Goal: Task Accomplishment & Management: Complete application form

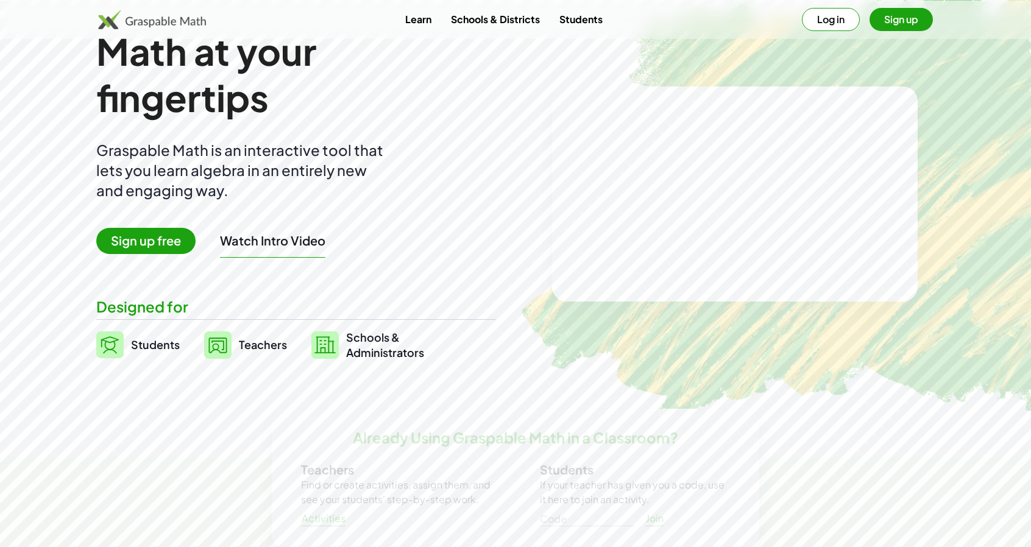
scroll to position [41, 0]
click at [124, 253] on span "Sign up free" at bounding box center [145, 240] width 99 height 26
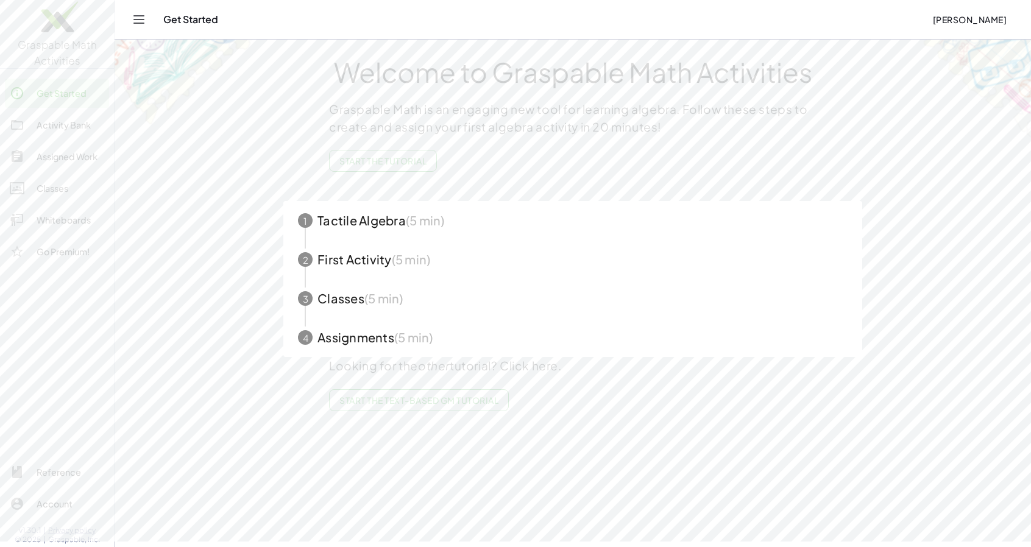
scroll to position [31, 0]
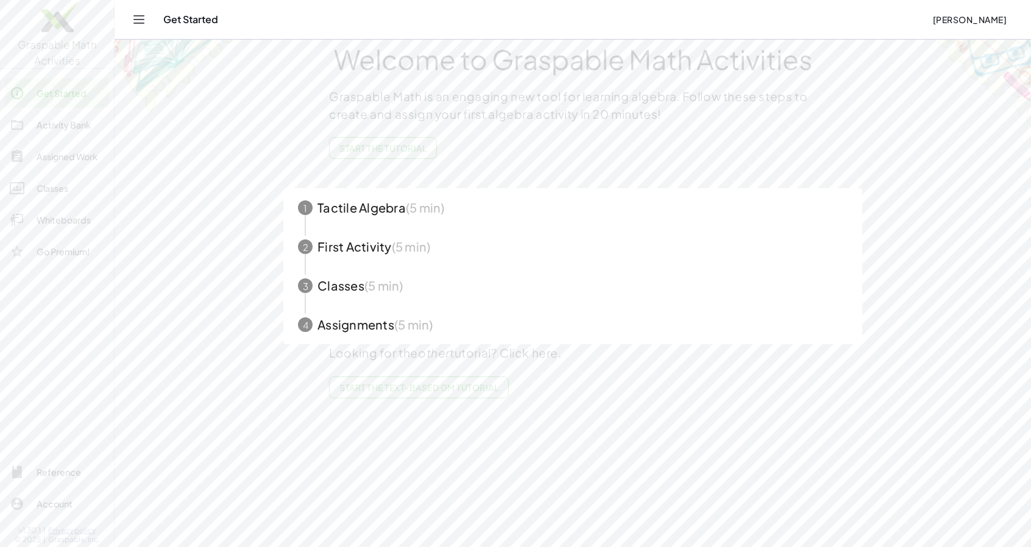
click at [427, 154] on span "Start the Tutorial" at bounding box center [382, 148] width 87 height 11
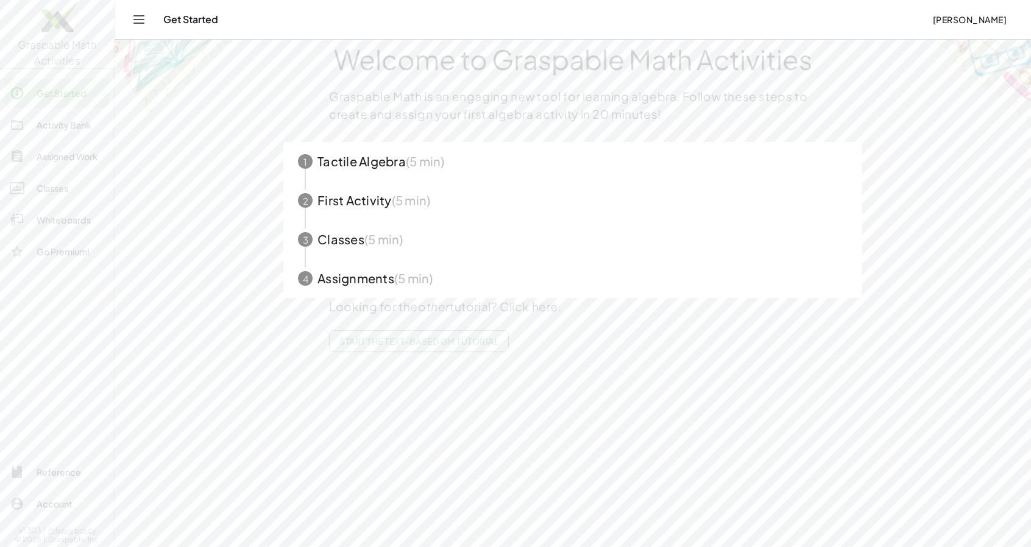
click at [472, 181] on span "button" at bounding box center [572, 161] width 579 height 39
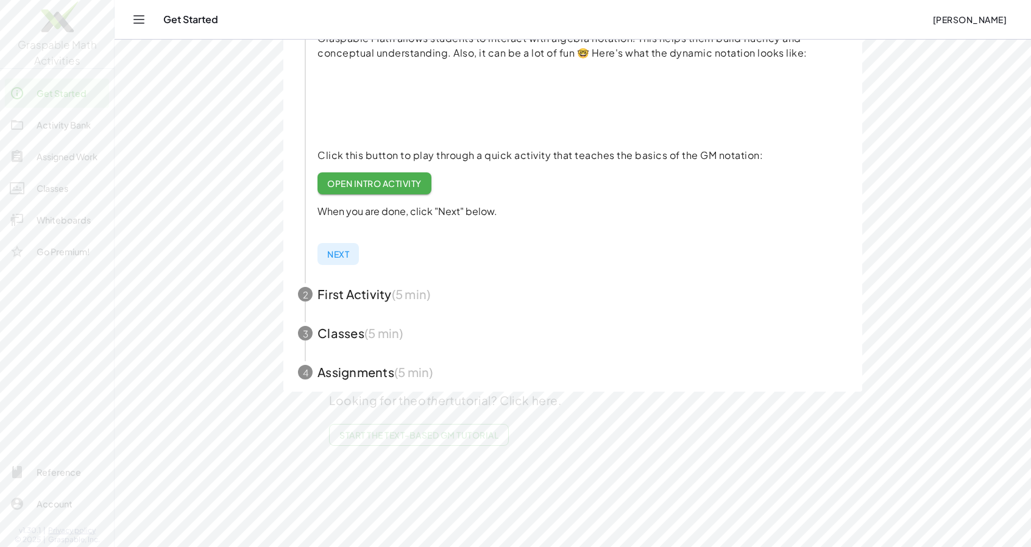
scroll to position [208, 0]
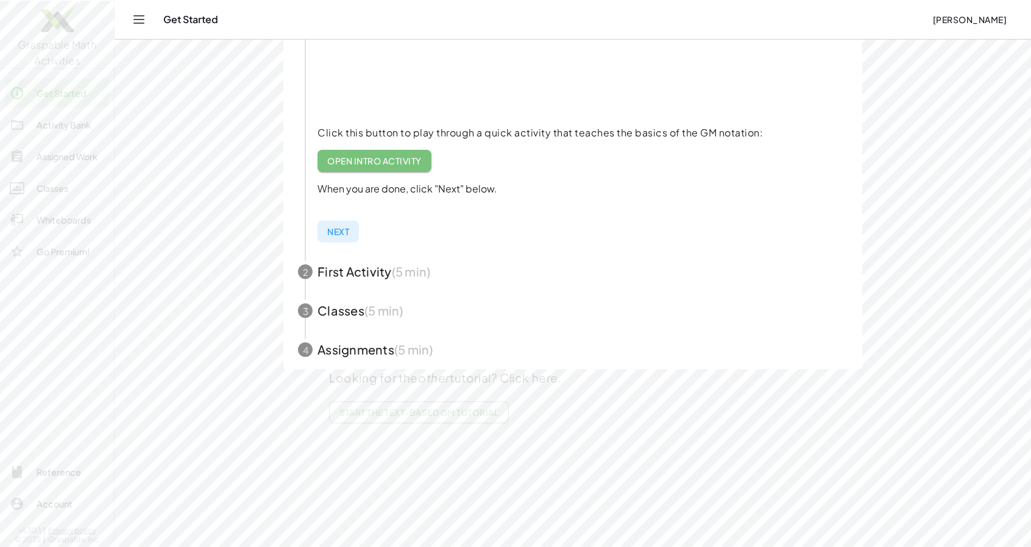
click at [422, 166] on span "Open Intro Activity" at bounding box center [374, 160] width 94 height 11
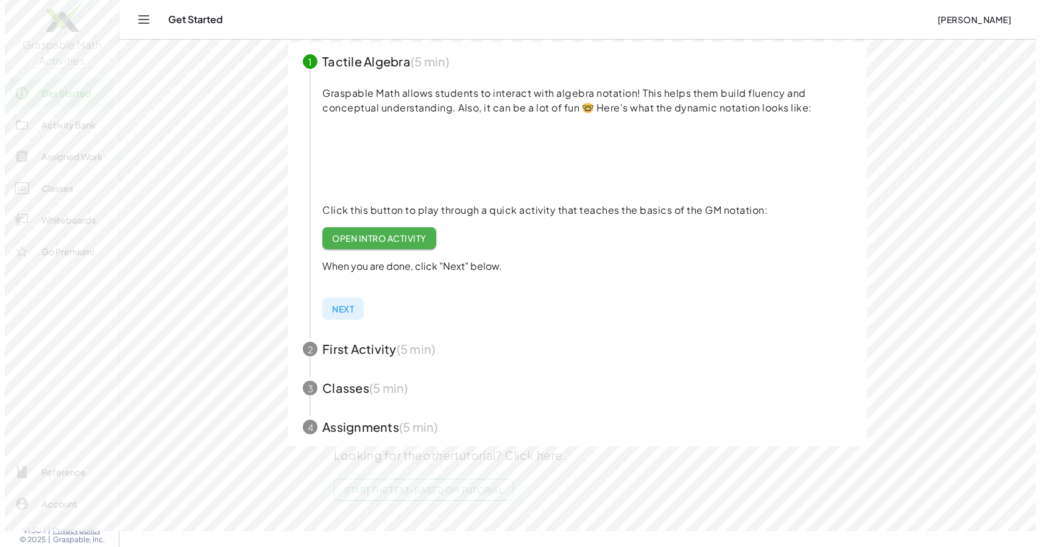
scroll to position [0, 0]
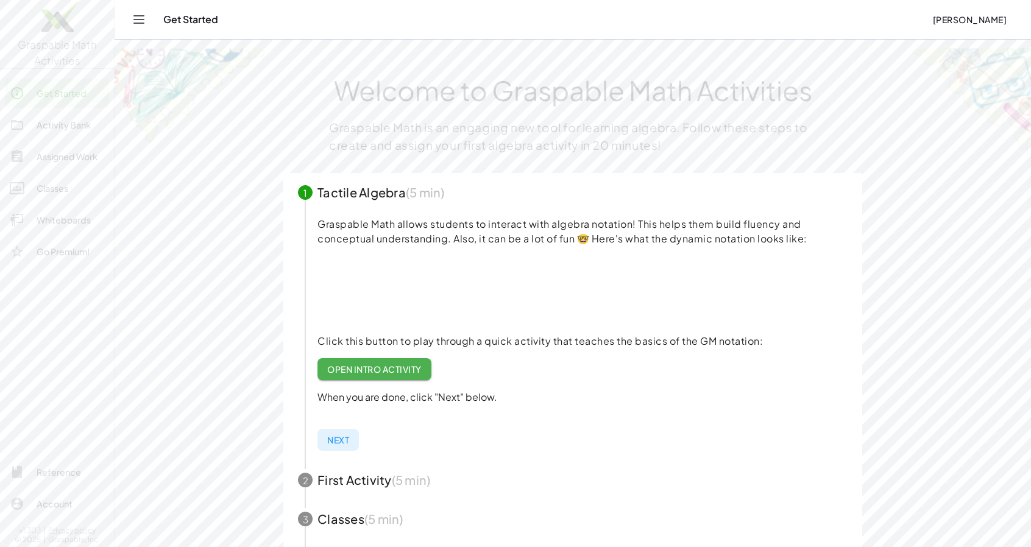
click at [99, 253] on div "Go Premium!" at bounding box center [71, 251] width 68 height 15
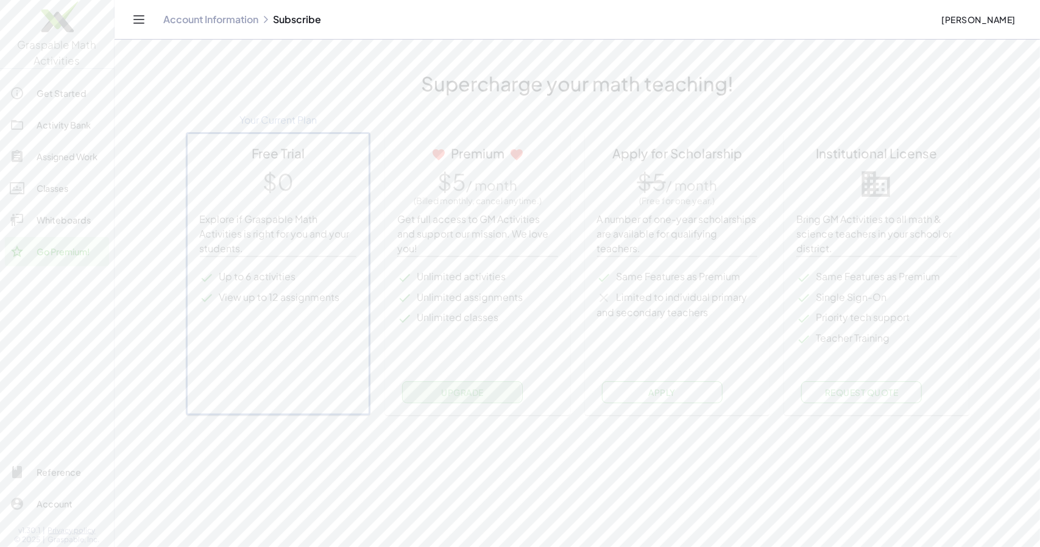
click at [484, 398] on span "Upgrade" at bounding box center [462, 392] width 43 height 11
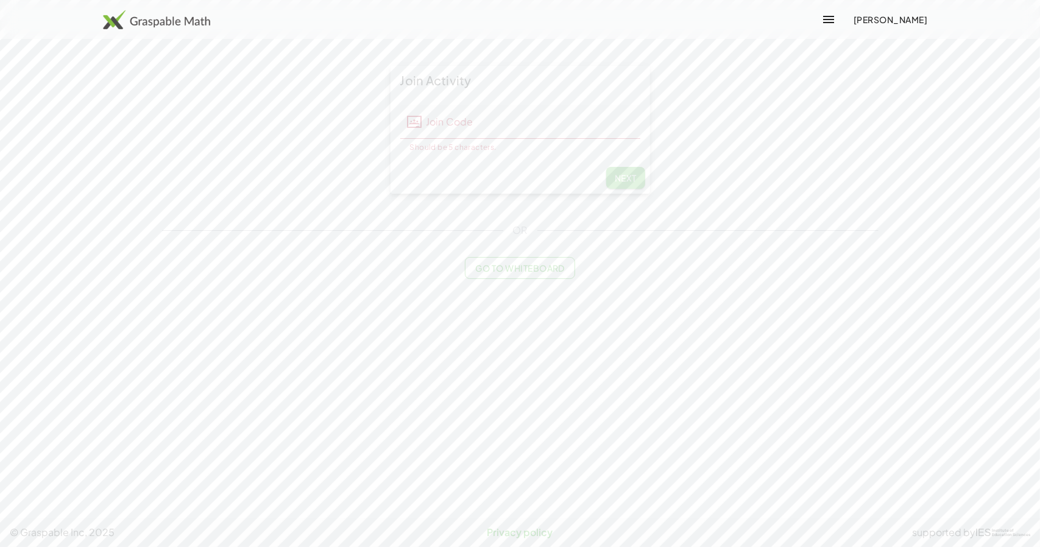
click at [625, 183] on span "Next" at bounding box center [625, 177] width 22 height 11
click at [539, 274] on span "Go to Whiteboard" at bounding box center [520, 268] width 90 height 11
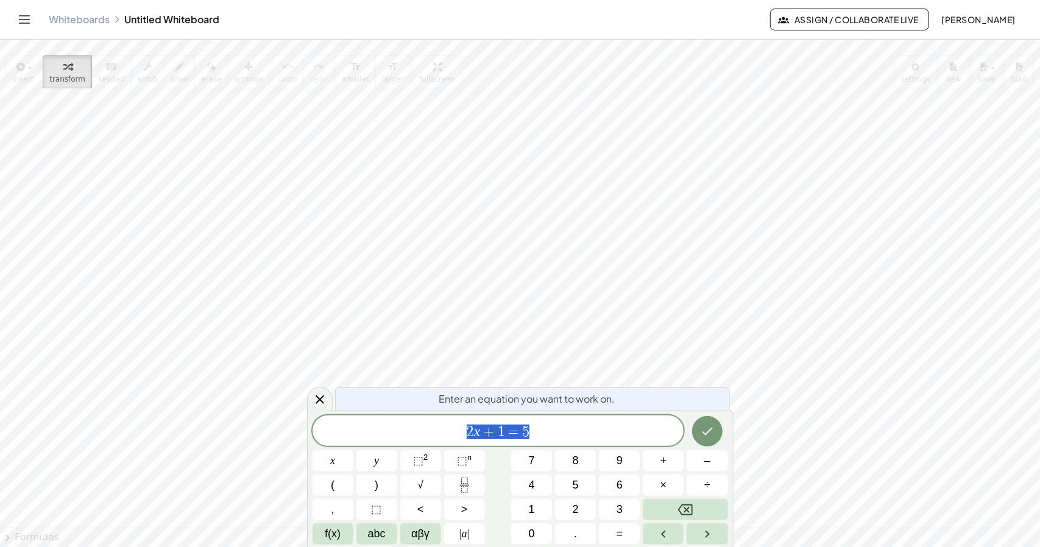
scroll to position [174, 0]
click at [712, 430] on icon "Done" at bounding box center [707, 431] width 15 height 15
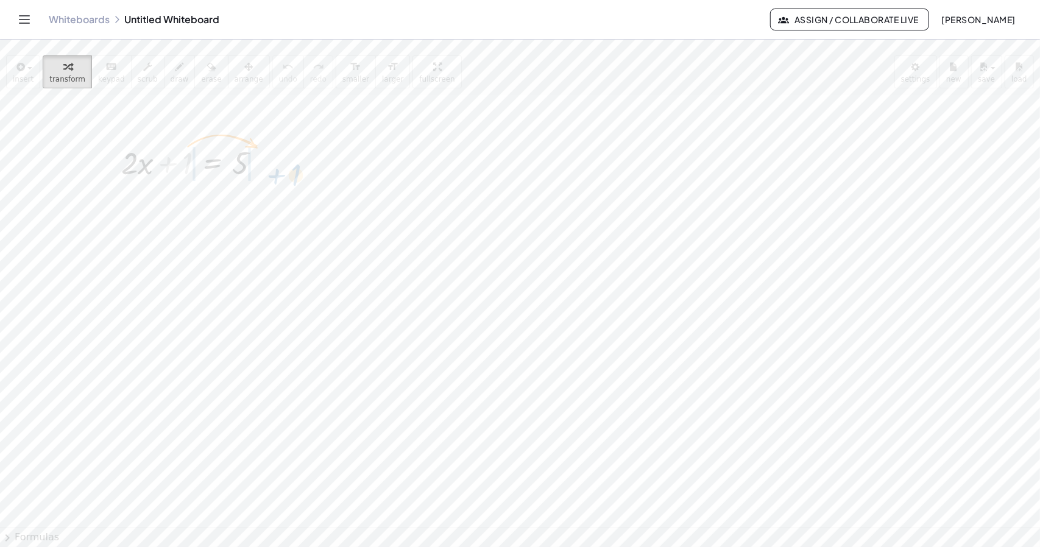
drag, startPoint x: 184, startPoint y: 161, endPoint x: 290, endPoint y: 177, distance: 107.2
click at [184, 206] on div at bounding box center [195, 203] width 239 height 41
click at [280, 248] on div at bounding box center [195, 244] width 239 height 41
click at [175, 289] on div at bounding box center [195, 286] width 239 height 41
click at [168, 296] on div at bounding box center [195, 286] width 239 height 41
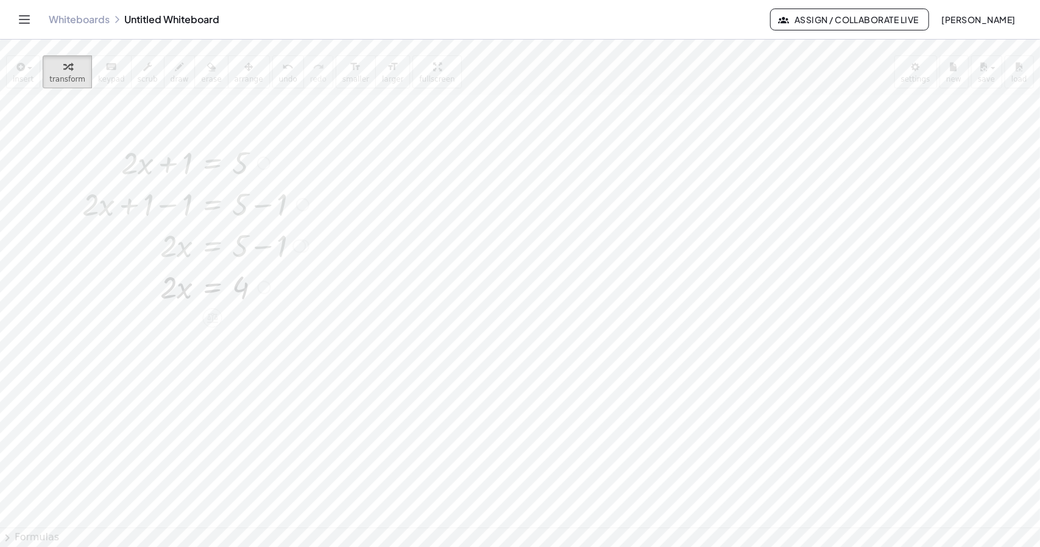
click at [171, 285] on div at bounding box center [195, 286] width 239 height 41
click at [264, 284] on div at bounding box center [264, 287] width 13 height 13
click at [269, 376] on div at bounding box center [520, 403] width 1040 height 965
click at [167, 291] on div at bounding box center [195, 286] width 239 height 41
drag, startPoint x: 152, startPoint y: 305, endPoint x: 154, endPoint y: 338, distance: 33.0
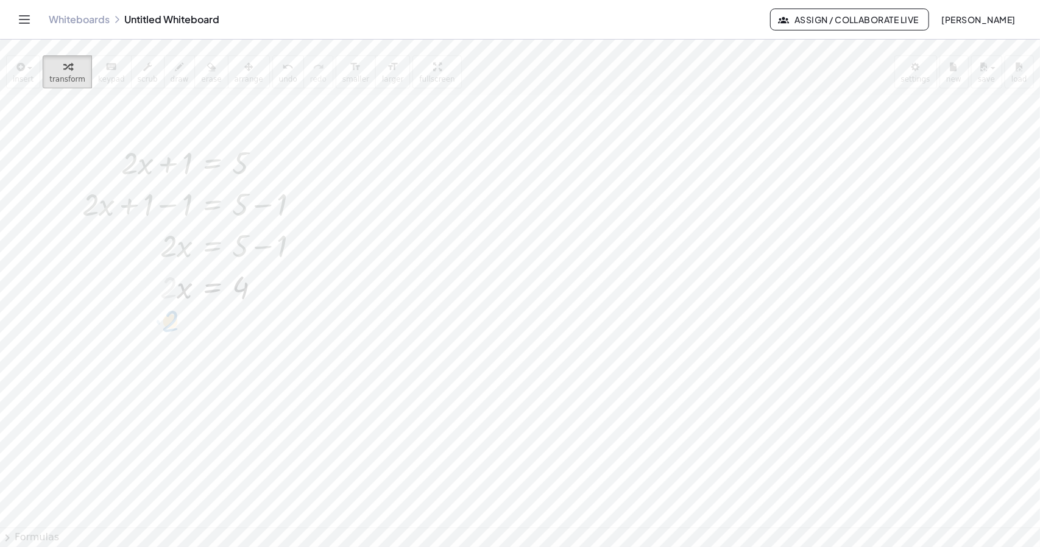
click at [154, 338] on div "+ · 2 · x + 1 = 5 + · 2 · x + 1 − 1 = + 5 − 1 + · 2 · x + 0 = + 5 − 1 · 2 · x =…" at bounding box center [520, 403] width 1040 height 965
drag, startPoint x: 165, startPoint y: 288, endPoint x: 236, endPoint y: 321, distance: 78.3
click at [244, 335] on div at bounding box center [195, 337] width 239 height 61
click at [166, 387] on div at bounding box center [195, 398] width 239 height 61
click at [174, 399] on div at bounding box center [195, 398] width 239 height 61
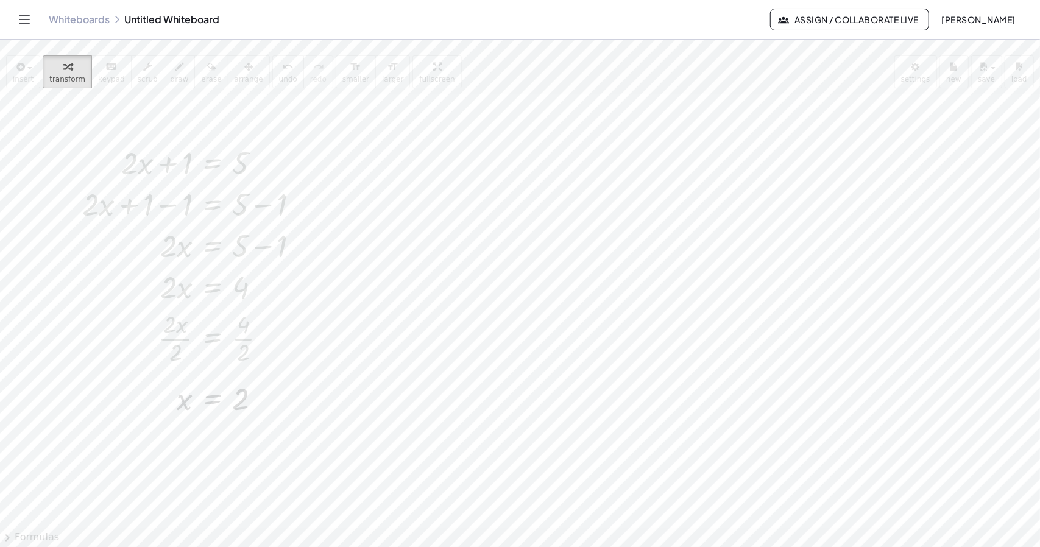
click at [796, 24] on span "Assign / Collaborate Live" at bounding box center [850, 19] width 138 height 11
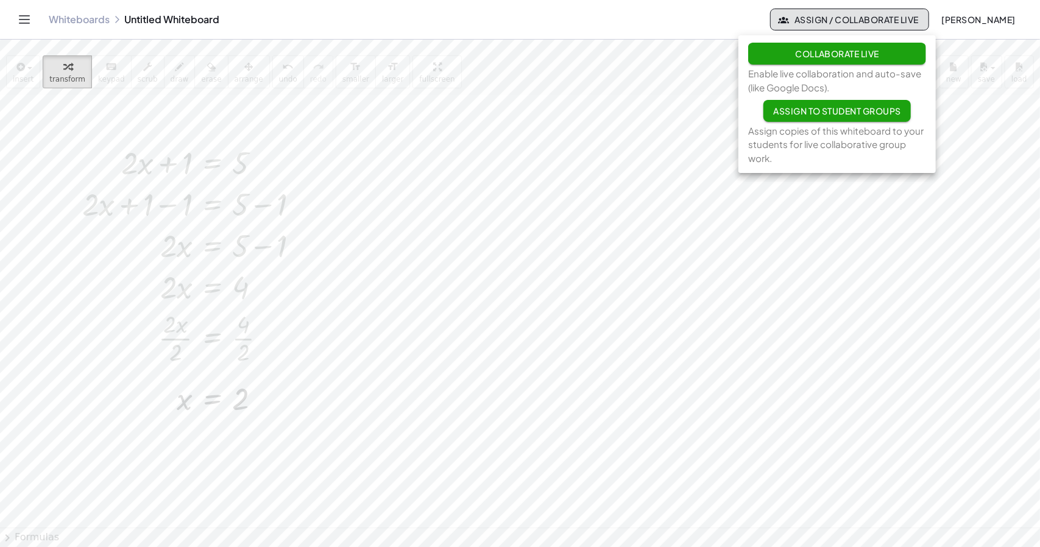
click at [818, 116] on span "Assign to Student Groups" at bounding box center [837, 110] width 128 height 11
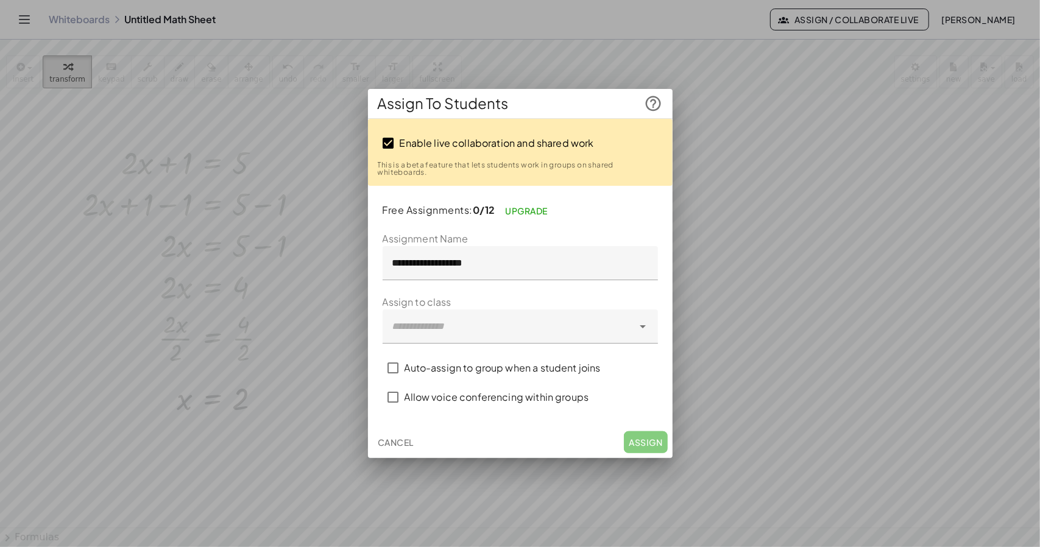
click at [492, 266] on input "**********" at bounding box center [520, 263] width 275 height 34
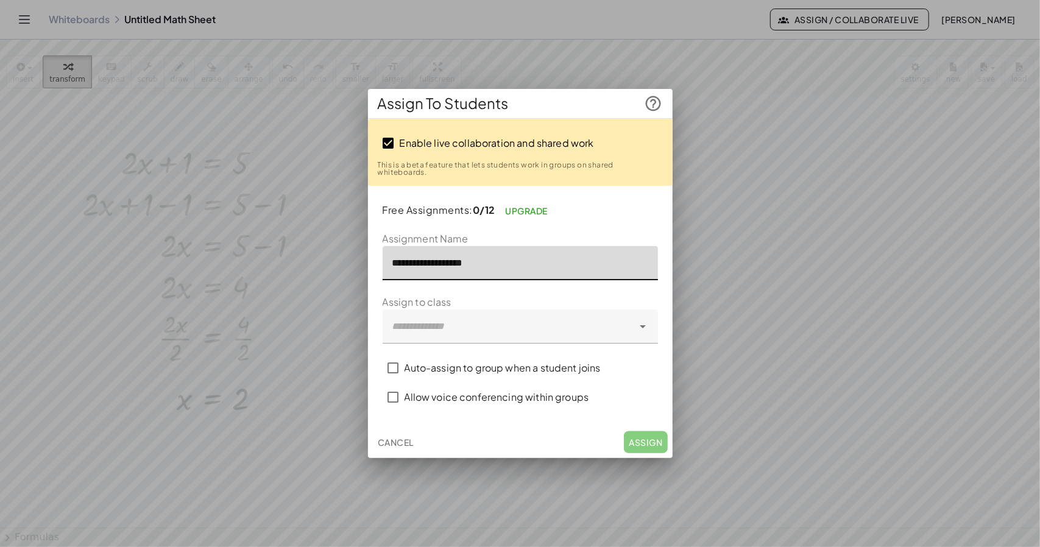
drag, startPoint x: 492, startPoint y: 266, endPoint x: 392, endPoint y: 263, distance: 100.6
click at [392, 263] on input "**********" at bounding box center [520, 263] width 275 height 34
type input "**********"
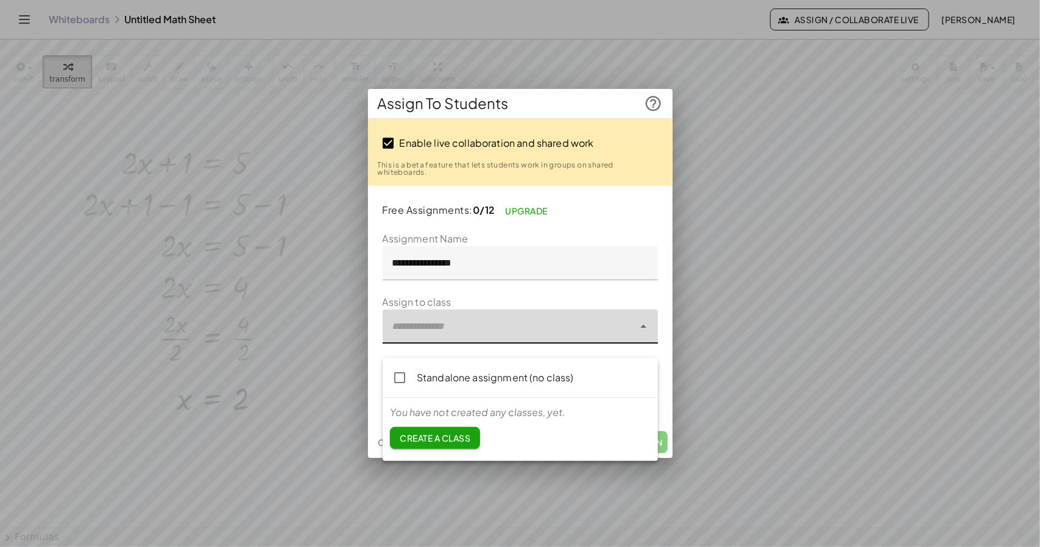
click at [642, 334] on icon at bounding box center [643, 326] width 15 height 15
click at [450, 444] on span "Create a class" at bounding box center [435, 438] width 71 height 11
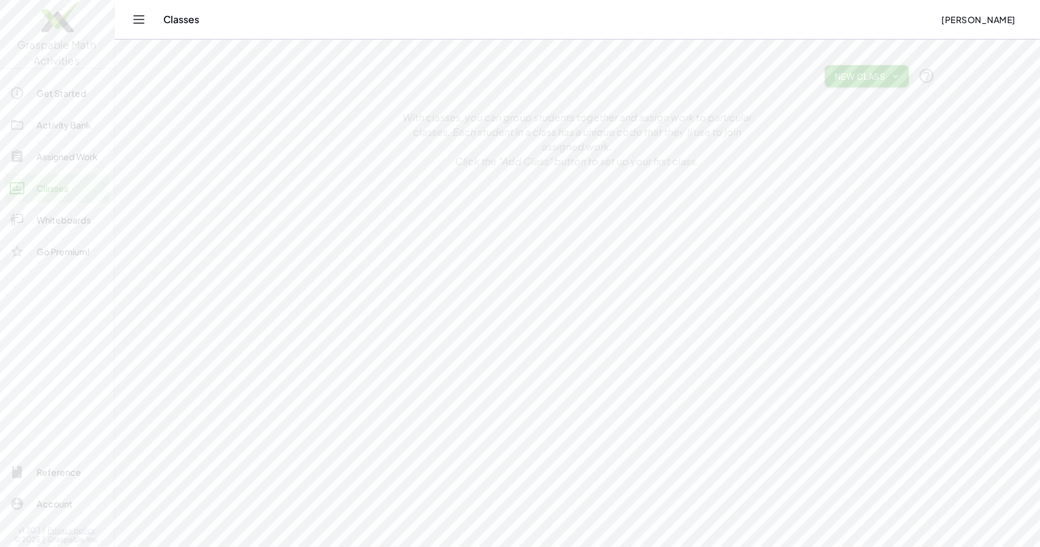
click at [889, 75] on span "New Class" at bounding box center [867, 76] width 65 height 11
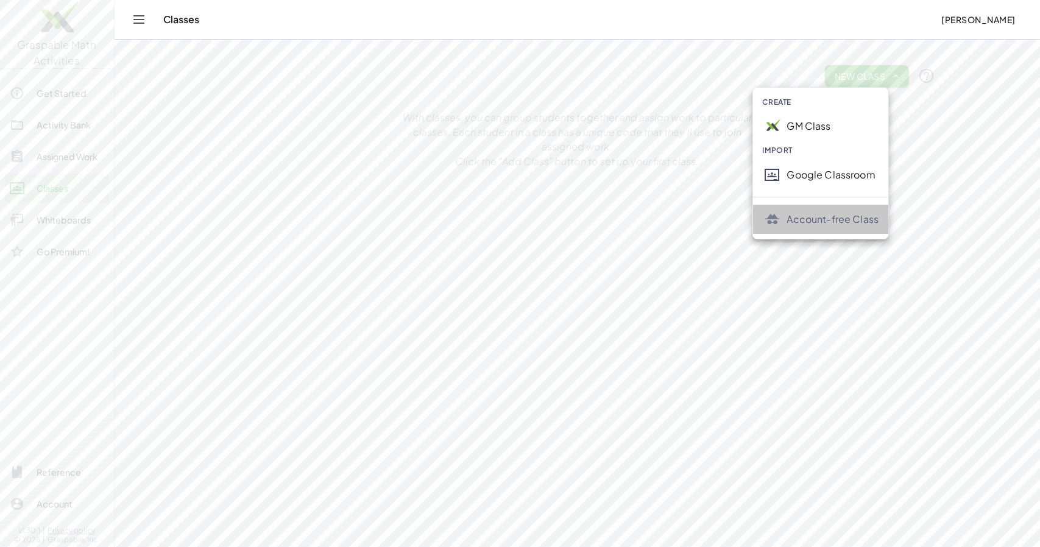
click at [826, 227] on div "Account-free Class" at bounding box center [833, 219] width 92 height 15
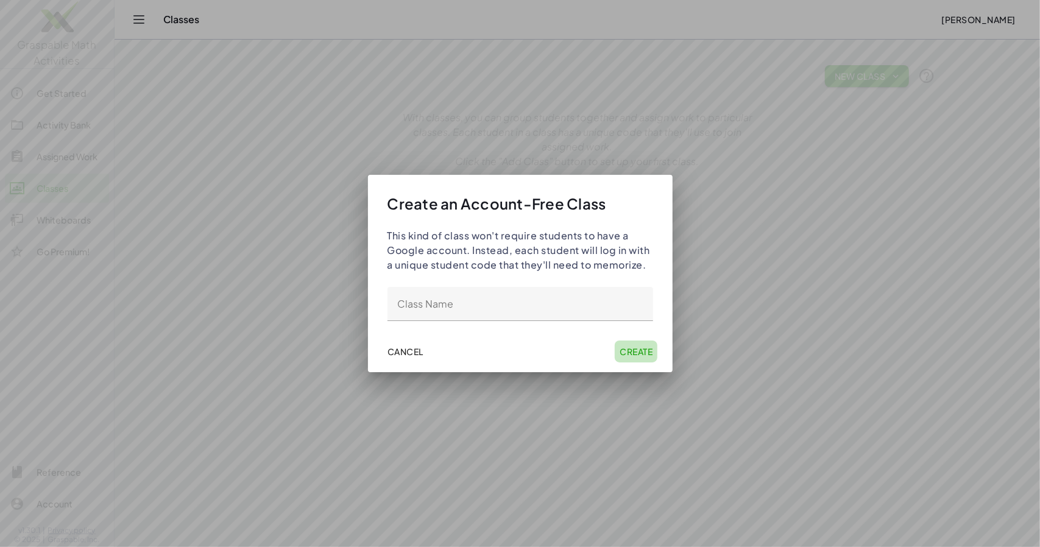
click at [620, 357] on span "Create" at bounding box center [636, 351] width 33 height 11
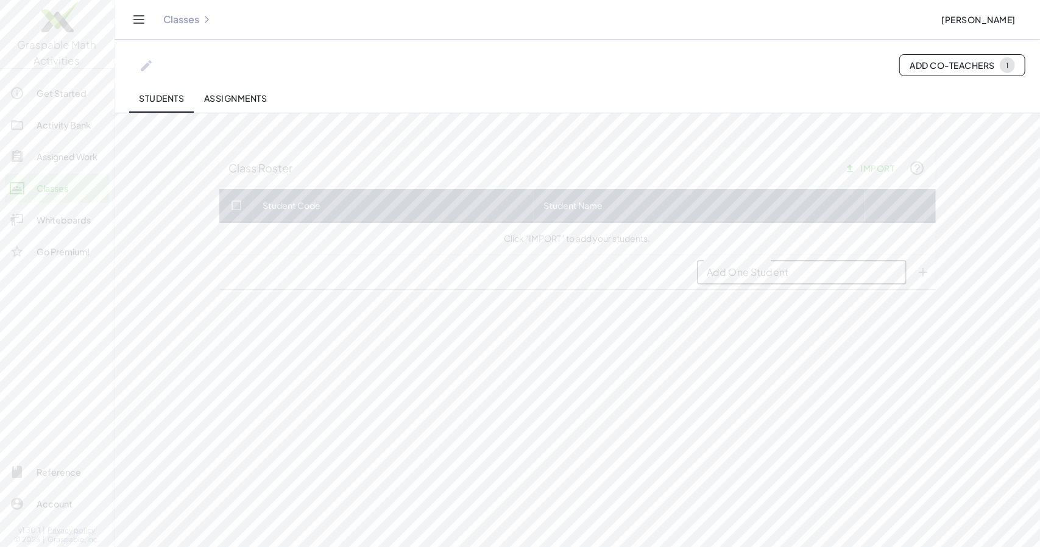
click at [725, 282] on input "Add One Student" at bounding box center [802, 272] width 210 height 24
type input "*"
type input "**********"
click at [931, 280] on icon "Add One Student appended action" at bounding box center [923, 272] width 15 height 15
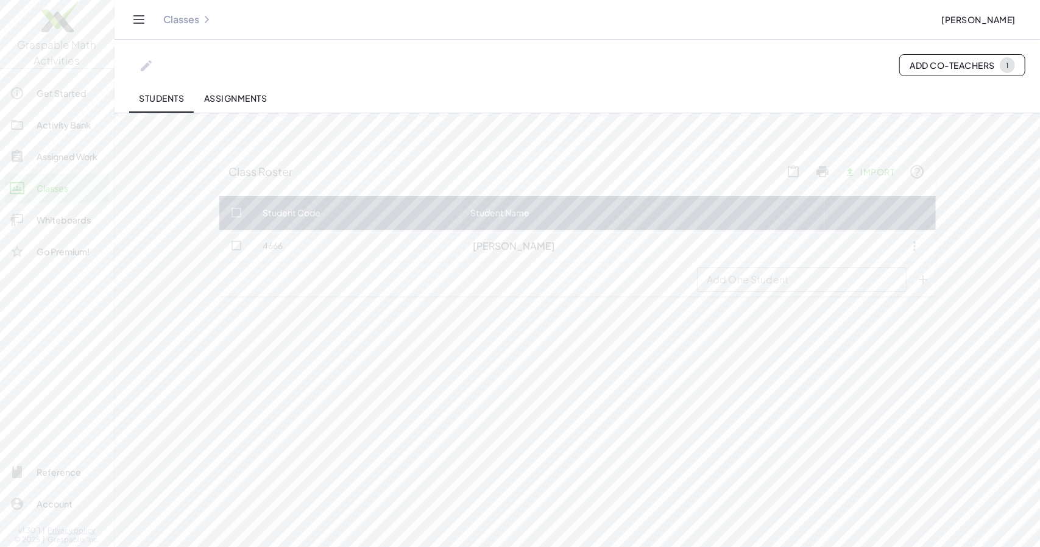
click at [723, 292] on input "Add One Student" at bounding box center [802, 280] width 210 height 24
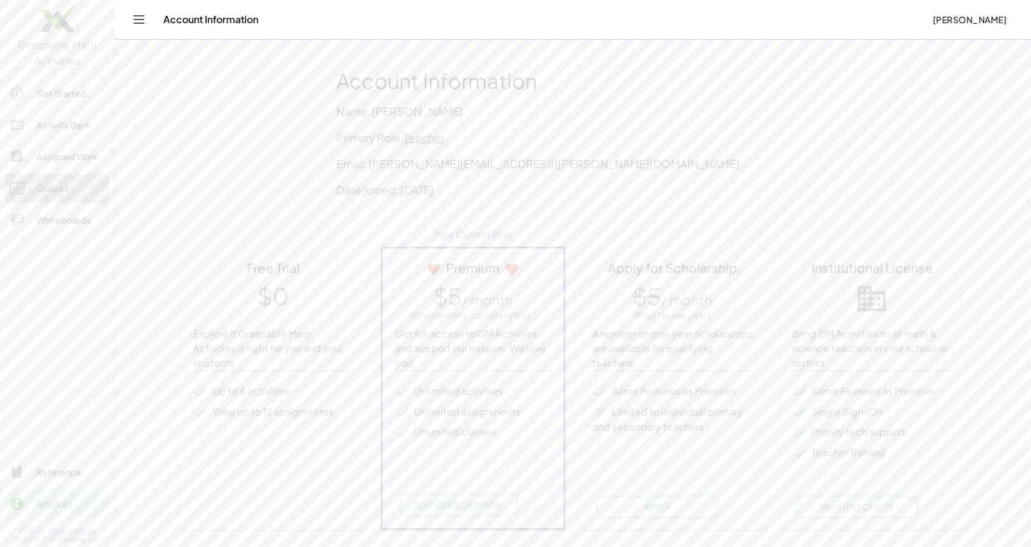
click at [67, 191] on div "Classes" at bounding box center [71, 188] width 68 height 15
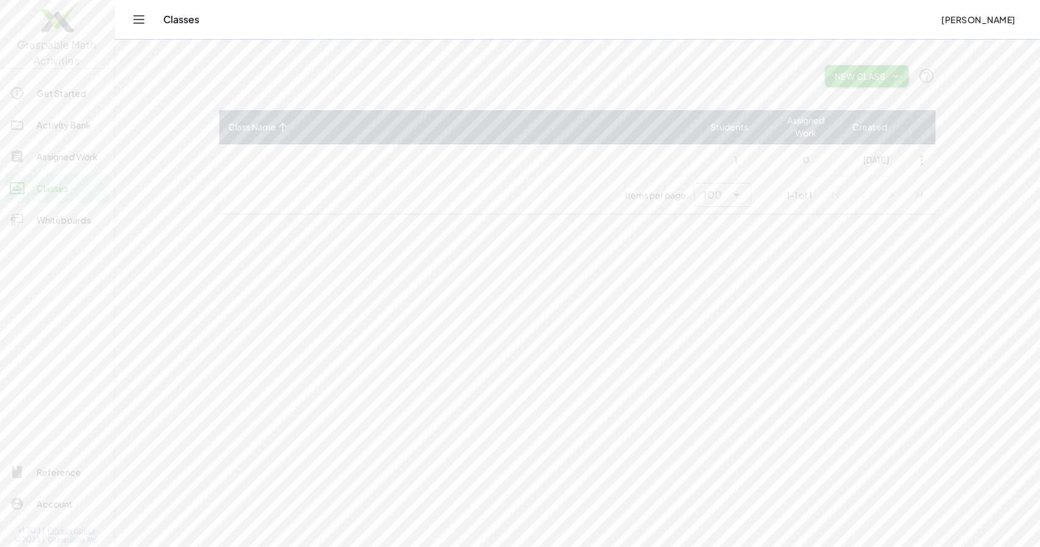
click at [871, 79] on span "New Class" at bounding box center [867, 76] width 65 height 11
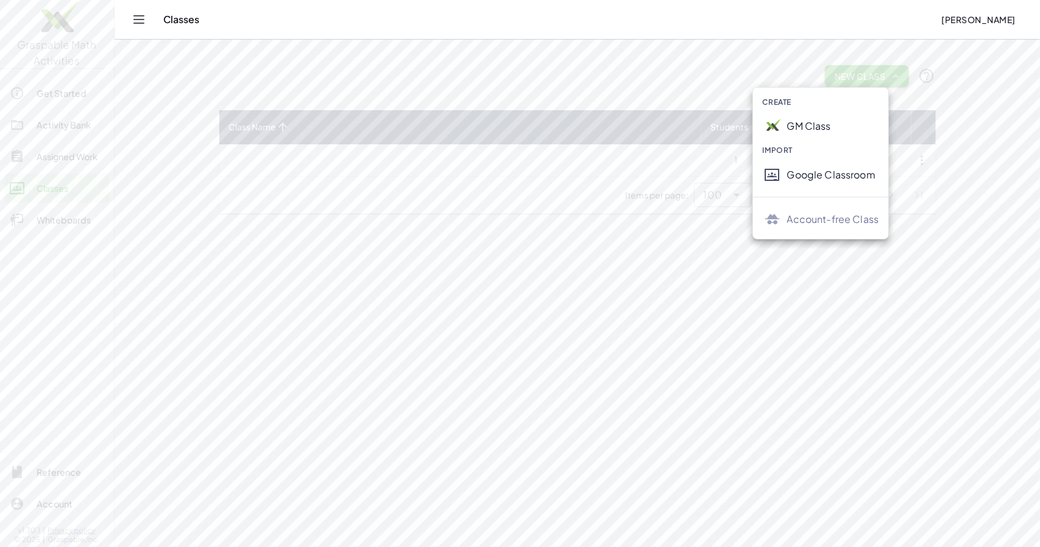
click at [854, 182] on div "Google Classroom" at bounding box center [833, 175] width 92 height 15
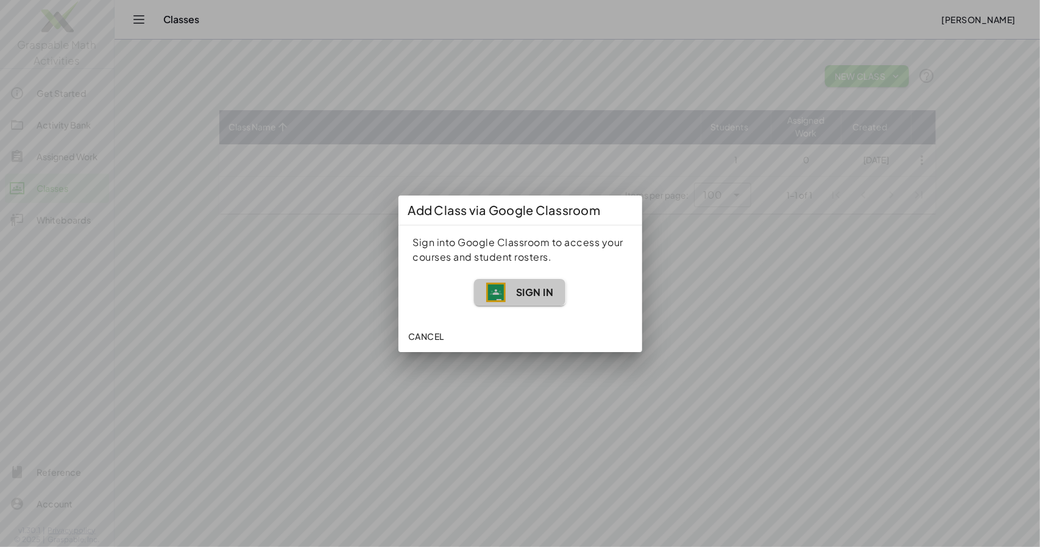
click at [544, 299] on span "Sign In" at bounding box center [535, 292] width 38 height 13
click at [436, 342] on span "Cancel" at bounding box center [426, 336] width 36 height 11
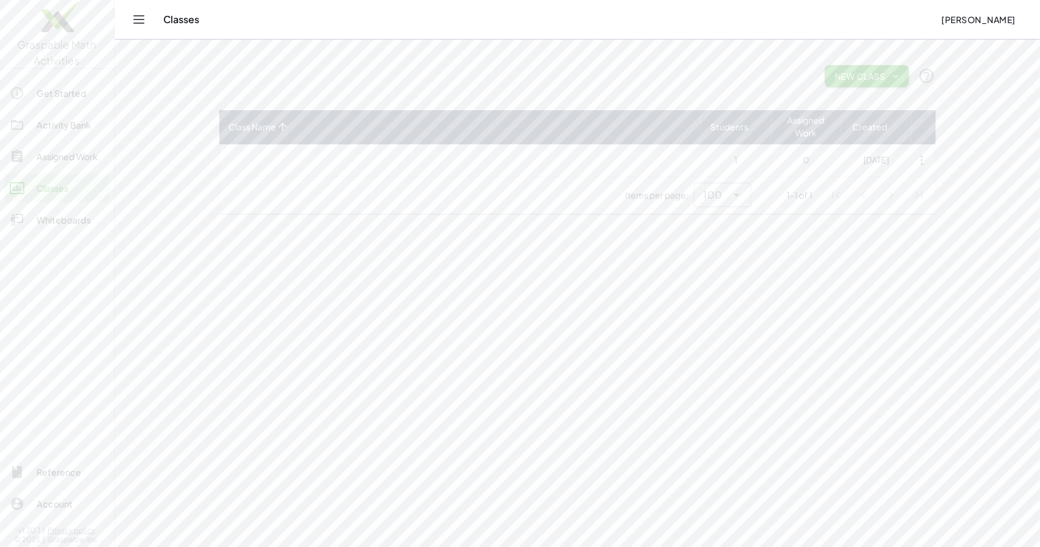
click at [871, 76] on span "New Class" at bounding box center [867, 76] width 65 height 11
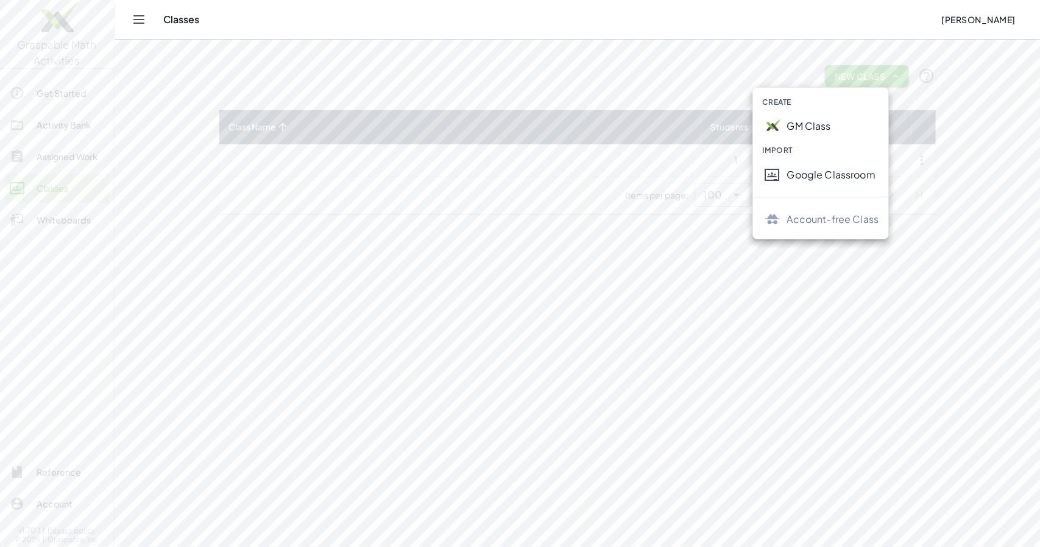
click at [859, 227] on div "Account-free Class" at bounding box center [833, 219] width 92 height 15
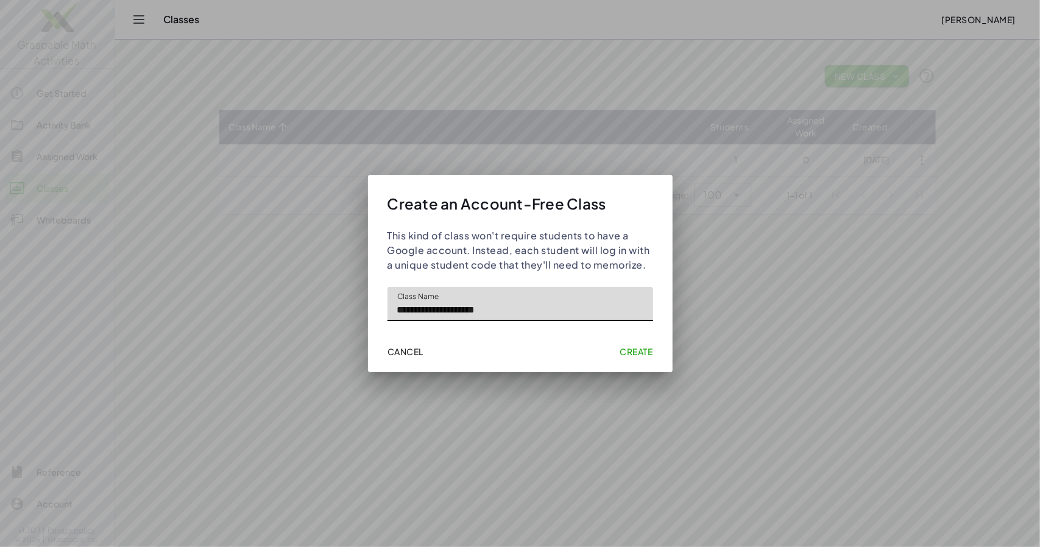
type input "**********"
click at [636, 357] on span "Create" at bounding box center [636, 351] width 33 height 11
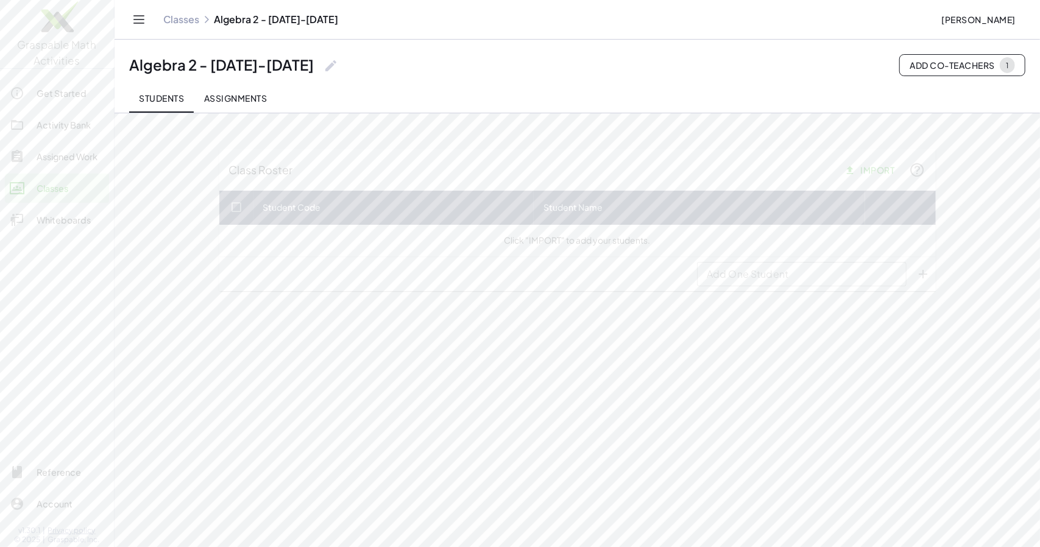
click at [778, 286] on input "Add One Student" at bounding box center [802, 274] width 210 height 24
type input "*"
type input "**********"
click at [931, 282] on icon "Add One Student appended action" at bounding box center [923, 274] width 15 height 15
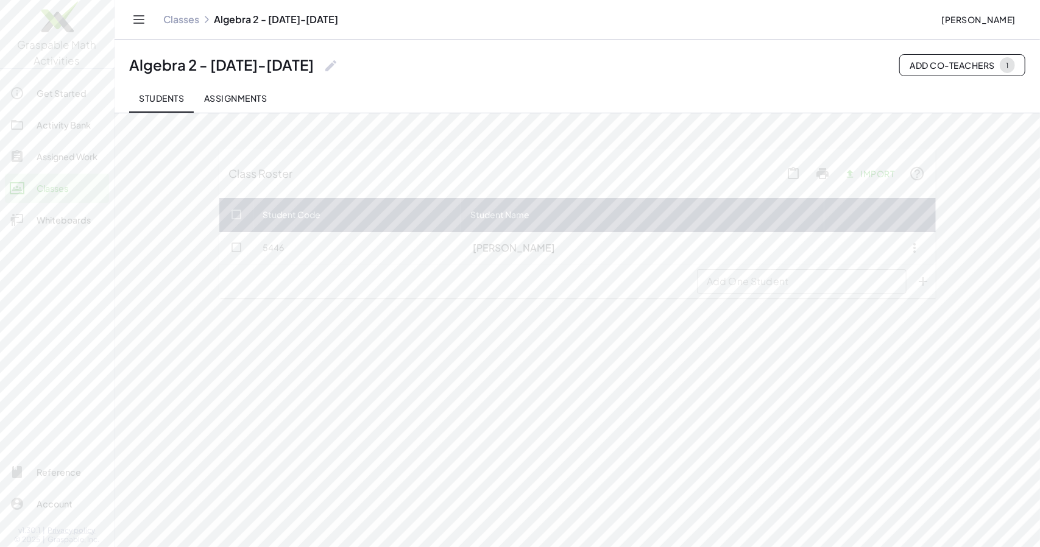
click at [725, 294] on input "Add One Student" at bounding box center [802, 281] width 210 height 24
type input "**********"
click at [931, 286] on icon "Add One Student appended action" at bounding box center [923, 281] width 15 height 15
click at [739, 325] on input "Add One Student" at bounding box center [802, 313] width 210 height 24
type input "*"
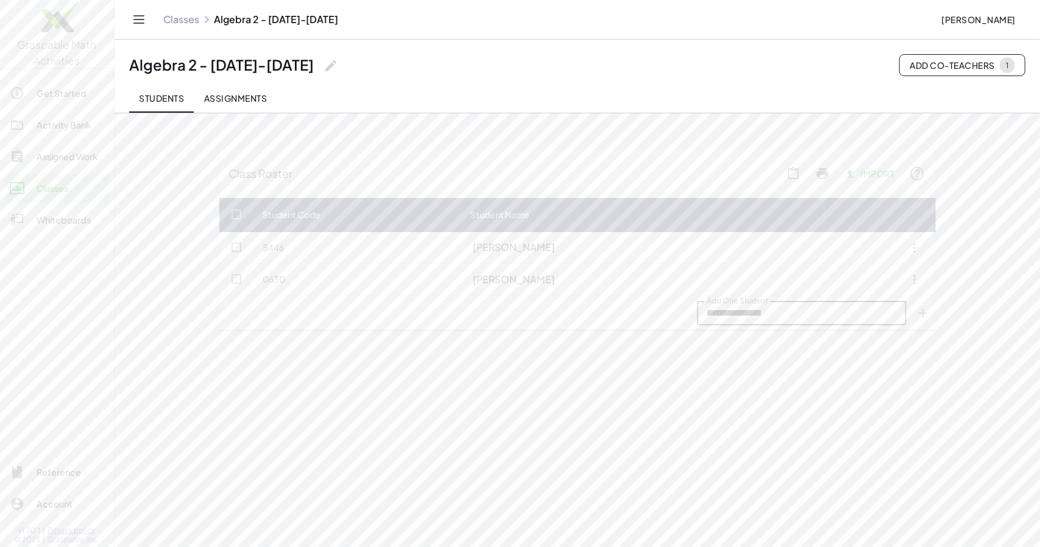
type input "**********"
click at [931, 319] on icon "Add One Student appended action" at bounding box center [923, 313] width 15 height 15
click at [818, 348] on input "Add One Student" at bounding box center [802, 345] width 210 height 24
type input "**********"
click at [931, 352] on icon "Add One Student appended action" at bounding box center [923, 345] width 15 height 15
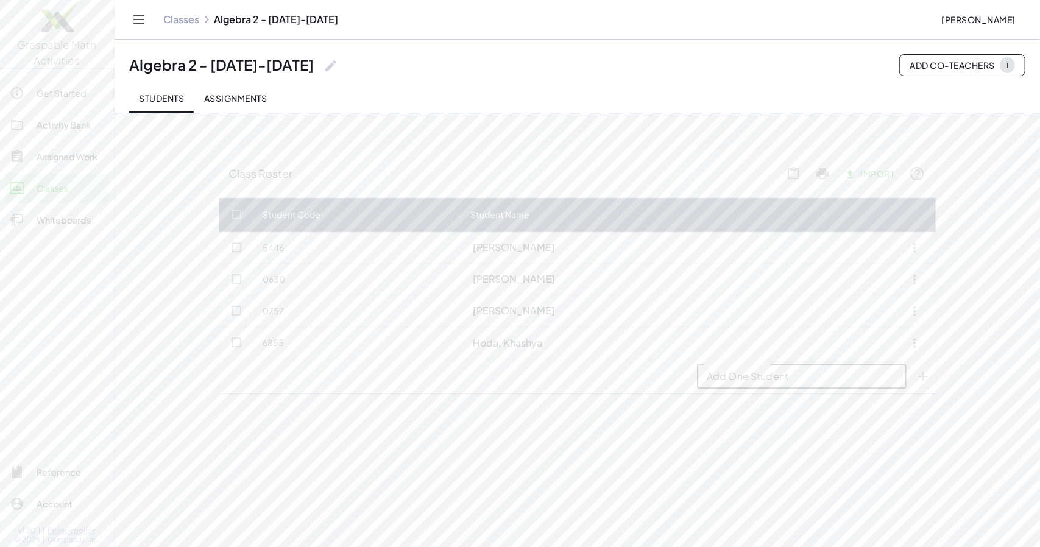
click at [821, 387] on input "Add One Student" at bounding box center [802, 376] width 210 height 24
type input "**********"
click at [931, 383] on icon "Add One Student appended action" at bounding box center [923, 376] width 15 height 15
click at [735, 419] on input "Add One Student" at bounding box center [802, 408] width 210 height 24
type input "**********"
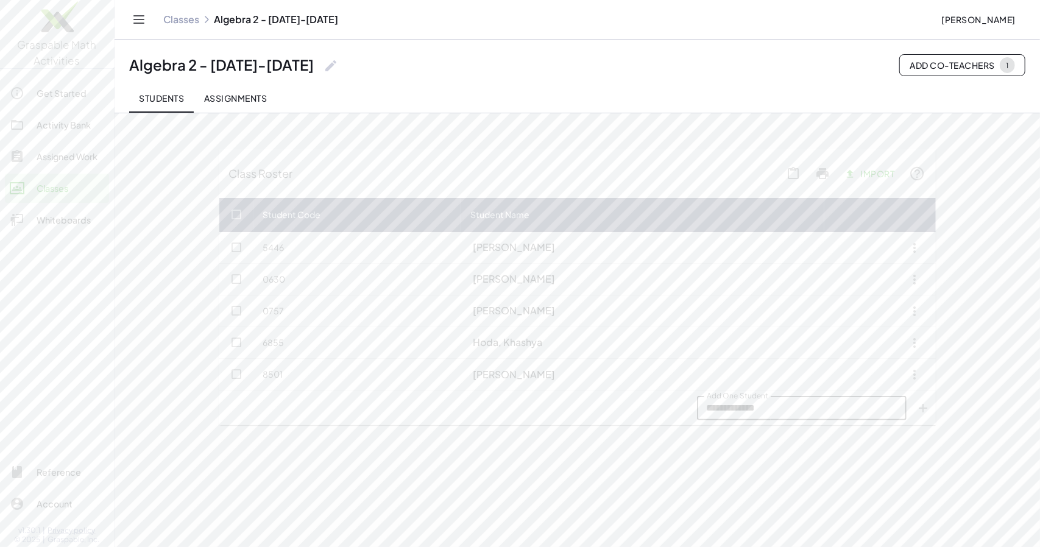
click at [931, 416] on icon "Add One Student appended action" at bounding box center [923, 408] width 15 height 15
click at [774, 450] on input "Add One Student" at bounding box center [802, 440] width 210 height 24
type input "**********"
click at [931, 447] on icon "Add One Student appended action" at bounding box center [923, 440] width 15 height 15
click at [267, 104] on span "Assignments" at bounding box center [235, 98] width 63 height 11
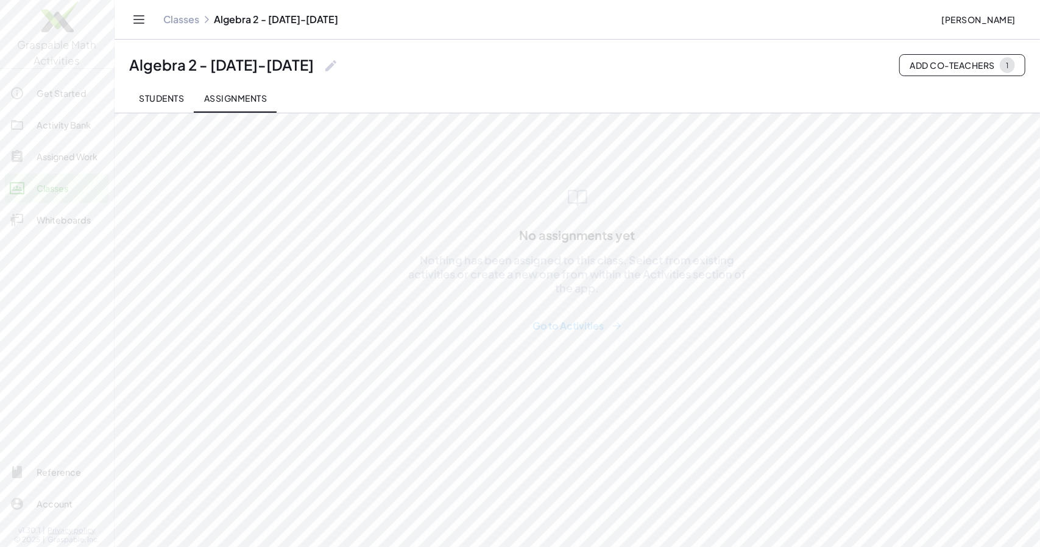
click at [565, 338] on button "Go to Activities" at bounding box center [577, 326] width 109 height 23
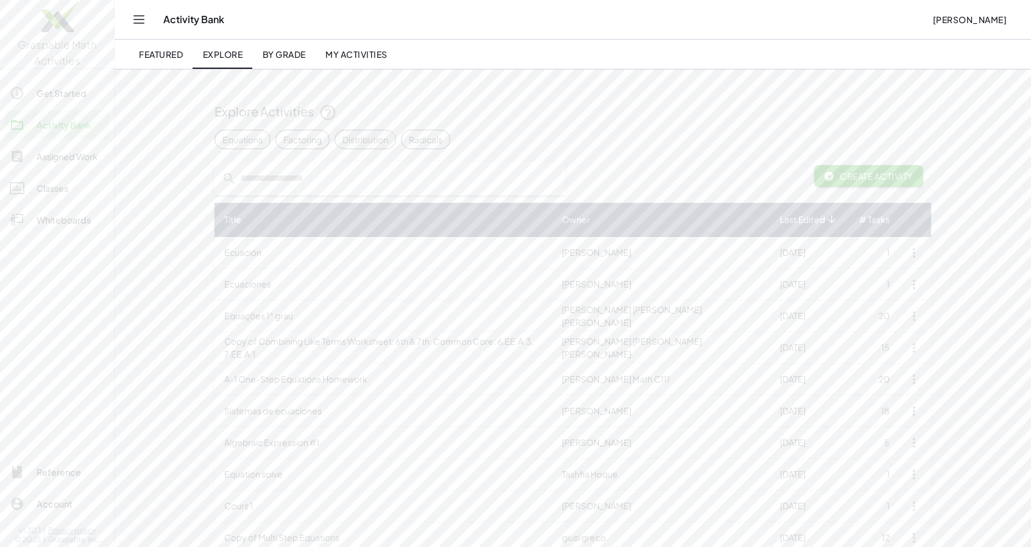
click at [388, 137] on div "Distribution" at bounding box center [365, 139] width 46 height 13
click at [857, 175] on span "Create Activity" at bounding box center [869, 176] width 90 height 11
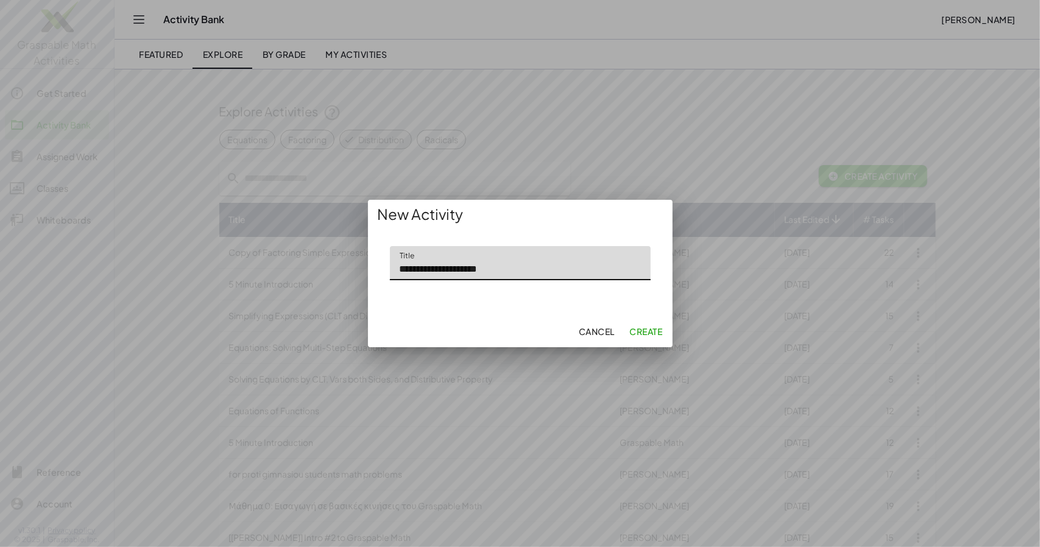
type input "**********"
click at [645, 336] on span "Create" at bounding box center [645, 331] width 33 height 11
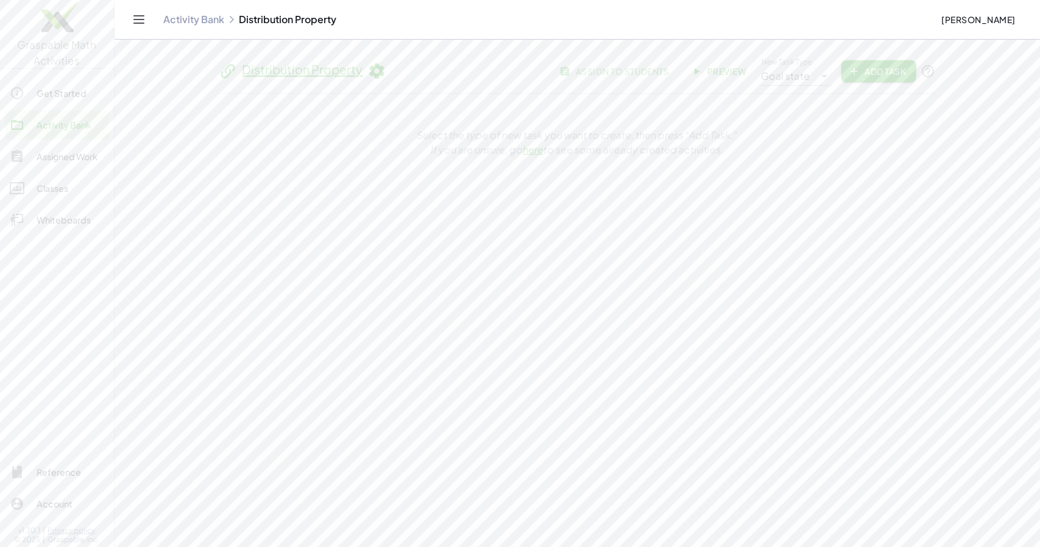
click at [817, 76] on icon at bounding box center [824, 76] width 15 height 15
click at [808, 141] on div "Line it up" at bounding box center [801, 138] width 74 height 15
type input "********"
click at [863, 75] on span "Add Task" at bounding box center [878, 71] width 55 height 11
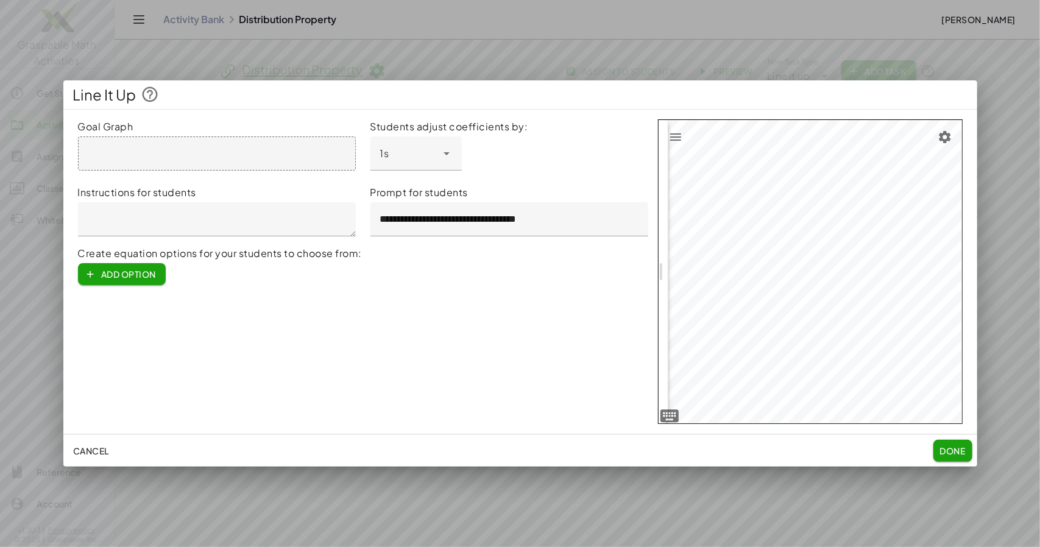
click at [112, 152] on div at bounding box center [217, 153] width 278 height 34
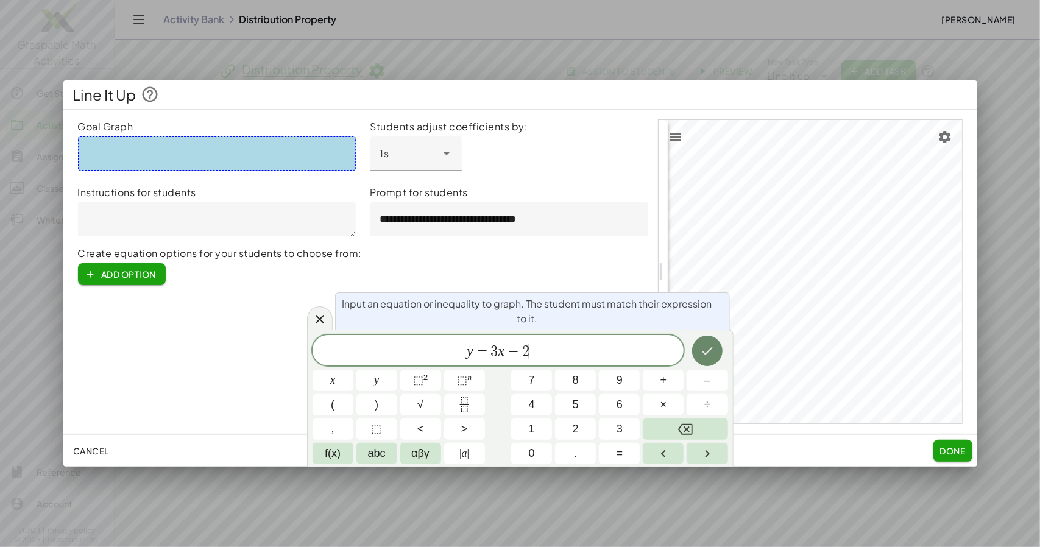
click at [711, 355] on icon "Done" at bounding box center [707, 351] width 11 height 8
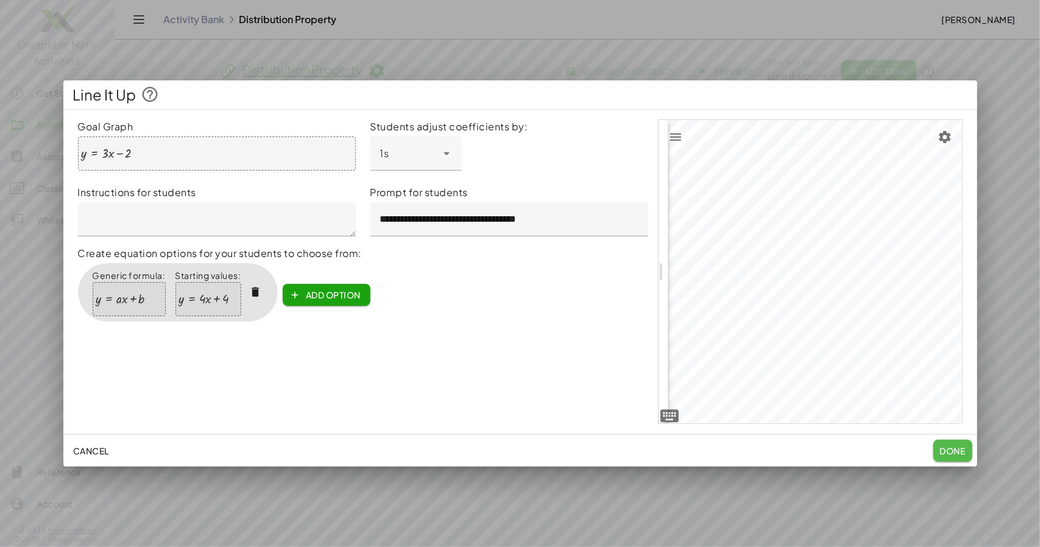
click at [952, 455] on span "Done" at bounding box center [953, 450] width 26 height 11
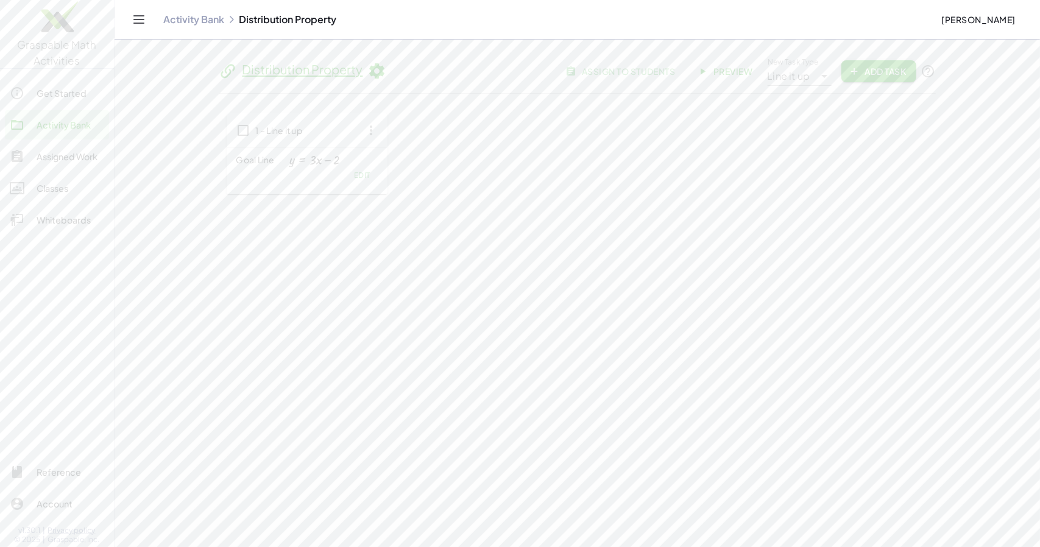
click at [725, 71] on span "Preview" at bounding box center [726, 71] width 53 height 11
click at [363, 68] on link "Distribution Property" at bounding box center [303, 69] width 121 height 15
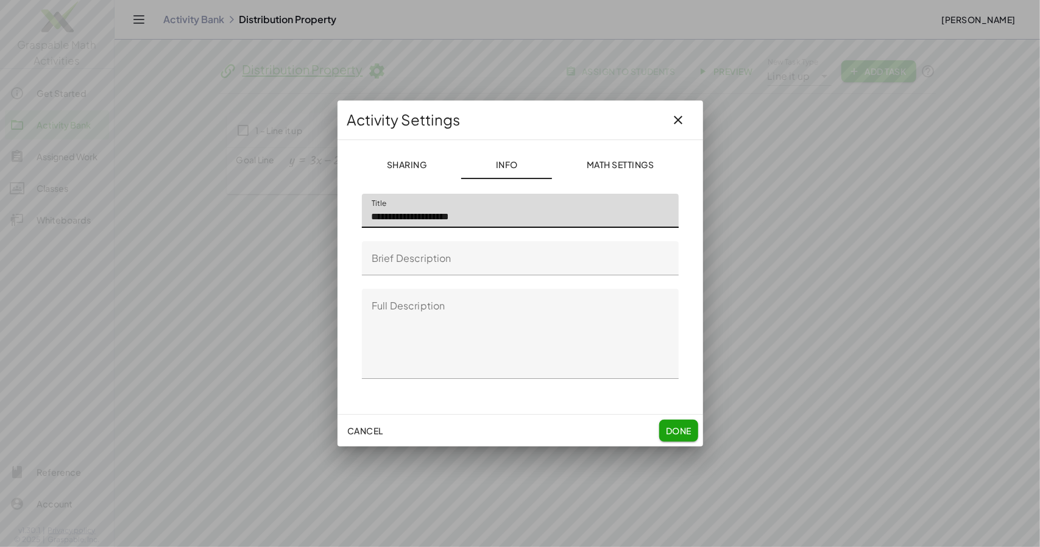
drag, startPoint x: 475, startPoint y: 227, endPoint x: 368, endPoint y: 229, distance: 107.3
click at [368, 228] on input "**********" at bounding box center [520, 211] width 317 height 34
type input "**********"
click at [673, 430] on span "Done" at bounding box center [678, 430] width 26 height 11
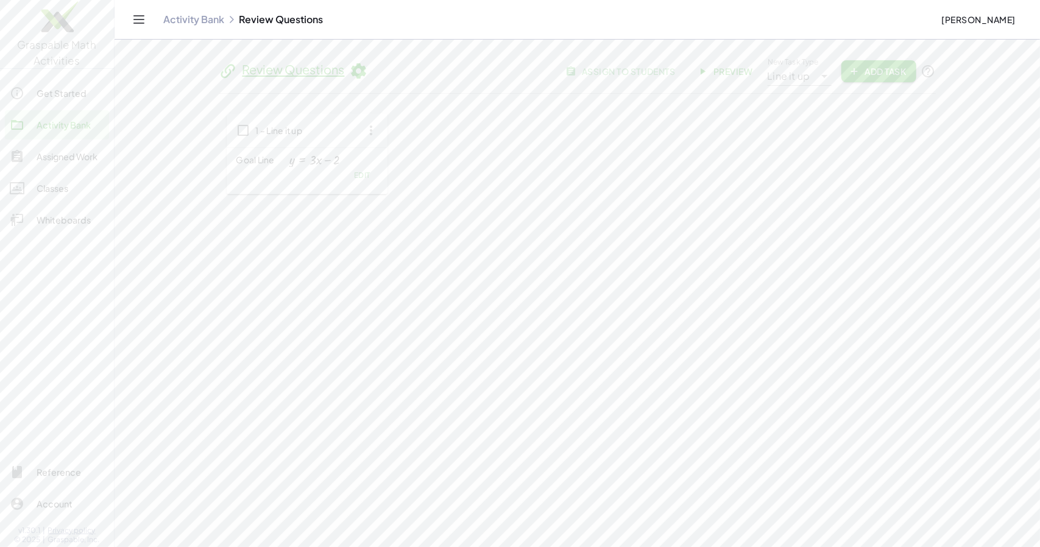
click at [383, 141] on icon "button" at bounding box center [372, 130] width 22 height 22
click at [506, 126] on div "1 – Line it up Goal Line y = + · 3 · x − 2 Edit" at bounding box center [578, 153] width 702 height 81
click at [889, 73] on span "Add Task" at bounding box center [878, 71] width 55 height 11
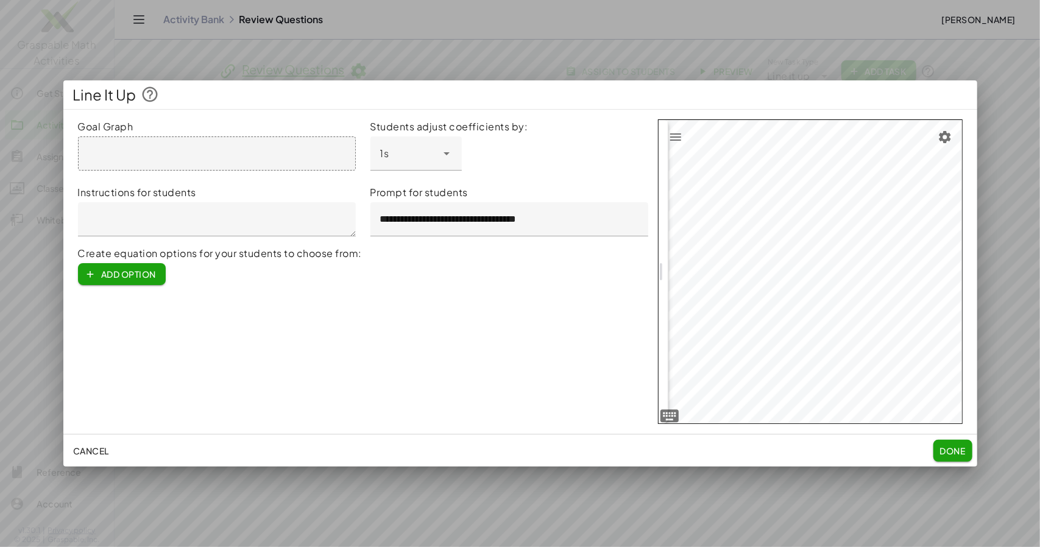
click at [449, 161] on icon at bounding box center [447, 153] width 15 height 15
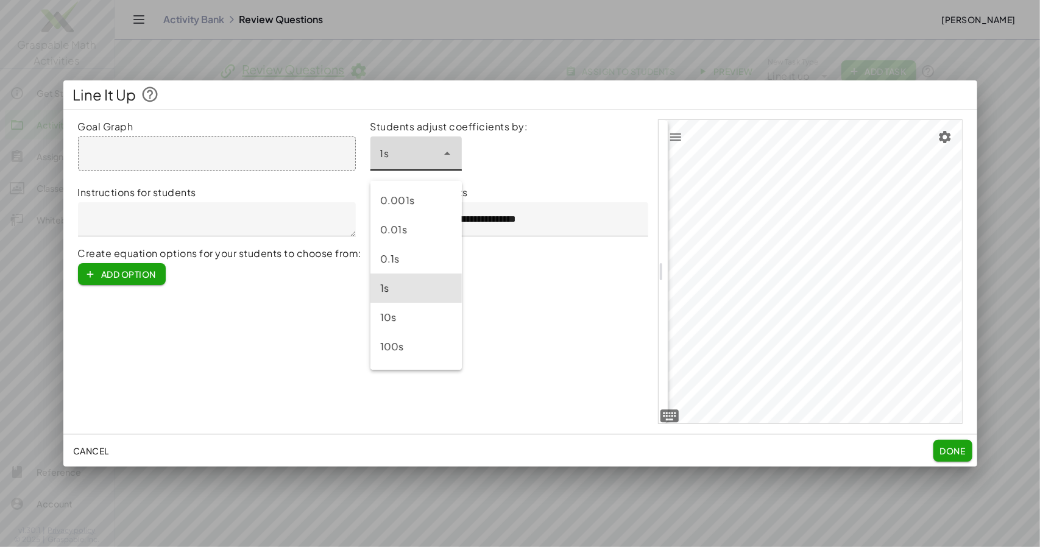
scroll to position [26, 0]
click at [424, 290] on div "10s" at bounding box center [416, 292] width 72 height 15
type input "**"
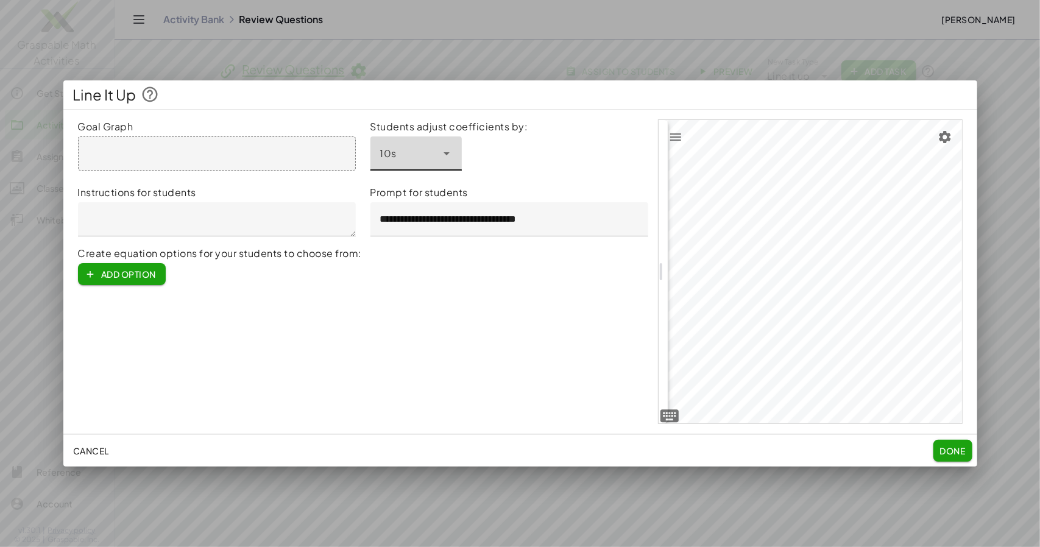
click at [102, 163] on div at bounding box center [217, 153] width 278 height 34
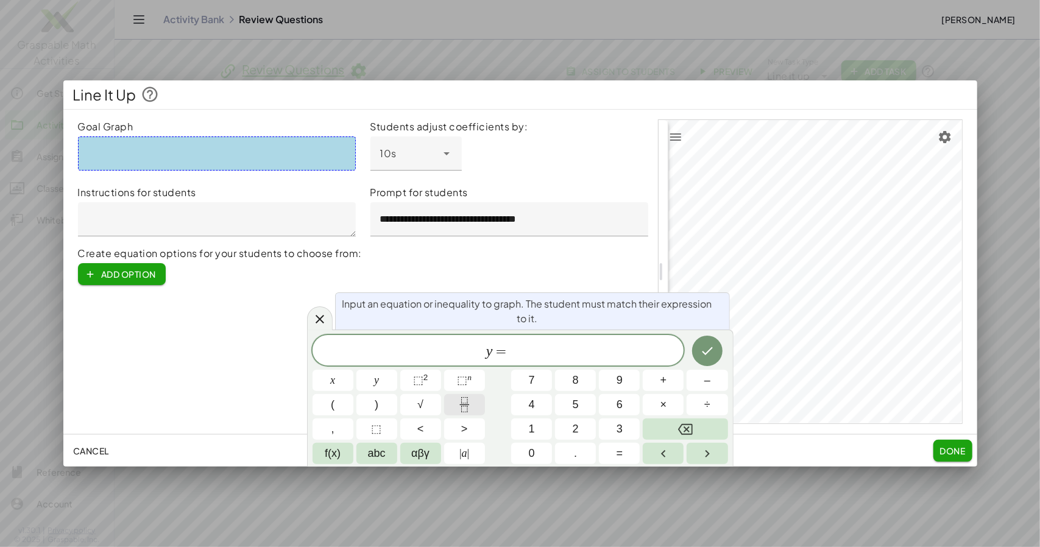
click at [475, 407] on button "Fraction" at bounding box center [464, 404] width 41 height 21
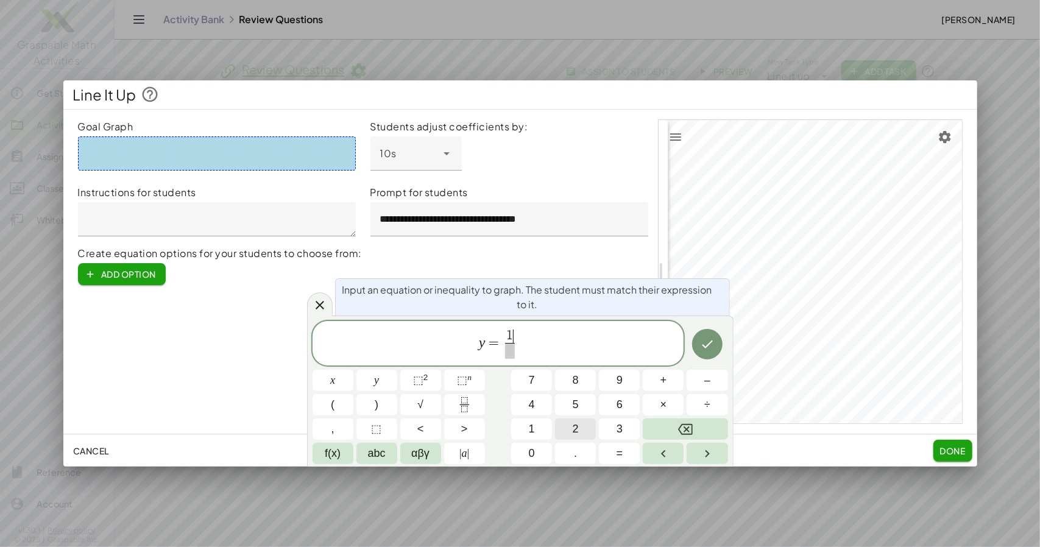
click at [573, 433] on span "2" at bounding box center [576, 429] width 6 height 16
click at [511, 360] on span at bounding box center [509, 351] width 9 height 16
click at [522, 354] on span "y = 1 4 ​ ​" at bounding box center [499, 344] width 372 height 32
click at [711, 352] on icon "Done" at bounding box center [707, 344] width 15 height 15
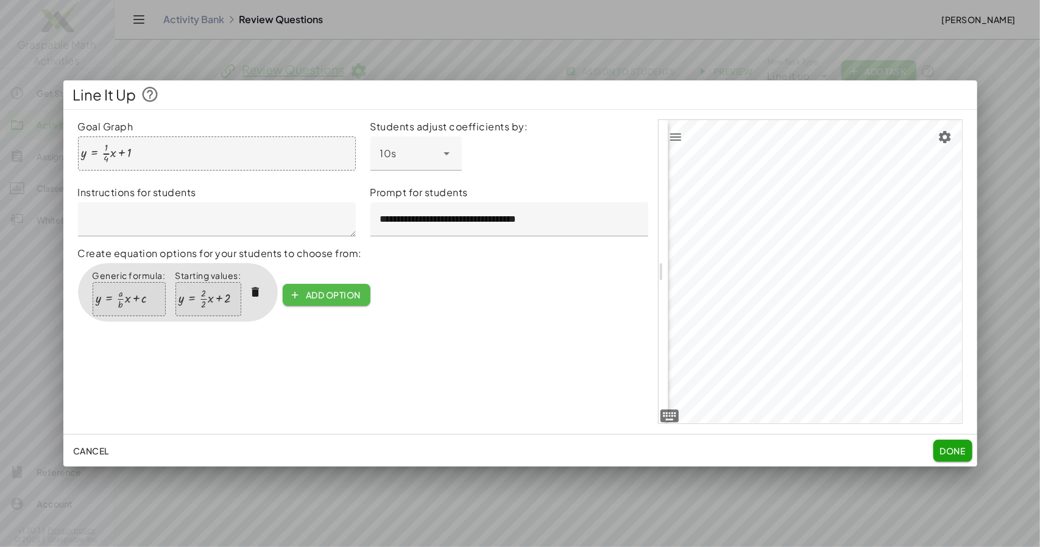
click at [352, 300] on span "Add option" at bounding box center [326, 294] width 68 height 11
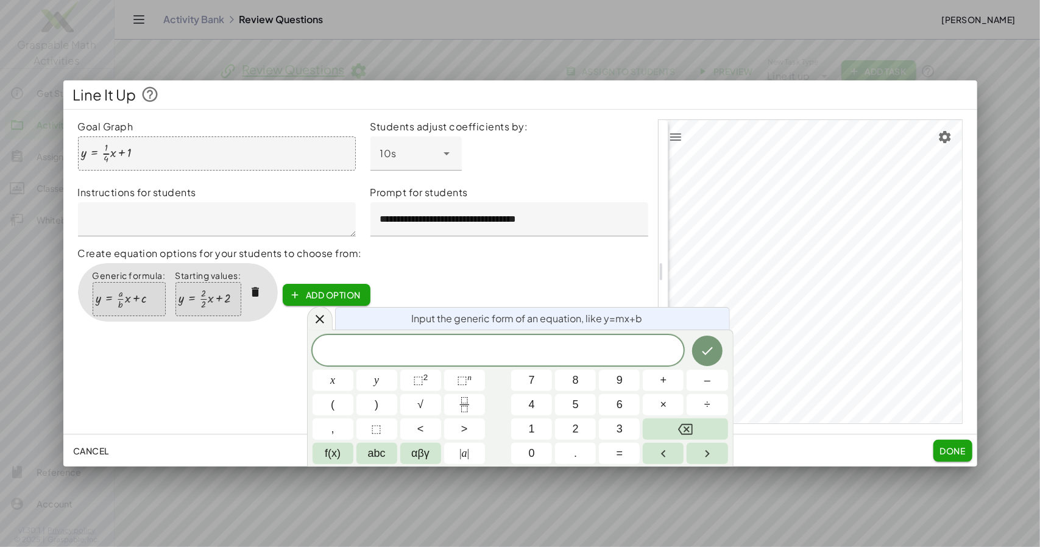
click at [562, 261] on p "Create equation options for your students to choose from:" at bounding box center [363, 253] width 570 height 15
click at [321, 324] on icon at bounding box center [320, 319] width 9 height 9
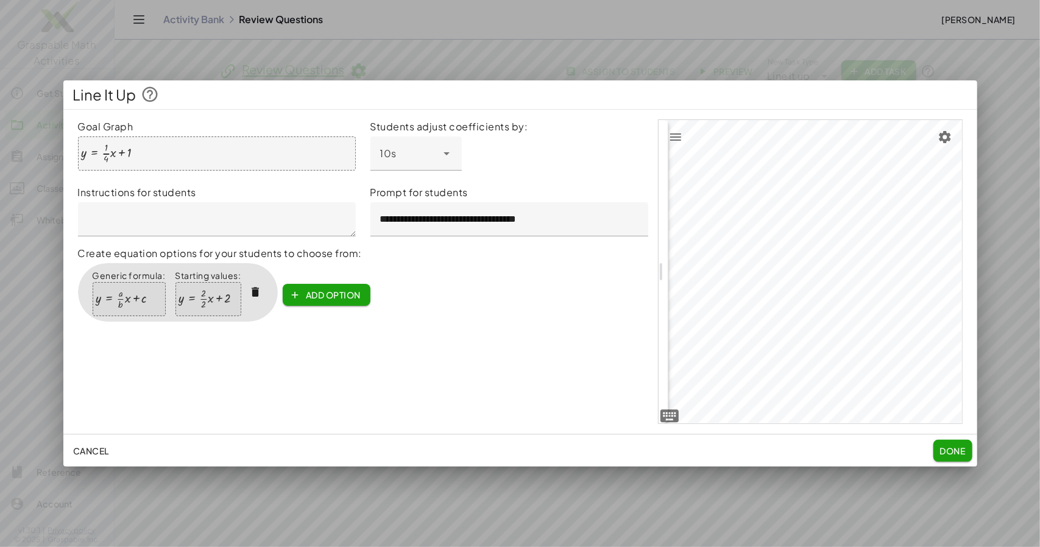
click at [957, 456] on span "Done" at bounding box center [953, 450] width 26 height 11
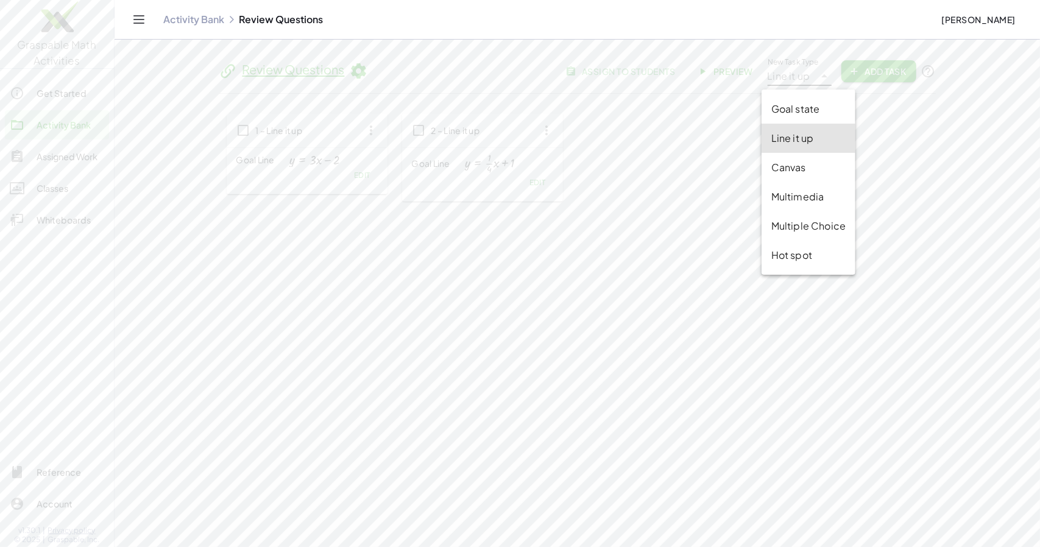
click at [818, 74] on icon at bounding box center [824, 76] width 15 height 15
click at [806, 169] on div "Canvas" at bounding box center [808, 167] width 74 height 15
type input "******"
click at [890, 70] on span "Add Task" at bounding box center [878, 71] width 55 height 11
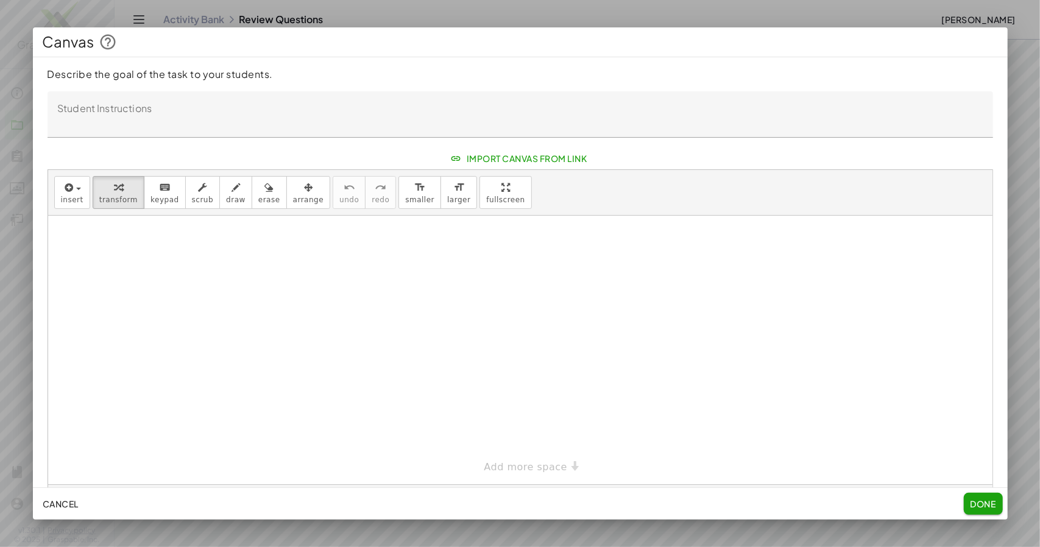
click at [78, 134] on textarea "Student Instructions" at bounding box center [521, 114] width 946 height 46
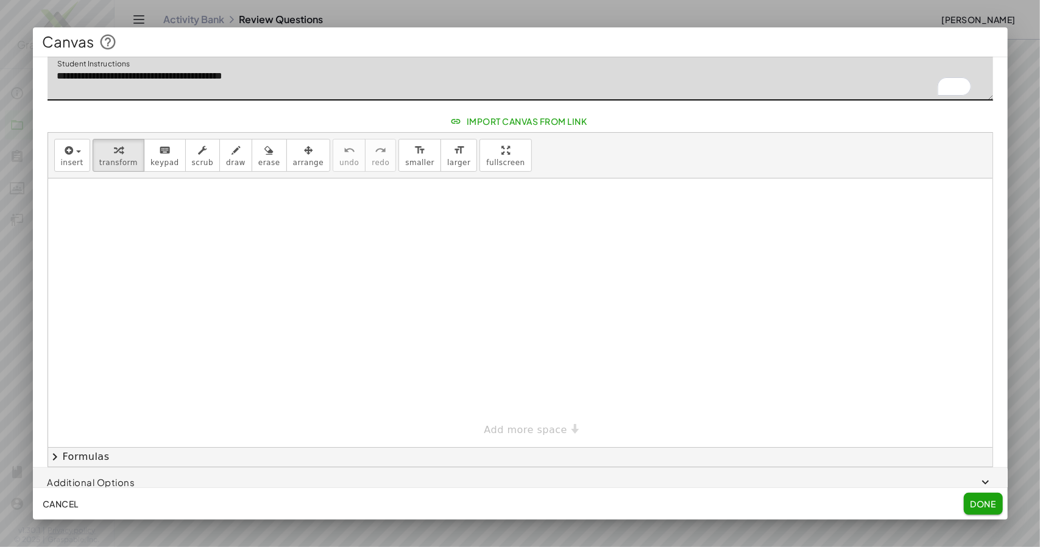
scroll to position [0, 0]
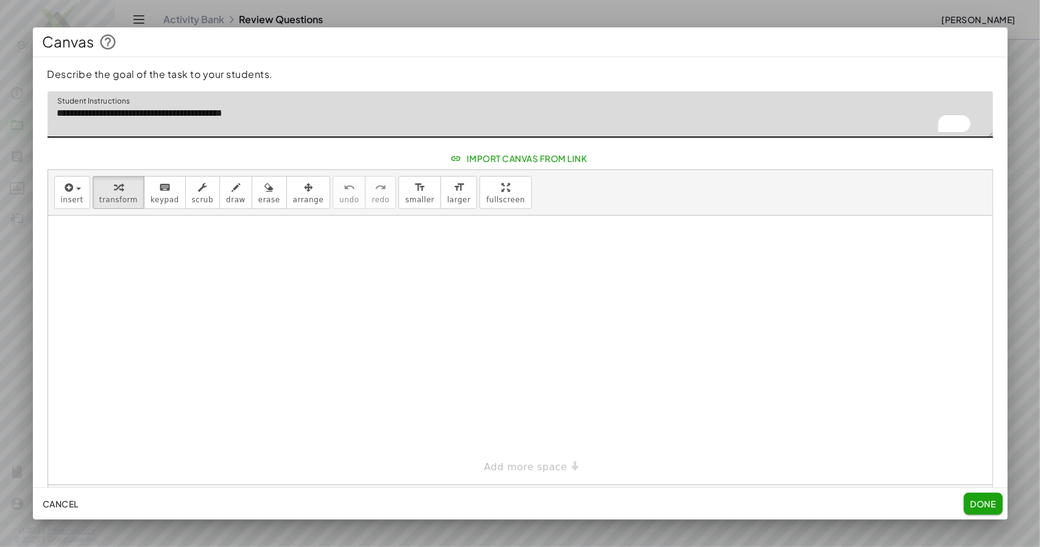
click at [394, 335] on div at bounding box center [520, 350] width 944 height 269
type textarea "**********"
click at [77, 194] on div "button" at bounding box center [72, 187] width 23 height 15
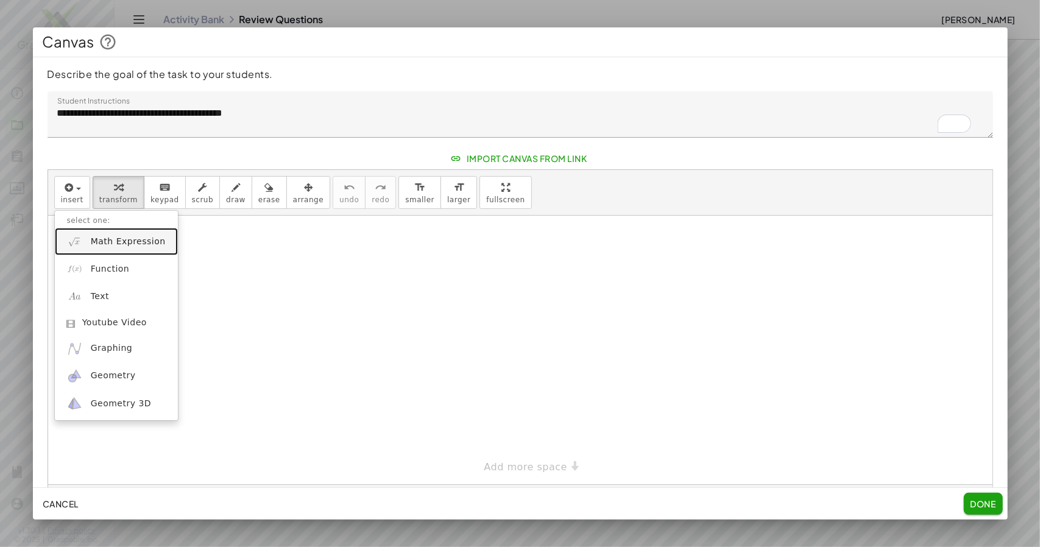
click at [134, 248] on span "Math Expression" at bounding box center [128, 242] width 75 height 12
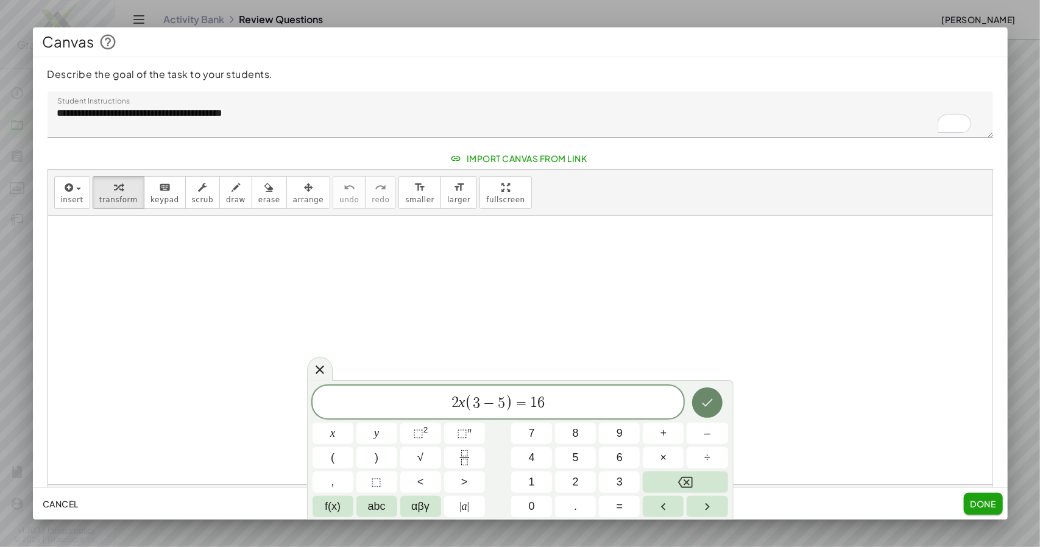
click at [707, 405] on icon "Done" at bounding box center [707, 403] width 11 height 8
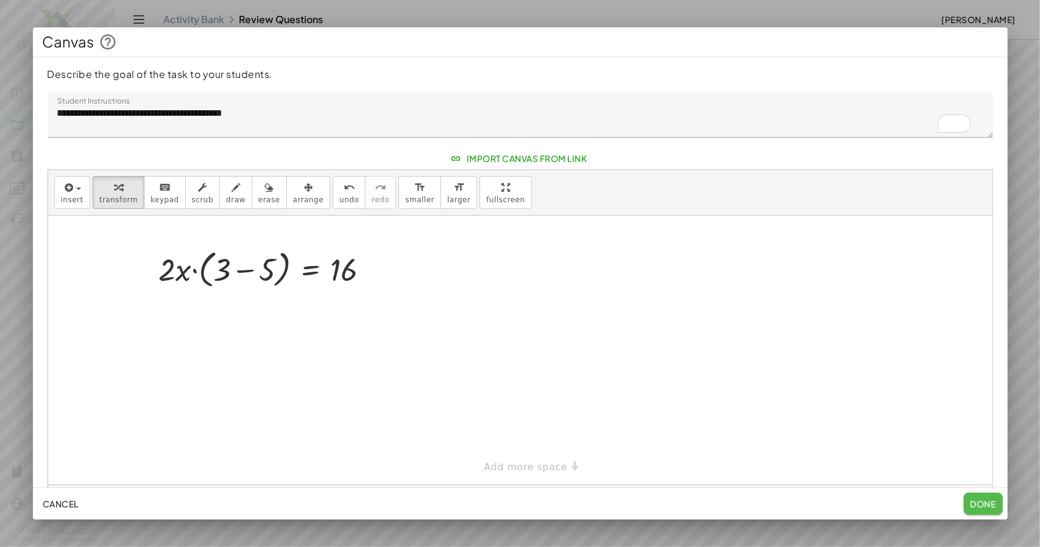
click at [976, 506] on span "Done" at bounding box center [983, 503] width 26 height 11
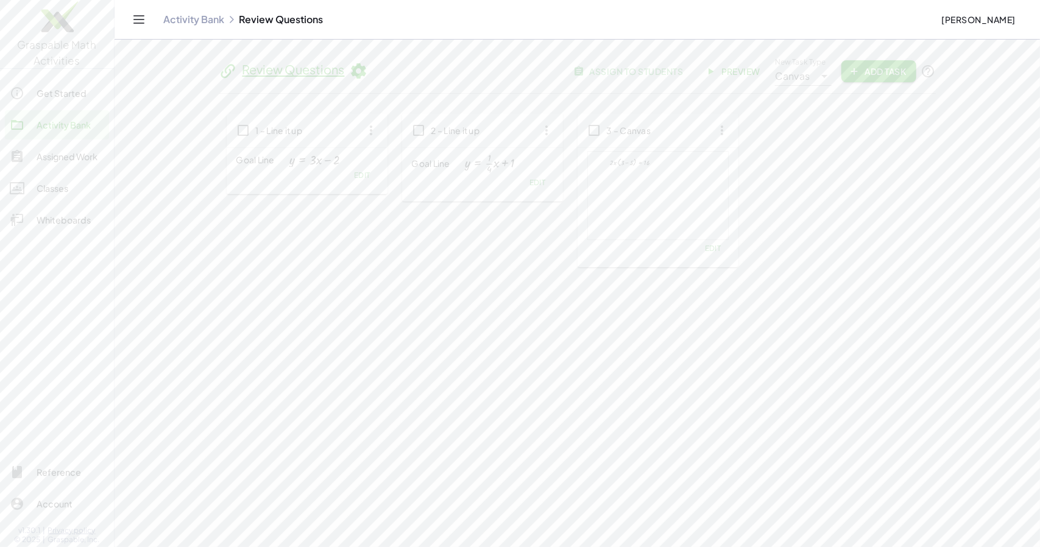
click at [818, 73] on icon at bounding box center [824, 76] width 15 height 15
click at [807, 168] on div "Canvas" at bounding box center [815, 167] width 74 height 15
click at [887, 73] on span "Add Task" at bounding box center [878, 71] width 55 height 11
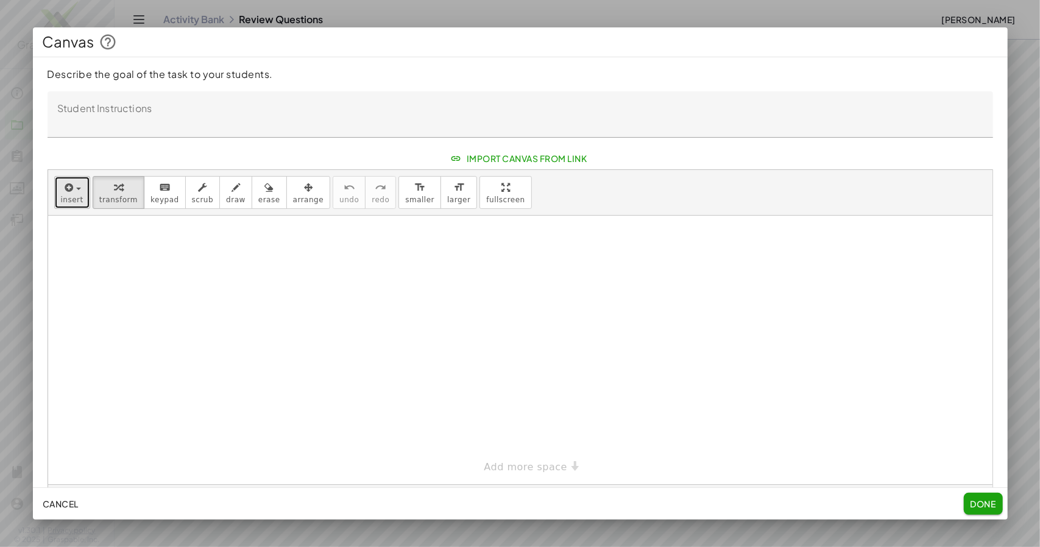
click at [71, 195] on icon "button" at bounding box center [68, 187] width 11 height 15
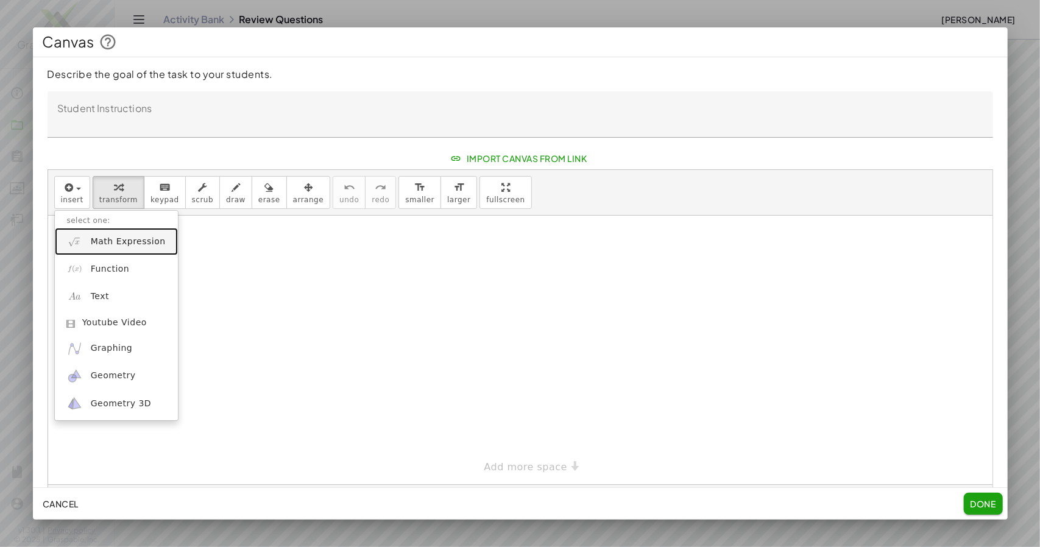
click at [121, 248] on span "Math Expression" at bounding box center [128, 242] width 75 height 12
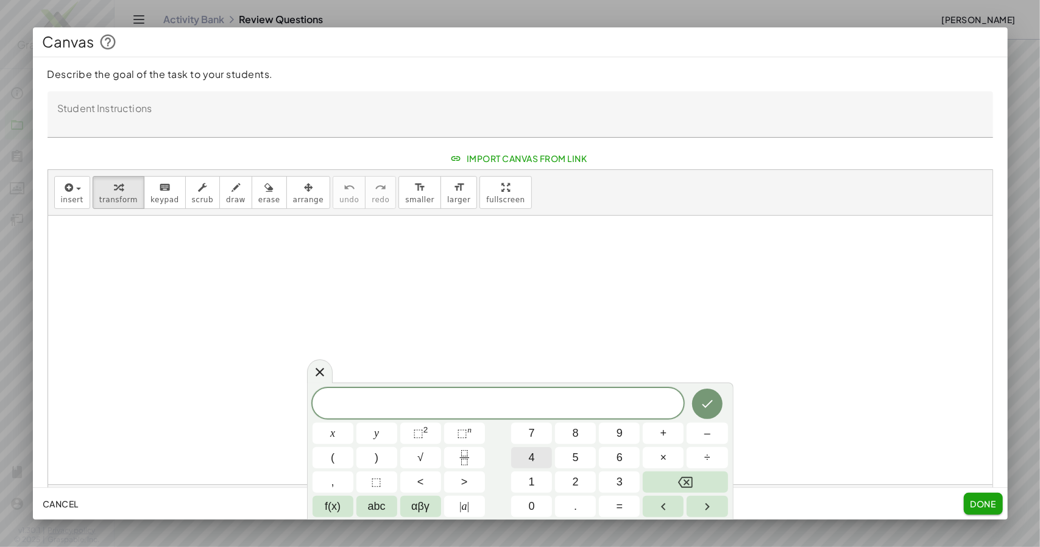
click at [542, 456] on button "4" at bounding box center [531, 457] width 41 height 21
click at [463, 453] on icon "Fraction" at bounding box center [464, 457] width 15 height 15
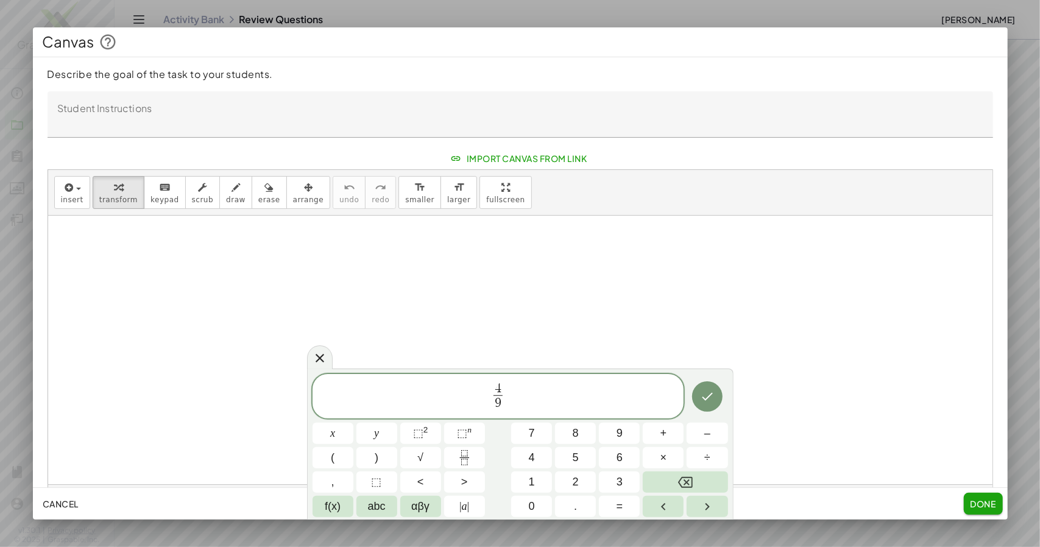
click at [524, 398] on span "4 9 ​ ​" at bounding box center [499, 397] width 372 height 32
click at [464, 455] on icon "Fraction" at bounding box center [464, 457] width 15 height 15
click at [516, 408] on span at bounding box center [513, 403] width 9 height 16
click at [540, 391] on span "4 9 ​ + 1 3 ​ ​" at bounding box center [499, 397] width 372 height 32
click at [74, 193] on span "button" at bounding box center [75, 189] width 2 height 9
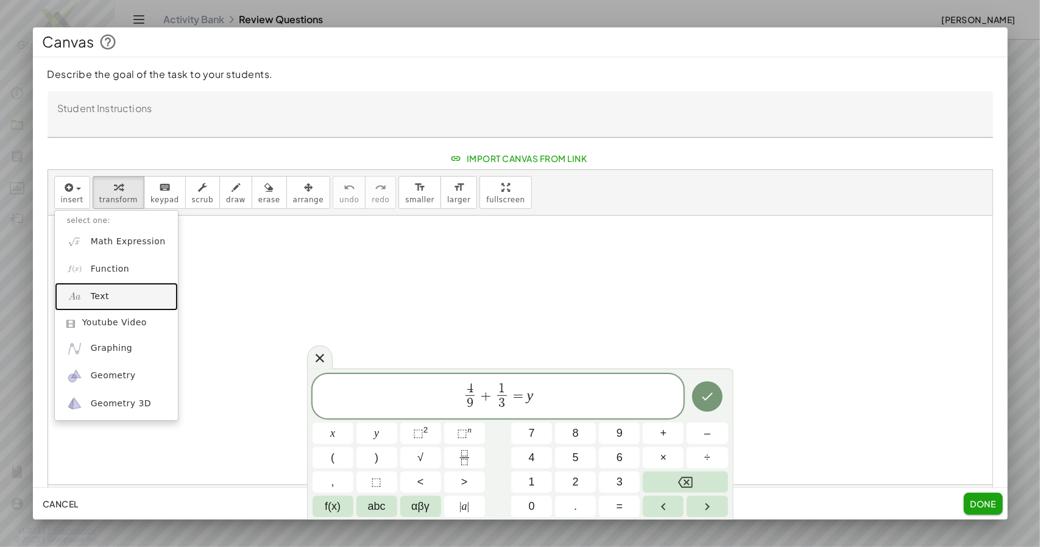
click at [93, 310] on link "Text" at bounding box center [116, 296] width 123 height 27
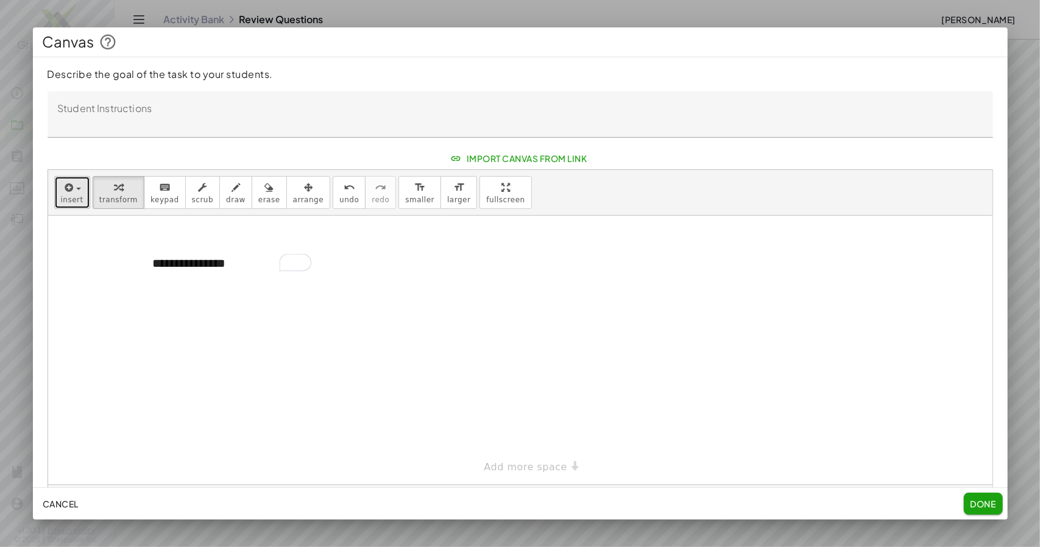
click at [80, 194] on div "button" at bounding box center [72, 187] width 23 height 15
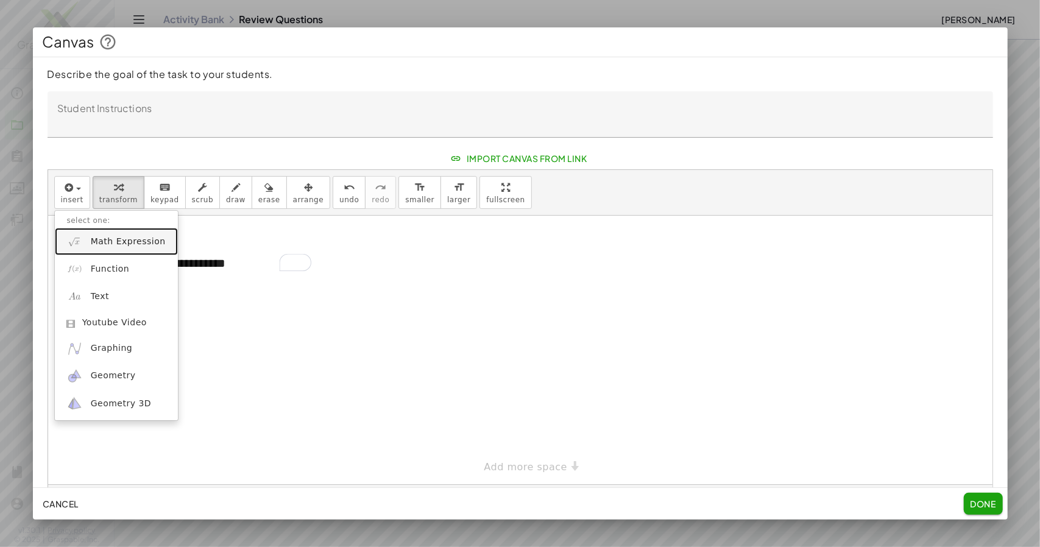
click at [143, 248] on span "Math Expression" at bounding box center [128, 242] width 75 height 12
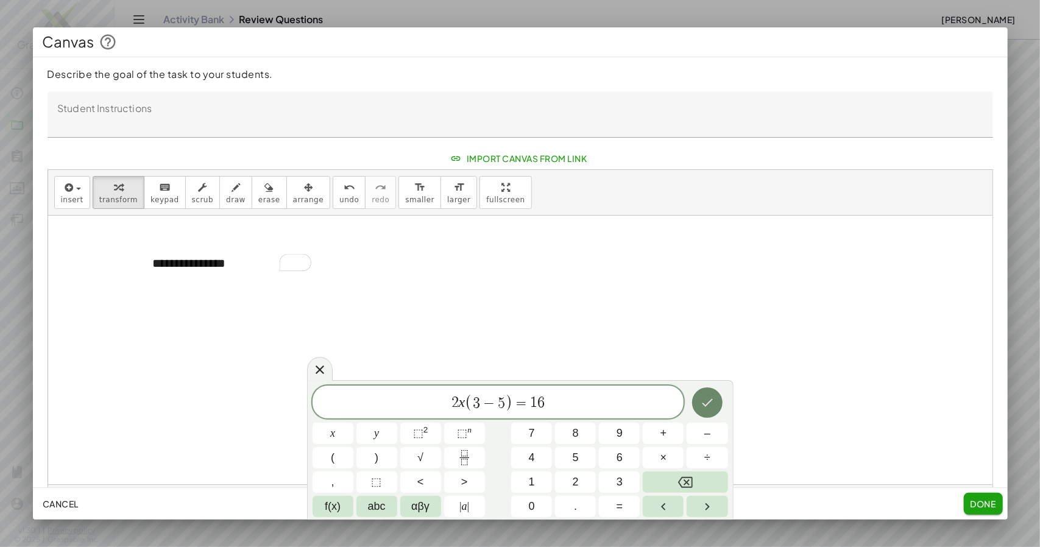
click at [708, 407] on icon "Done" at bounding box center [707, 402] width 15 height 15
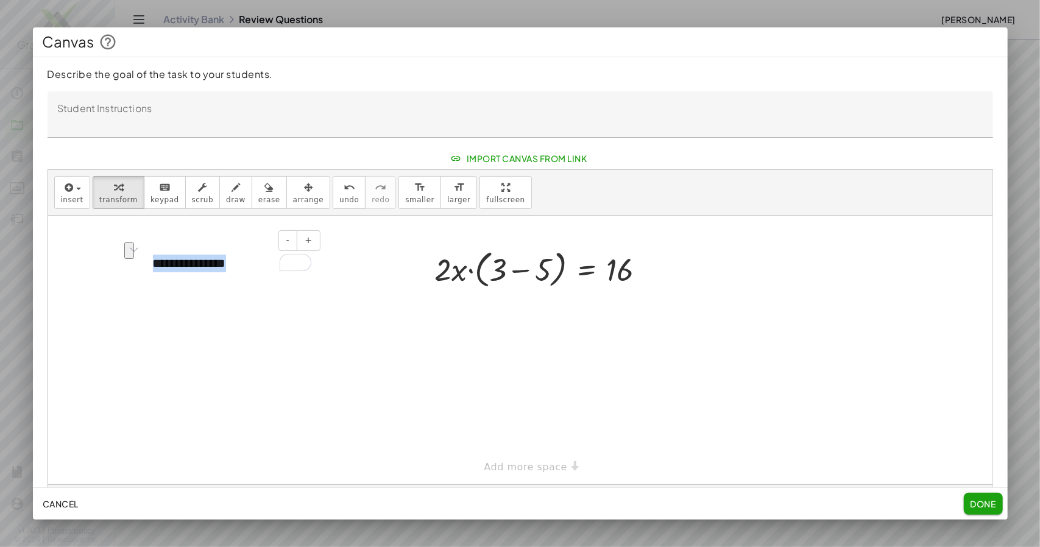
drag, startPoint x: 227, startPoint y: 283, endPoint x: 154, endPoint y: 286, distance: 73.2
click at [154, 285] on div "**********" at bounding box center [232, 264] width 183 height 42
click at [124, 135] on textarea "Student Instructions" at bounding box center [521, 114] width 946 height 46
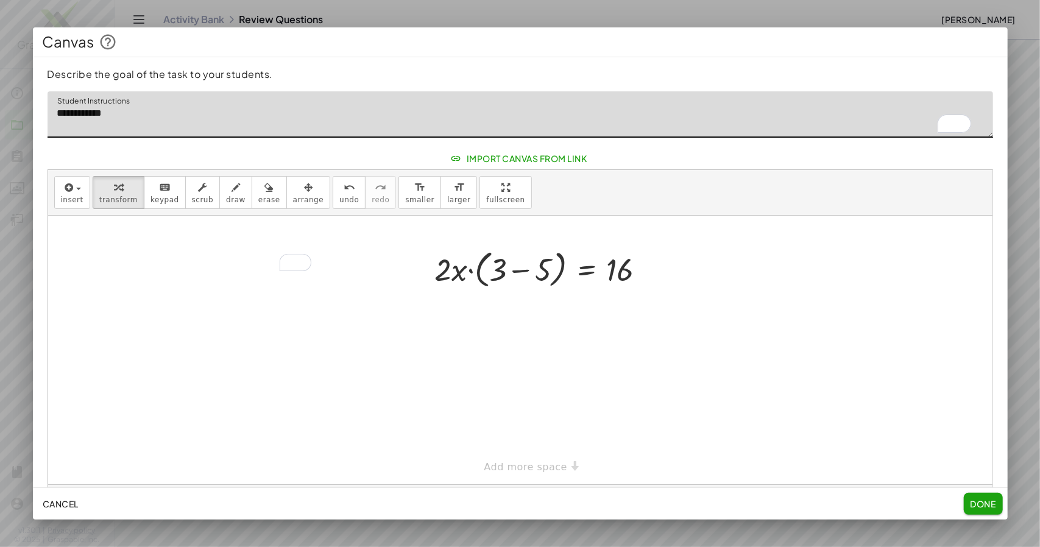
type textarea "**********"
click at [982, 504] on span "Done" at bounding box center [983, 503] width 26 height 11
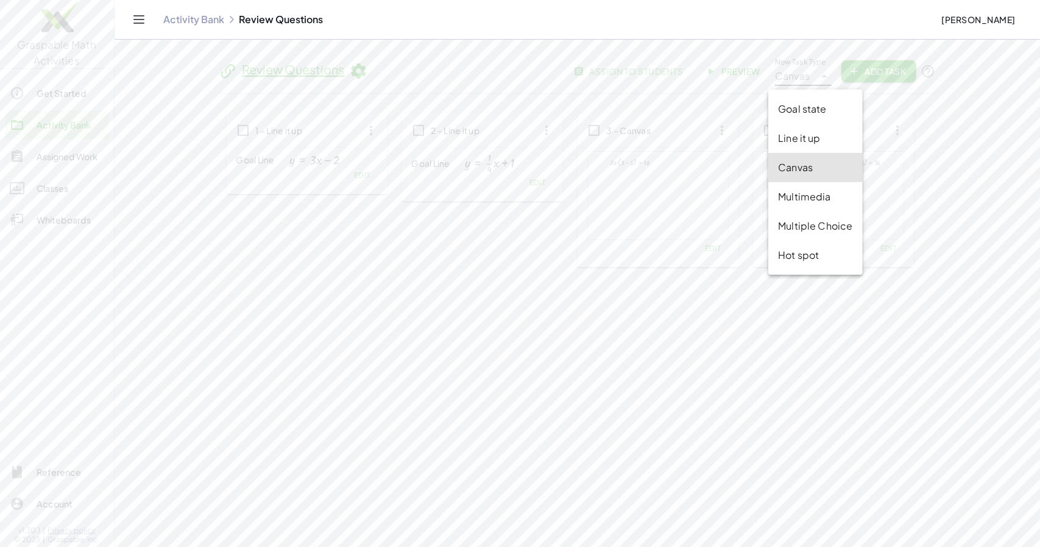
click at [818, 76] on icon at bounding box center [824, 76] width 15 height 15
click at [819, 253] on div "Hot spot" at bounding box center [815, 255] width 74 height 15
type input "*******"
click at [876, 72] on span "Add Task" at bounding box center [878, 71] width 55 height 11
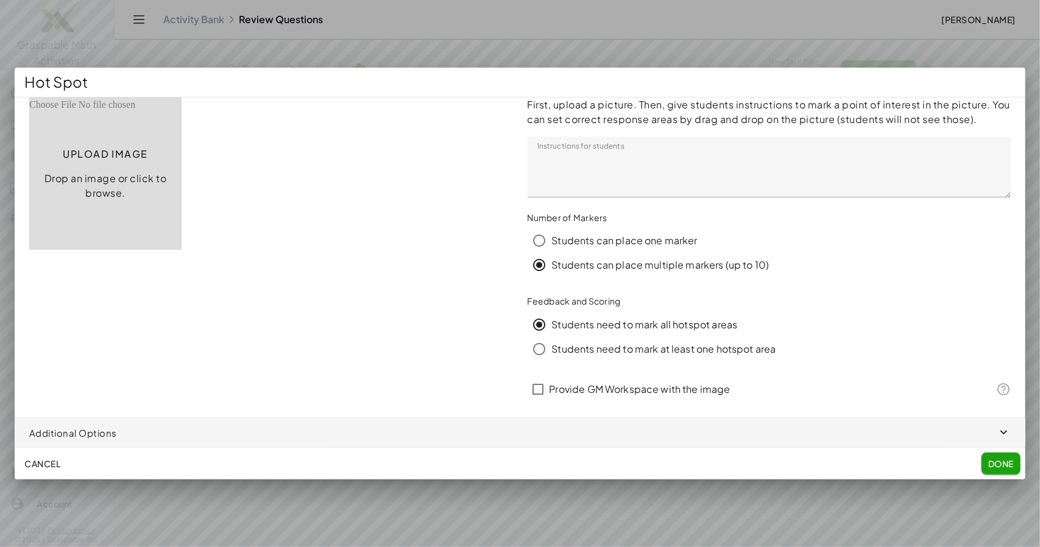
click at [1001, 469] on span "Done" at bounding box center [1001, 463] width 26 height 11
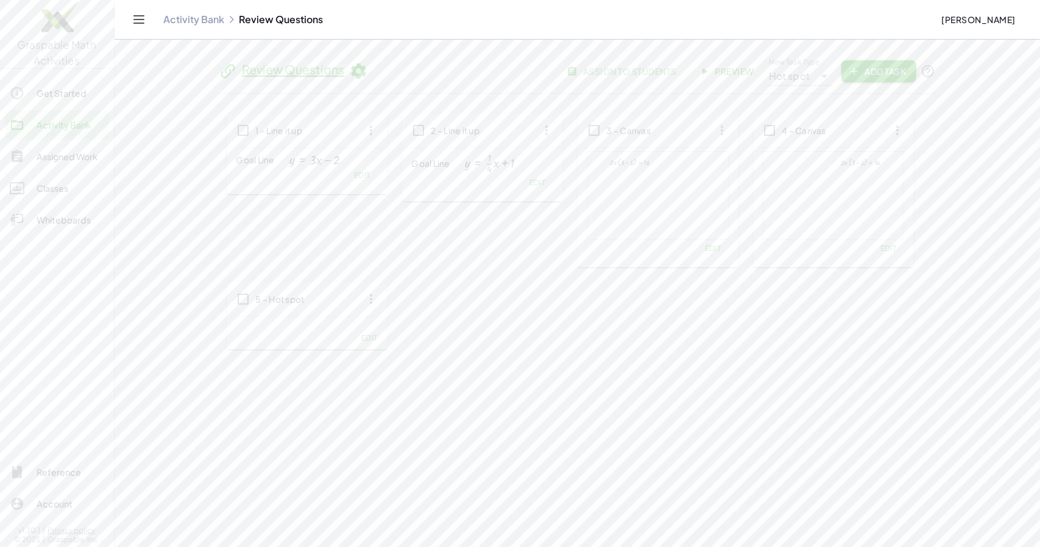
click at [377, 342] on span "Edit" at bounding box center [369, 337] width 16 height 9
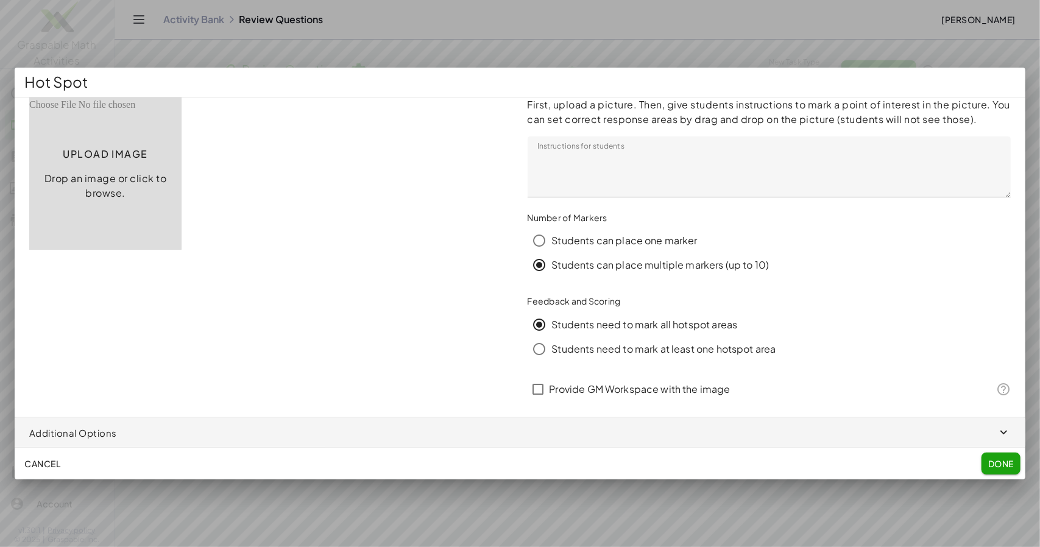
click at [149, 143] on input "file" at bounding box center [105, 173] width 152 height 152
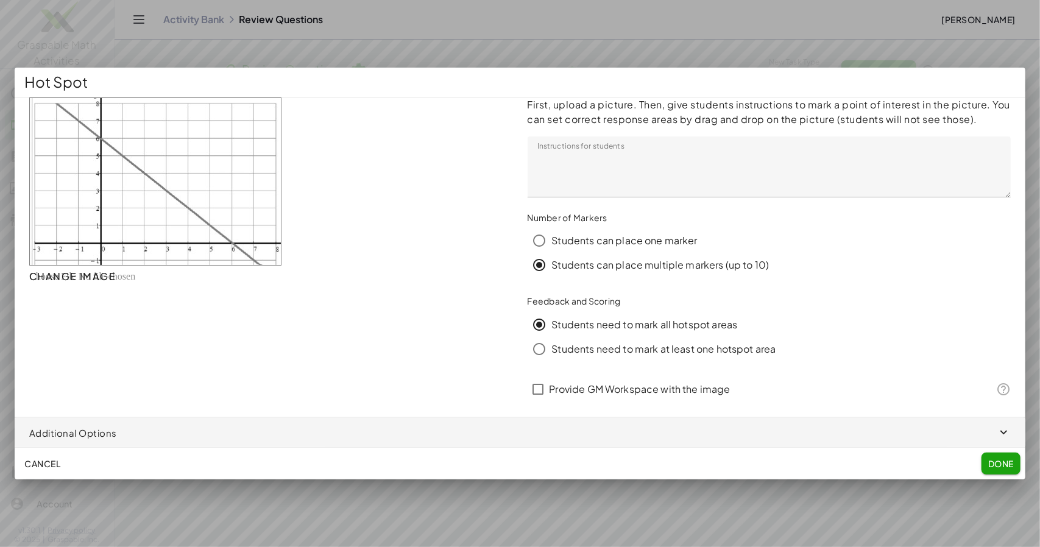
click at [140, 447] on span "button" at bounding box center [520, 432] width 1011 height 29
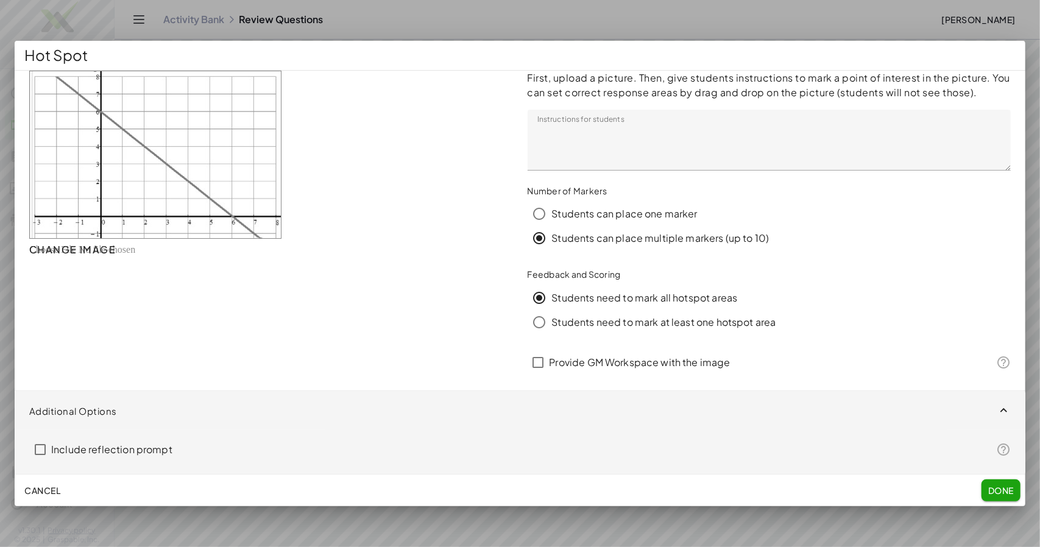
click at [199, 396] on div "change image" at bounding box center [271, 230] width 498 height 335
click at [693, 142] on textarea "Instructions for students" at bounding box center [770, 140] width 484 height 61
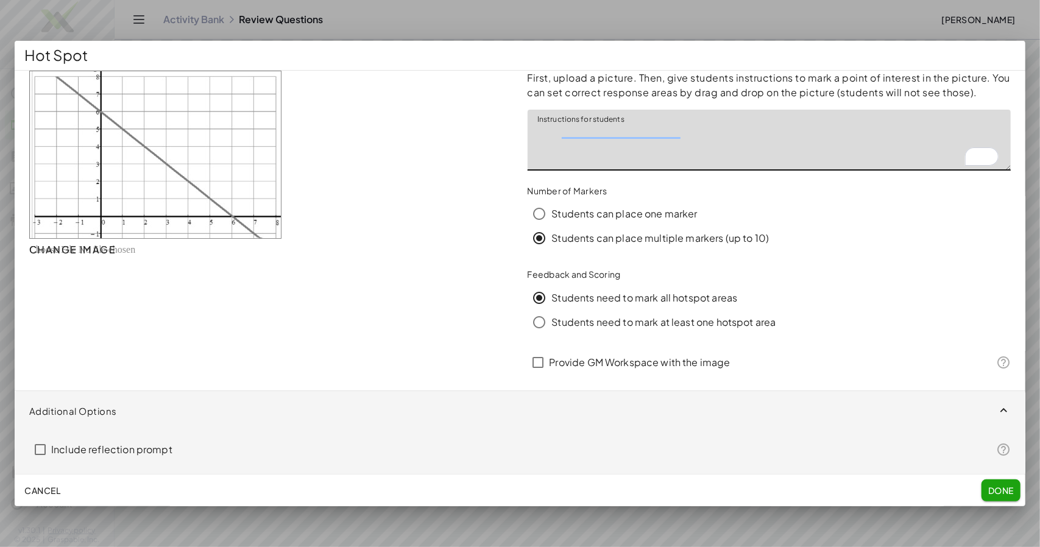
drag, startPoint x: 689, startPoint y: 144, endPoint x: 537, endPoint y: 145, distance: 151.7
click at [537, 145] on textarea "Instructions for students" at bounding box center [770, 140] width 484 height 61
type textarea "**********"
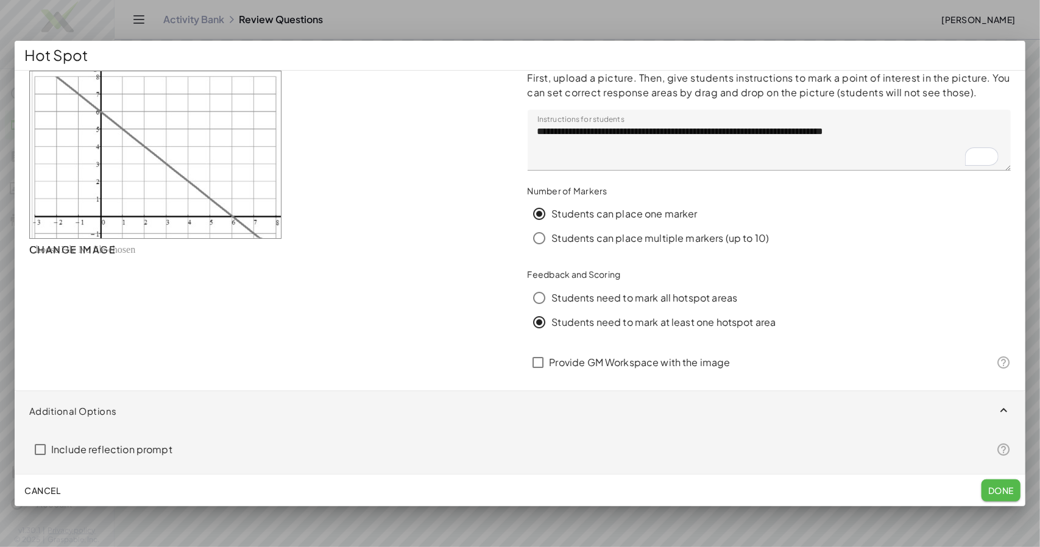
click at [1002, 496] on span "Done" at bounding box center [1001, 490] width 26 height 11
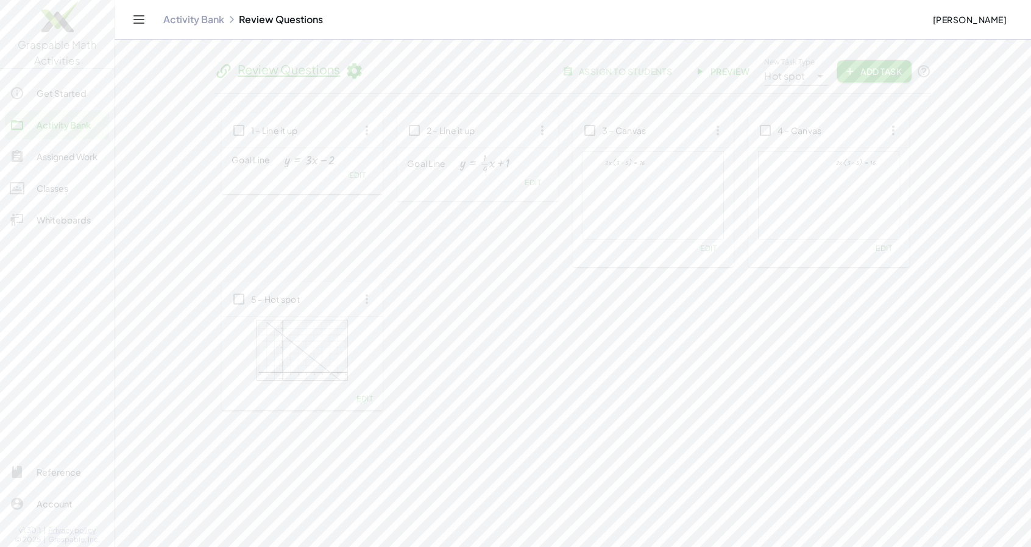
click at [813, 74] on icon at bounding box center [820, 76] width 15 height 15
click at [804, 225] on div "Multiple Choice" at bounding box center [804, 226] width 74 height 15
type input "**********"
click at [876, 69] on span "Add Task" at bounding box center [874, 71] width 55 height 11
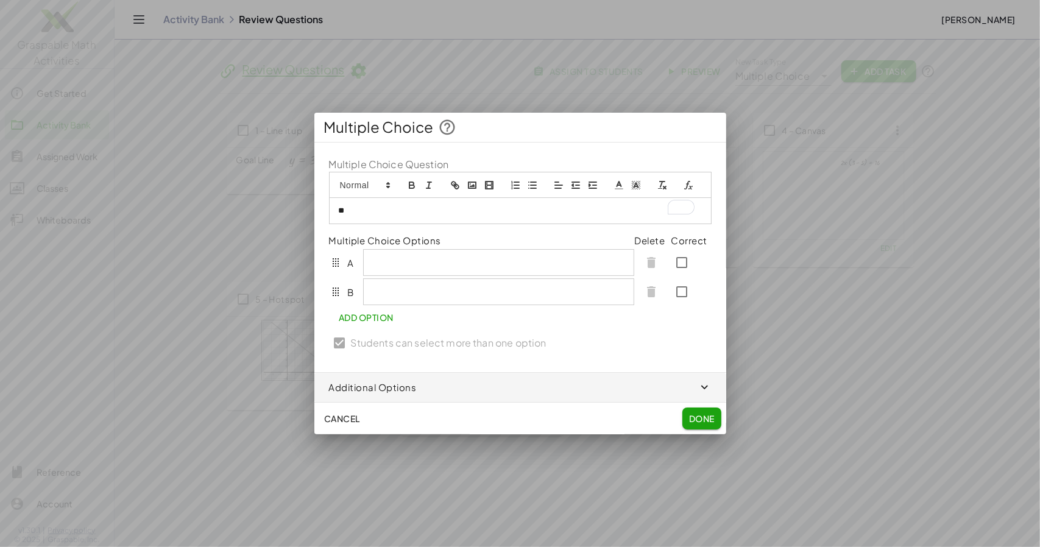
click at [347, 216] on p "**" at bounding box center [517, 210] width 356 height 11
click at [364, 216] on p "***" at bounding box center [517, 210] width 356 height 11
click at [388, 264] on div at bounding box center [499, 262] width 272 height 27
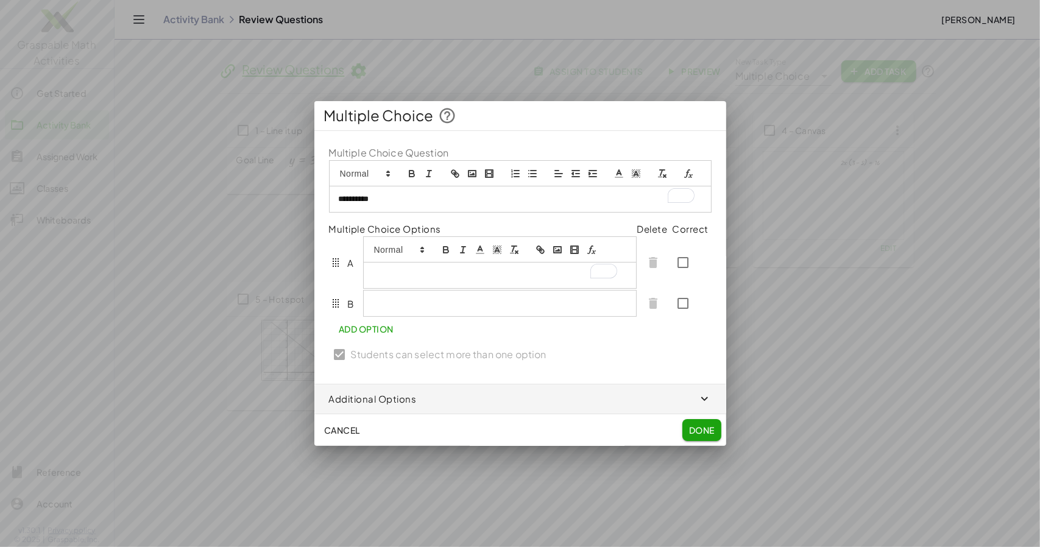
click at [397, 281] on p "To enrich screen reader interactions, please activate Accessibility in Grammarl…" at bounding box center [500, 275] width 255 height 11
click at [389, 309] on p at bounding box center [501, 303] width 257 height 11
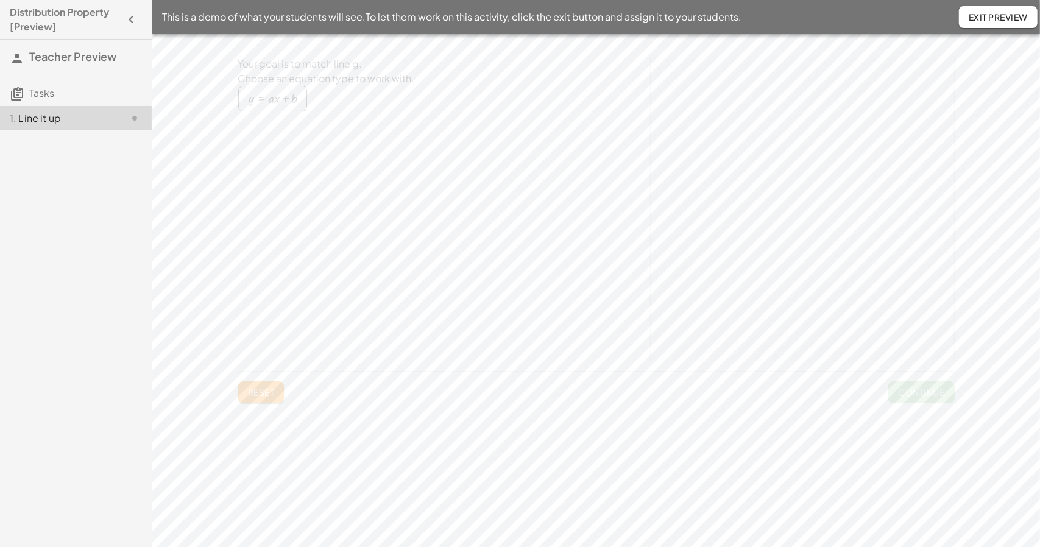
click at [969, 15] on span "Exit Preview" at bounding box center [998, 17] width 59 height 11
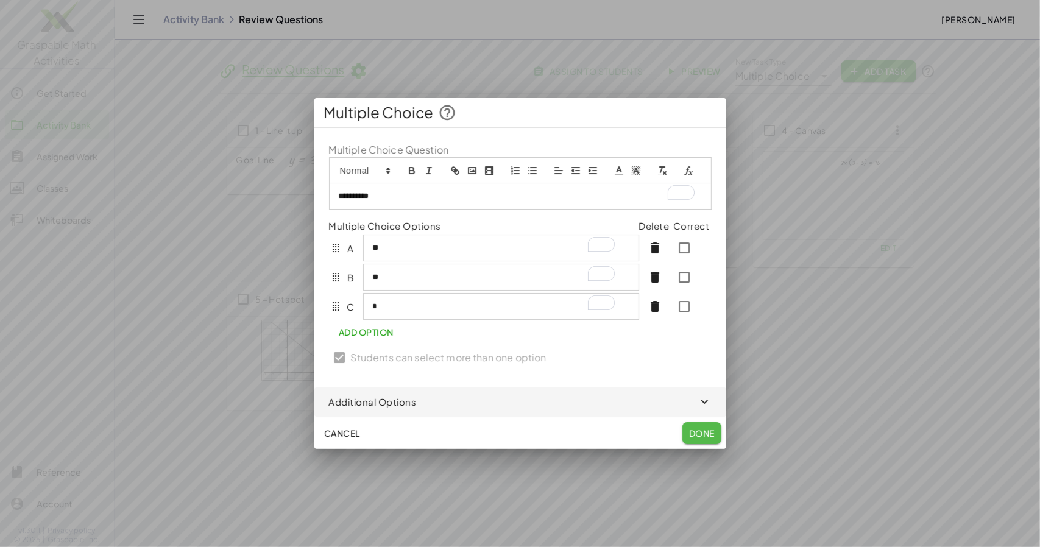
click at [700, 439] on span "Done" at bounding box center [702, 433] width 26 height 11
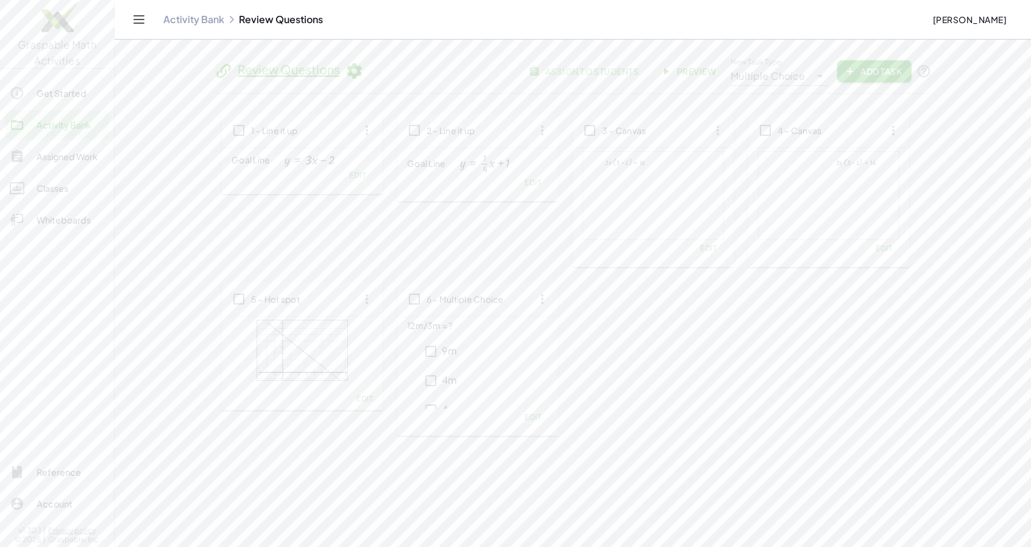
click at [799, 76] on div "**********" at bounding box center [770, 71] width 79 height 29
click at [778, 221] on div "Multiple Choice" at bounding box center [772, 226] width 76 height 15
click at [813, 76] on icon at bounding box center [820, 76] width 15 height 15
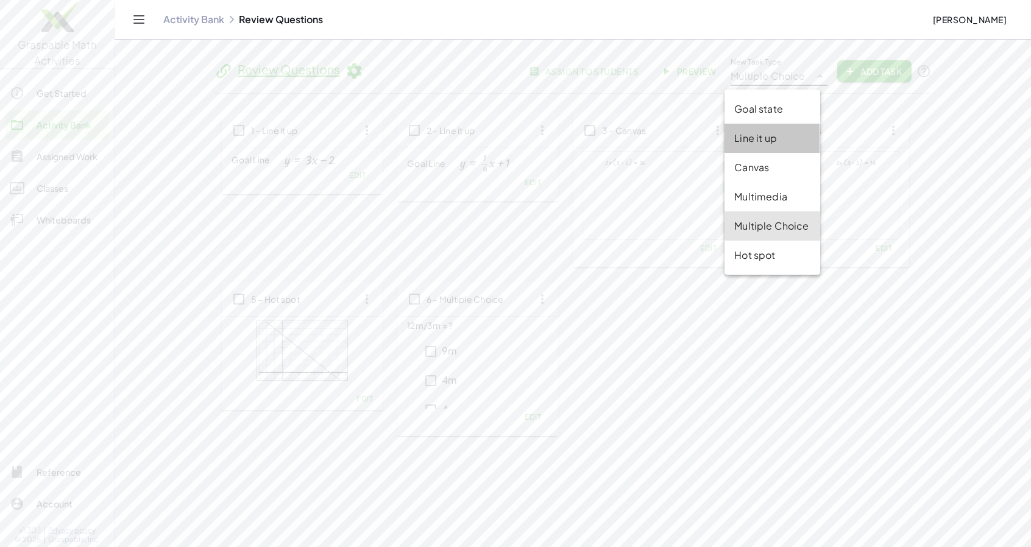
click at [778, 142] on div "Line it up" at bounding box center [772, 138] width 76 height 15
type input "********"
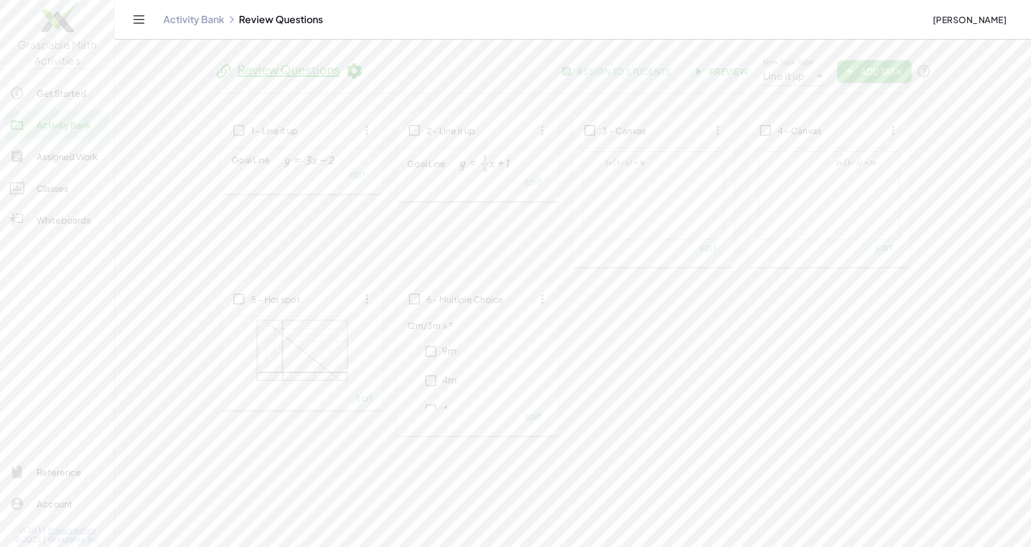
click at [870, 71] on span "Add Task" at bounding box center [874, 71] width 55 height 11
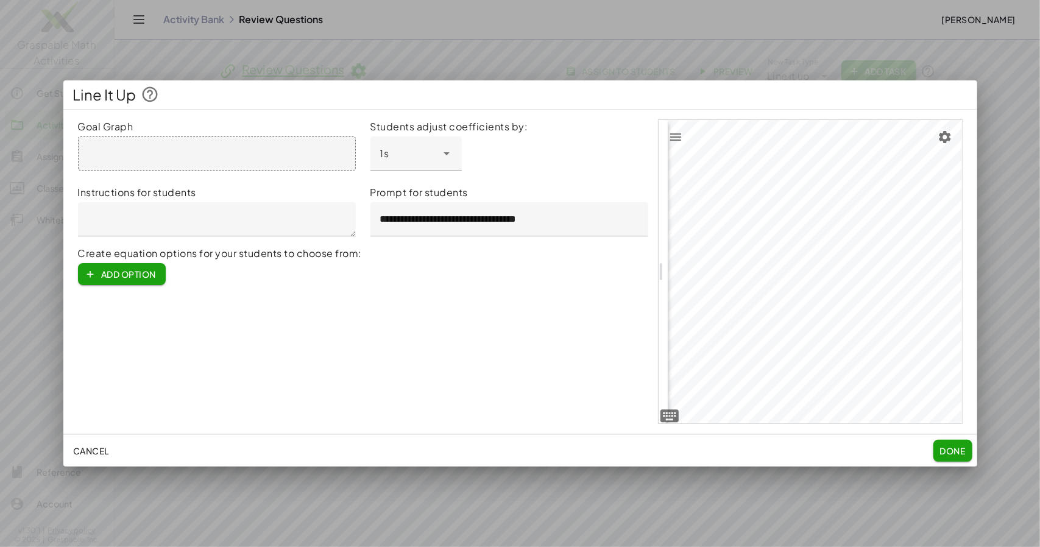
click at [95, 157] on div at bounding box center [217, 153] width 278 height 34
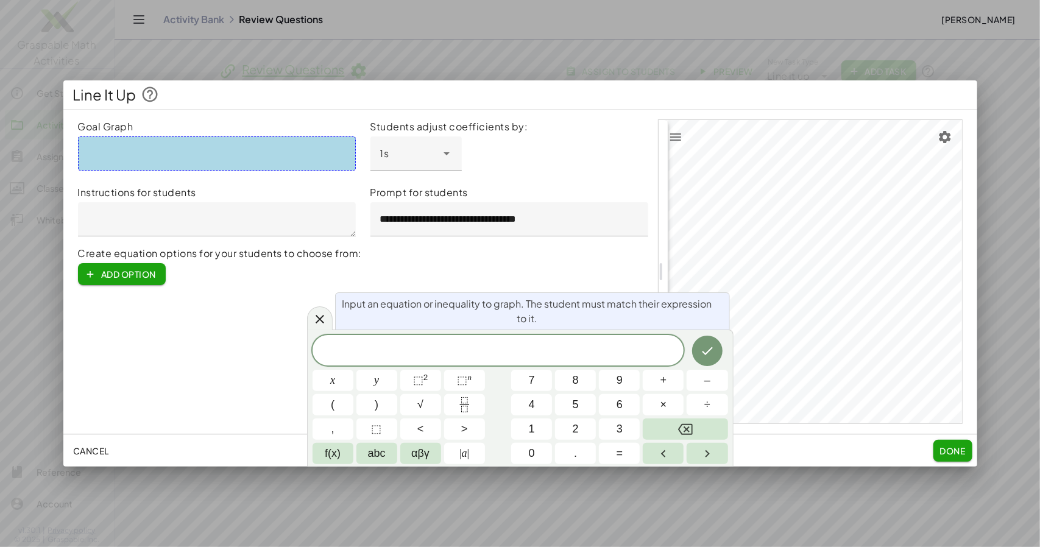
click at [88, 166] on div at bounding box center [217, 153] width 278 height 34
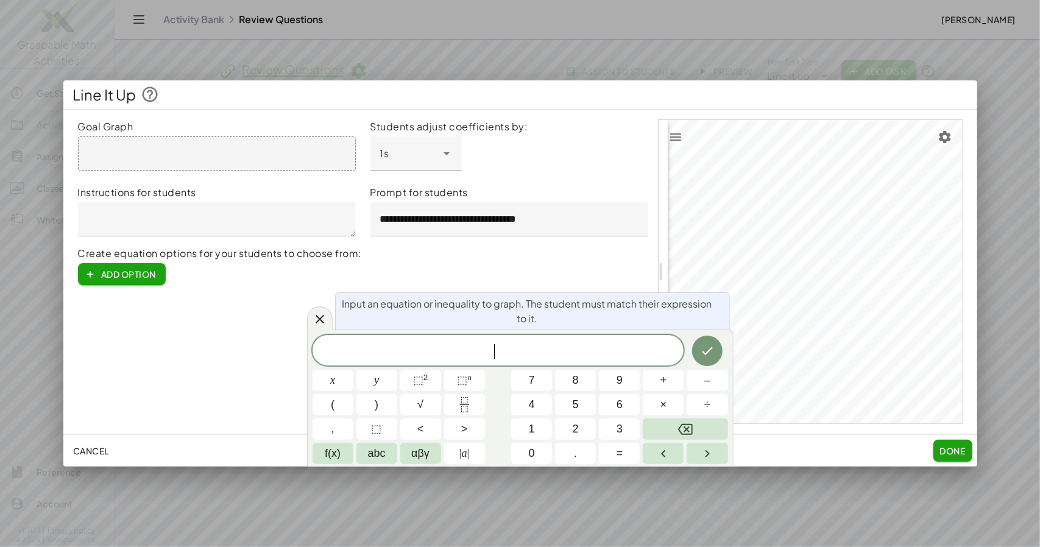
click at [93, 157] on div at bounding box center [217, 153] width 278 height 34
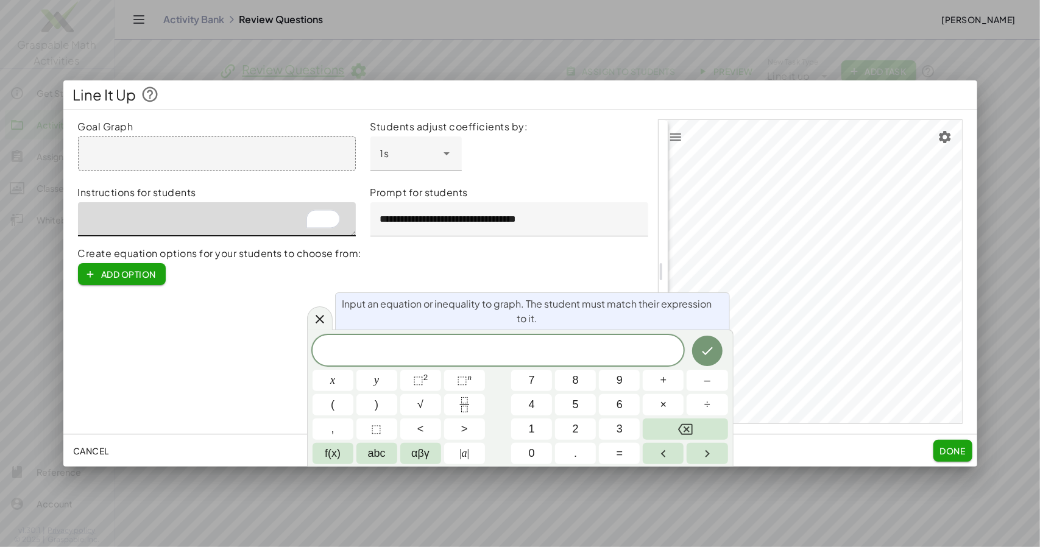
drag, startPoint x: 210, startPoint y: 237, endPoint x: 92, endPoint y: 243, distance: 118.4
click at [92, 236] on textarea "To enrich screen reader interactions, please activate Accessibility in Grammarl…" at bounding box center [217, 219] width 278 height 34
type textarea "**********"
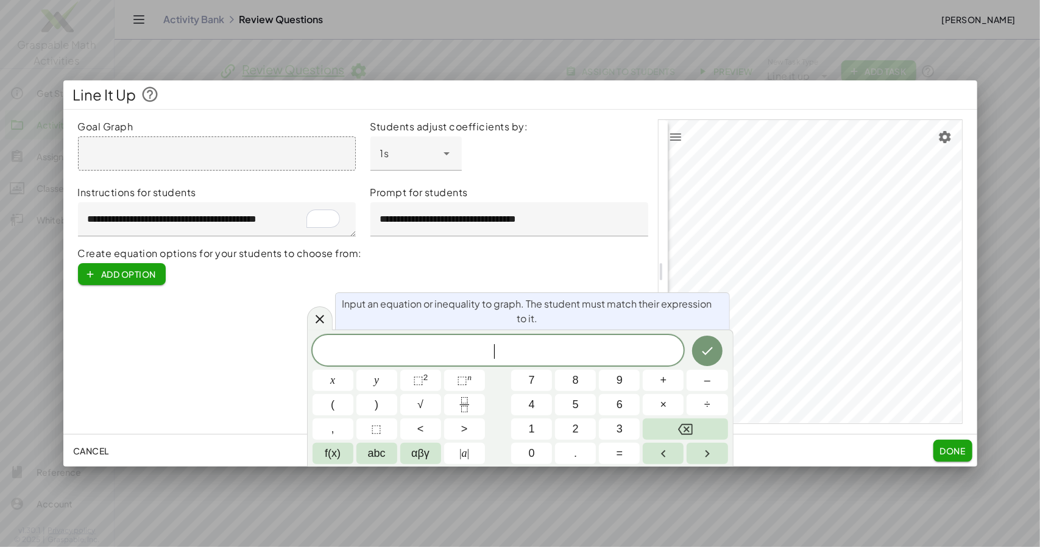
click at [453, 354] on span "​" at bounding box center [499, 351] width 372 height 17
click at [466, 413] on icon "Fraction" at bounding box center [464, 404] width 15 height 15
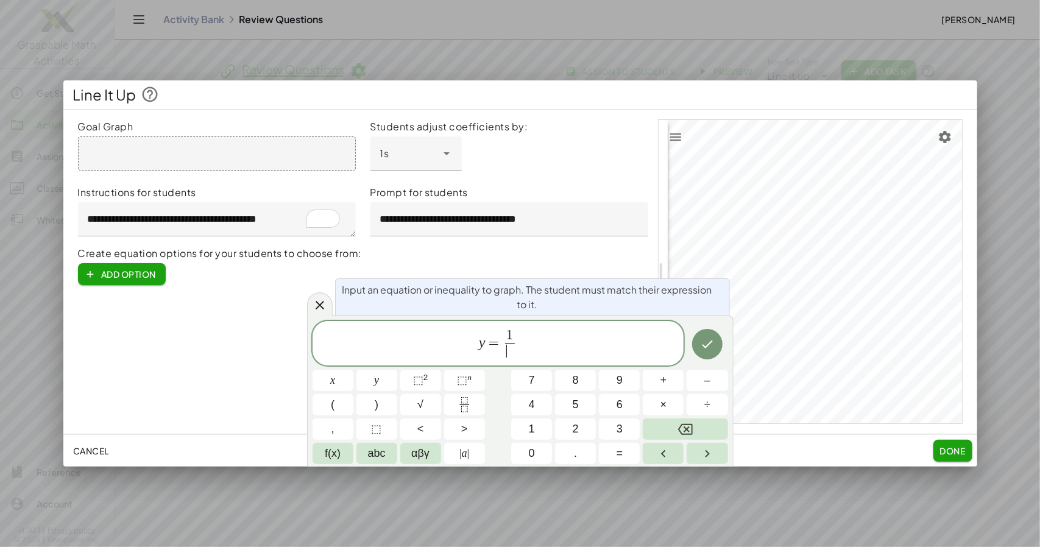
click at [511, 360] on span "​" at bounding box center [509, 351] width 9 height 16
click at [526, 355] on span "y = 1 2 ​ ​" at bounding box center [499, 344] width 372 height 32
click at [706, 348] on icon "Done" at bounding box center [707, 344] width 11 height 8
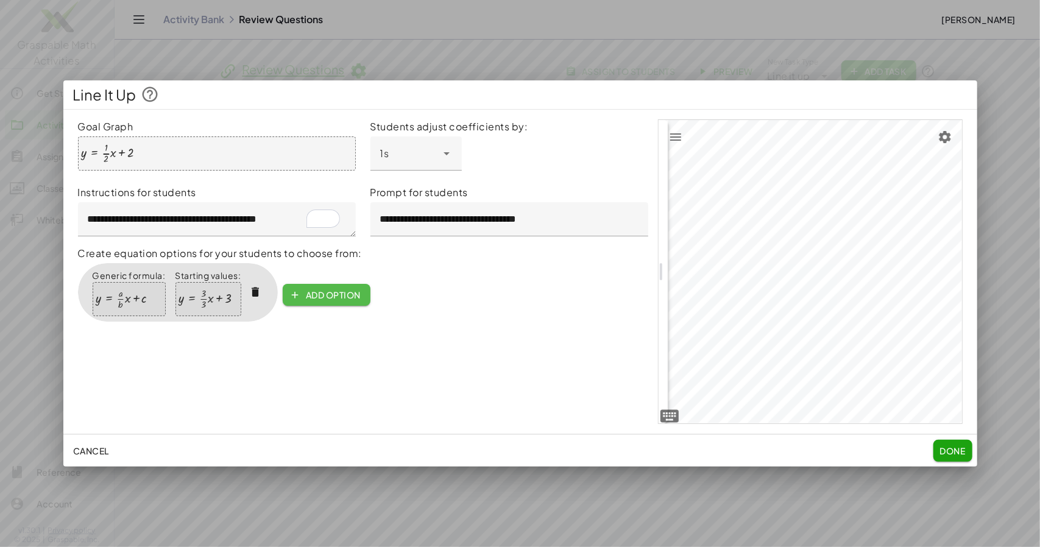
click at [361, 300] on span "Add option" at bounding box center [326, 294] width 68 height 11
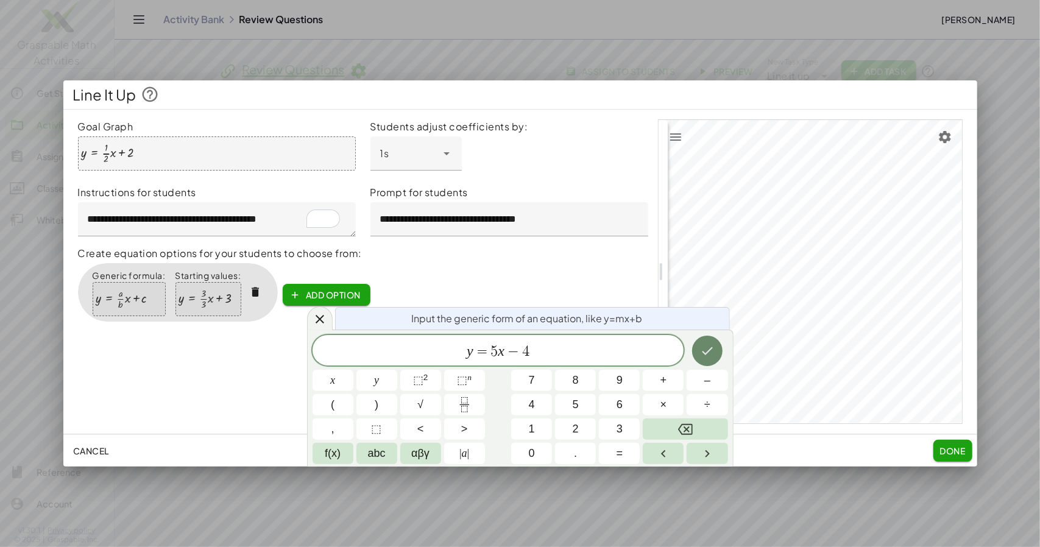
click at [708, 354] on icon "Done" at bounding box center [707, 351] width 15 height 15
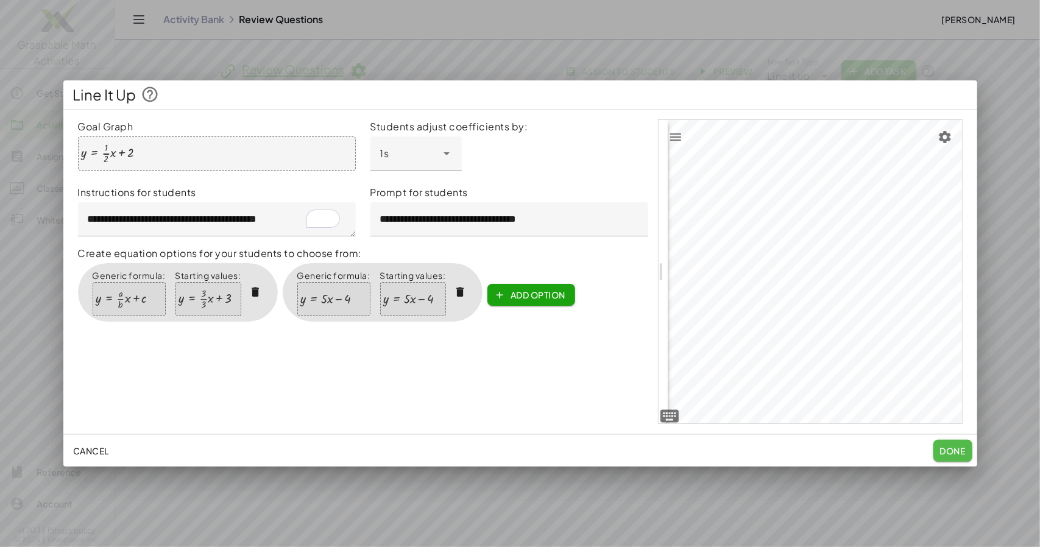
click at [947, 452] on span "Done" at bounding box center [953, 450] width 26 height 11
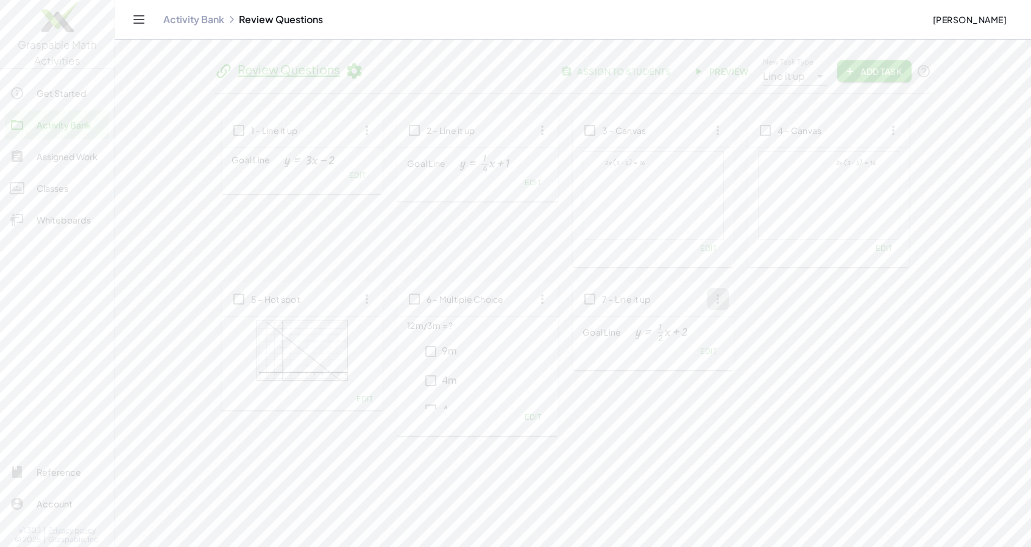
click at [729, 310] on icon "button" at bounding box center [718, 299] width 22 height 22
click at [832, 301] on div "1 – Line it up Goal Line y = + · 3 · x − 2 Edit 2 – Line it up Goal Line y = + …" at bounding box center [573, 274] width 702 height 323
click at [719, 76] on span "Preview" at bounding box center [721, 71] width 53 height 11
click at [813, 76] on icon at bounding box center [820, 76] width 15 height 15
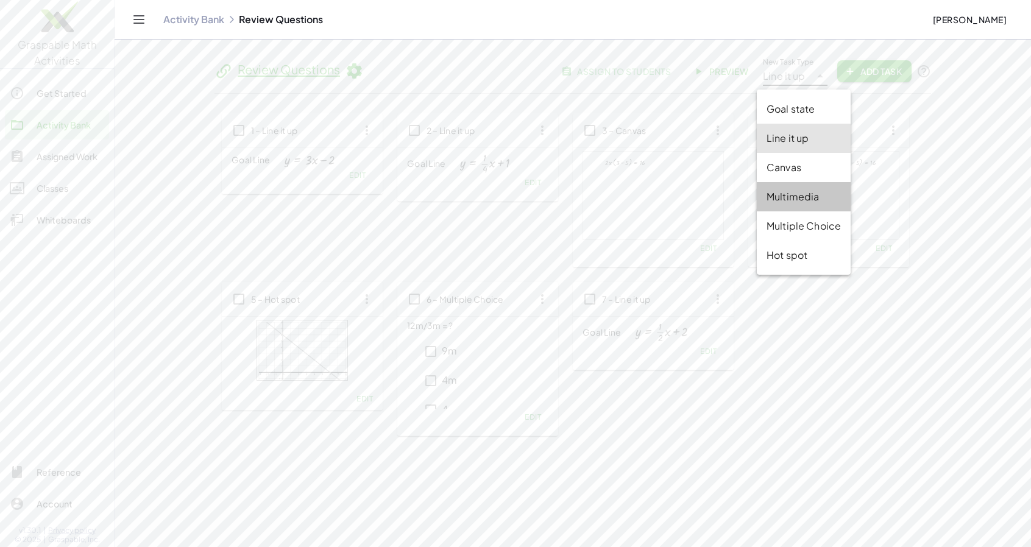
click at [813, 199] on div "Multimedia" at bounding box center [804, 197] width 74 height 15
type input "**********"
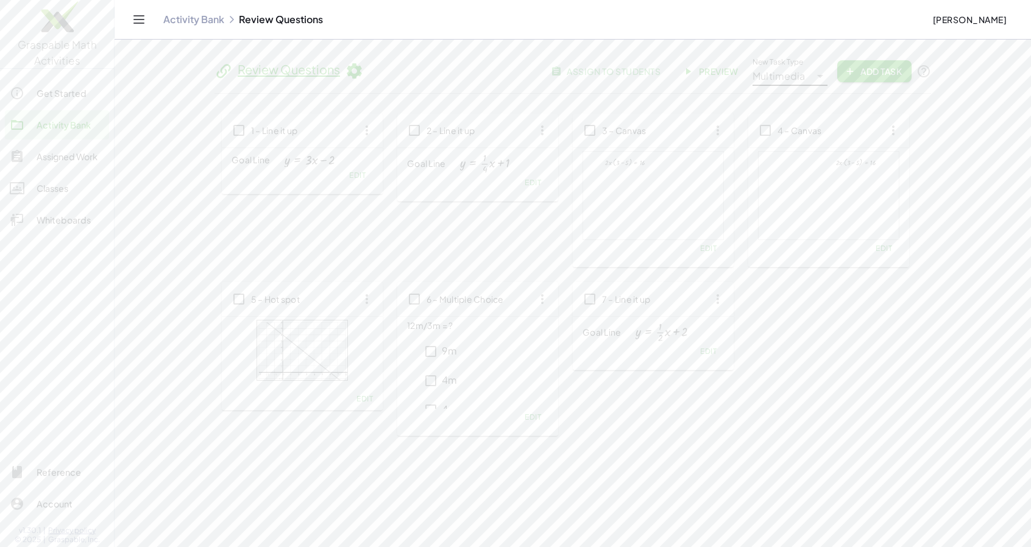
click at [871, 74] on span "Add Task" at bounding box center [874, 71] width 55 height 11
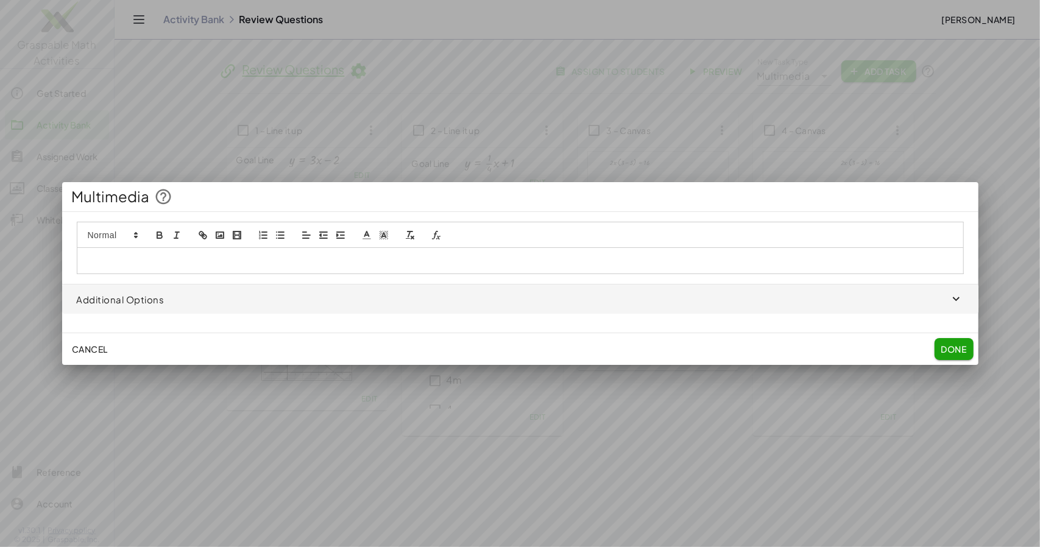
click at [236, 241] on icon "video" at bounding box center [237, 235] width 11 height 11
paste input "**********"
type input "**********"
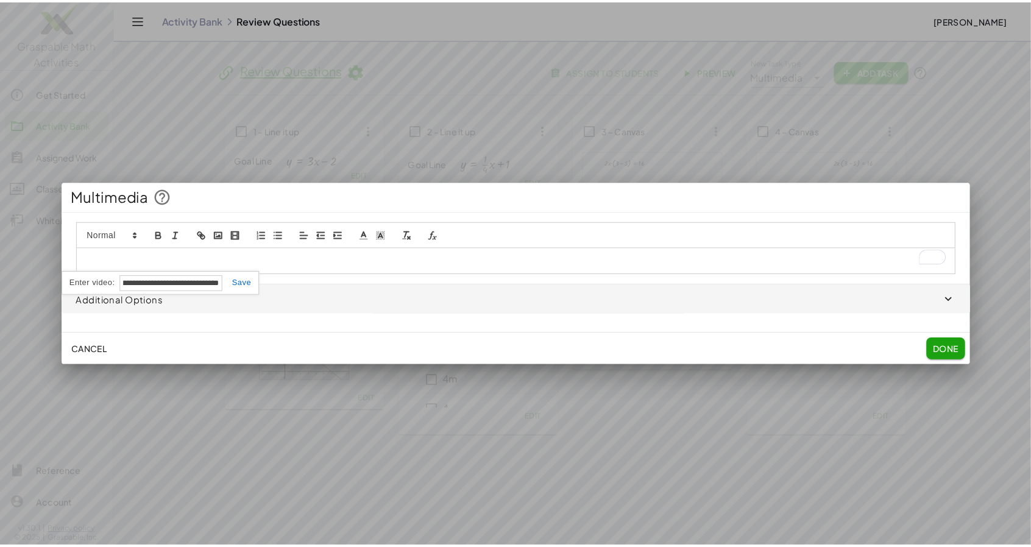
scroll to position [0, 0]
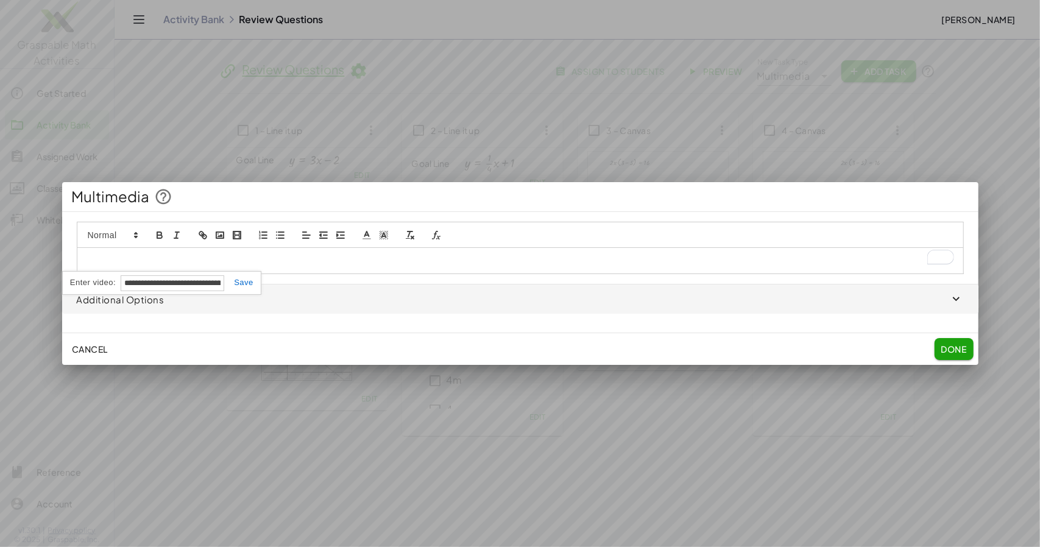
click at [249, 287] on link at bounding box center [238, 282] width 29 height 9
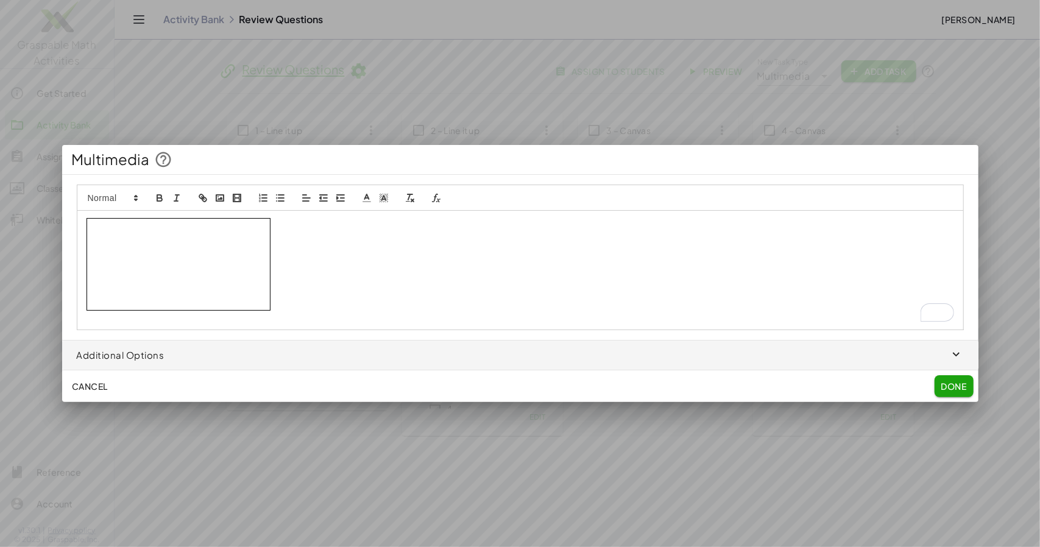
click at [139, 358] on span "button" at bounding box center [520, 355] width 916 height 29
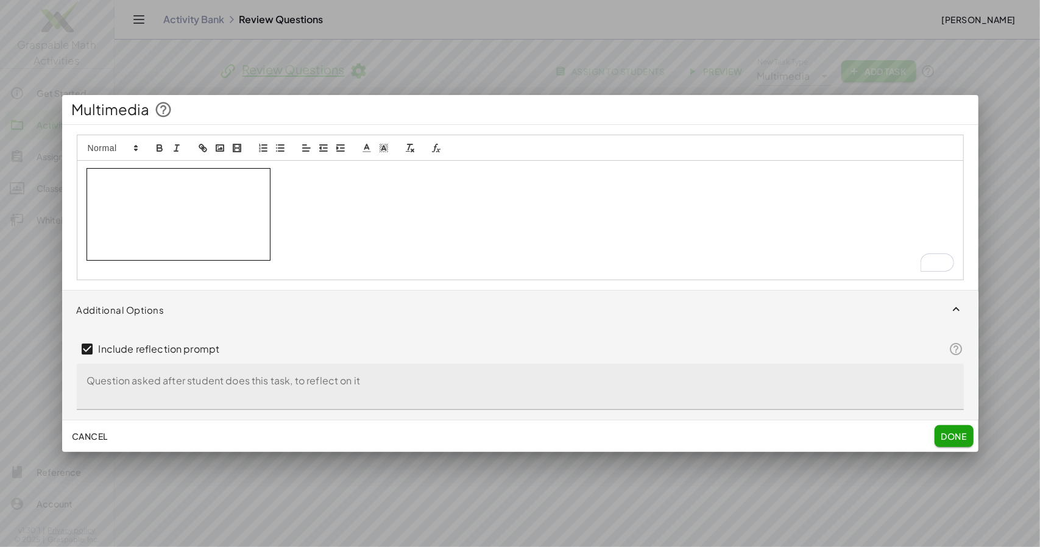
click at [105, 399] on textarea "Question asked after student does this task, to reflect on it" at bounding box center [520, 387] width 887 height 46
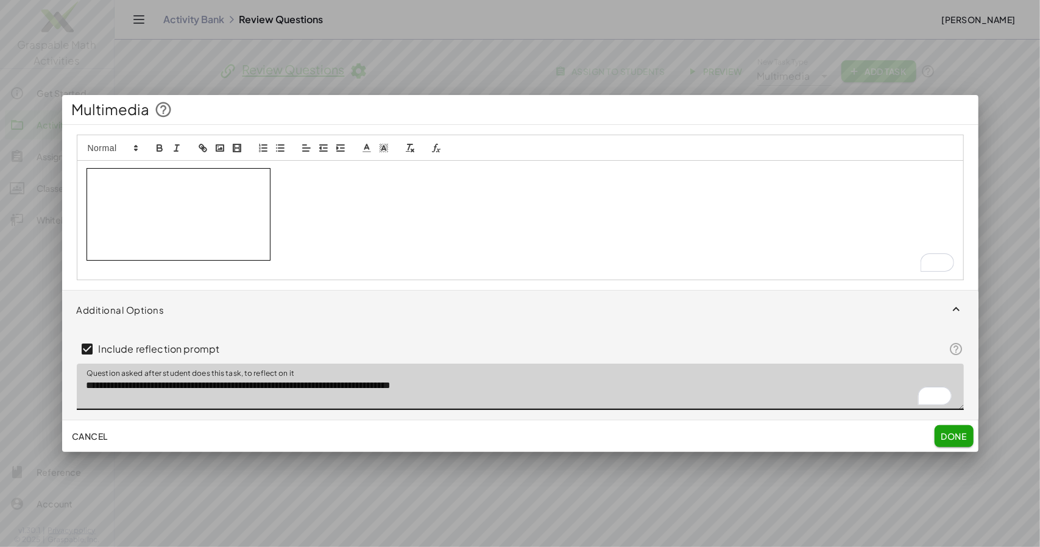
type textarea "**********"
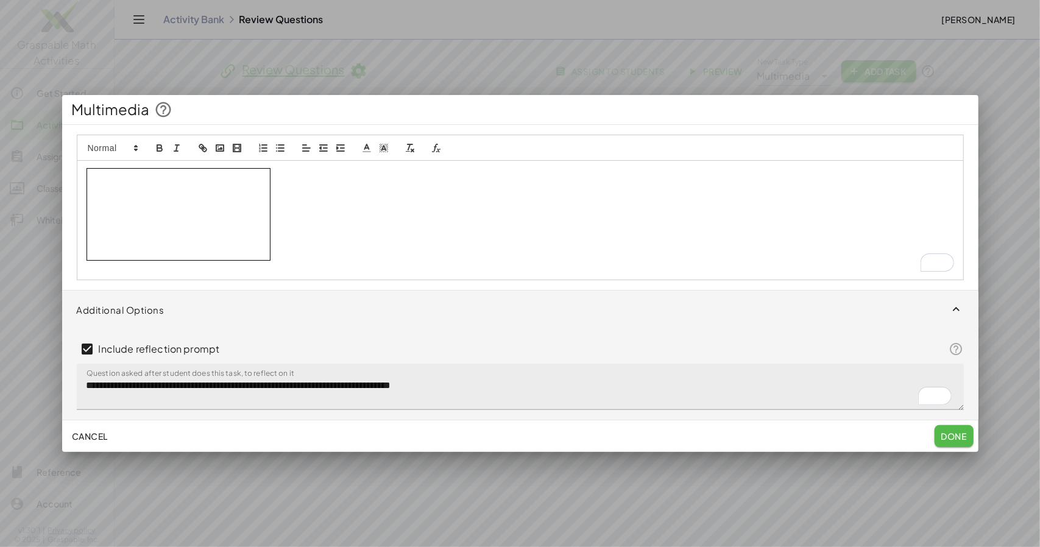
click at [954, 442] on span "Done" at bounding box center [954, 436] width 26 height 11
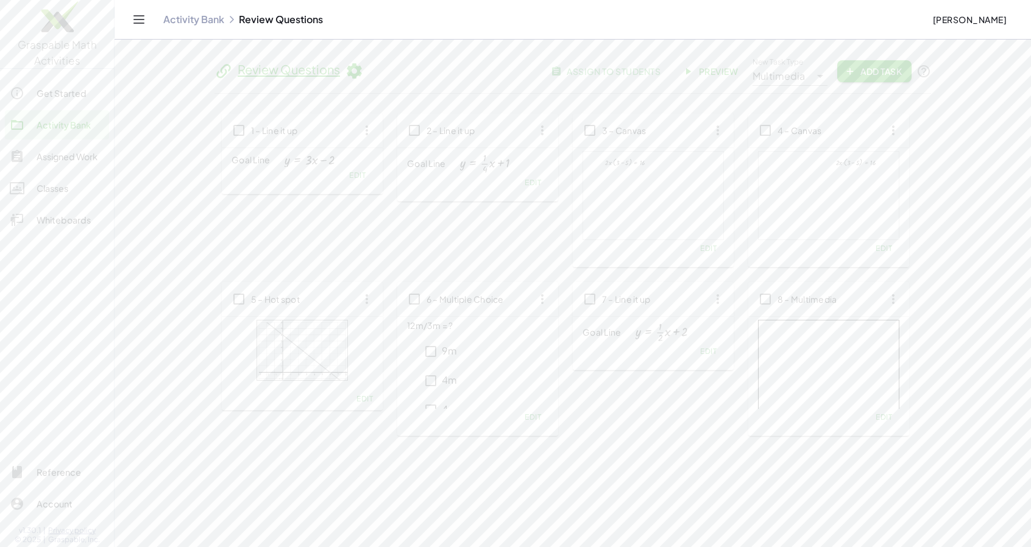
click at [813, 73] on icon at bounding box center [820, 76] width 15 height 15
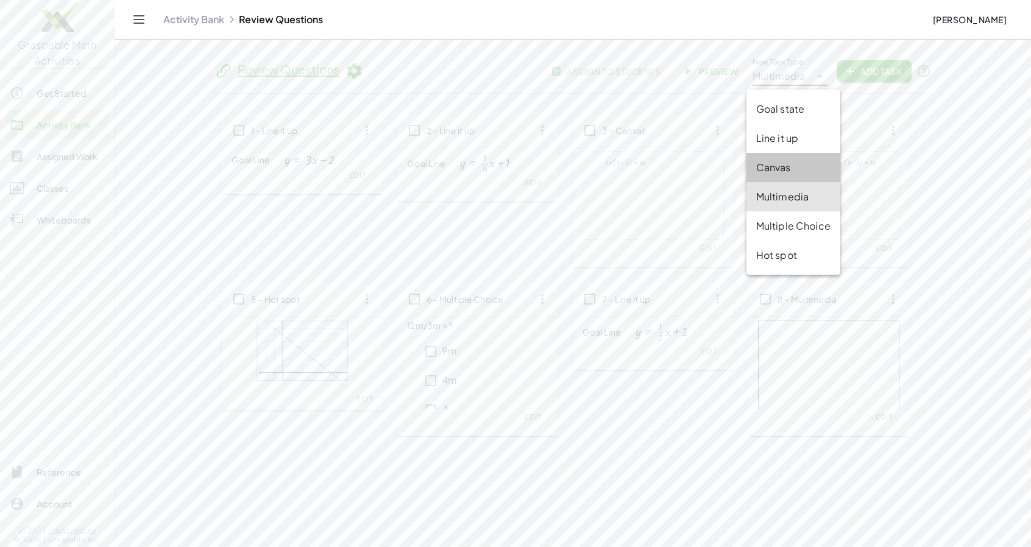
click at [782, 170] on div "Canvas" at bounding box center [793, 167] width 74 height 15
type input "******"
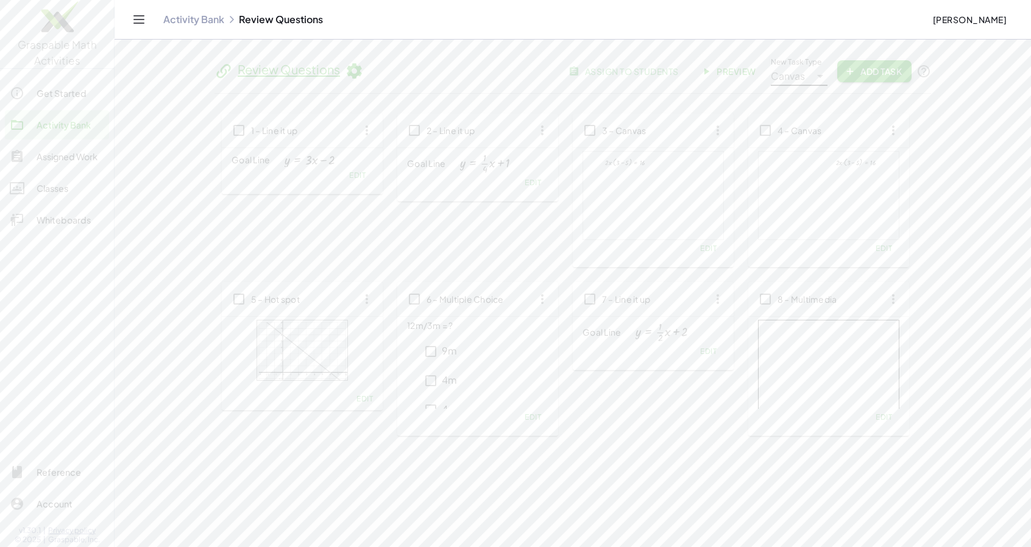
click at [883, 71] on span "Add Task" at bounding box center [874, 71] width 55 height 11
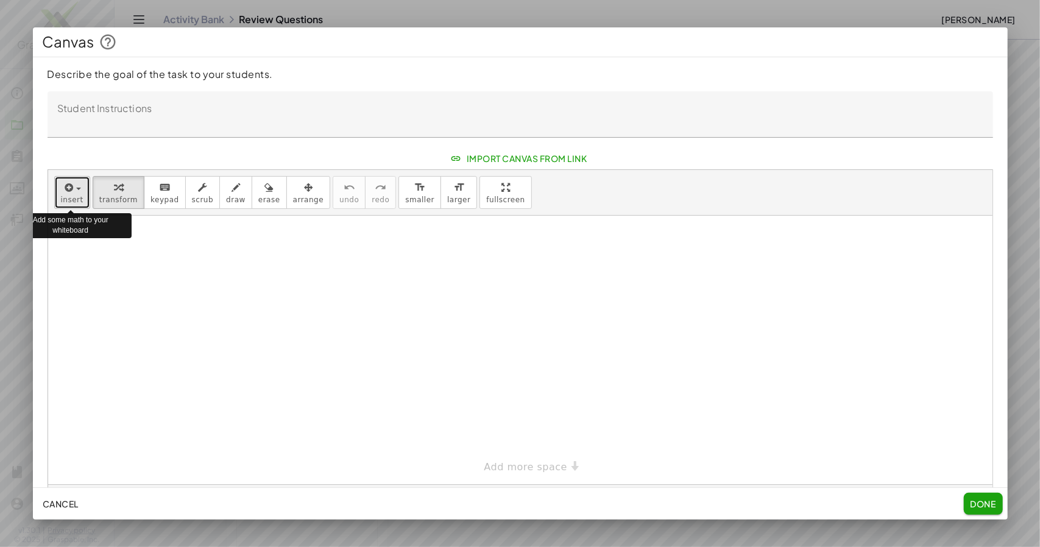
click at [69, 195] on icon "button" at bounding box center [68, 187] width 11 height 15
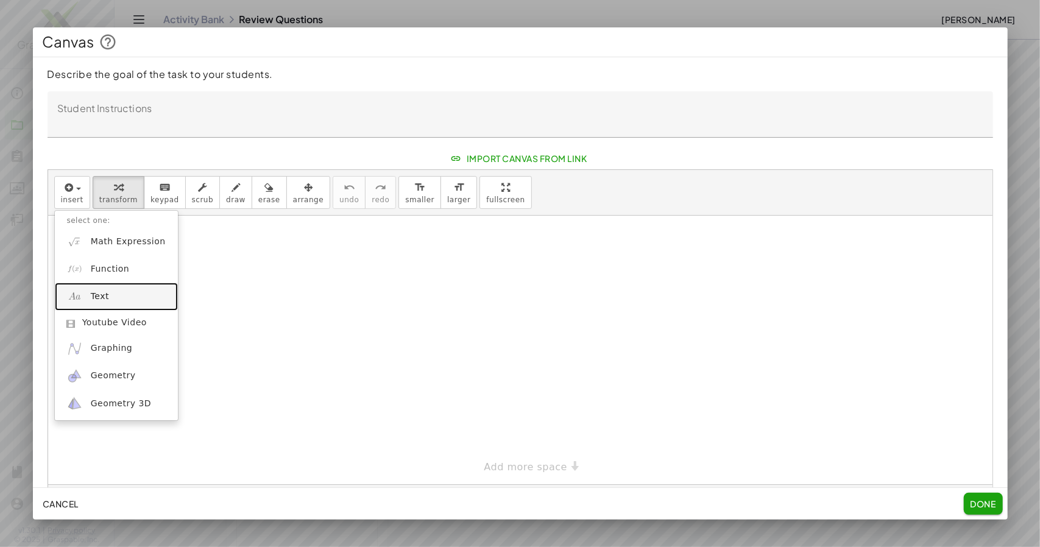
click at [90, 310] on link "Text" at bounding box center [116, 296] width 123 height 27
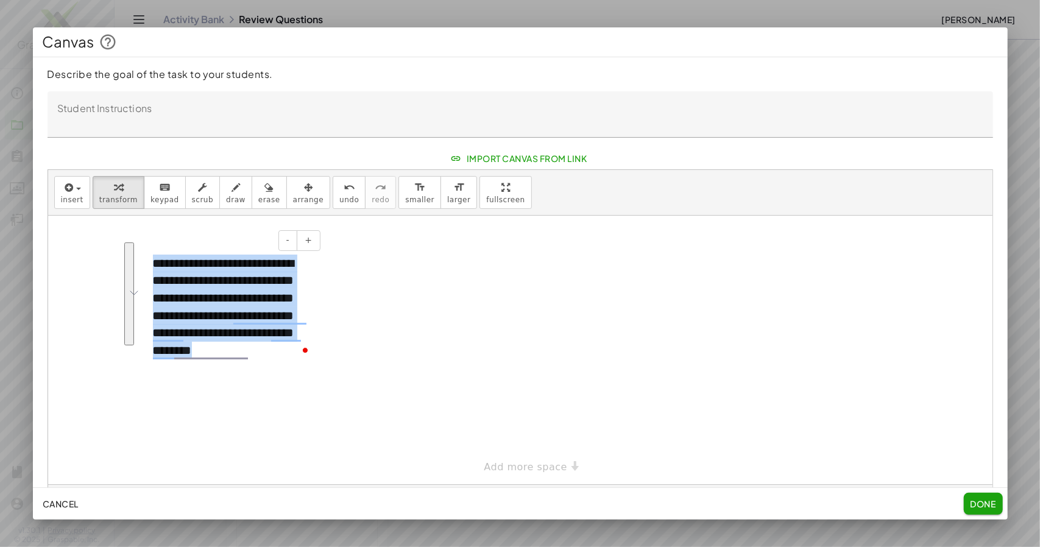
drag, startPoint x: 254, startPoint y: 373, endPoint x: 151, endPoint y: 279, distance: 139.3
click at [151, 279] on div "**********" at bounding box center [232, 307] width 183 height 129
click at [405, 204] on span "smaller" at bounding box center [419, 200] width 29 height 9
click at [453, 195] on icon "format_size" at bounding box center [459, 187] width 12 height 15
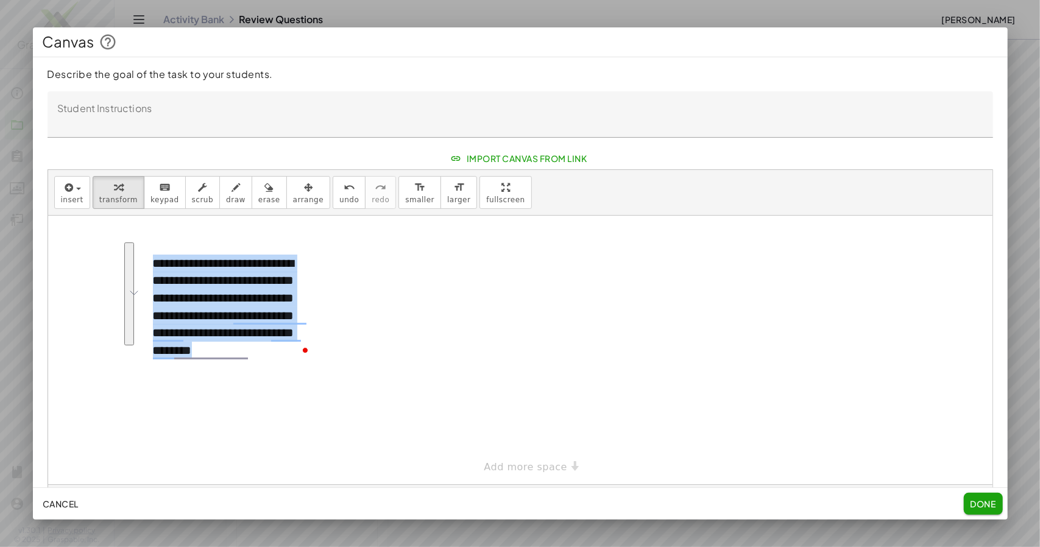
click at [477, 371] on div at bounding box center [520, 350] width 944 height 269
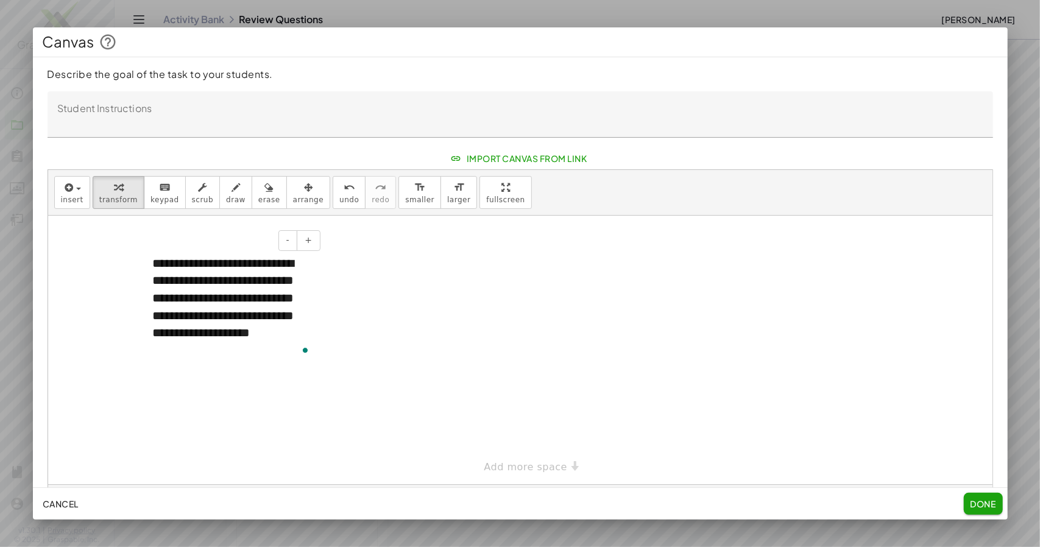
click at [167, 282] on div "**********" at bounding box center [232, 307] width 183 height 129
click at [982, 503] on span "Done" at bounding box center [983, 503] width 26 height 11
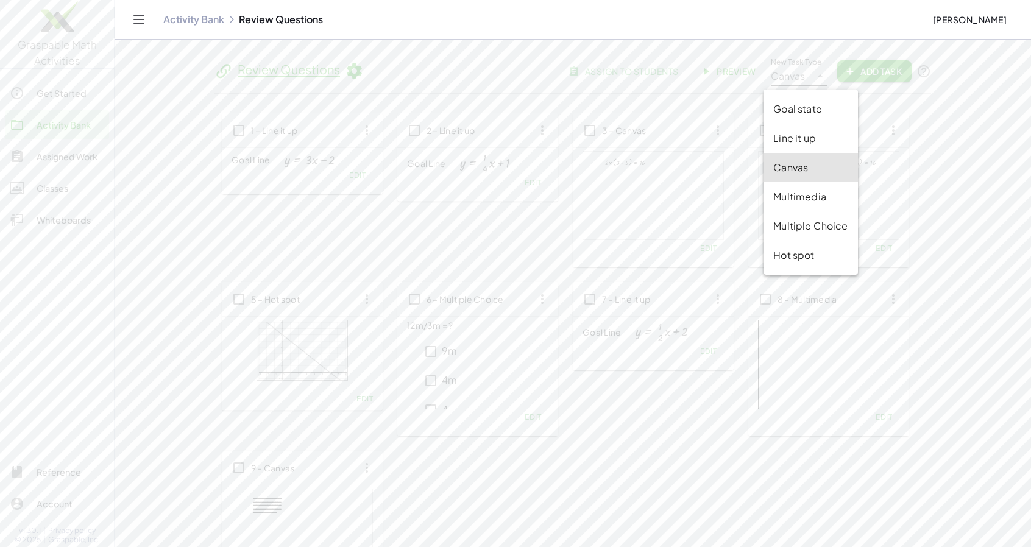
click at [803, 76] on div "New Task Type Canvas ****** New Task Type" at bounding box center [799, 71] width 57 height 29
click at [803, 168] on div "Canvas" at bounding box center [810, 167] width 74 height 15
click at [871, 68] on span "Add Task" at bounding box center [874, 71] width 55 height 11
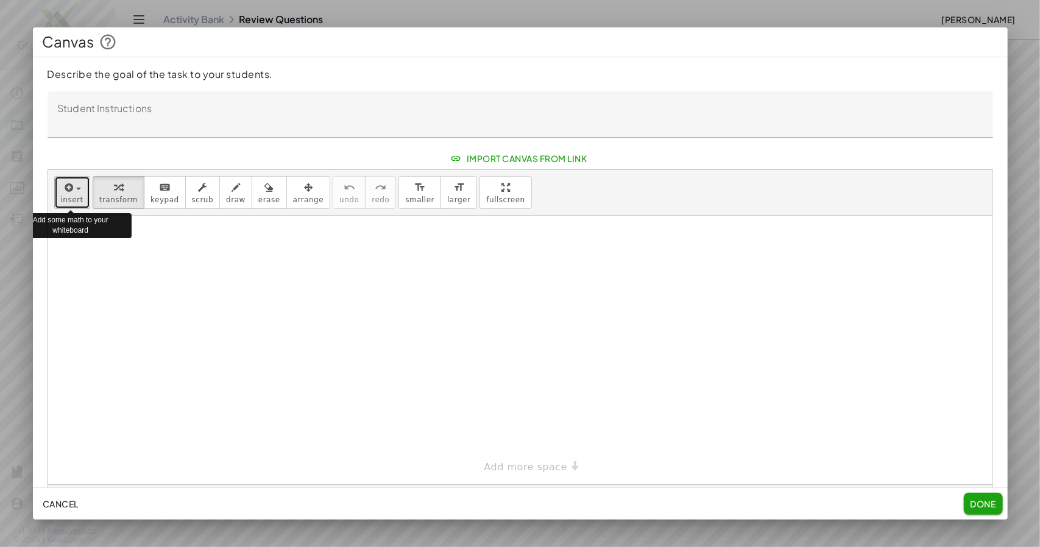
click at [77, 190] on span "button" at bounding box center [78, 189] width 5 height 2
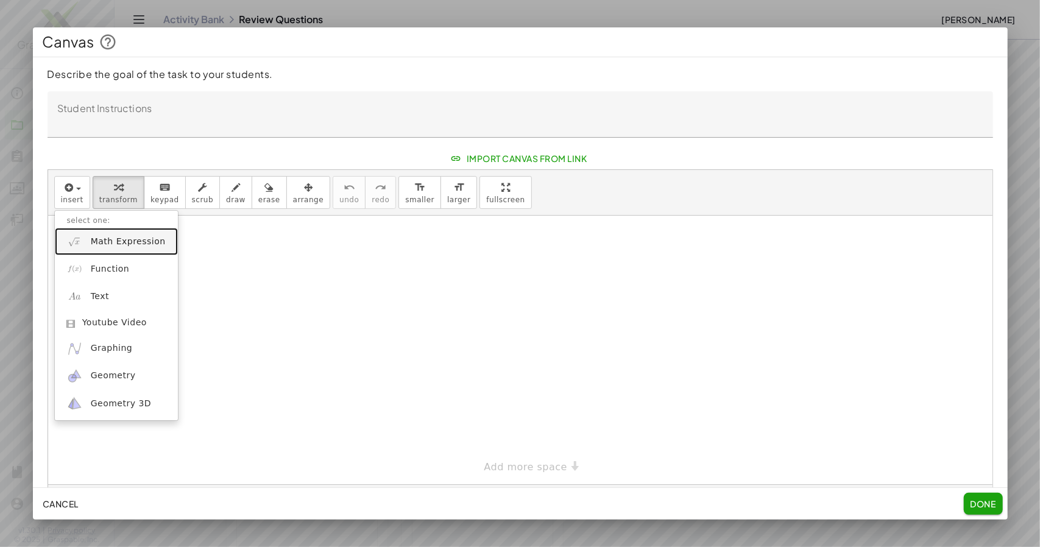
click at [135, 248] on span "Math Expression" at bounding box center [128, 242] width 75 height 12
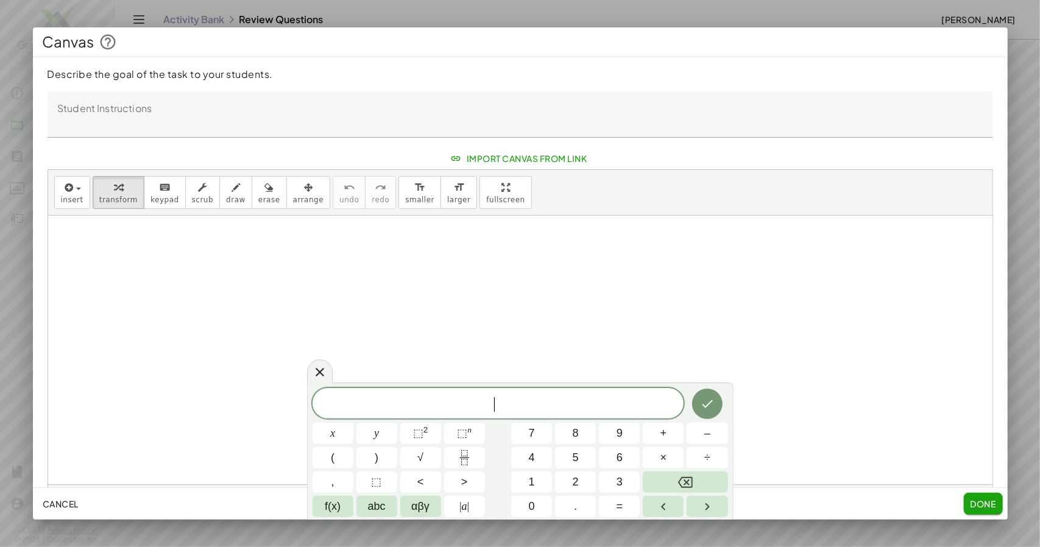
click at [366, 408] on span "​" at bounding box center [499, 404] width 372 height 17
click at [712, 454] on button "÷" at bounding box center [707, 457] width 41 height 21
click at [668, 461] on button "×" at bounding box center [663, 457] width 41 height 21
click at [629, 433] on button "9" at bounding box center [619, 433] width 41 height 21
click at [347, 456] on button "(" at bounding box center [333, 457] width 41 height 21
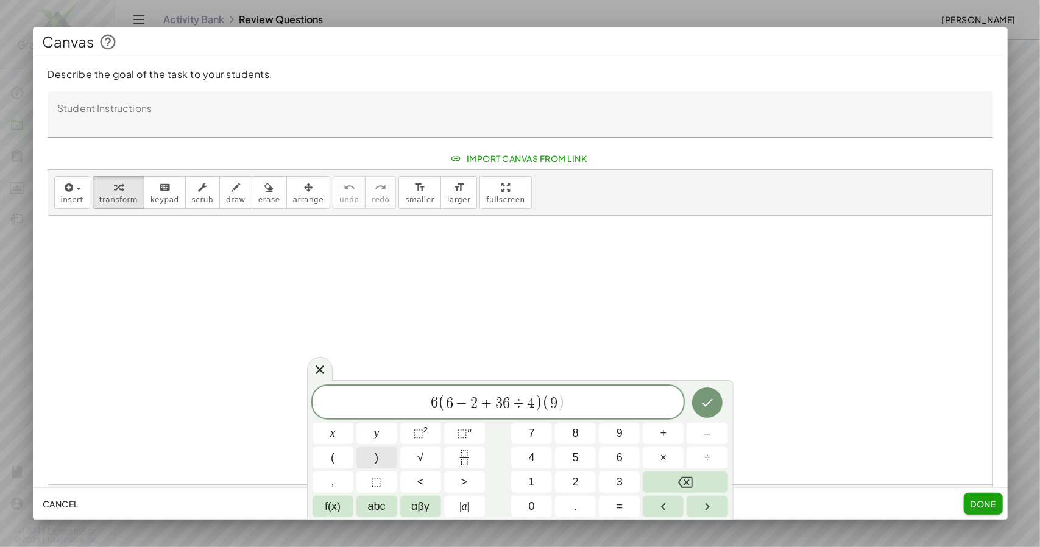
click at [375, 465] on span ")" at bounding box center [377, 458] width 4 height 16
click at [983, 501] on span "Done" at bounding box center [983, 503] width 26 height 11
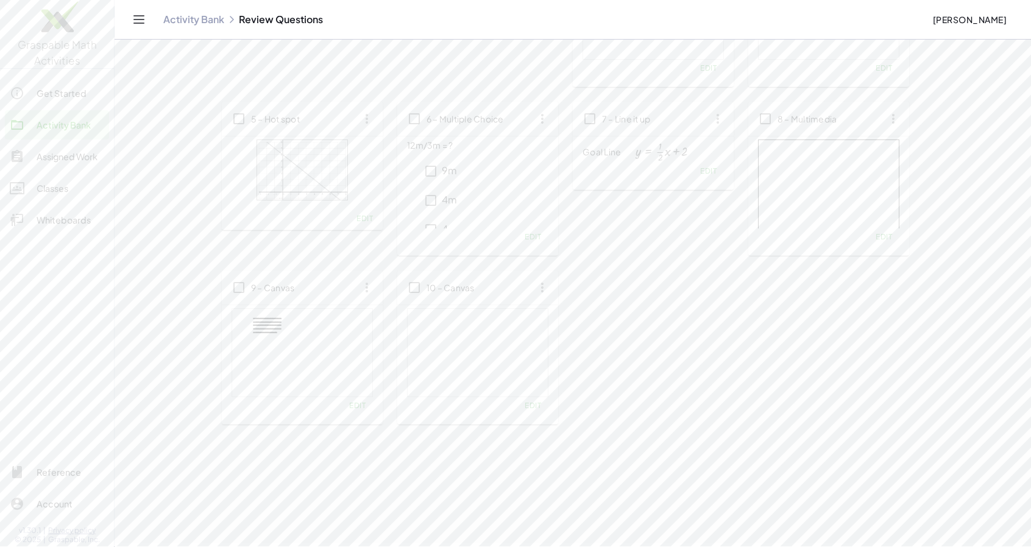
scroll to position [180, 0]
click at [541, 411] on span "Edit" at bounding box center [533, 406] width 16 height 9
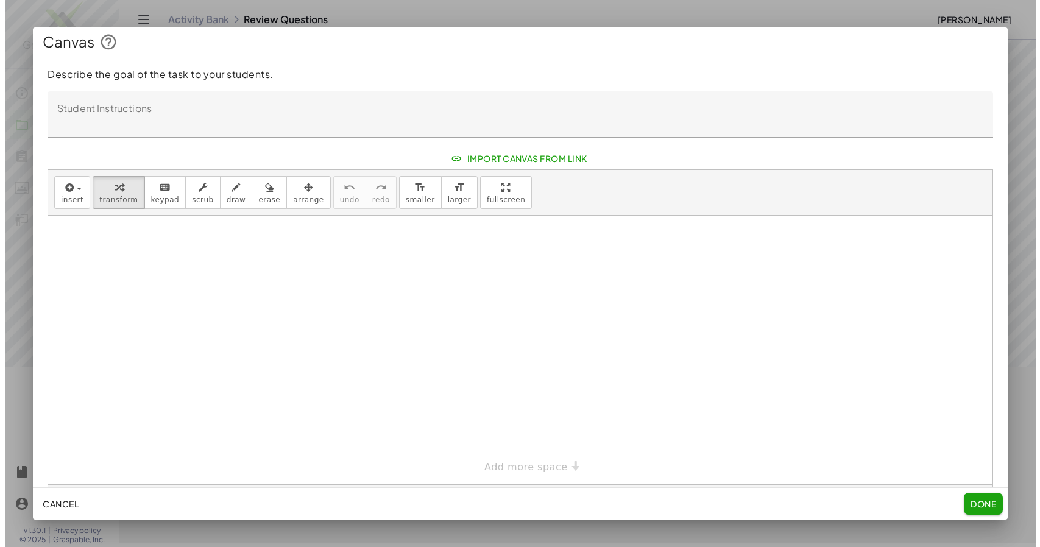
scroll to position [0, 0]
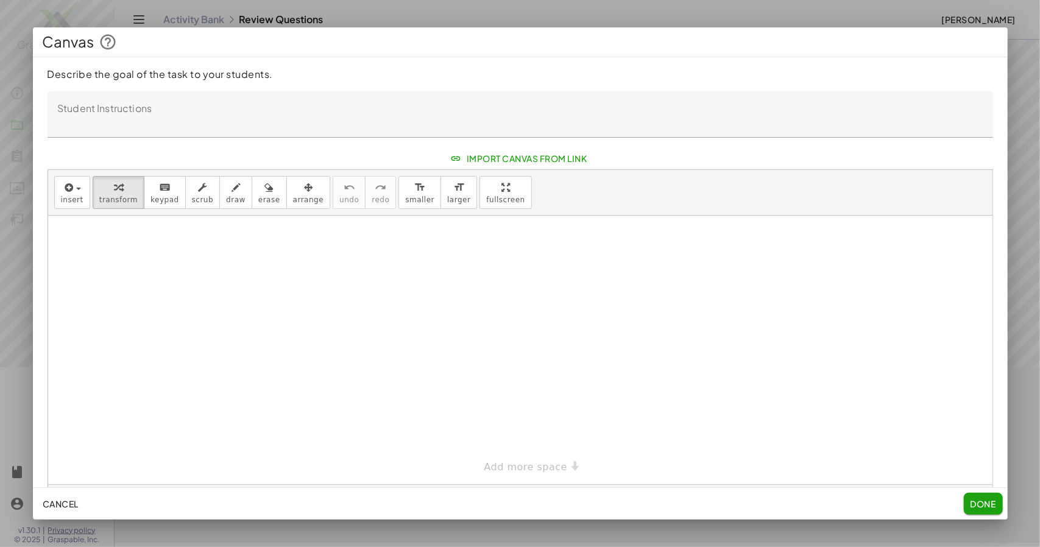
click at [428, 318] on div at bounding box center [520, 350] width 944 height 269
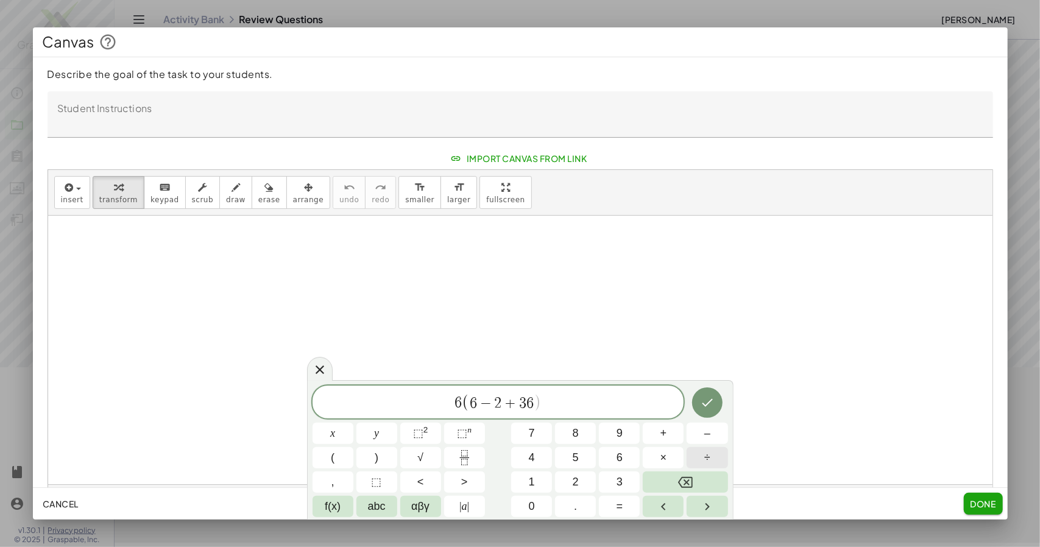
click at [711, 460] on button "÷" at bounding box center [707, 457] width 41 height 21
click at [531, 459] on span "4" at bounding box center [532, 458] width 6 height 16
click at [713, 403] on icon "Done" at bounding box center [707, 402] width 15 height 15
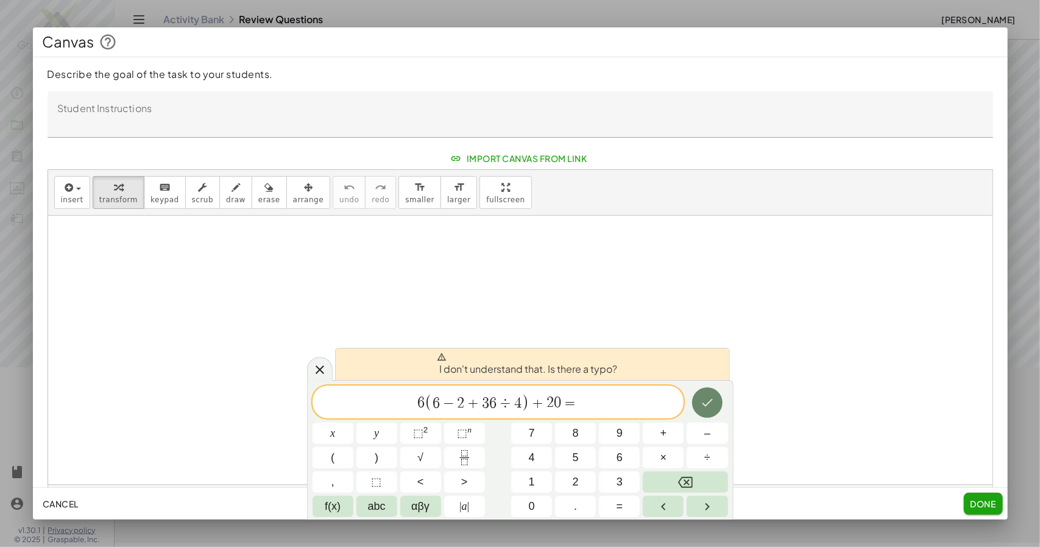
click at [701, 403] on icon "Done" at bounding box center [707, 402] width 15 height 15
click at [433, 405] on span "6" at bounding box center [436, 403] width 7 height 15
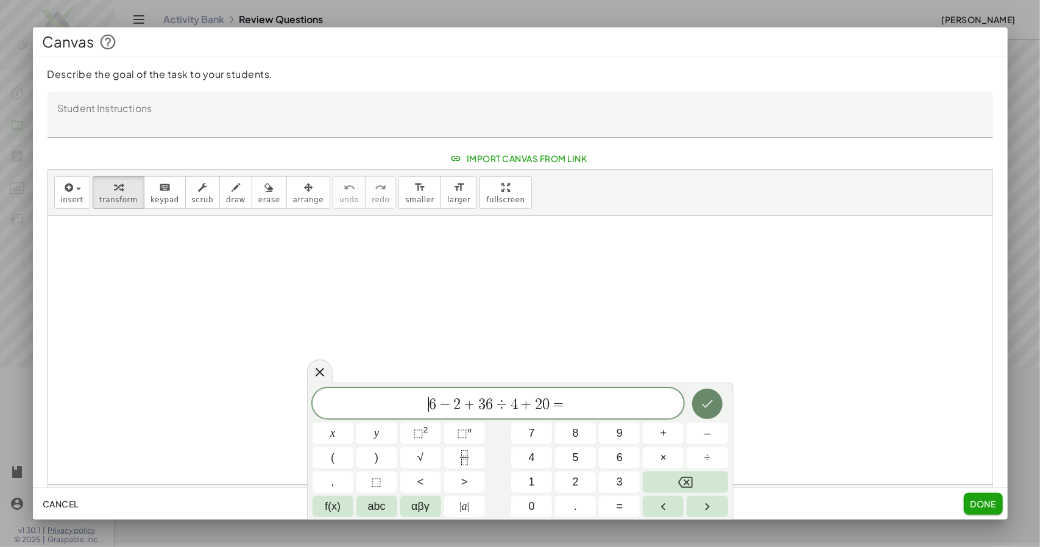
click at [712, 406] on icon "Done" at bounding box center [707, 404] width 15 height 15
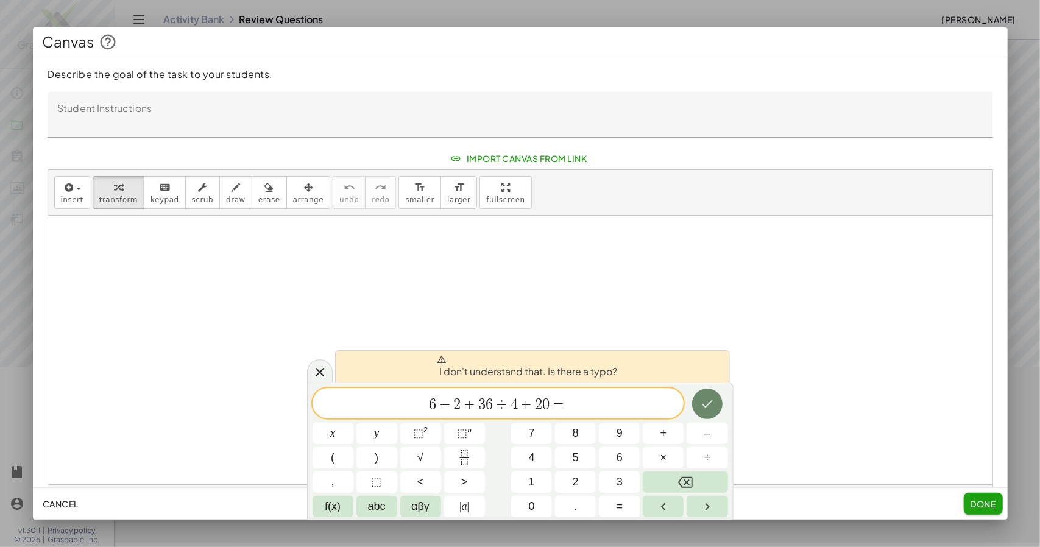
click at [715, 411] on icon "Done" at bounding box center [707, 404] width 15 height 15
click at [975, 501] on span "Done" at bounding box center [983, 503] width 26 height 11
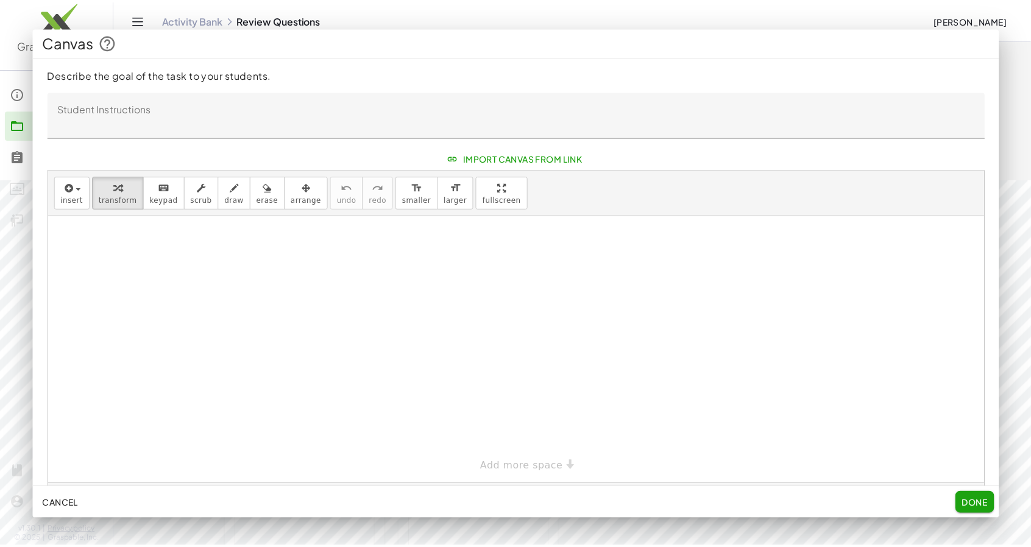
scroll to position [180, 0]
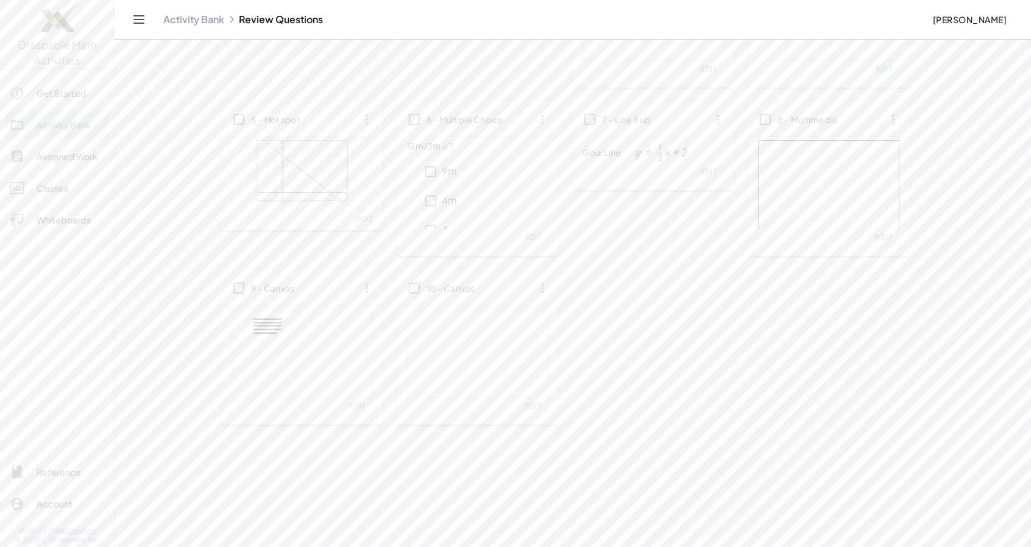
click at [541, 411] on span "Edit" at bounding box center [533, 406] width 16 height 9
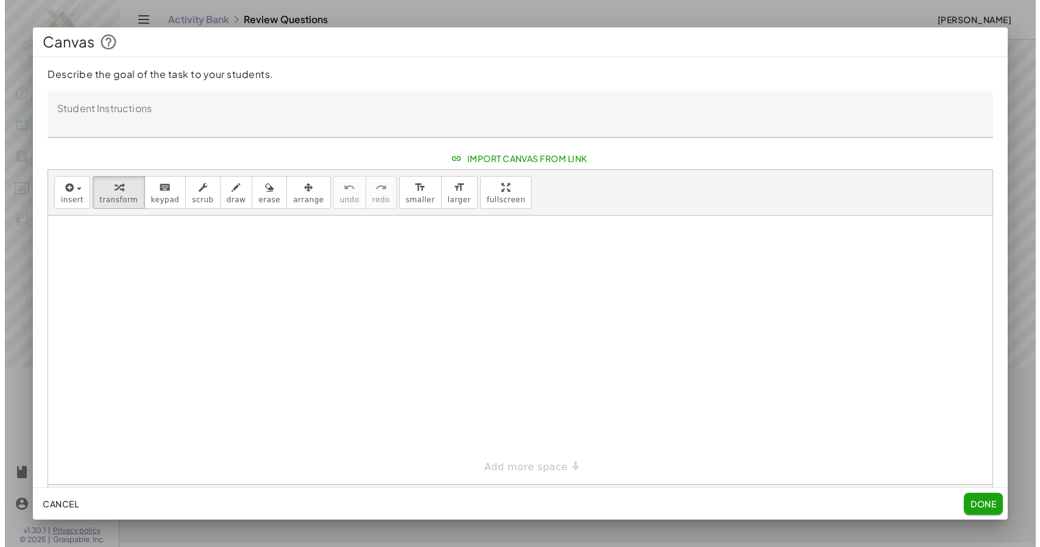
scroll to position [0, 0]
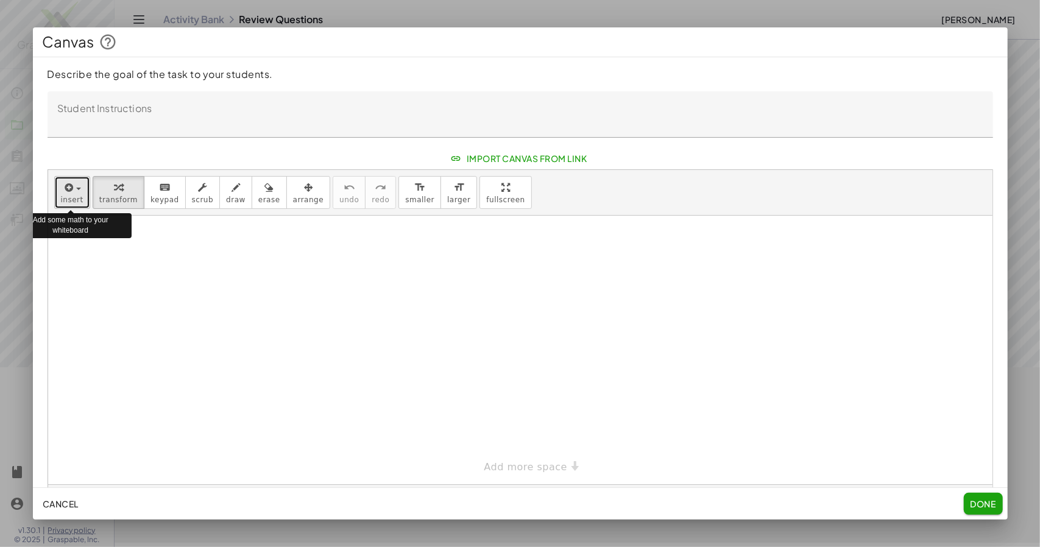
click at [69, 195] on icon "button" at bounding box center [68, 187] width 11 height 15
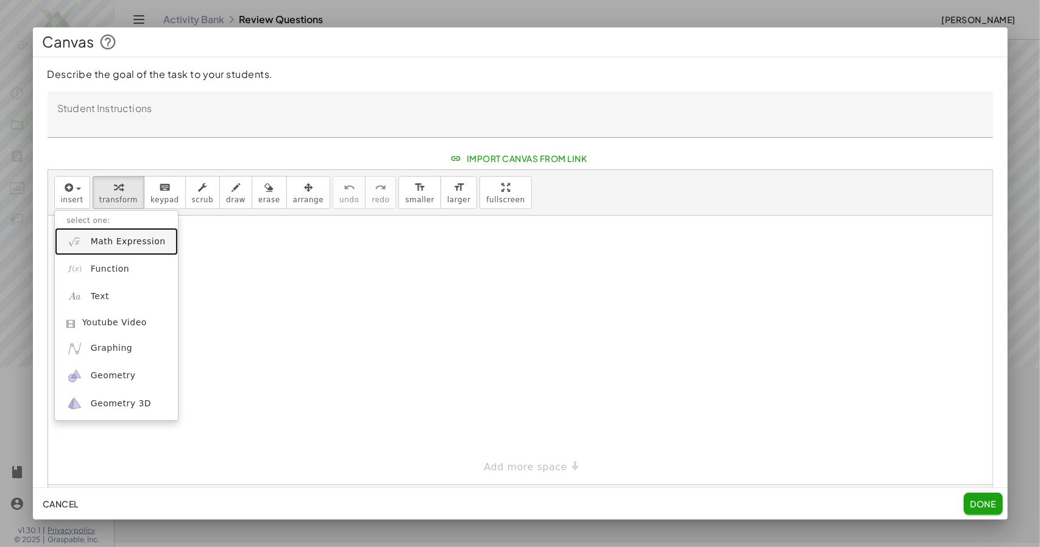
click at [116, 248] on span "Math Expression" at bounding box center [128, 242] width 75 height 12
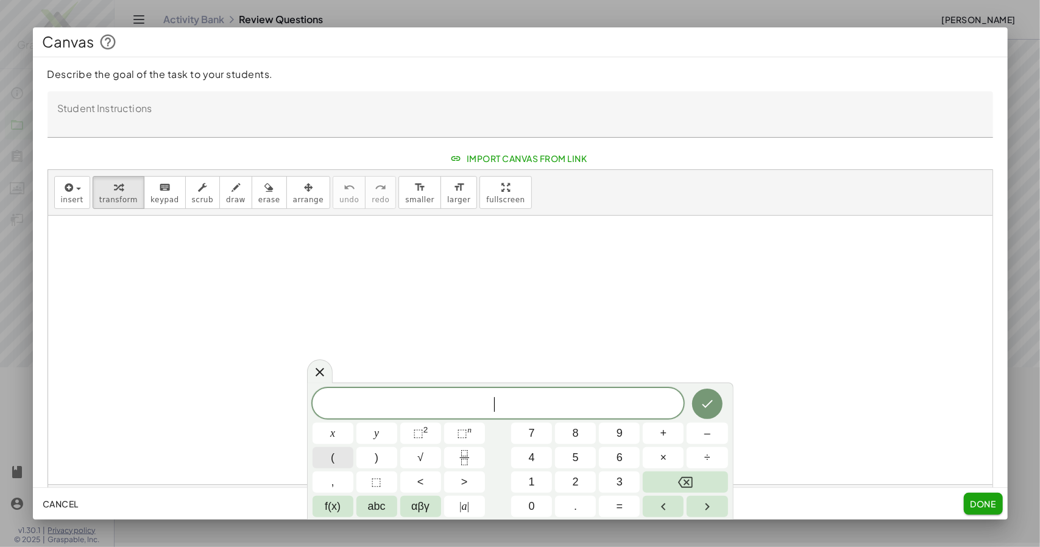
click at [336, 453] on button "(" at bounding box center [333, 457] width 41 height 21
click at [617, 432] on span "9" at bounding box center [620, 433] width 6 height 16
click at [708, 457] on span "÷" at bounding box center [707, 458] width 6 height 16
click at [713, 454] on button "÷" at bounding box center [707, 457] width 41 height 21
click at [670, 459] on button "×" at bounding box center [663, 457] width 41 height 21
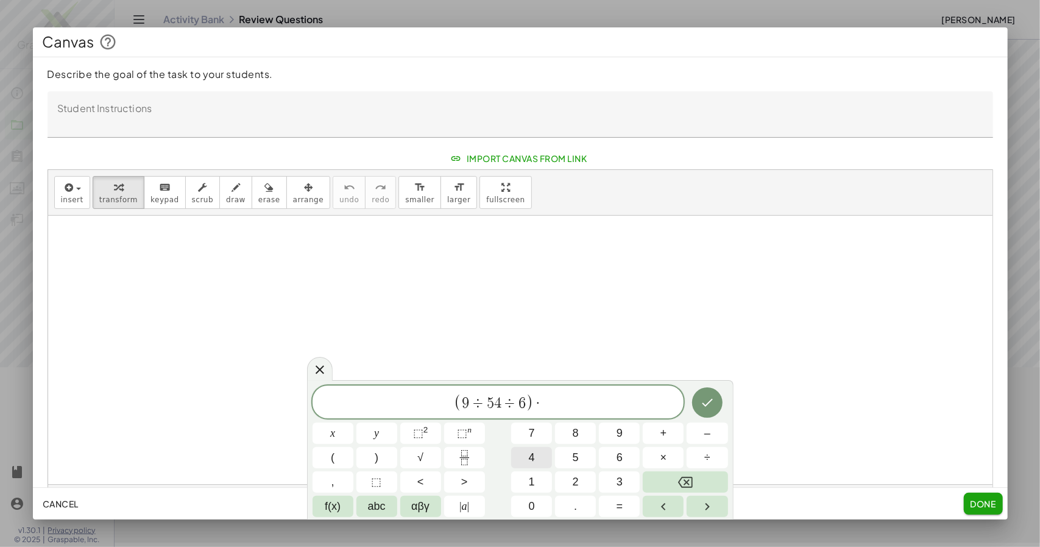
click at [540, 454] on button "4" at bounding box center [531, 457] width 41 height 21
click at [669, 452] on button "×" at bounding box center [663, 457] width 41 height 21
click at [577, 458] on span "5" at bounding box center [576, 458] width 6 height 16
click at [712, 397] on icon "Done" at bounding box center [707, 402] width 15 height 15
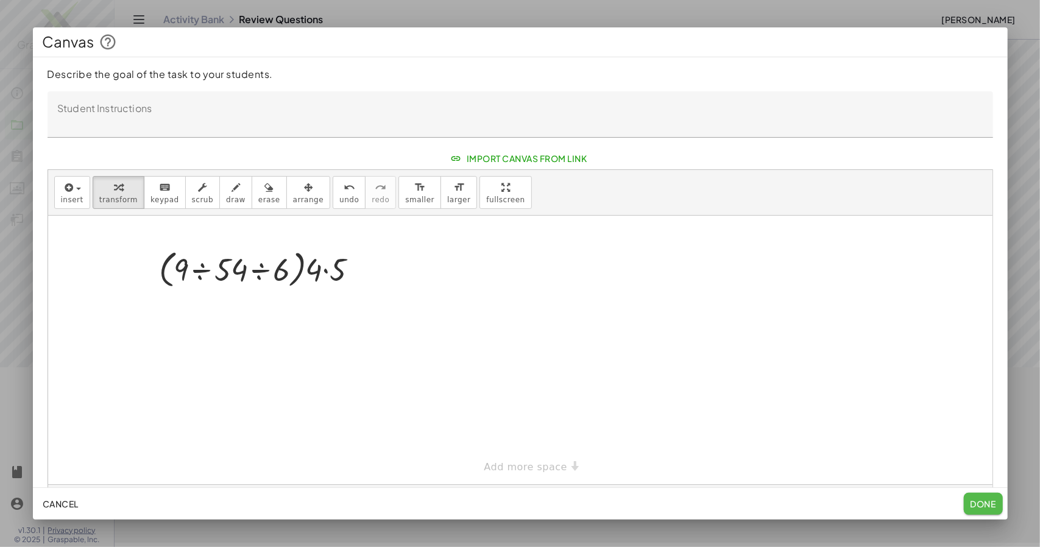
click at [972, 504] on span "Done" at bounding box center [983, 503] width 26 height 11
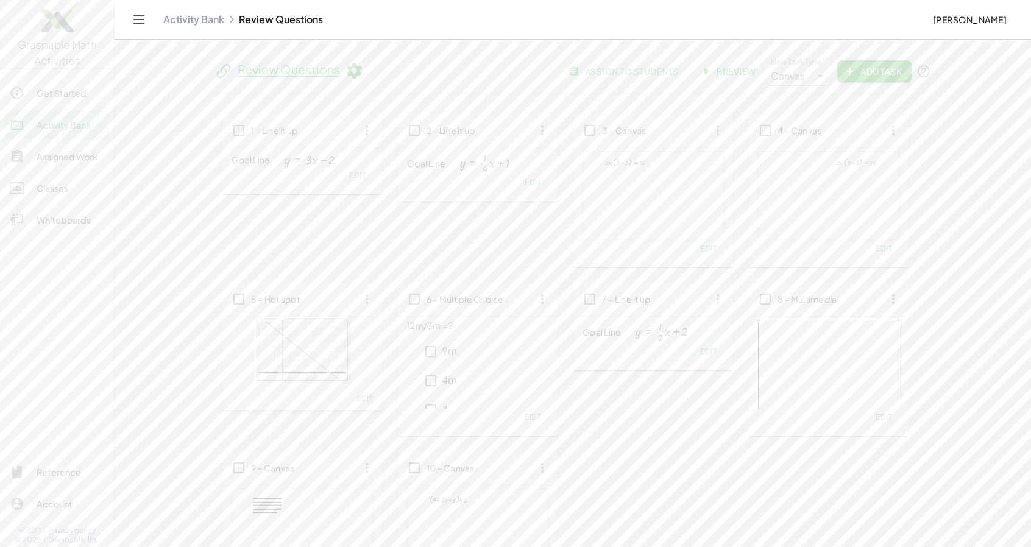
click at [581, 75] on span "assign to students" at bounding box center [624, 71] width 107 height 11
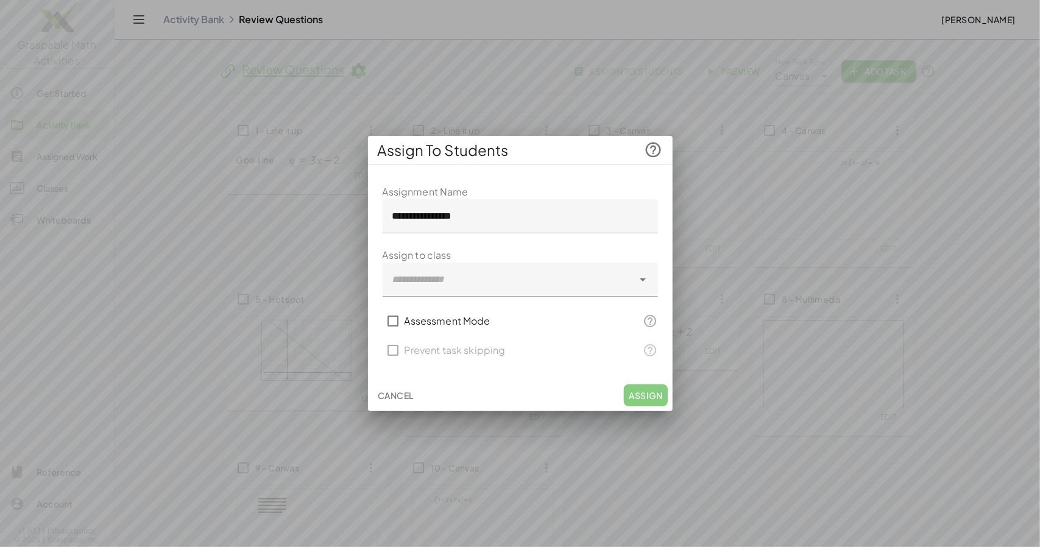
click at [643, 287] on icon at bounding box center [643, 279] width 15 height 15
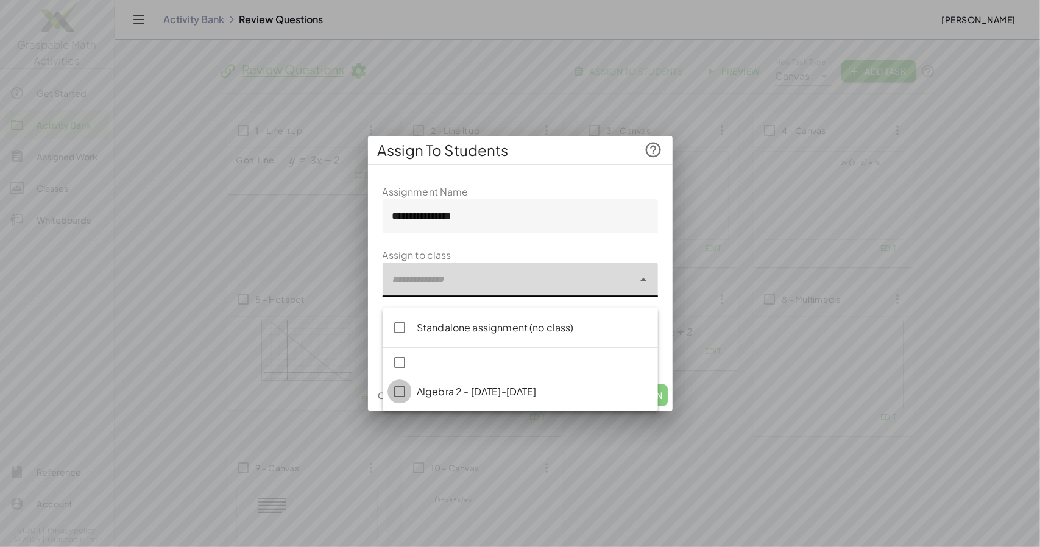
type input "**********"
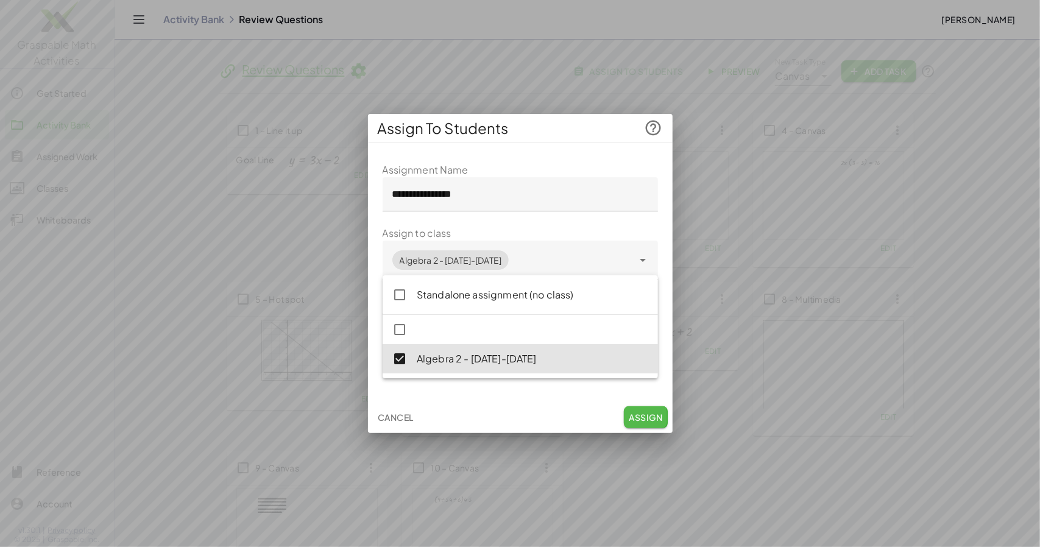
click at [637, 423] on span "Assign" at bounding box center [646, 417] width 34 height 11
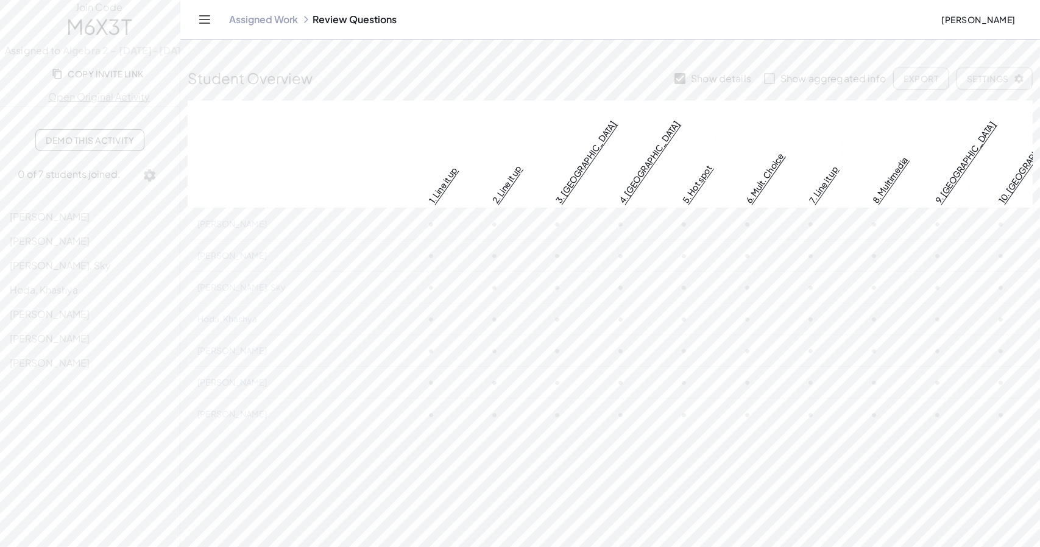
click at [142, 79] on span "Copy Invite Link" at bounding box center [99, 73] width 90 height 11
click at [210, 23] on icon "Toggle navigation" at bounding box center [205, 19] width 10 height 7
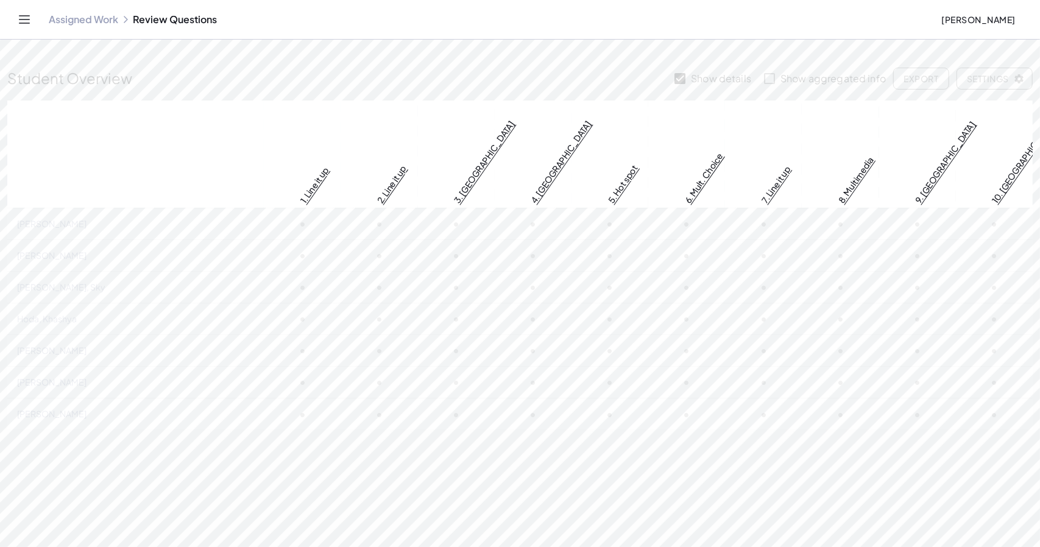
click at [256, 24] on div "Assigned Work Review Questions" at bounding box center [490, 19] width 883 height 12
click at [32, 23] on icon "Toggle navigation" at bounding box center [24, 19] width 15 height 15
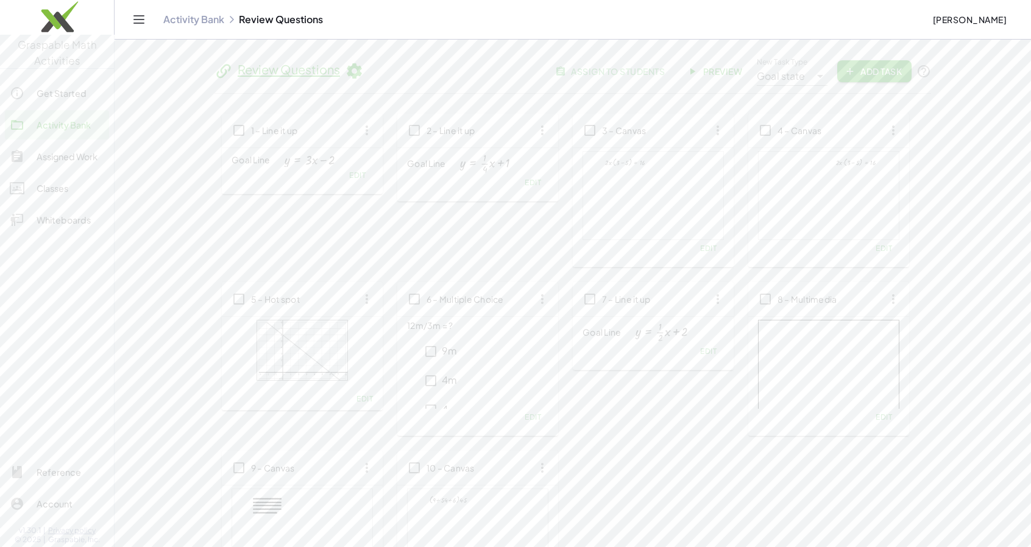
scroll to position [51, 0]
click at [68, 497] on div "Account" at bounding box center [71, 504] width 68 height 15
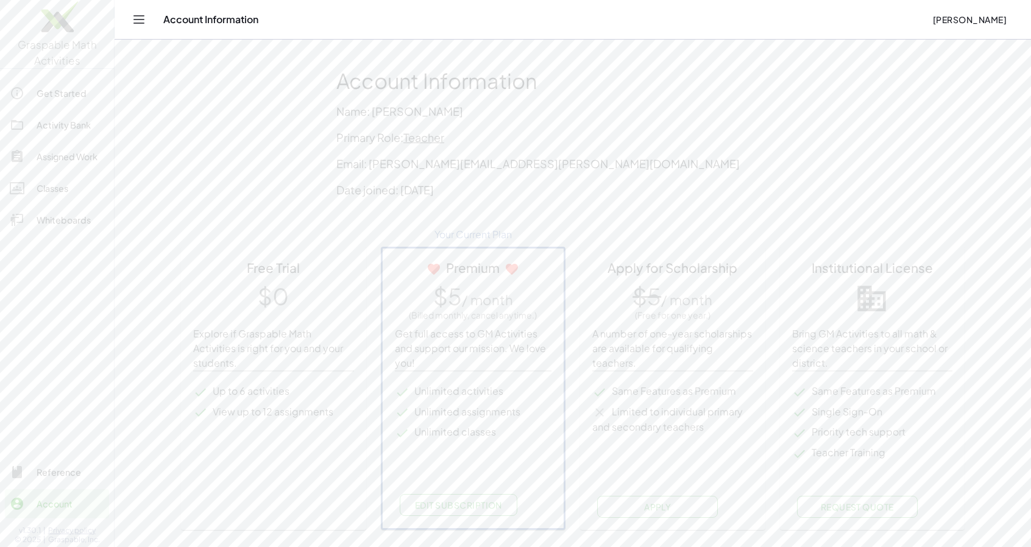
click at [65, 155] on div "Assigned Work" at bounding box center [71, 156] width 68 height 15
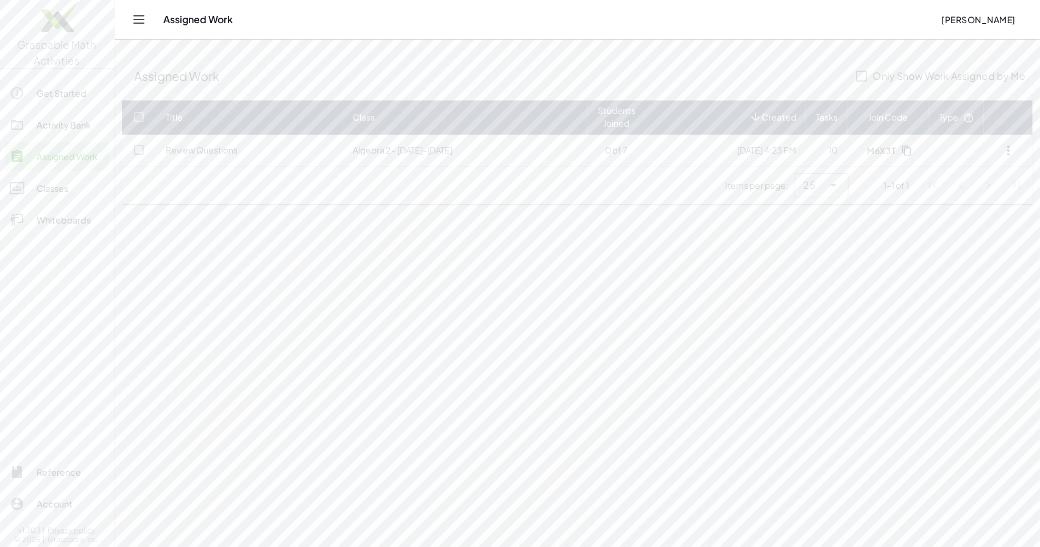
click at [83, 93] on div "Get Started" at bounding box center [71, 93] width 68 height 15
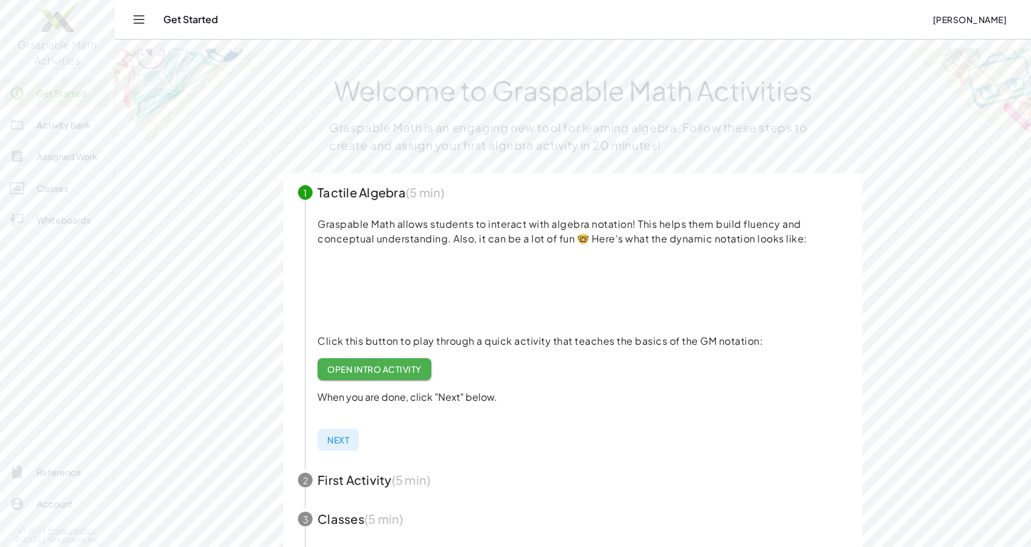
click at [69, 192] on div "Classes" at bounding box center [71, 188] width 68 height 15
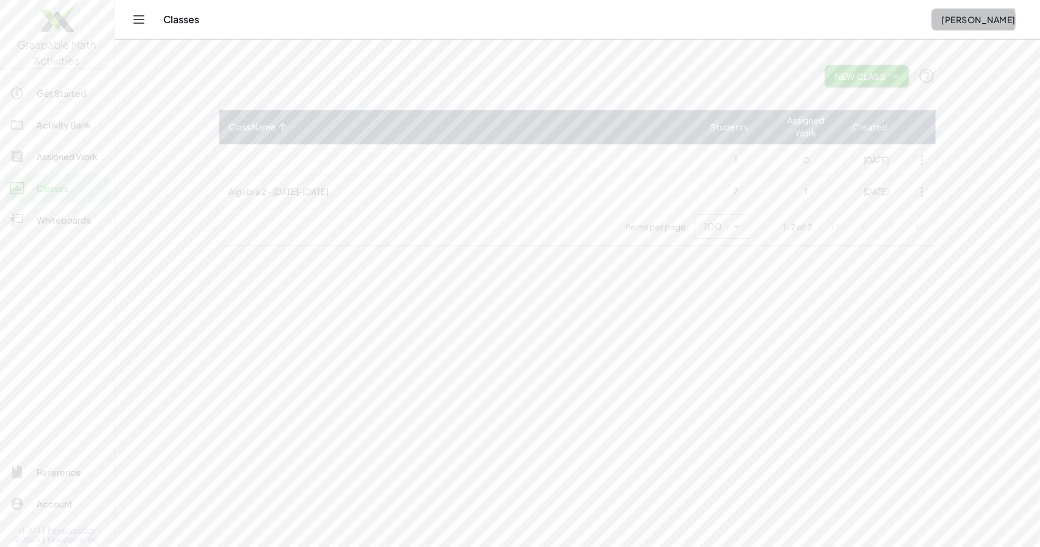
click at [989, 24] on span "[PERSON_NAME]" at bounding box center [978, 19] width 74 height 11
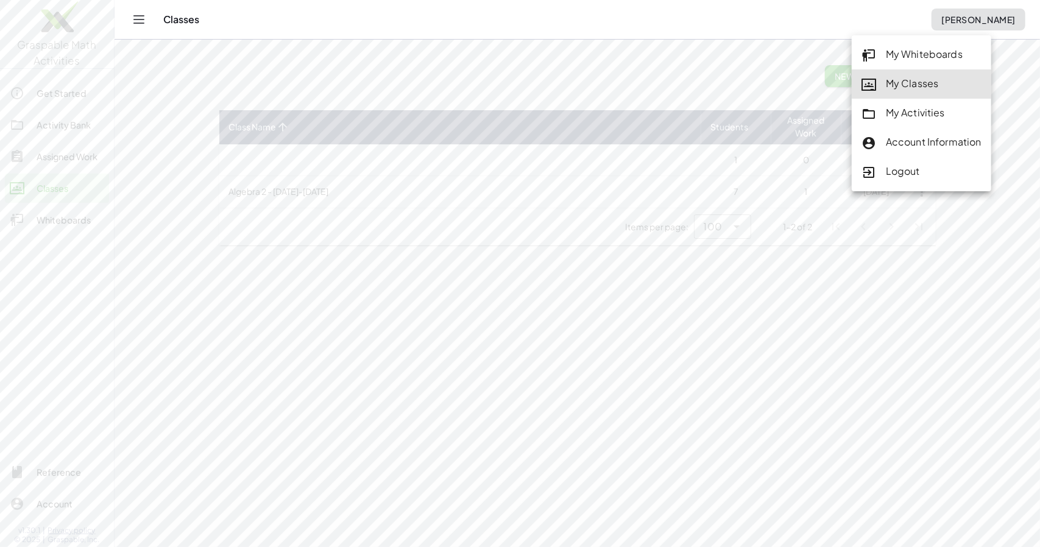
click at [923, 113] on div "My Activities" at bounding box center [922, 113] width 120 height 16
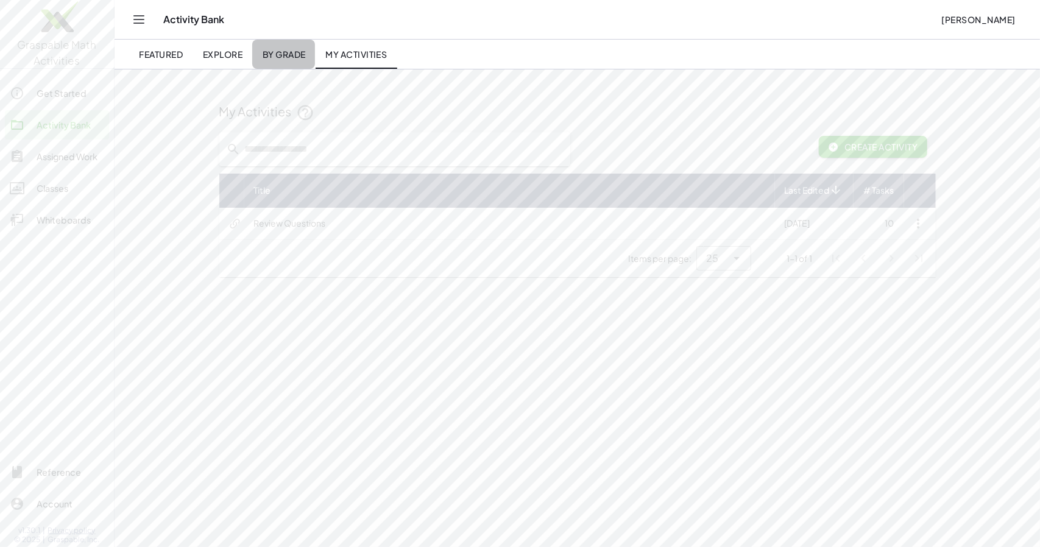
click at [305, 60] on span "By Grade" at bounding box center [283, 54] width 43 height 11
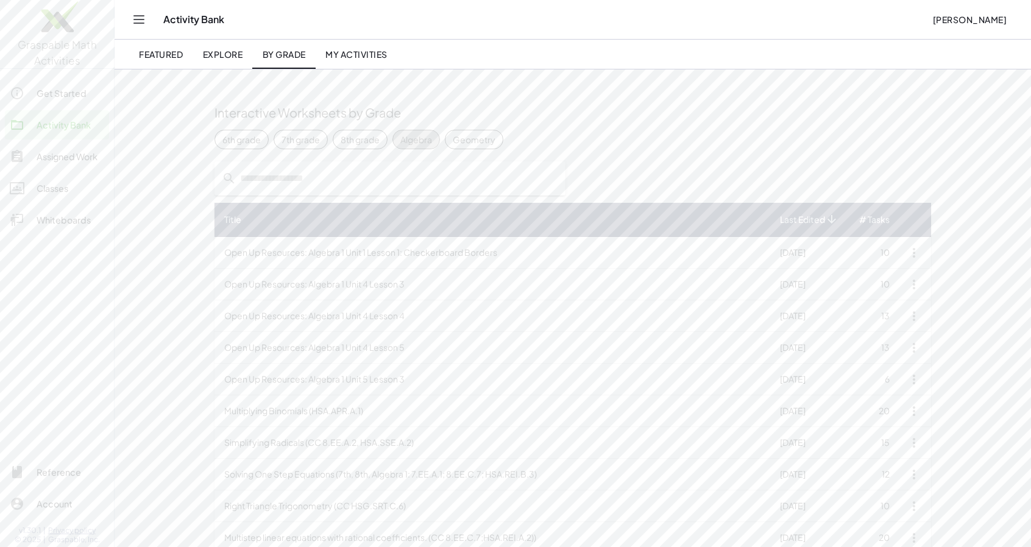
click at [432, 138] on div "Algebra" at bounding box center [416, 139] width 32 height 13
click at [475, 260] on td "Open Up Resources: Algebra 1 Unit 1 Lesson 1: Checkerboard Borders" at bounding box center [492, 253] width 556 height 32
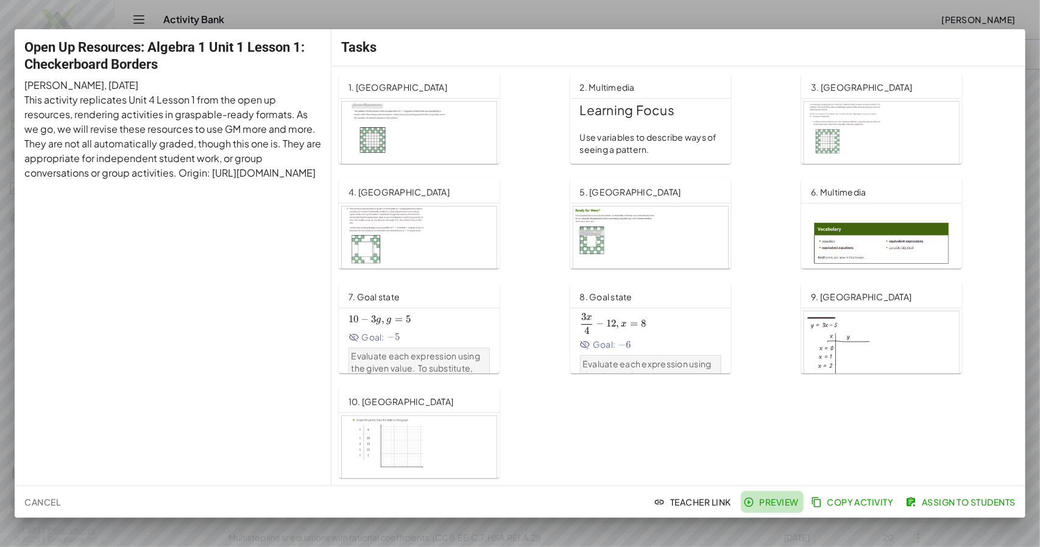
click at [746, 507] on span "Preview" at bounding box center [772, 502] width 53 height 11
click at [925, 506] on span "Assign to Students" at bounding box center [962, 502] width 107 height 11
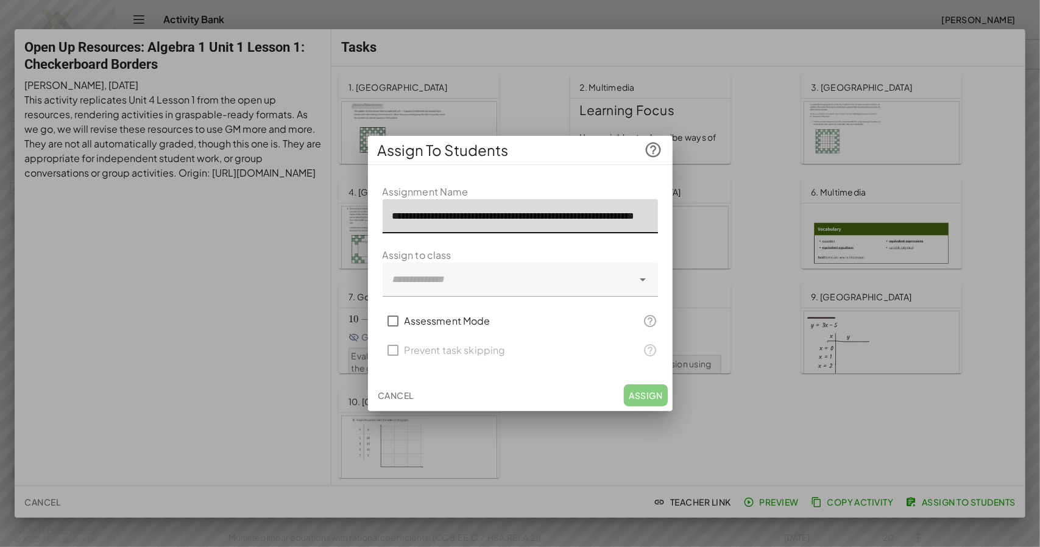
drag, startPoint x: 606, startPoint y: 215, endPoint x: 392, endPoint y: 219, distance: 213.9
click at [392, 219] on input "**********" at bounding box center [520, 216] width 275 height 34
type input "**********"
click at [644, 287] on icon at bounding box center [643, 279] width 15 height 15
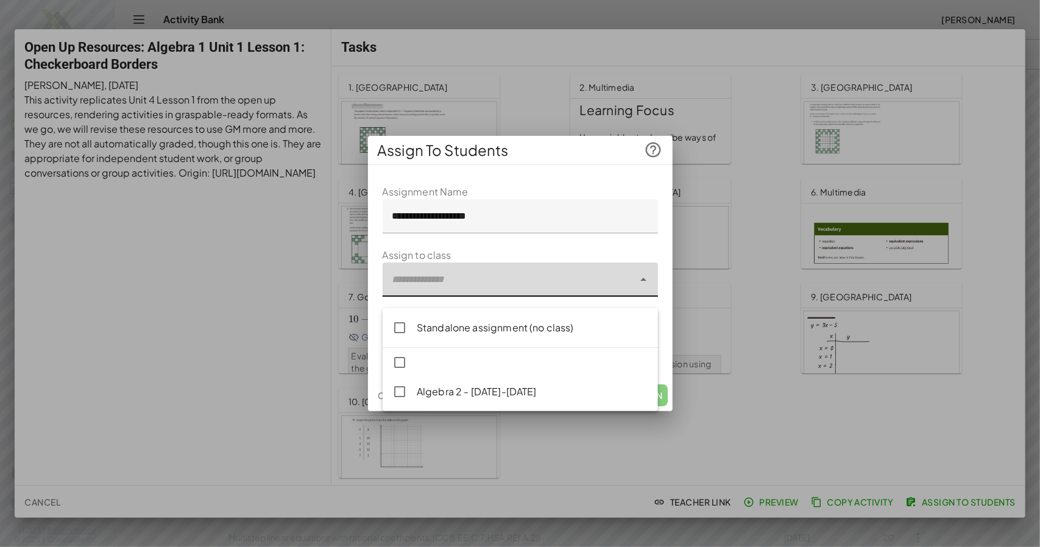
type input "**********"
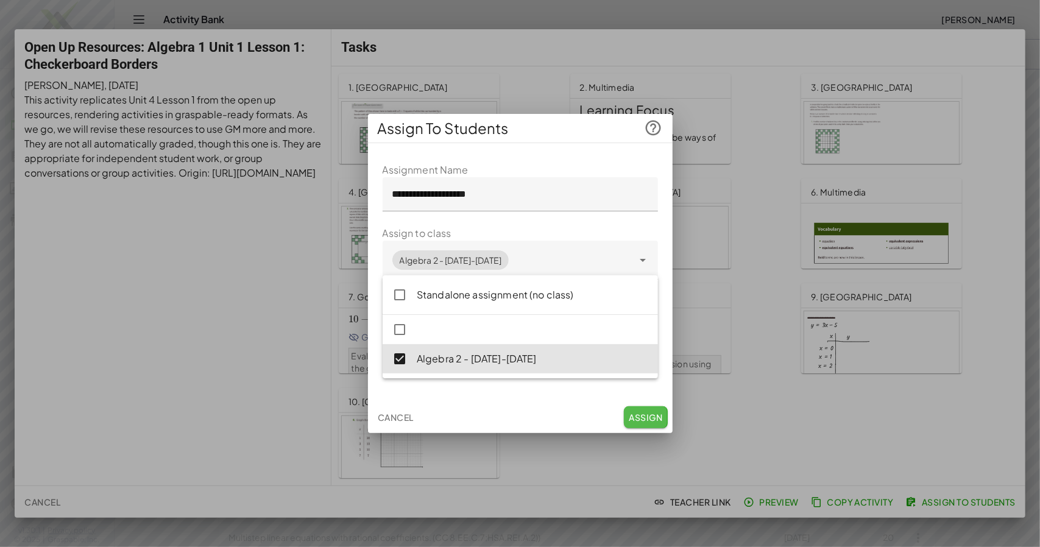
click at [650, 423] on span "Assign" at bounding box center [646, 417] width 34 height 11
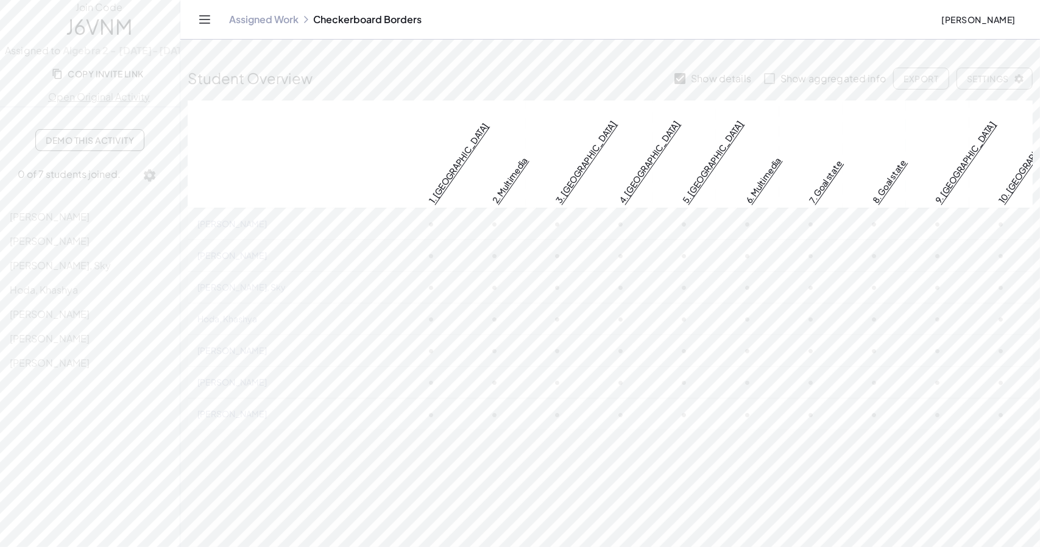
click at [147, 104] on link "Open Original Activity" at bounding box center [99, 97] width 198 height 15
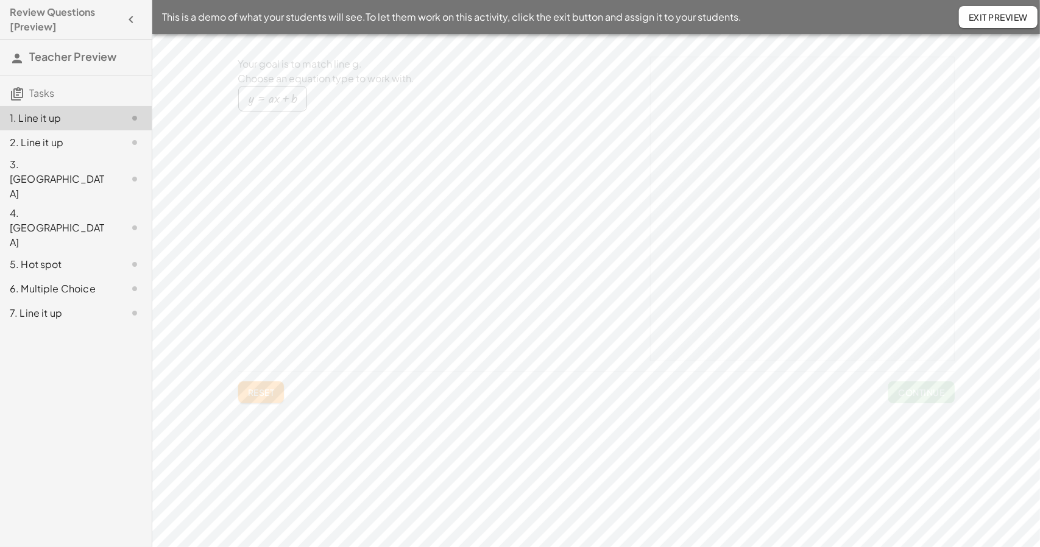
click at [969, 16] on span "Exit Preview" at bounding box center [998, 17] width 59 height 11
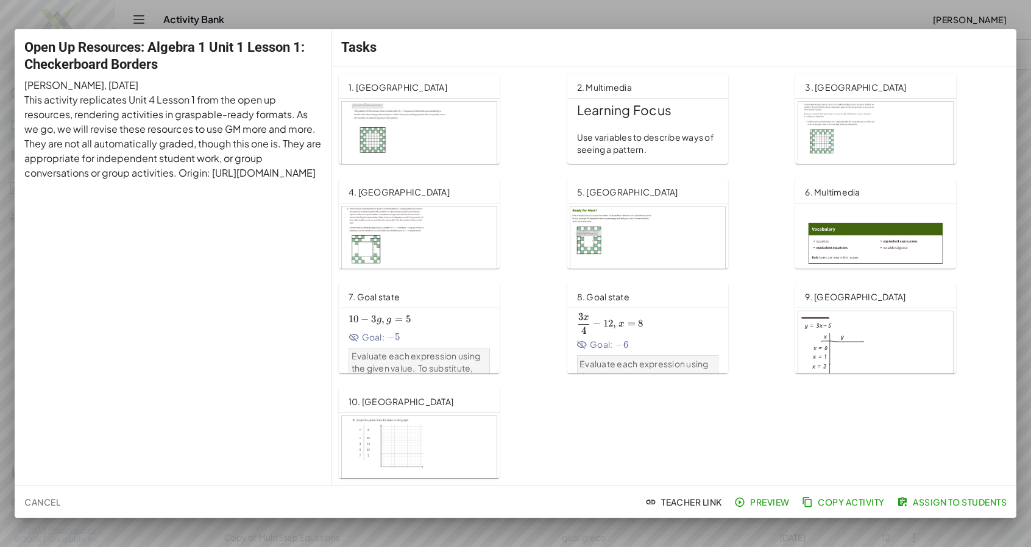
click at [670, 16] on div at bounding box center [515, 273] width 1031 height 547
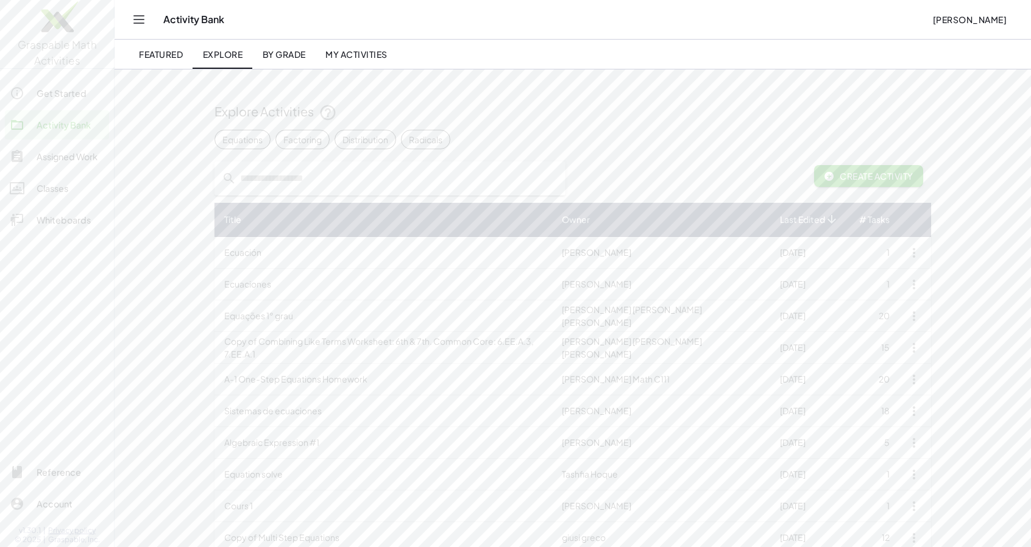
click at [974, 25] on span "[PERSON_NAME]" at bounding box center [969, 19] width 74 height 11
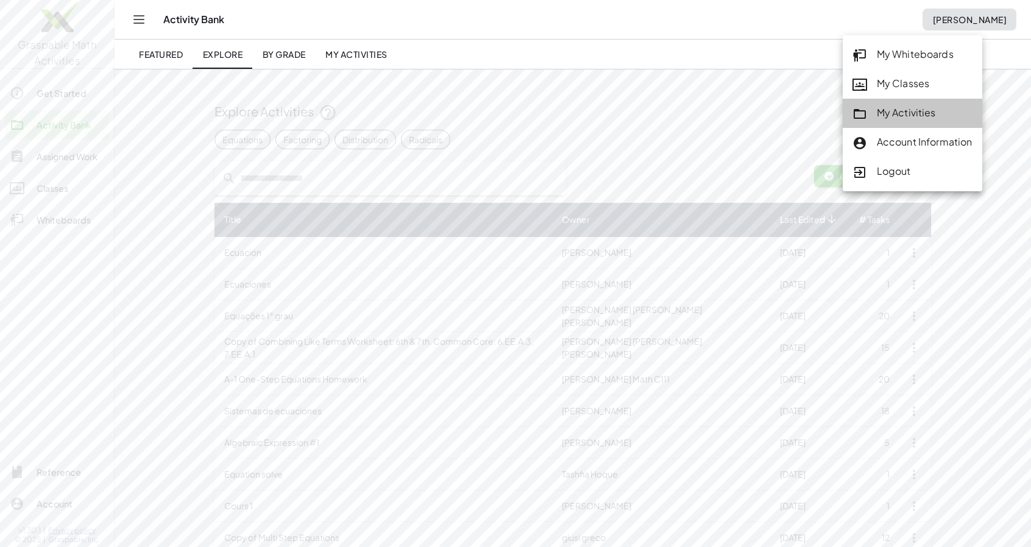
click at [933, 112] on div "My Activities" at bounding box center [912, 113] width 120 height 16
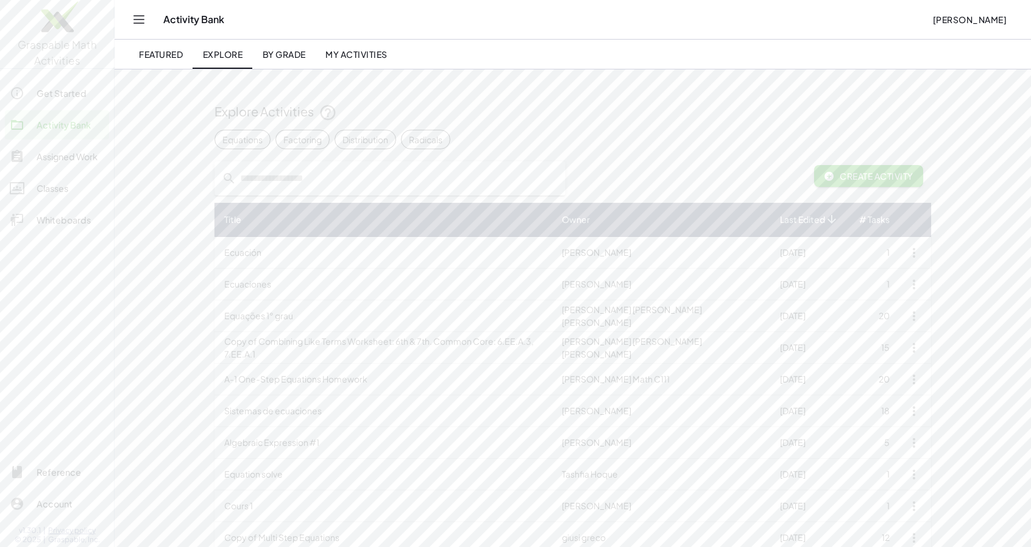
click at [62, 190] on div "Classes" at bounding box center [71, 188] width 68 height 15
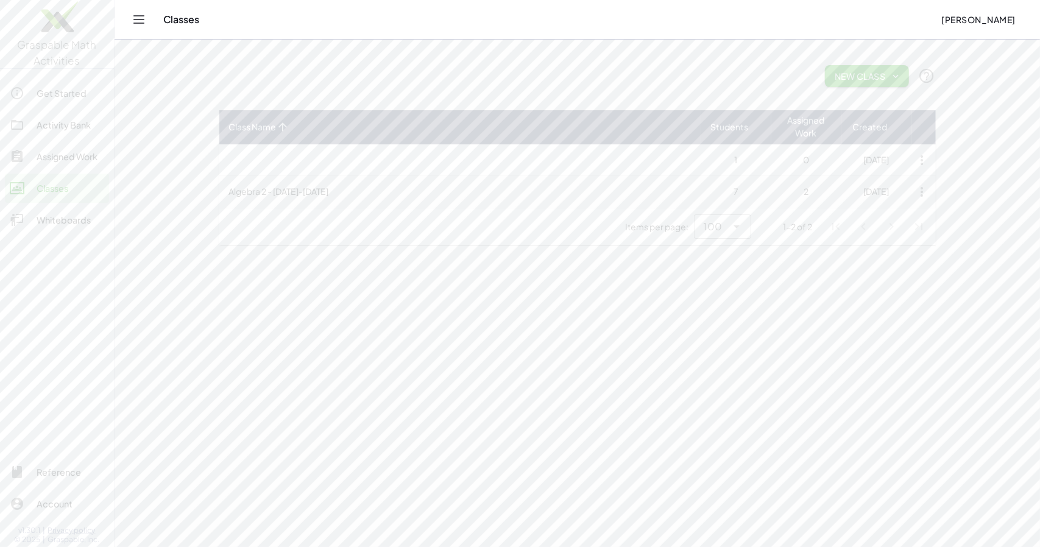
click at [349, 198] on td "Algebra 2 - [DATE]-[DATE]" at bounding box center [460, 192] width 482 height 32
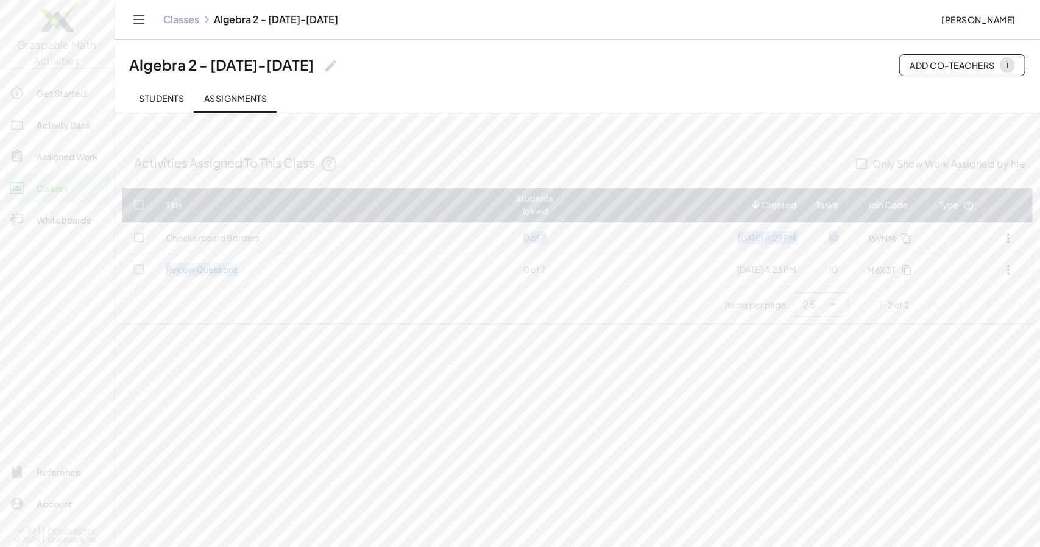
drag, startPoint x: 360, startPoint y: 266, endPoint x: 362, endPoint y: 237, distance: 29.3
click at [362, 237] on tbody "Checkerboard Borders 0 of 7 [DATE] 4:29 PM 10 J6VNM Review Questions 0 of 7 [DA…" at bounding box center [577, 253] width 911 height 63
click at [355, 266] on td "Review Questions" at bounding box center [331, 270] width 350 height 32
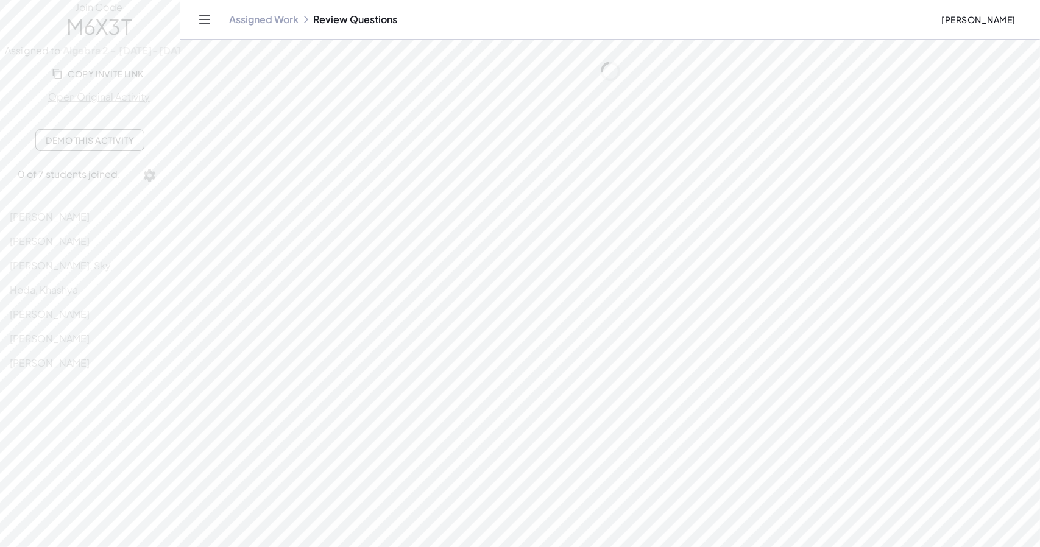
click at [299, 26] on link "Assigned Work" at bounding box center [263, 19] width 69 height 12
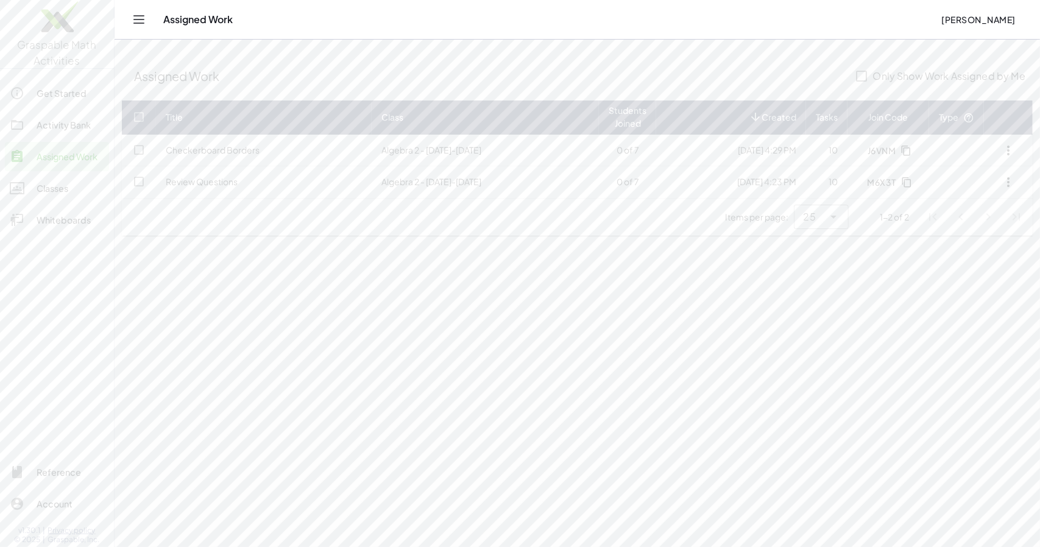
click at [146, 16] on icon "Toggle navigation" at bounding box center [139, 19] width 15 height 15
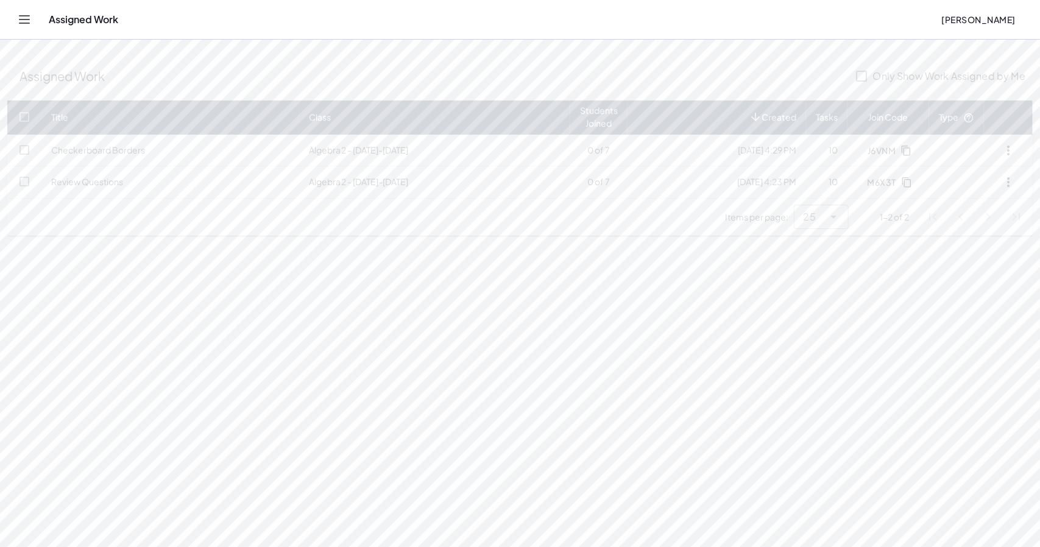
click at [32, 23] on icon "Toggle navigation" at bounding box center [24, 19] width 15 height 15
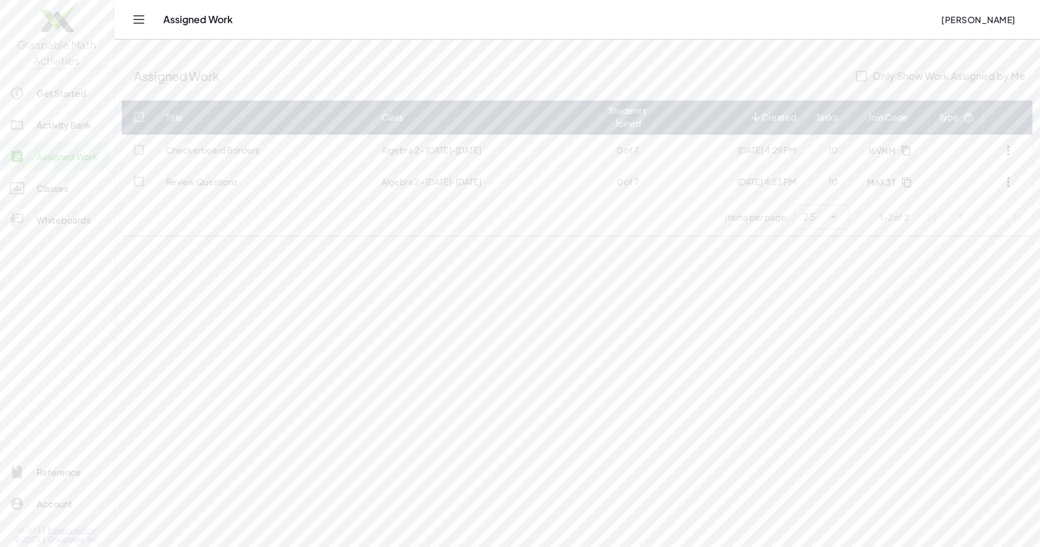
click at [85, 121] on div "Activity Bank" at bounding box center [71, 125] width 68 height 15
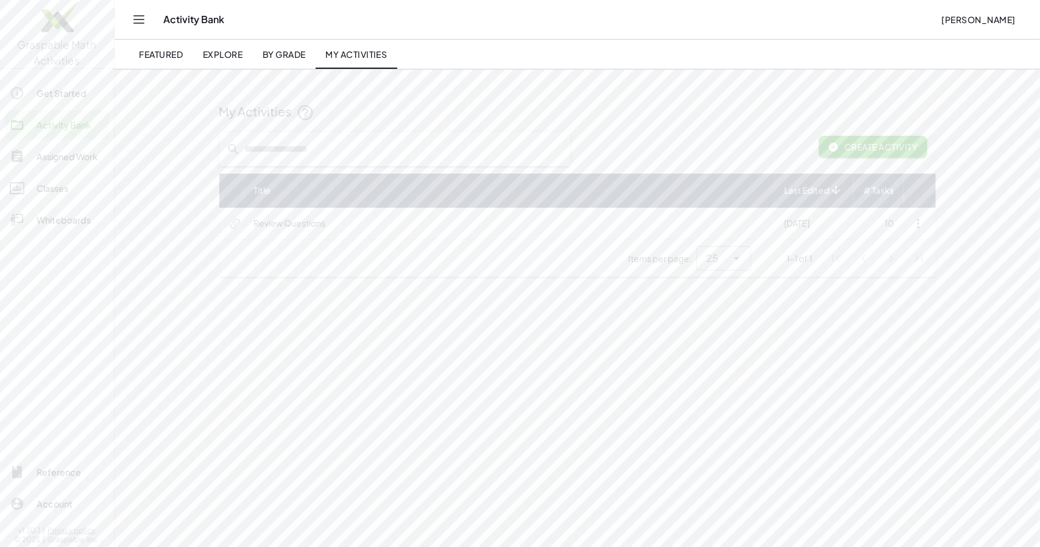
click at [884, 149] on span "Create Activity" at bounding box center [874, 146] width 90 height 11
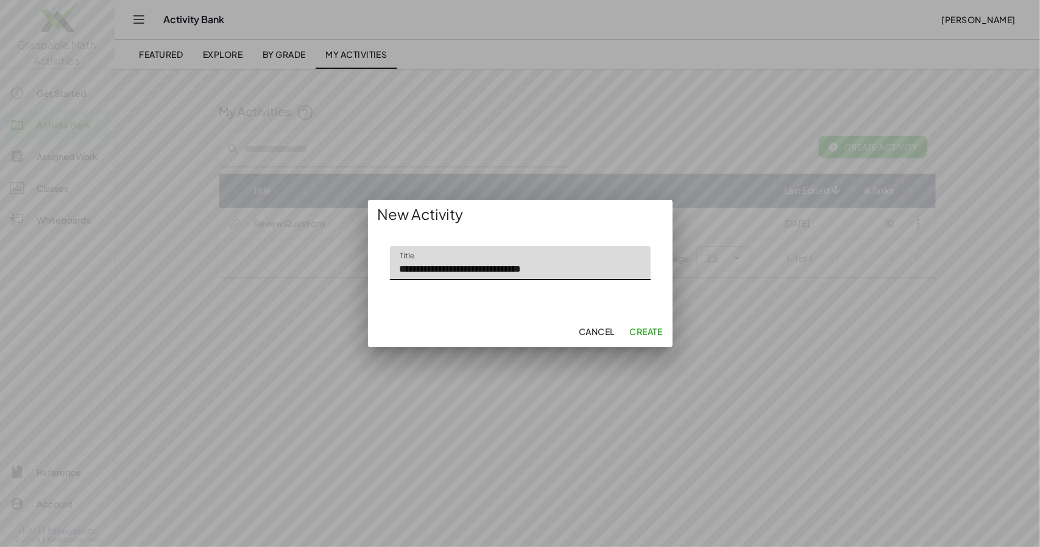
type input "**********"
click at [629, 337] on span "Create" at bounding box center [645, 331] width 33 height 11
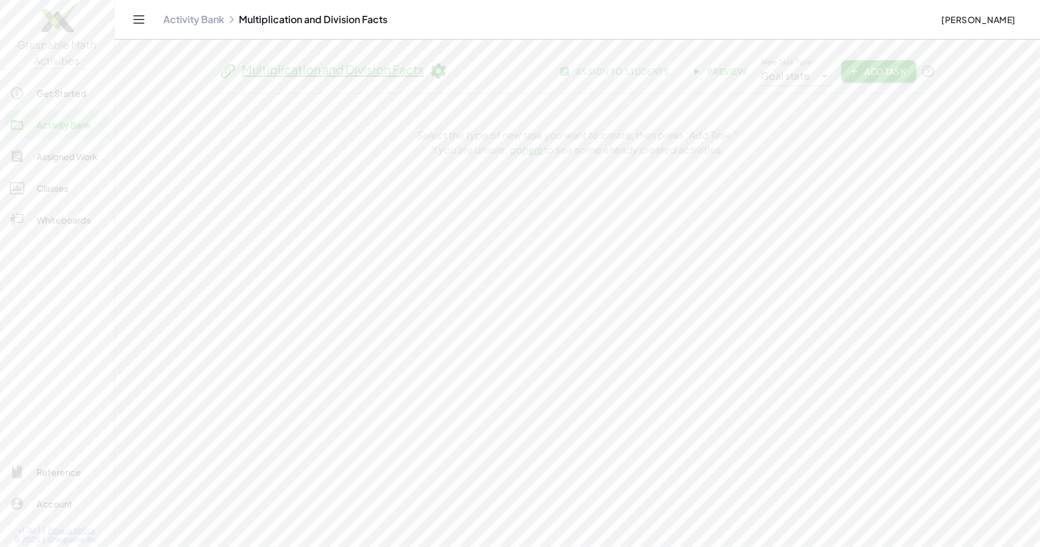
click at [817, 83] on icon at bounding box center [824, 76] width 15 height 15
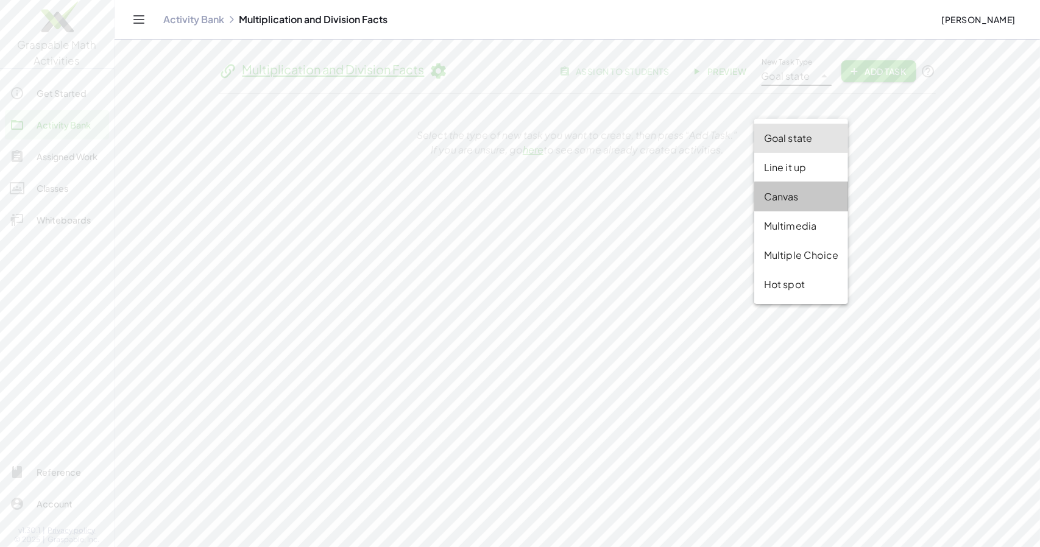
click at [781, 196] on div "Canvas" at bounding box center [801, 197] width 74 height 15
type input "******"
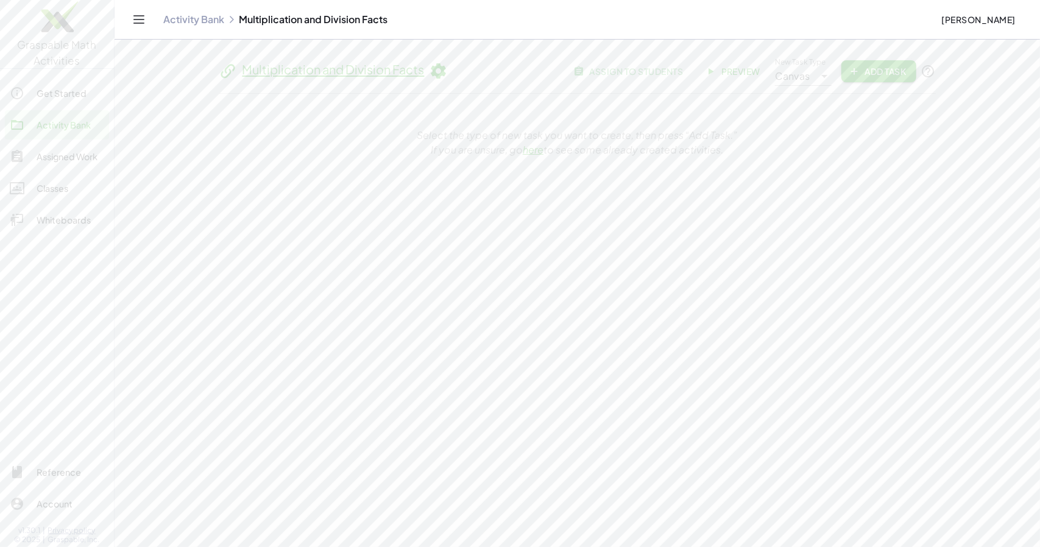
click at [873, 77] on span "Add Task" at bounding box center [878, 71] width 55 height 11
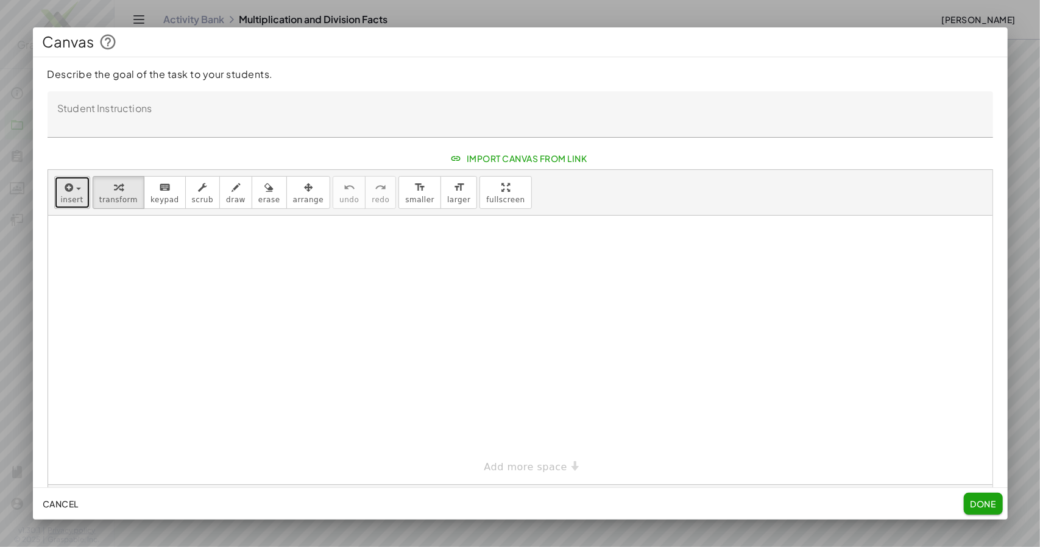
click at [72, 195] on icon "button" at bounding box center [68, 187] width 11 height 15
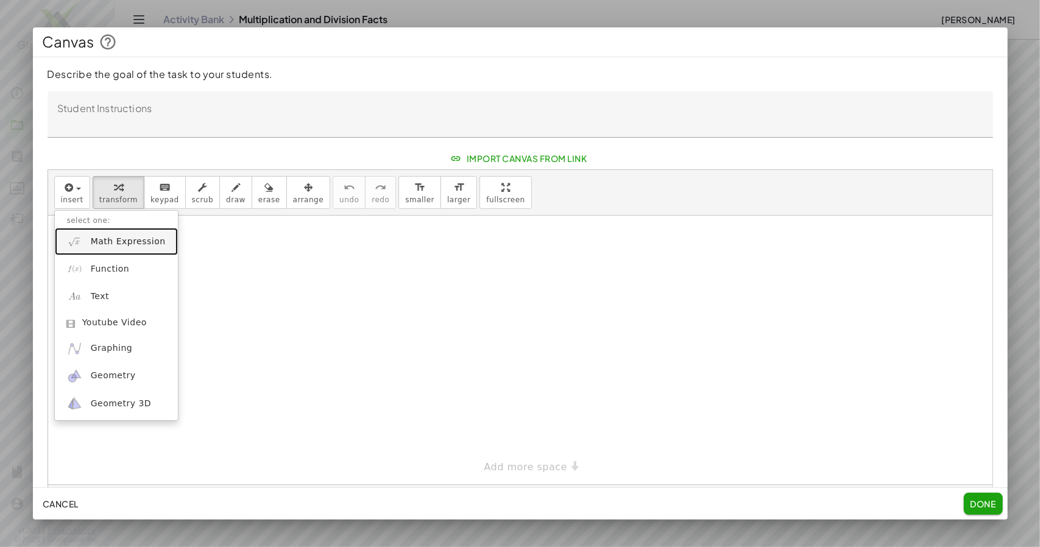
click at [102, 248] on span "Math Expression" at bounding box center [128, 242] width 75 height 12
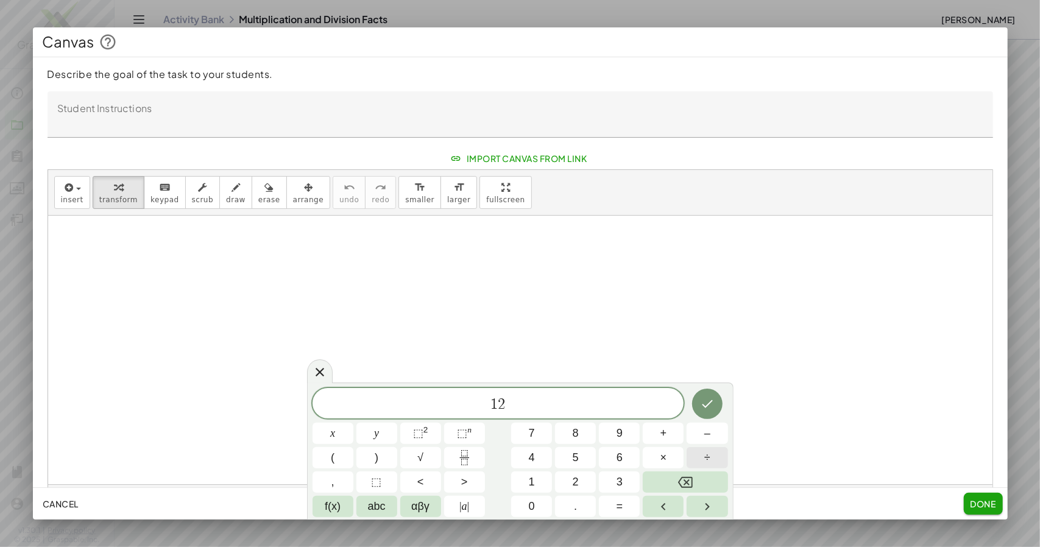
click at [706, 455] on span "÷" at bounding box center [707, 458] width 6 height 16
click at [534, 450] on span "4" at bounding box center [532, 458] width 6 height 16
click at [709, 404] on icon "Done" at bounding box center [707, 404] width 11 height 8
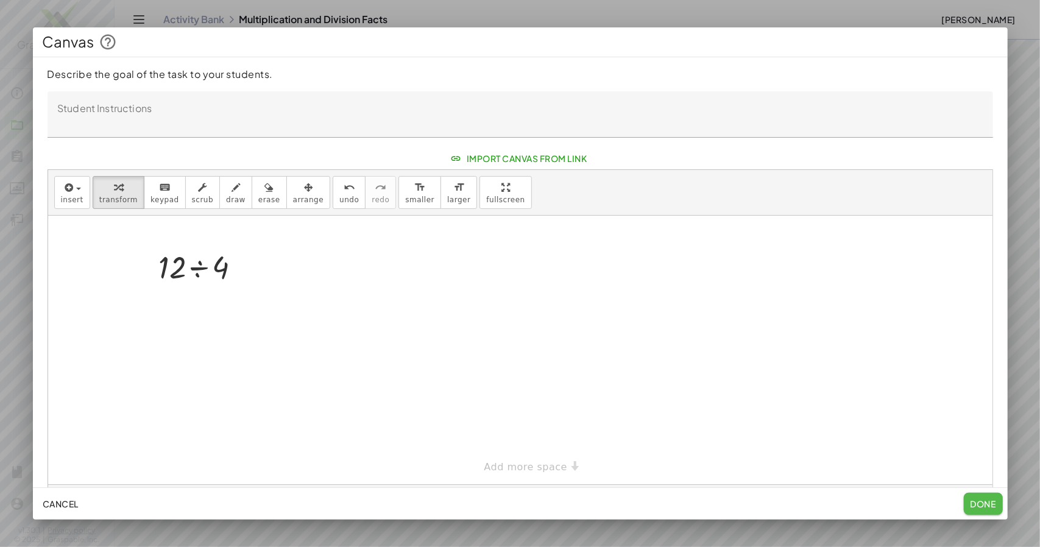
click at [983, 508] on span "Done" at bounding box center [983, 503] width 26 height 11
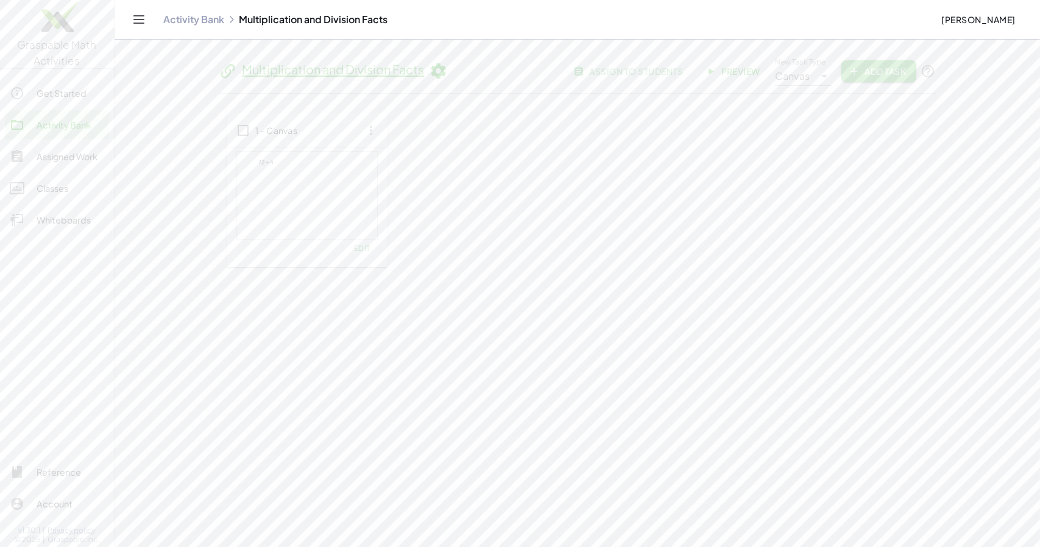
click at [900, 77] on span "Add Task" at bounding box center [878, 71] width 55 height 11
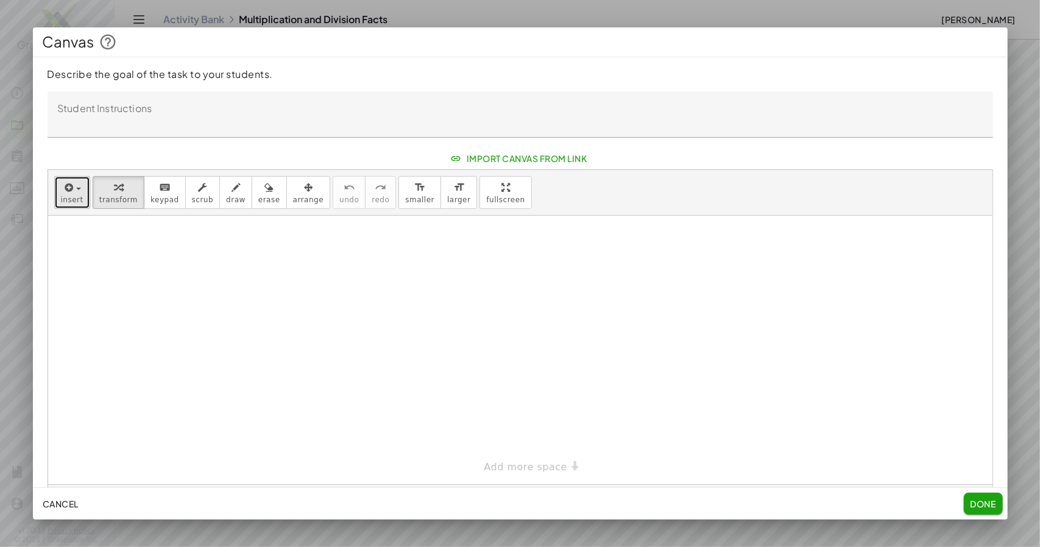
click at [63, 195] on icon "button" at bounding box center [68, 187] width 11 height 15
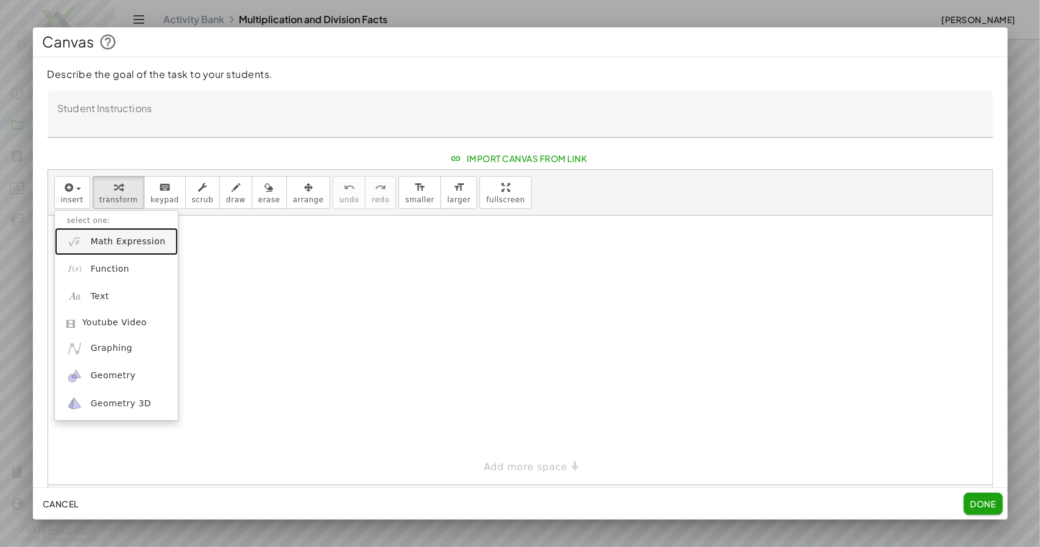
click at [91, 248] on span "Math Expression" at bounding box center [128, 242] width 75 height 12
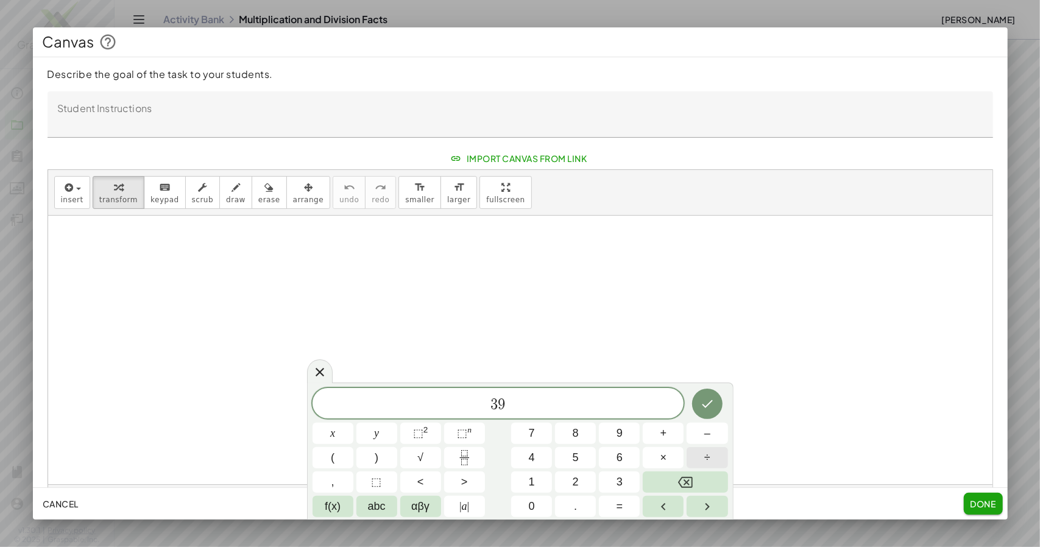
click at [711, 456] on button "÷" at bounding box center [707, 457] width 41 height 21
click at [713, 402] on icon "Done" at bounding box center [707, 404] width 15 height 15
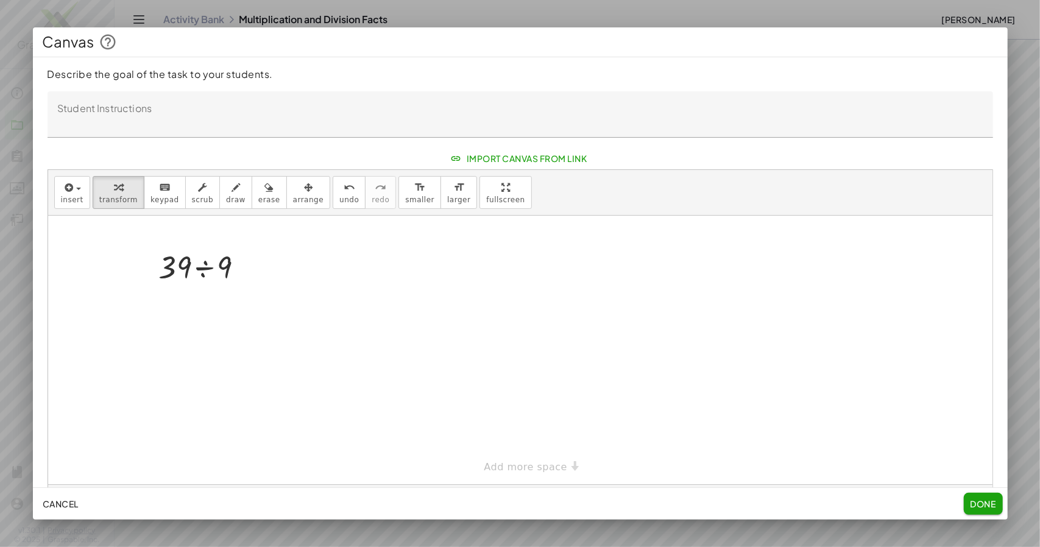
click at [979, 498] on span "Done" at bounding box center [983, 503] width 26 height 11
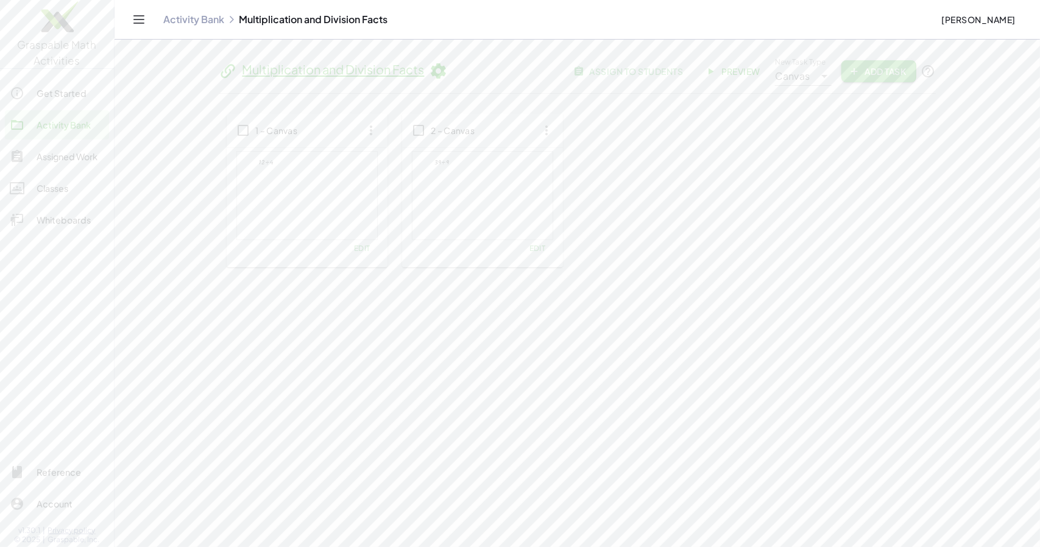
click at [878, 82] on button "Add Task" at bounding box center [879, 71] width 74 height 22
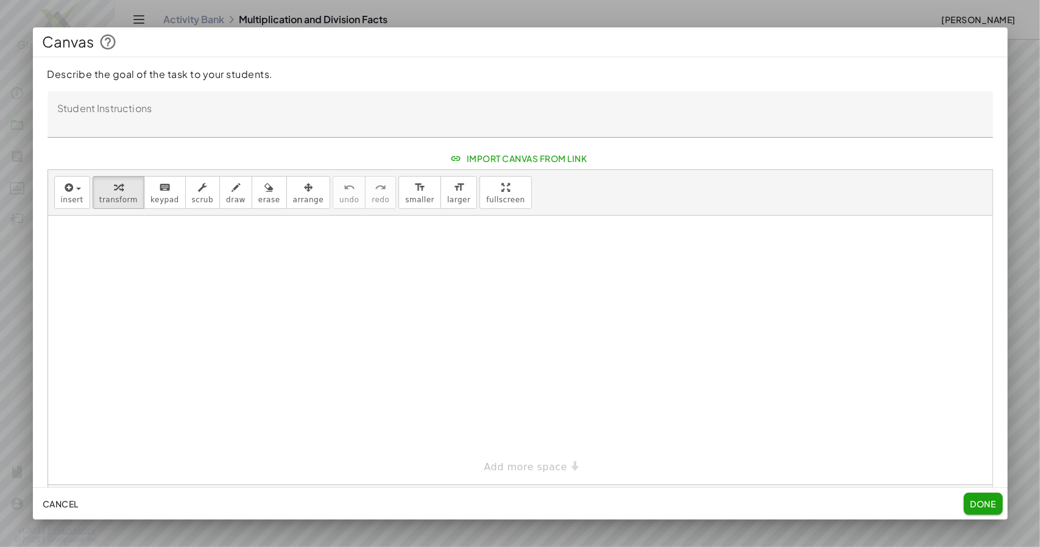
click at [881, 99] on div "Describe the goal of the task to your students. Student Instructions Student In…" at bounding box center [520, 286] width 975 height 438
click at [69, 195] on icon "button" at bounding box center [68, 187] width 11 height 15
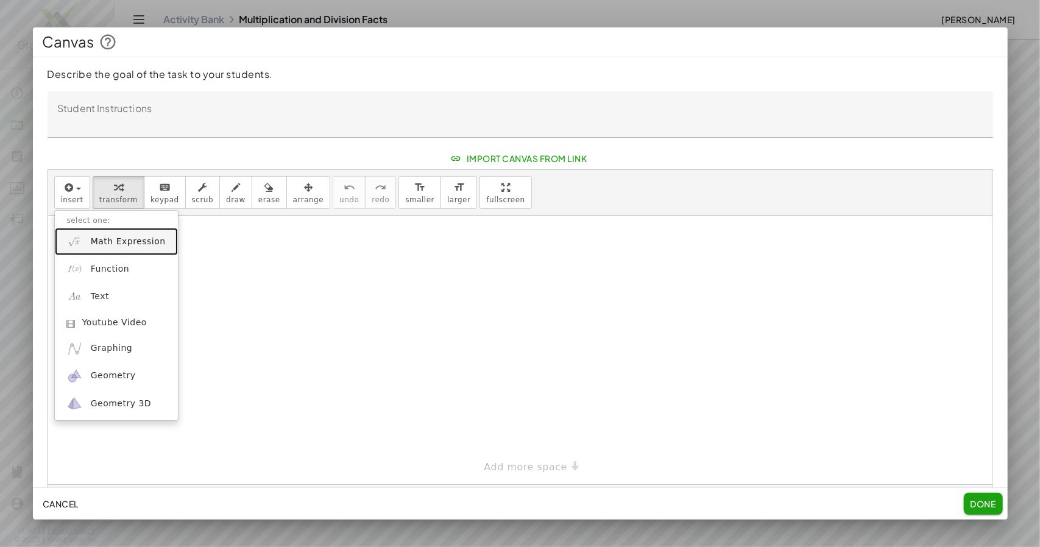
click at [135, 248] on span "Math Expression" at bounding box center [128, 242] width 75 height 12
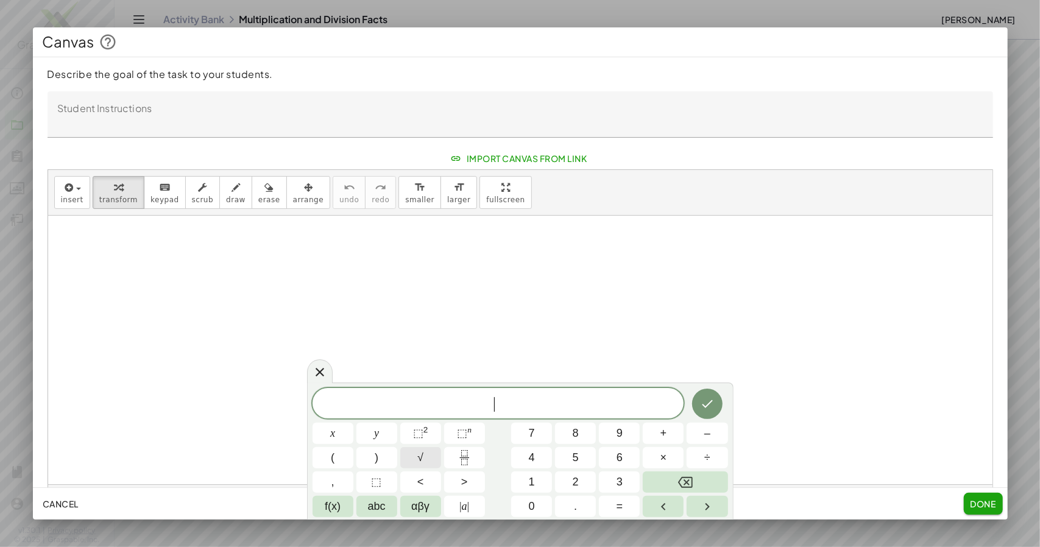
click at [429, 458] on button "√" at bounding box center [420, 457] width 41 height 21
click at [579, 434] on button "8" at bounding box center [575, 433] width 41 height 21
click at [539, 487] on button "1" at bounding box center [531, 482] width 41 height 21
click at [709, 404] on icon "Done" at bounding box center [707, 404] width 11 height 8
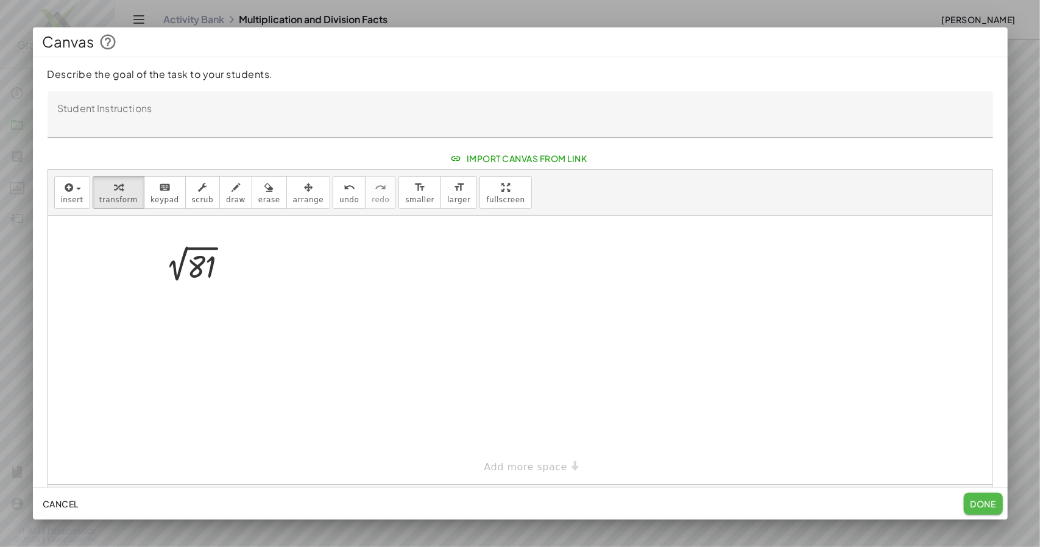
click at [976, 504] on span "Done" at bounding box center [983, 503] width 26 height 11
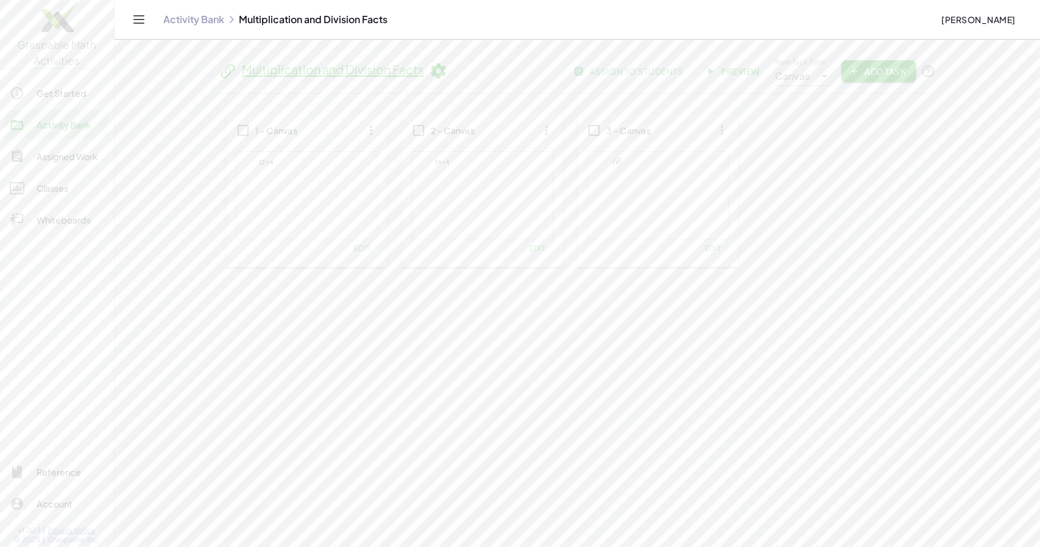
click at [448, 66] on icon at bounding box center [439, 71] width 18 height 18
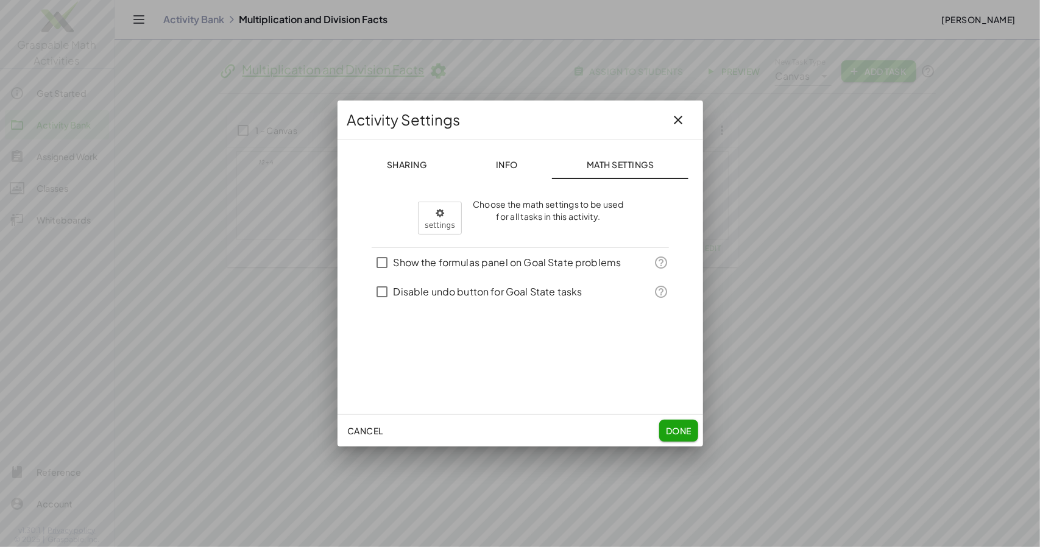
click at [504, 163] on span "Info" at bounding box center [506, 164] width 22 height 11
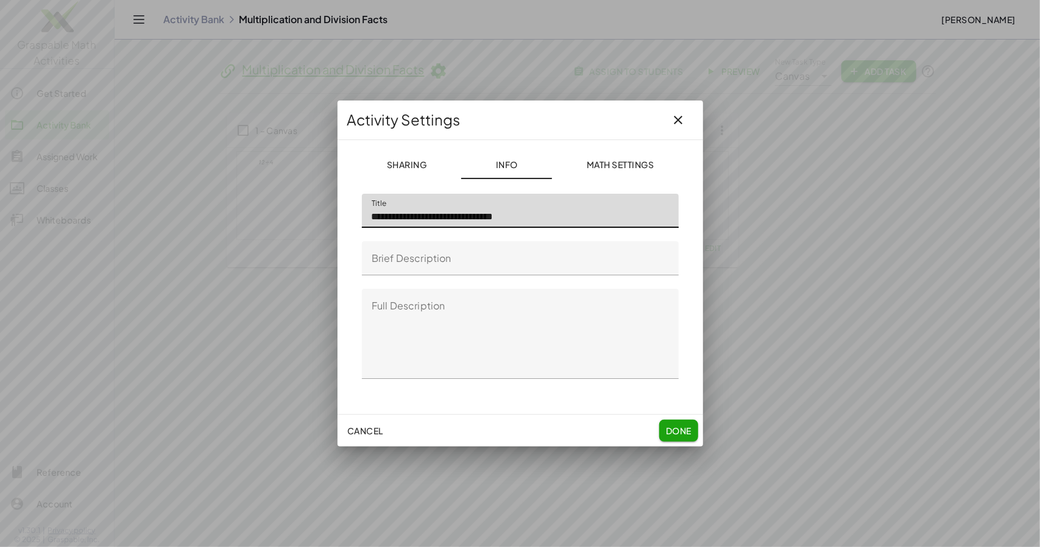
drag, startPoint x: 500, startPoint y: 221, endPoint x: 373, endPoint y: 224, distance: 126.8
click at [373, 224] on input "**********" at bounding box center [520, 211] width 317 height 34
drag, startPoint x: 480, startPoint y: 222, endPoint x: 452, endPoint y: 222, distance: 28.0
click at [452, 222] on input "**********" at bounding box center [520, 211] width 317 height 34
type input "**********"
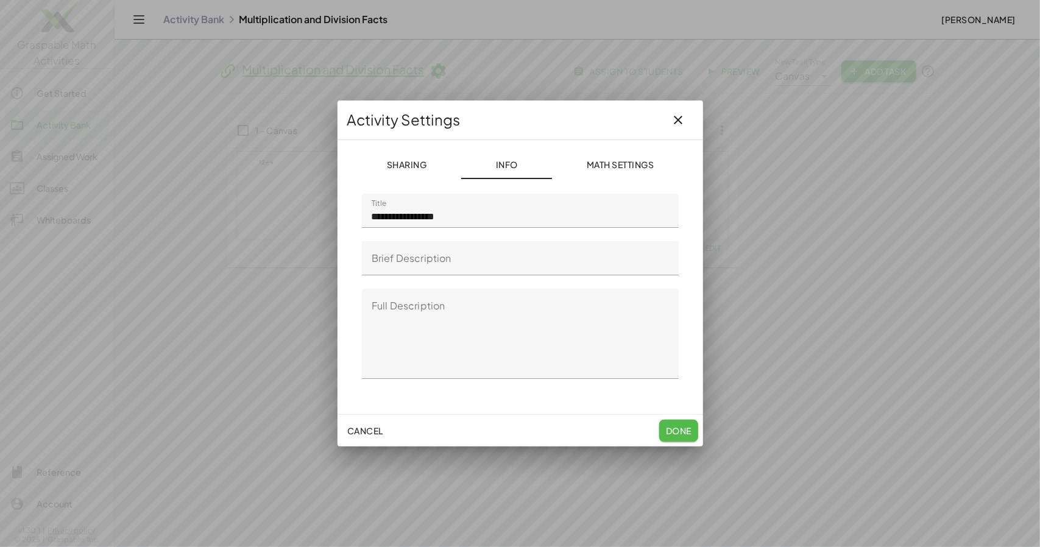
click at [679, 434] on span "Done" at bounding box center [678, 430] width 26 height 11
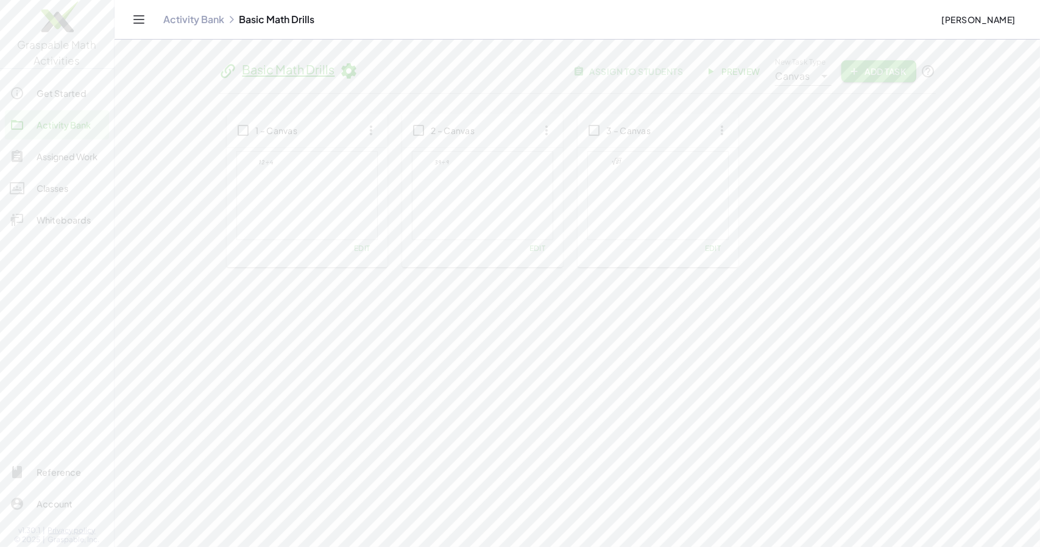
click at [890, 73] on span "Add Task" at bounding box center [878, 71] width 55 height 11
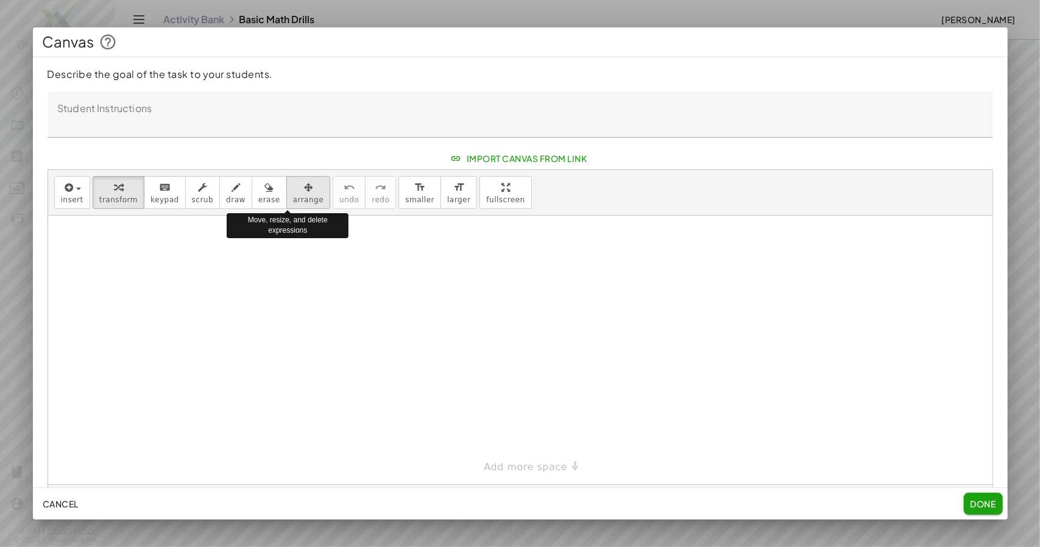
click at [304, 195] on icon "button" at bounding box center [308, 187] width 9 height 15
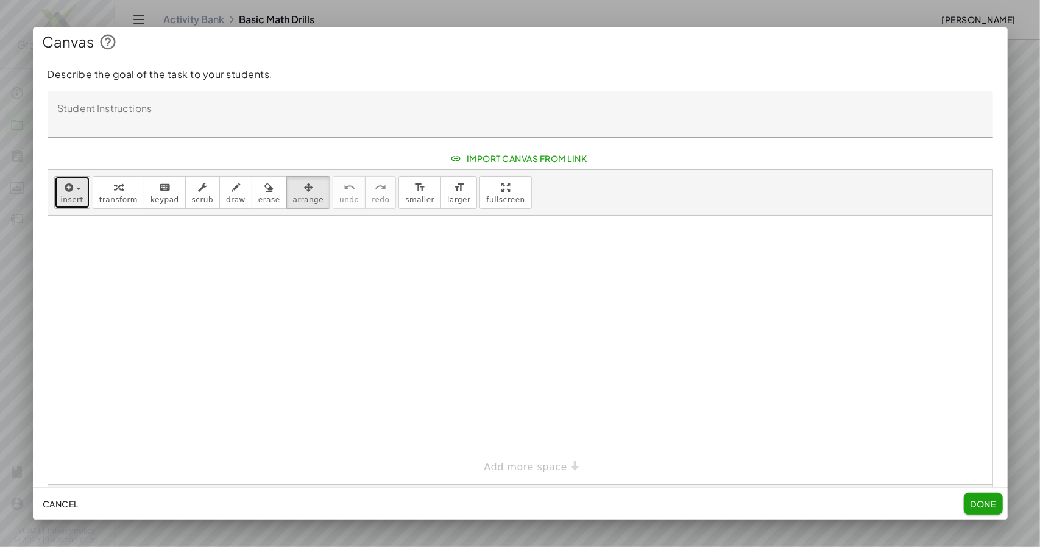
click at [73, 194] on div "button" at bounding box center [72, 187] width 23 height 15
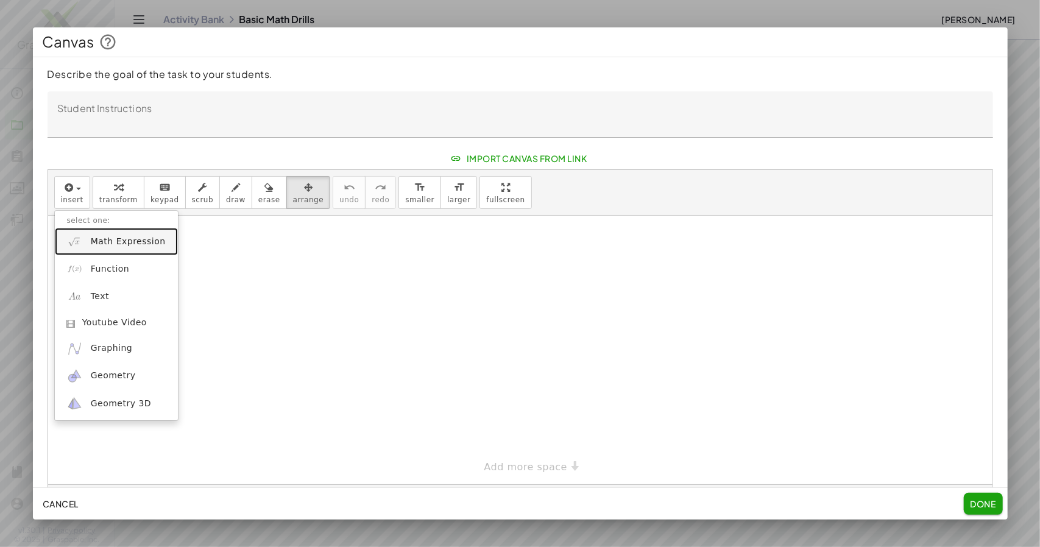
click at [124, 248] on span "Math Expression" at bounding box center [128, 242] width 75 height 12
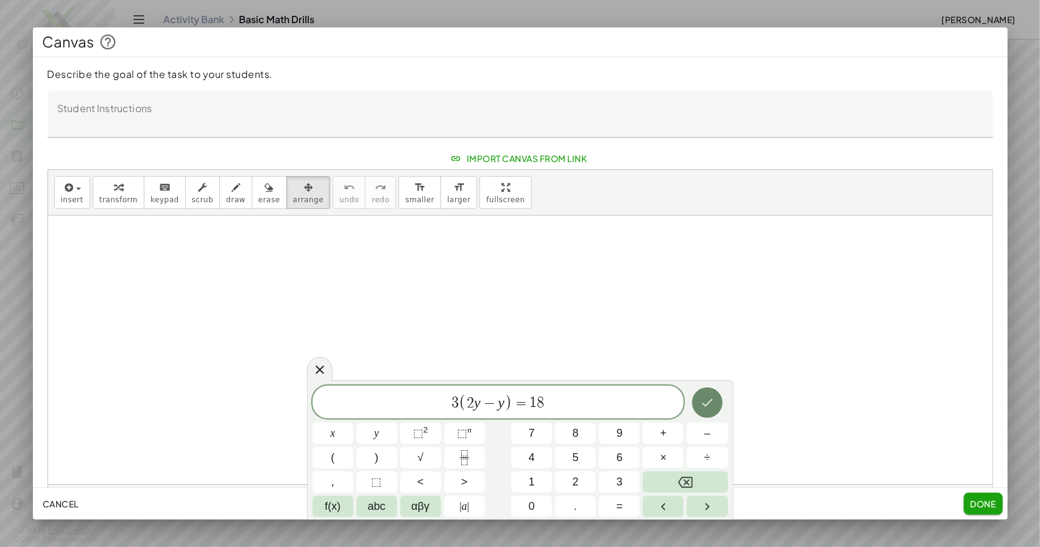
click at [711, 398] on icon "Done" at bounding box center [707, 402] width 15 height 15
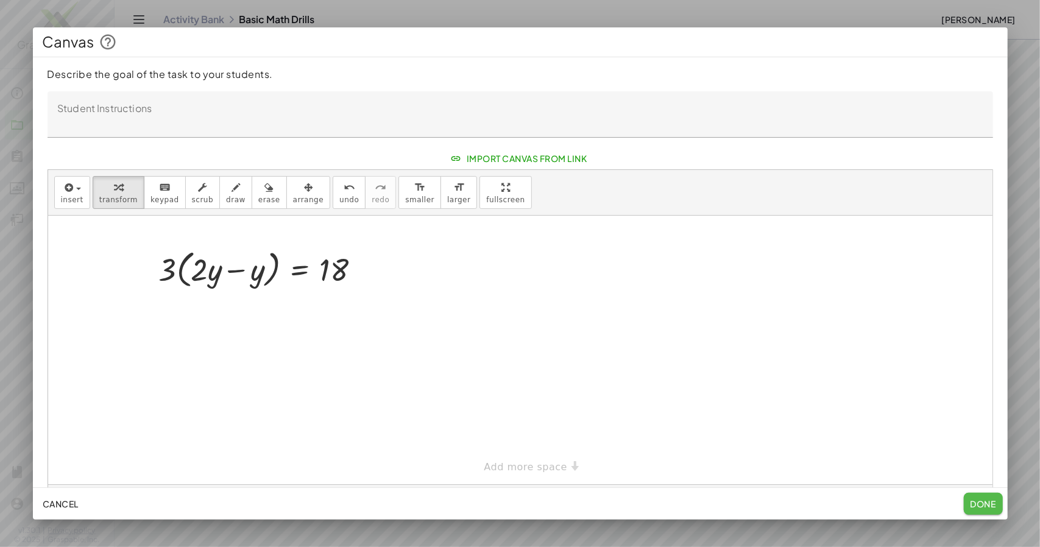
click at [974, 501] on span "Done" at bounding box center [983, 503] width 26 height 11
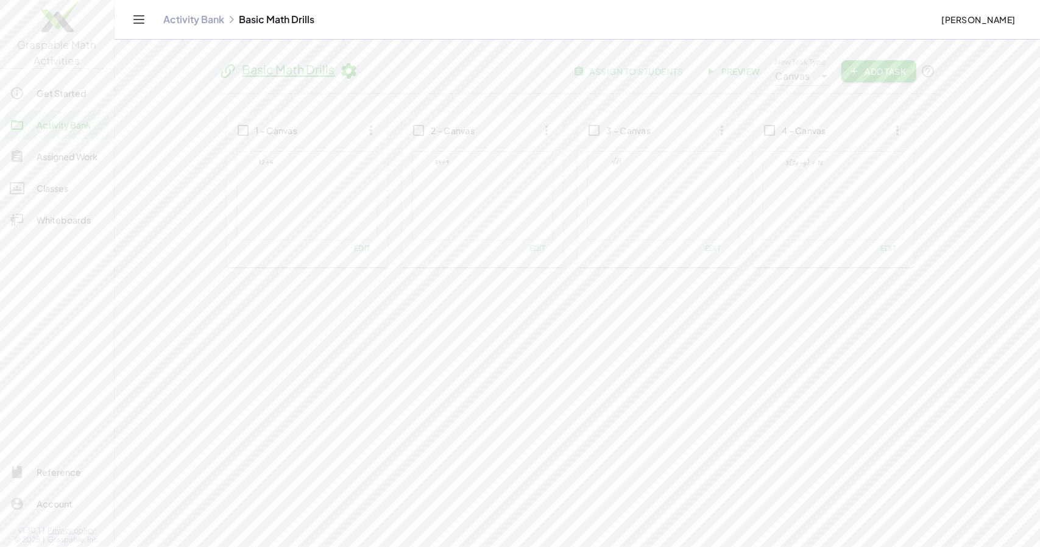
click at [874, 73] on span "Add Task" at bounding box center [878, 71] width 55 height 11
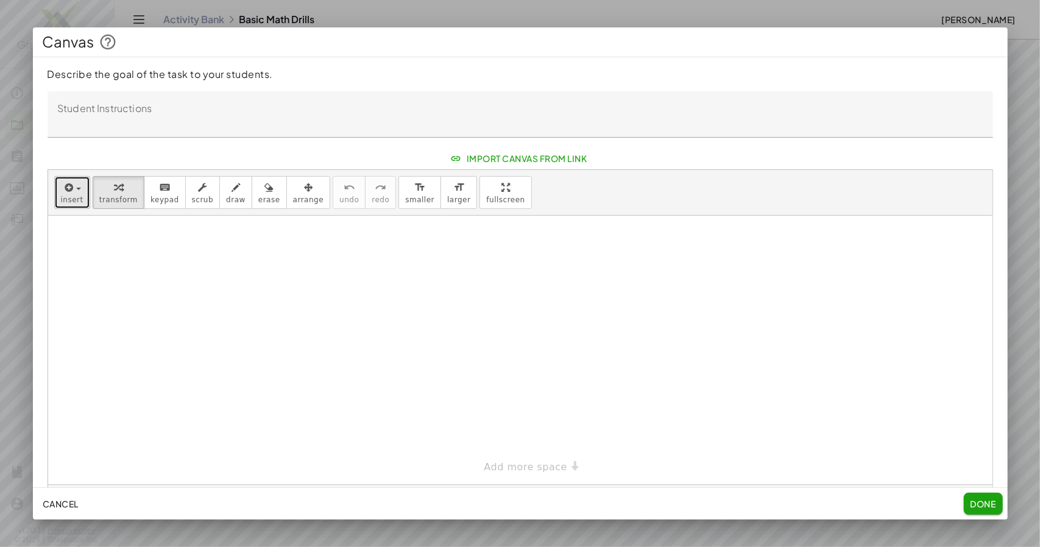
click at [77, 194] on div "button" at bounding box center [72, 187] width 23 height 15
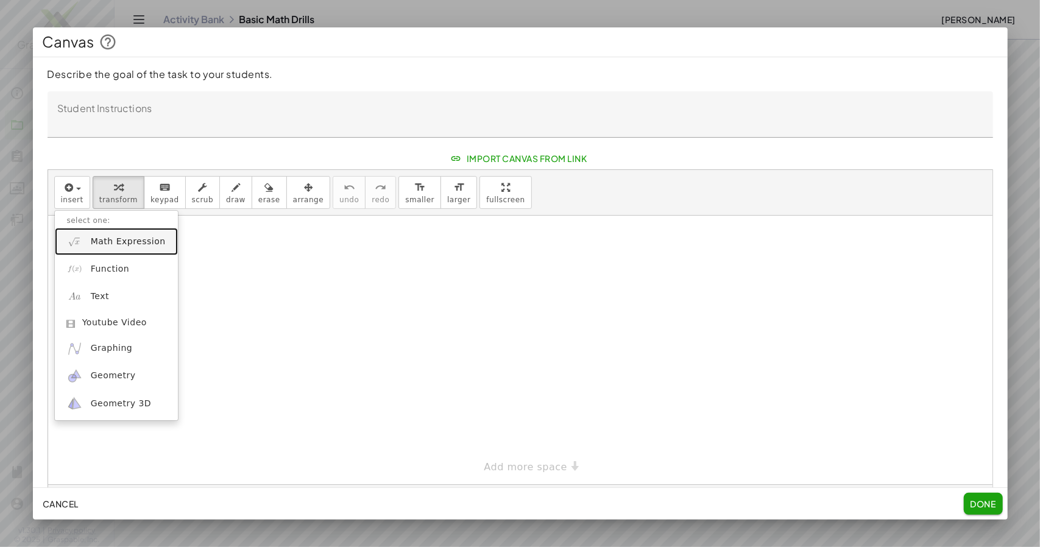
click at [112, 248] on span "Math Expression" at bounding box center [128, 242] width 75 height 12
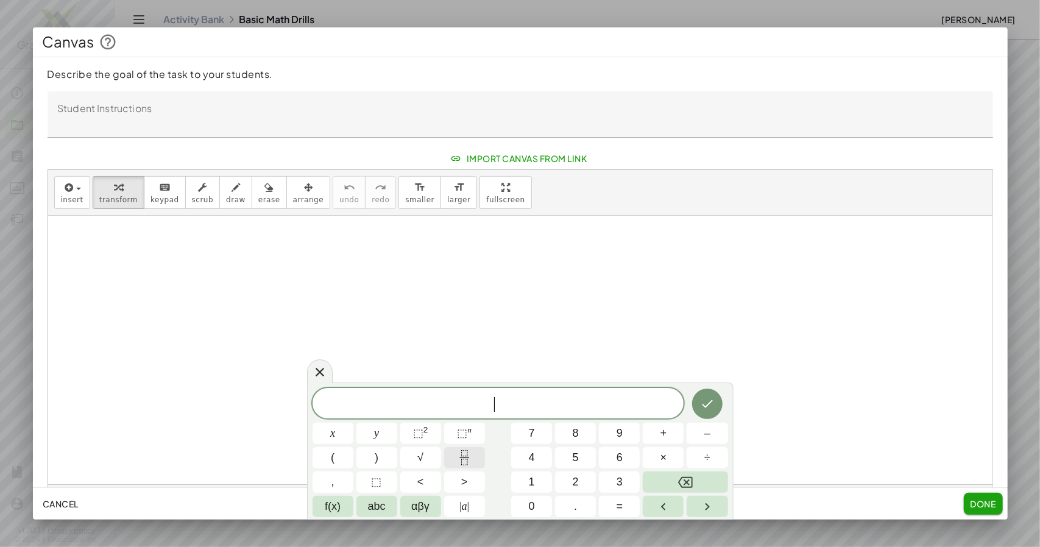
click at [458, 454] on icon "Fraction" at bounding box center [464, 457] width 15 height 15
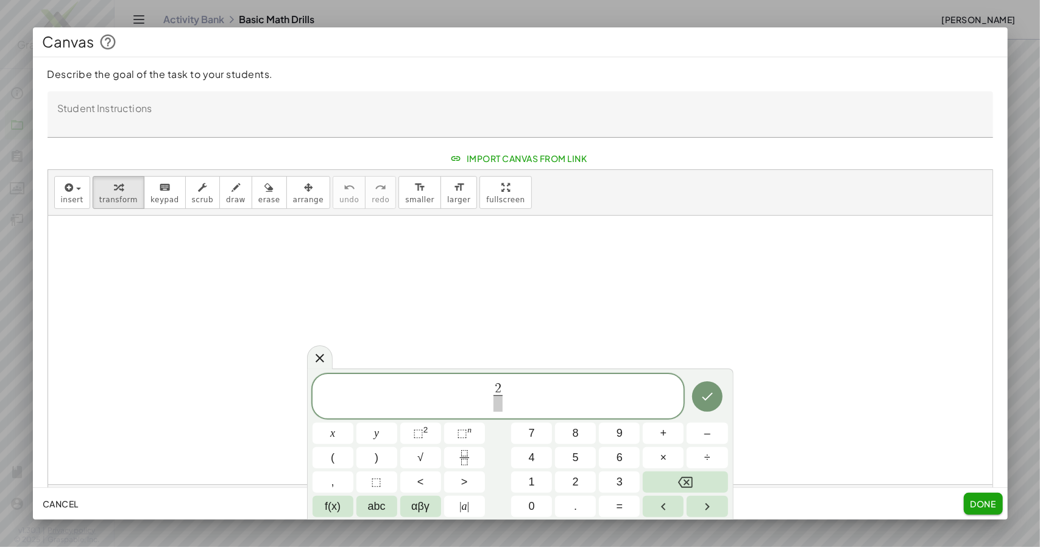
click at [501, 406] on span at bounding box center [498, 403] width 9 height 16
click at [534, 391] on span "2 3 ​ ​" at bounding box center [499, 397] width 372 height 32
click at [665, 462] on span "×" at bounding box center [664, 458] width 7 height 16
click at [467, 458] on icon "Fraction" at bounding box center [464, 457] width 15 height 15
click at [463, 456] on icon "Fraction" at bounding box center [464, 457] width 15 height 15
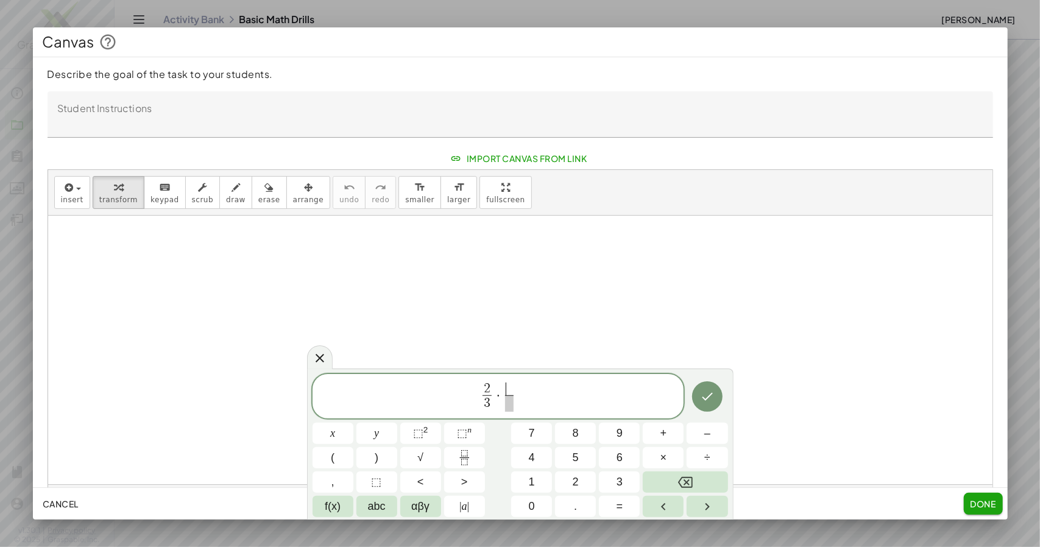
click at [511, 392] on span "​" at bounding box center [509, 389] width 9 height 13
click at [511, 404] on span at bounding box center [509, 403] width 9 height 16
click at [706, 400] on icon "Done" at bounding box center [707, 397] width 11 height 8
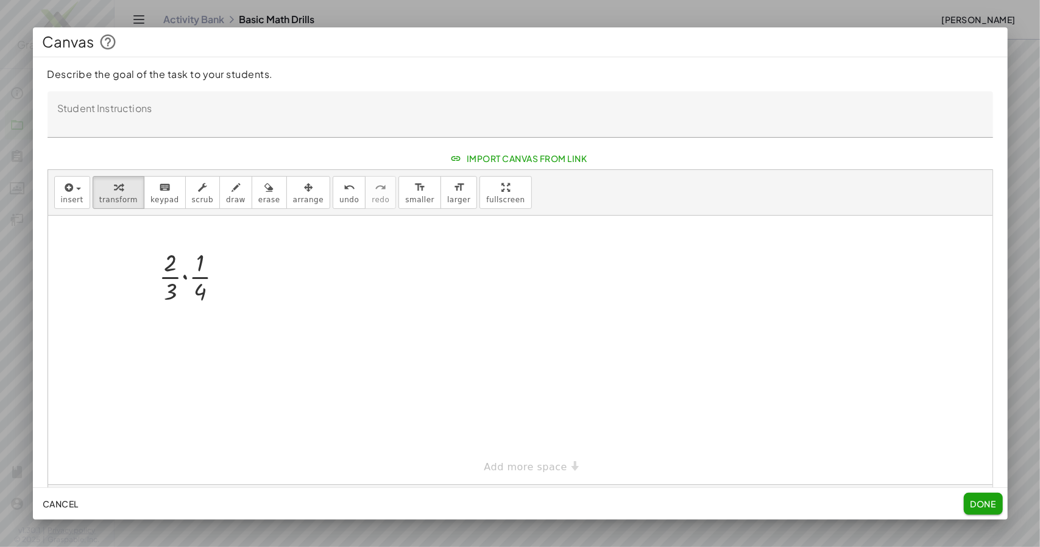
click at [974, 501] on span "Done" at bounding box center [983, 503] width 26 height 11
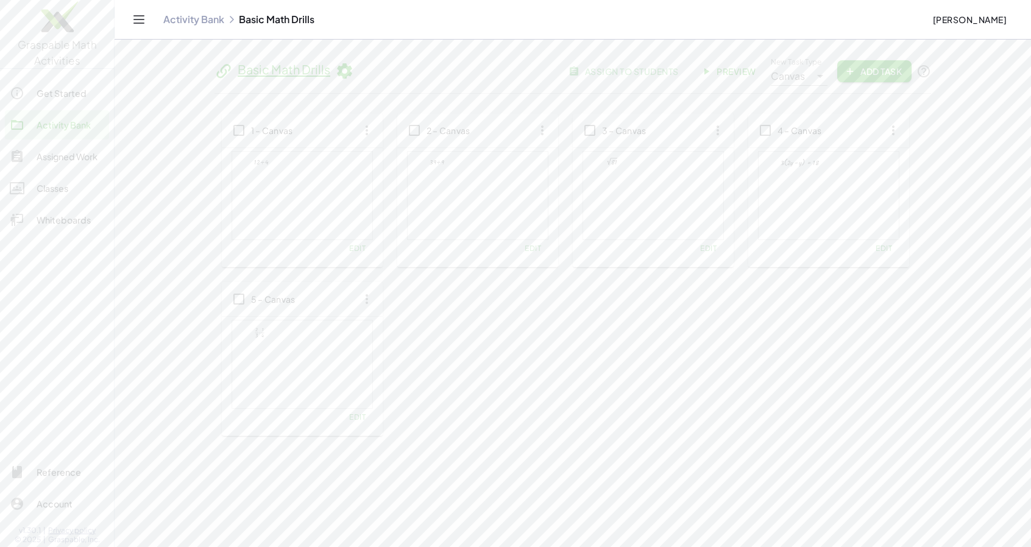
click at [873, 74] on span "Add Task" at bounding box center [874, 71] width 55 height 11
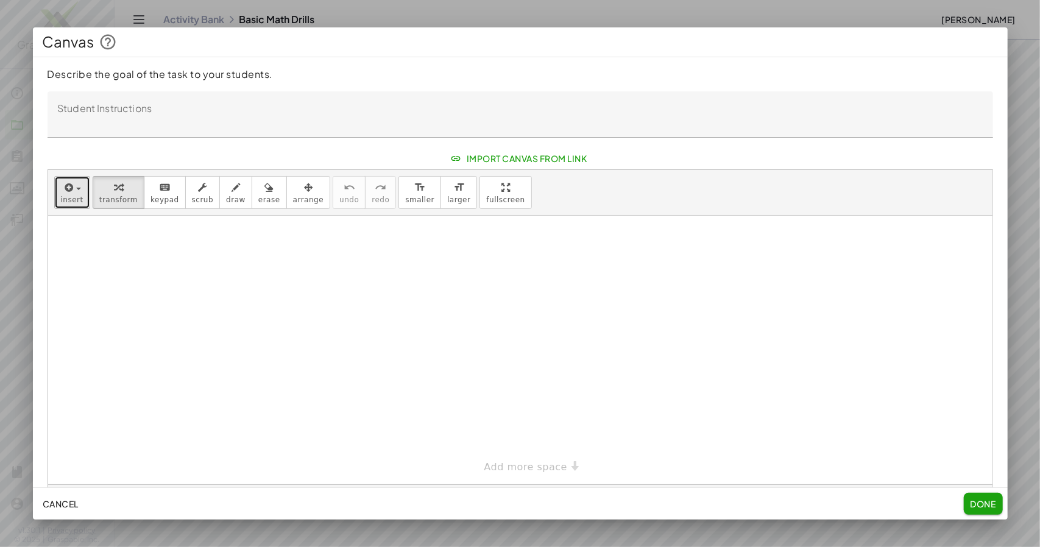
click at [76, 194] on div "button" at bounding box center [72, 187] width 23 height 15
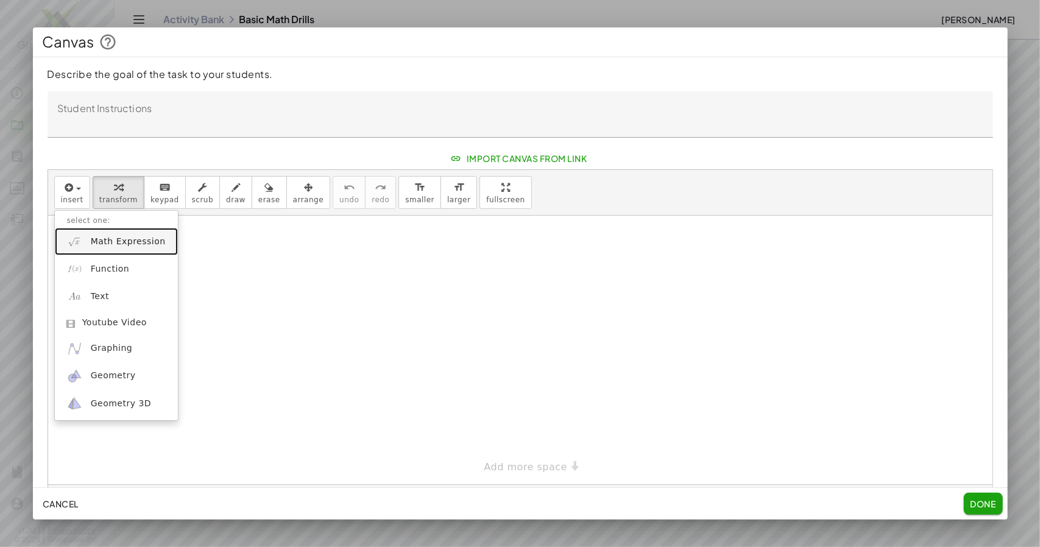
click at [100, 248] on span "Math Expression" at bounding box center [128, 242] width 75 height 12
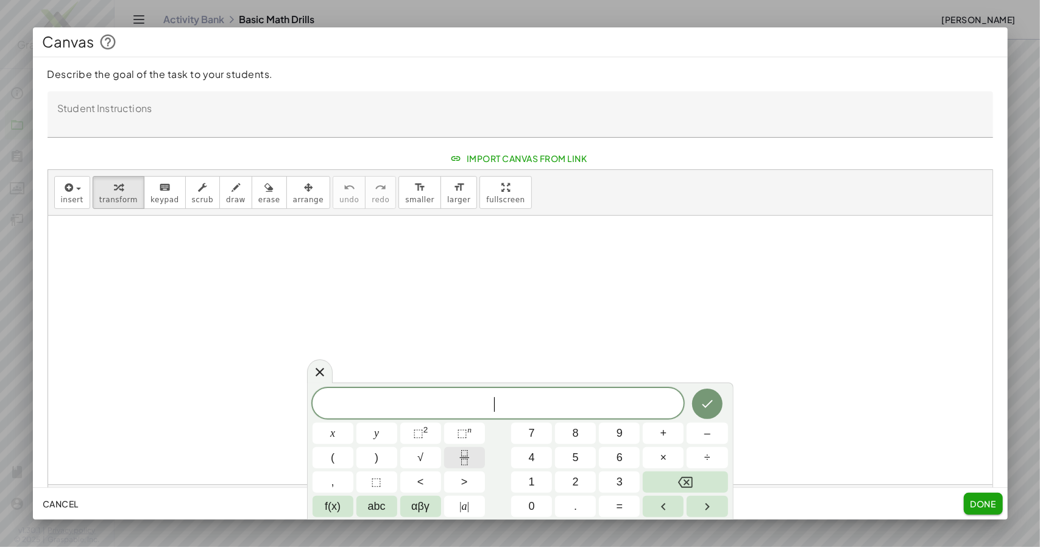
click at [469, 463] on icon "Fraction" at bounding box center [464, 457] width 15 height 15
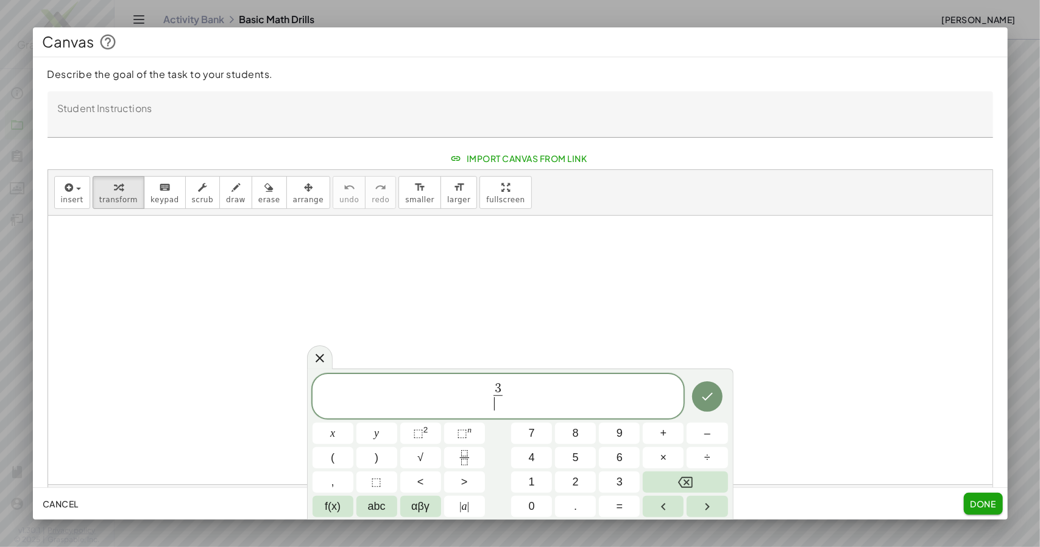
click at [498, 406] on span "​" at bounding box center [498, 403] width 9 height 16
click at [519, 392] on span "3 5 ​ ​" at bounding box center [499, 397] width 372 height 32
click at [715, 461] on button "÷" at bounding box center [707, 457] width 41 height 21
click at [469, 458] on icon "Fraction" at bounding box center [464, 457] width 15 height 15
click at [516, 401] on span "​" at bounding box center [513, 403] width 9 height 16
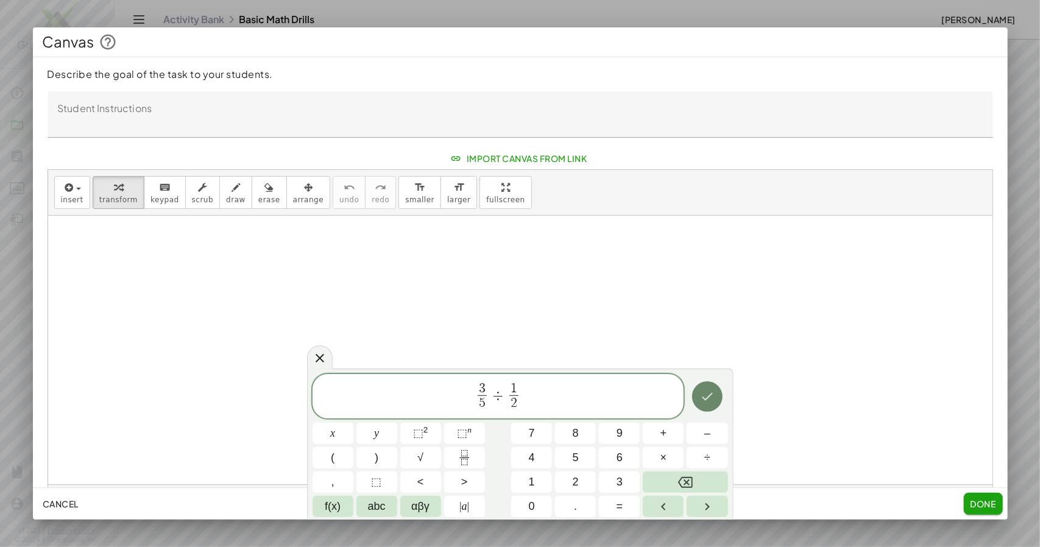
click at [704, 404] on button "Done" at bounding box center [707, 396] width 30 height 30
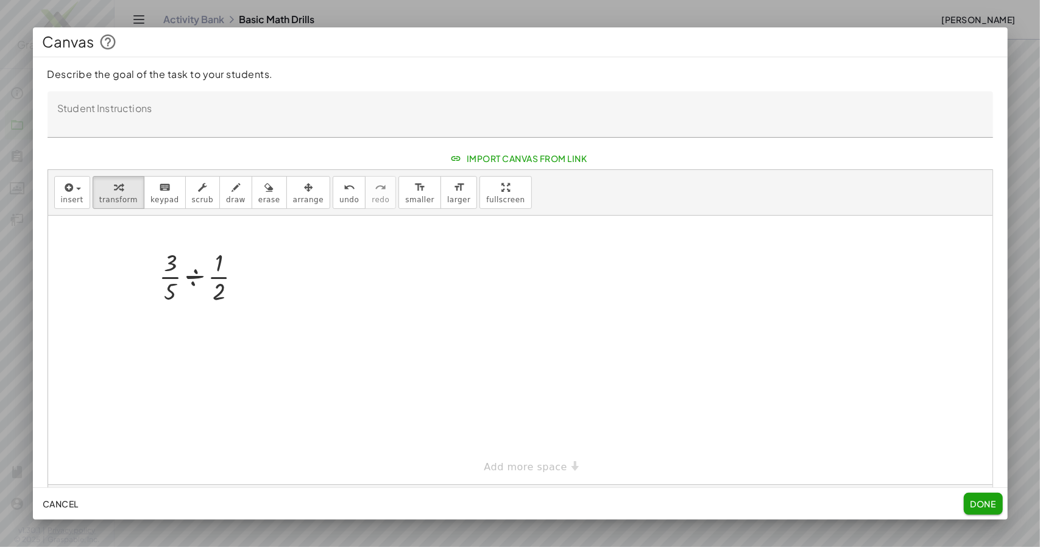
click at [988, 508] on span "Done" at bounding box center [983, 503] width 26 height 11
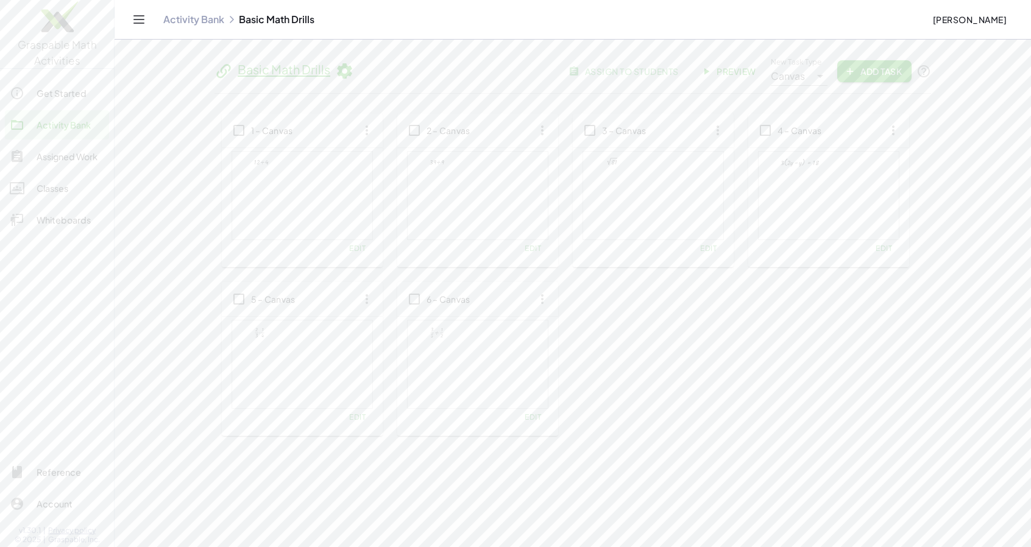
click at [890, 74] on span "Add Task" at bounding box center [874, 71] width 55 height 11
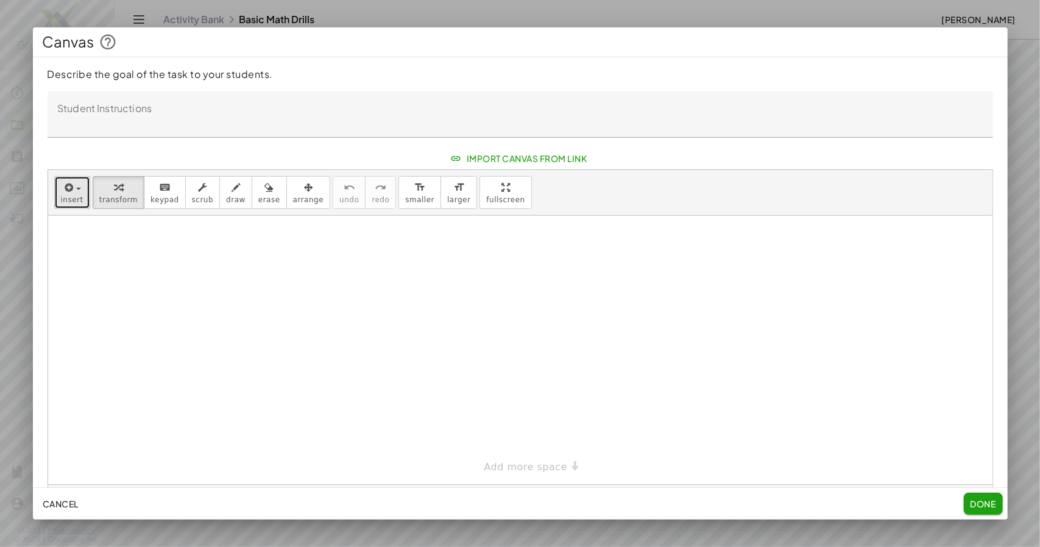
click at [69, 195] on icon "button" at bounding box center [68, 187] width 11 height 15
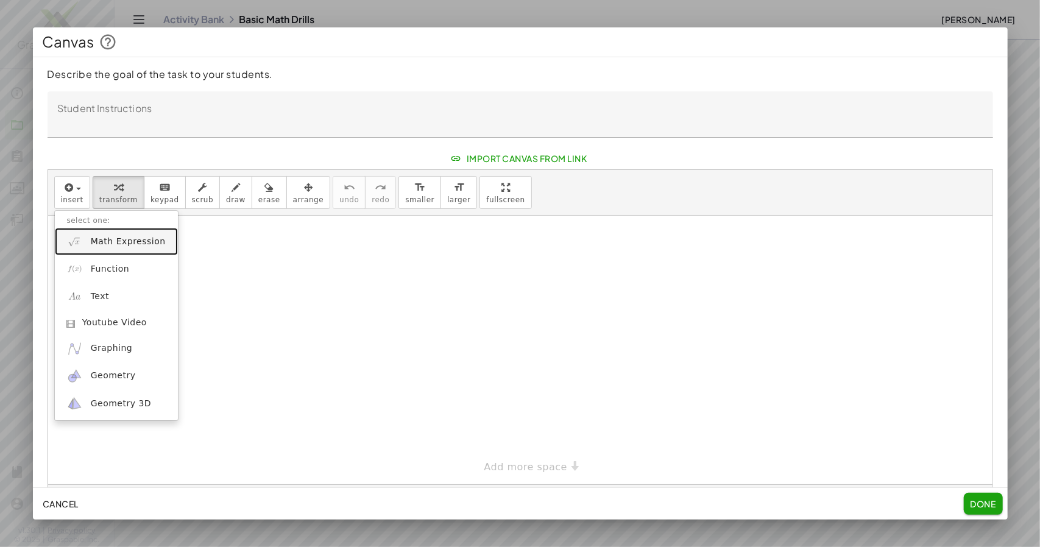
click at [94, 248] on span "Math Expression" at bounding box center [128, 242] width 75 height 12
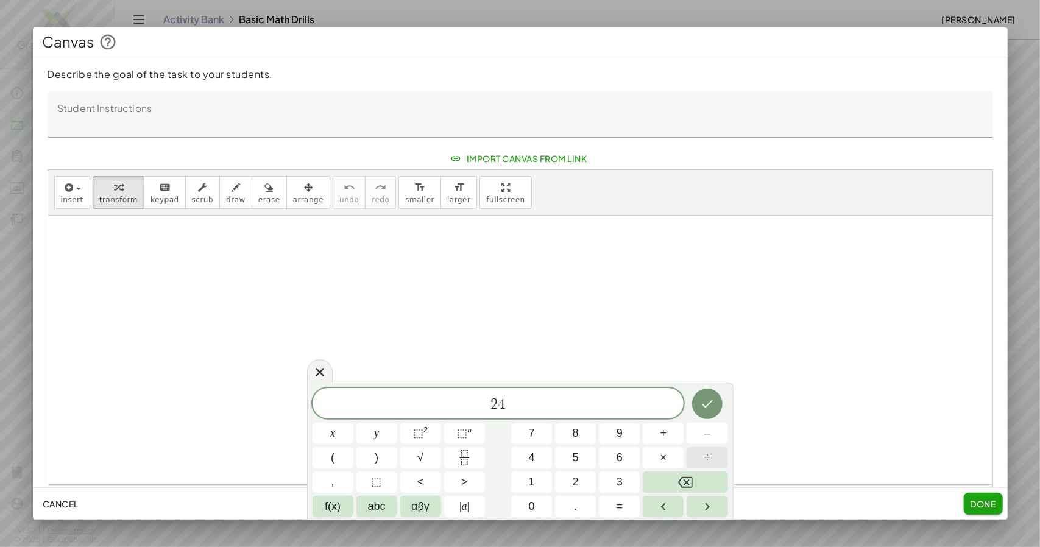
click at [711, 455] on button "÷" at bounding box center [707, 457] width 41 height 21
click at [704, 399] on icon "Done" at bounding box center [707, 404] width 15 height 15
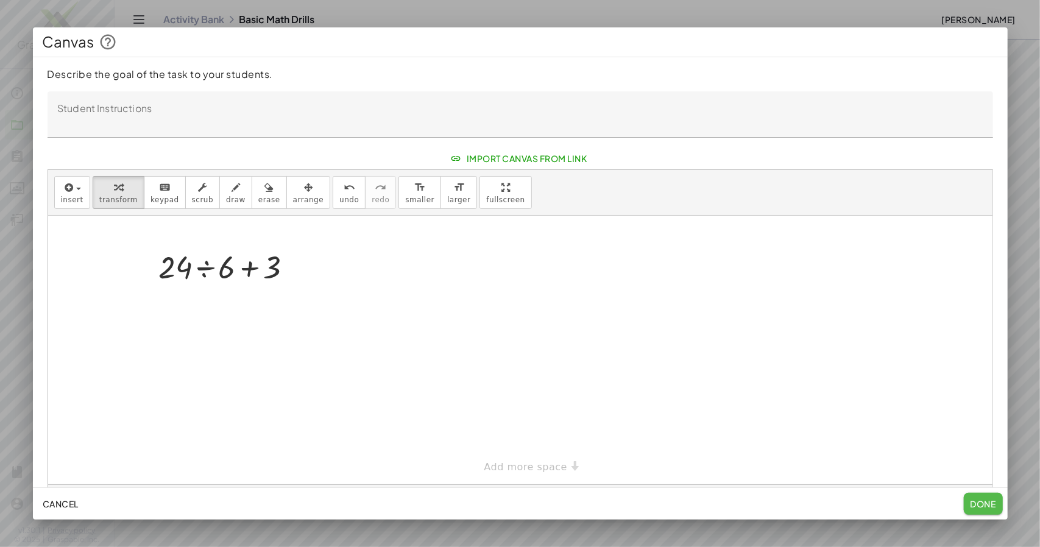
click at [981, 509] on button "Done" at bounding box center [983, 504] width 39 height 22
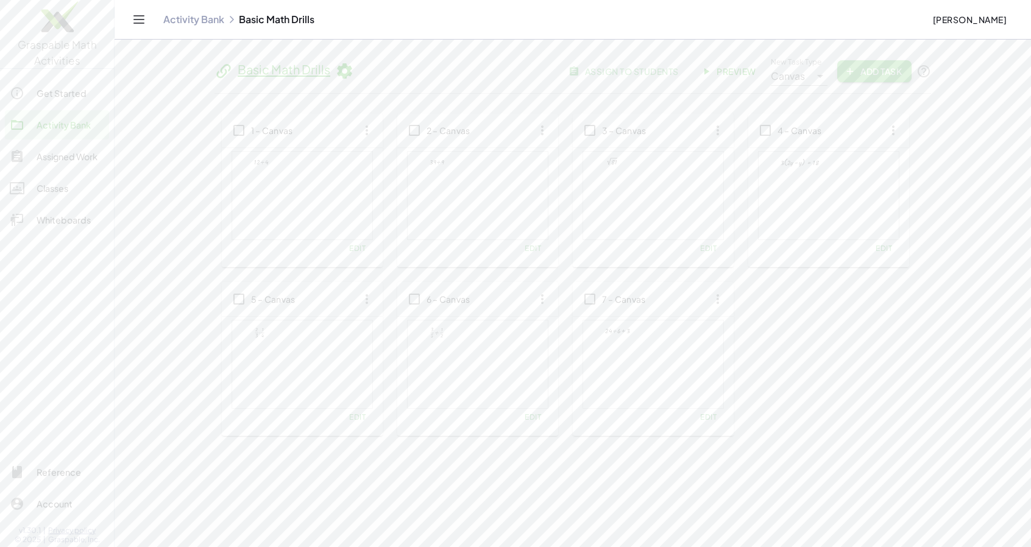
click at [872, 77] on span "Add Task" at bounding box center [874, 71] width 55 height 11
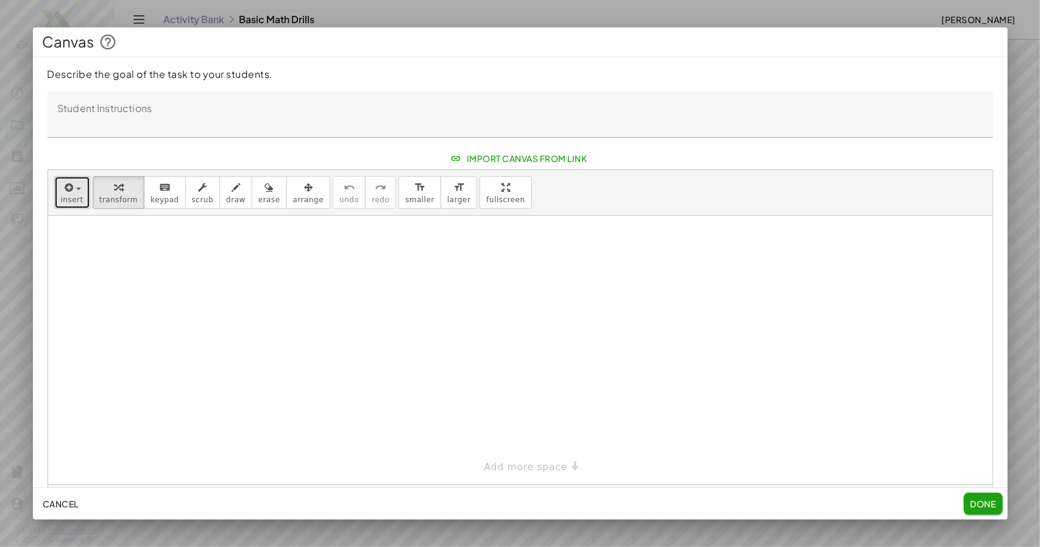
click at [74, 193] on span "button" at bounding box center [75, 189] width 2 height 9
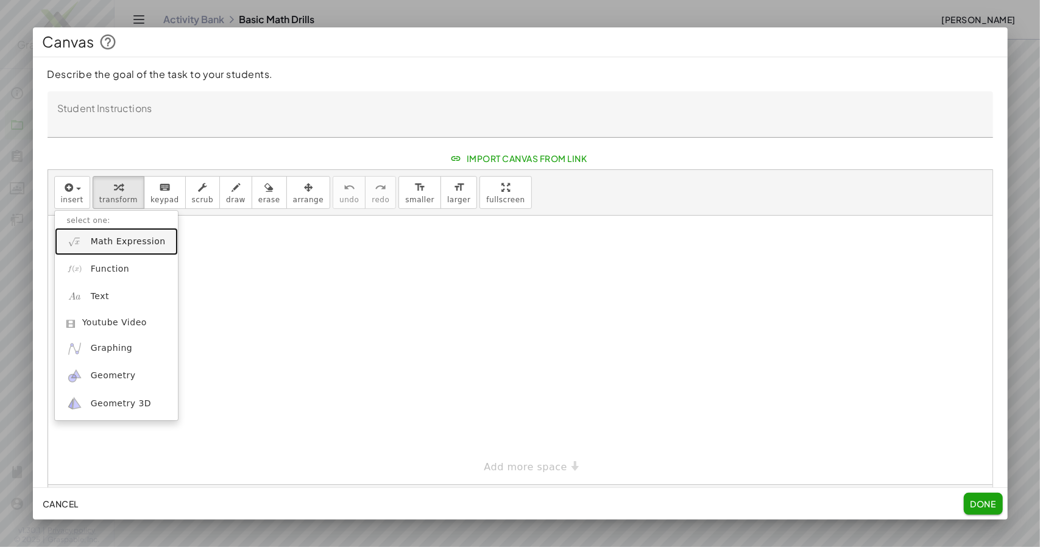
click at [100, 255] on link "Math Expression" at bounding box center [116, 241] width 123 height 27
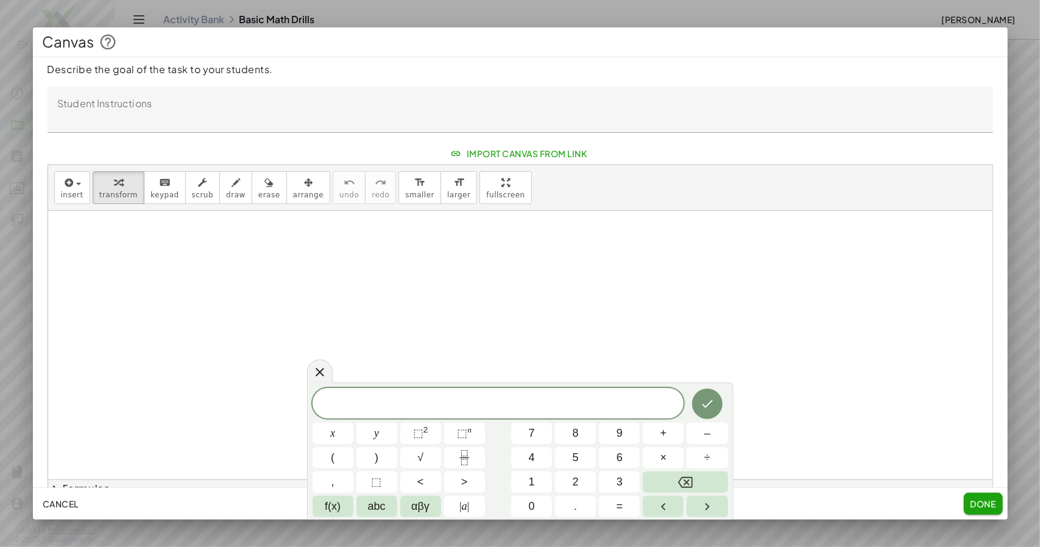
scroll to position [5, 0]
click at [419, 434] on span "⬚" at bounding box center [418, 433] width 10 height 12
click at [535, 461] on button "4" at bounding box center [531, 457] width 41 height 21
click at [416, 435] on span "⬚" at bounding box center [418, 433] width 10 height 12
click at [707, 459] on span "÷" at bounding box center [707, 458] width 6 height 16
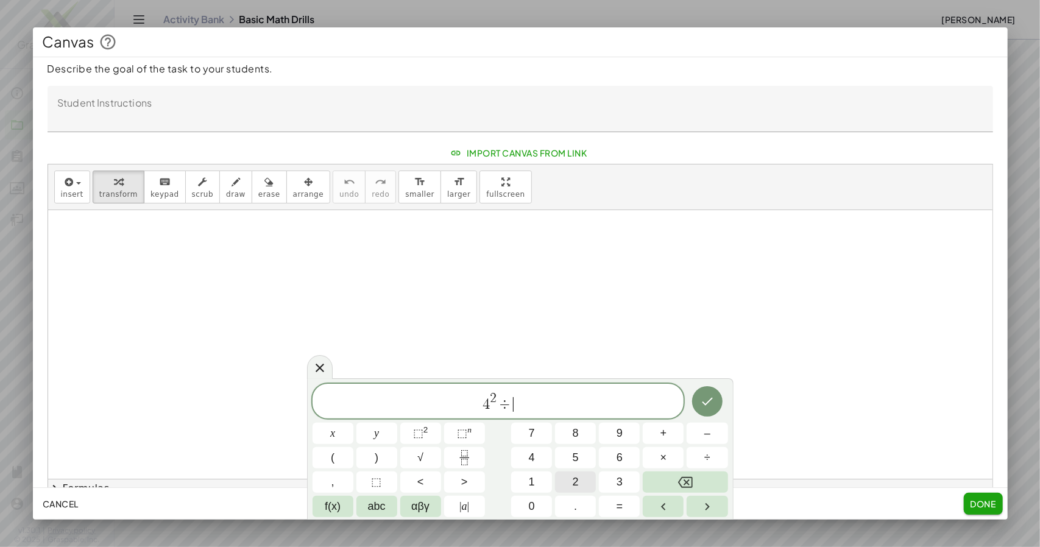
click at [580, 488] on button "2" at bounding box center [575, 482] width 41 height 21
click at [704, 403] on icon "Done" at bounding box center [707, 402] width 11 height 8
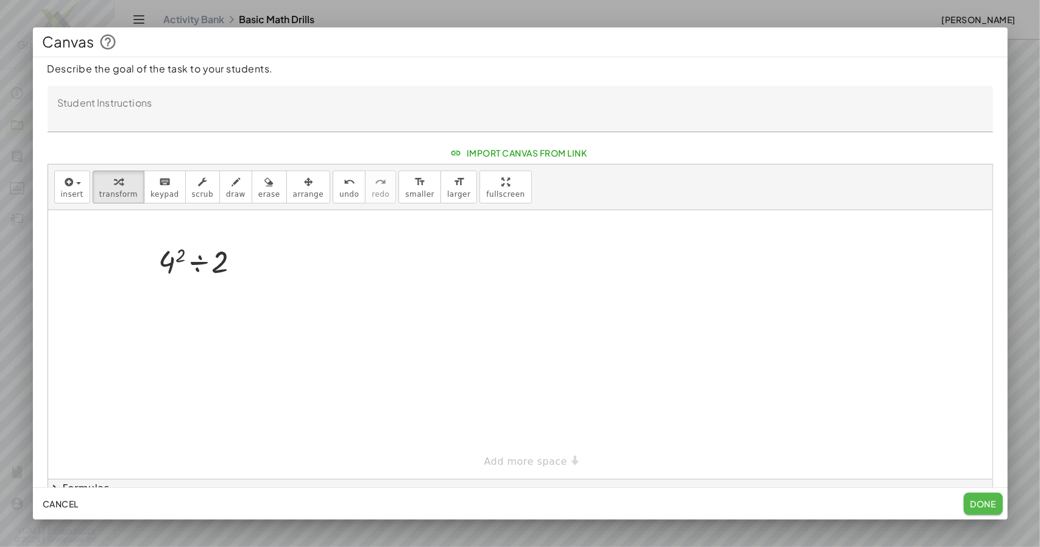
click at [986, 506] on span "Done" at bounding box center [983, 503] width 26 height 11
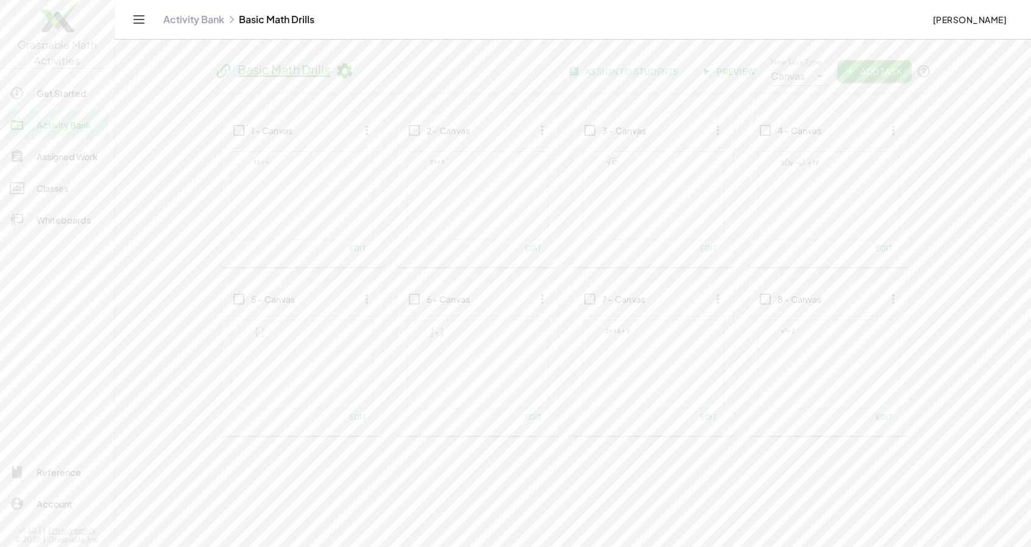
click at [857, 74] on span "Add Task" at bounding box center [874, 71] width 55 height 11
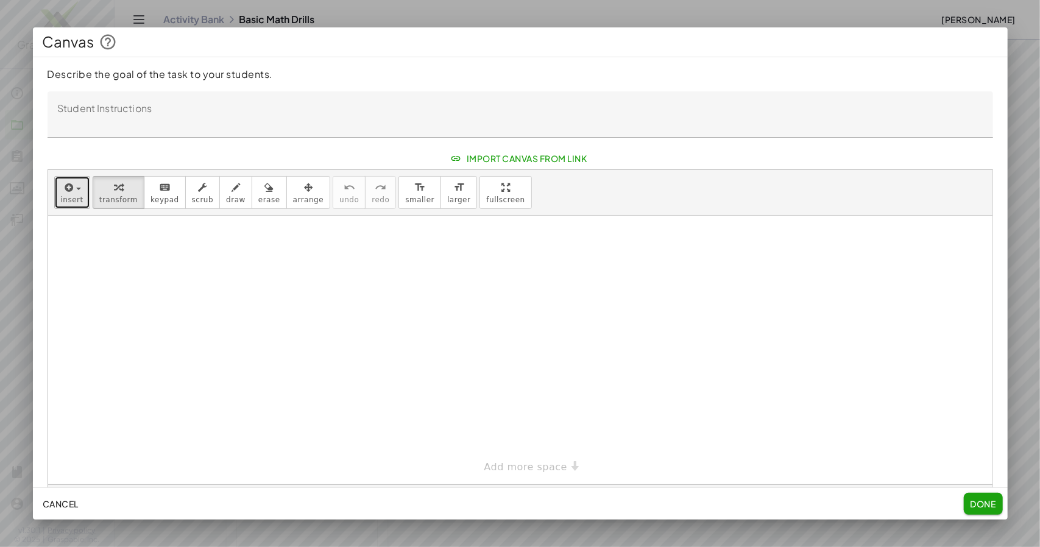
click at [72, 204] on span "insert" at bounding box center [72, 200] width 23 height 9
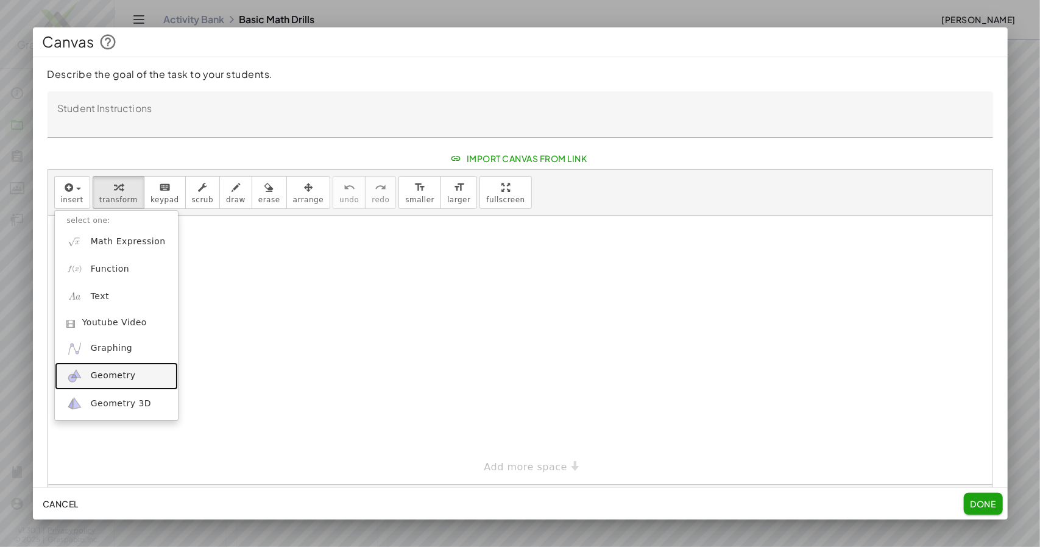
click at [104, 382] on span "Geometry" at bounding box center [113, 376] width 45 height 12
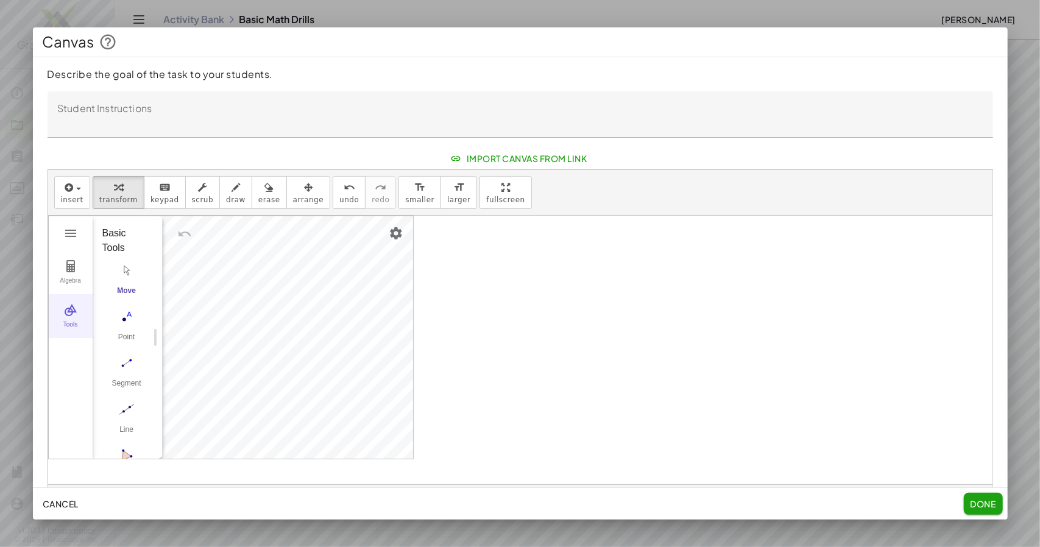
click at [68, 338] on div "Tools" at bounding box center [70, 329] width 39 height 17
click at [132, 444] on div "More" at bounding box center [131, 439] width 39 height 10
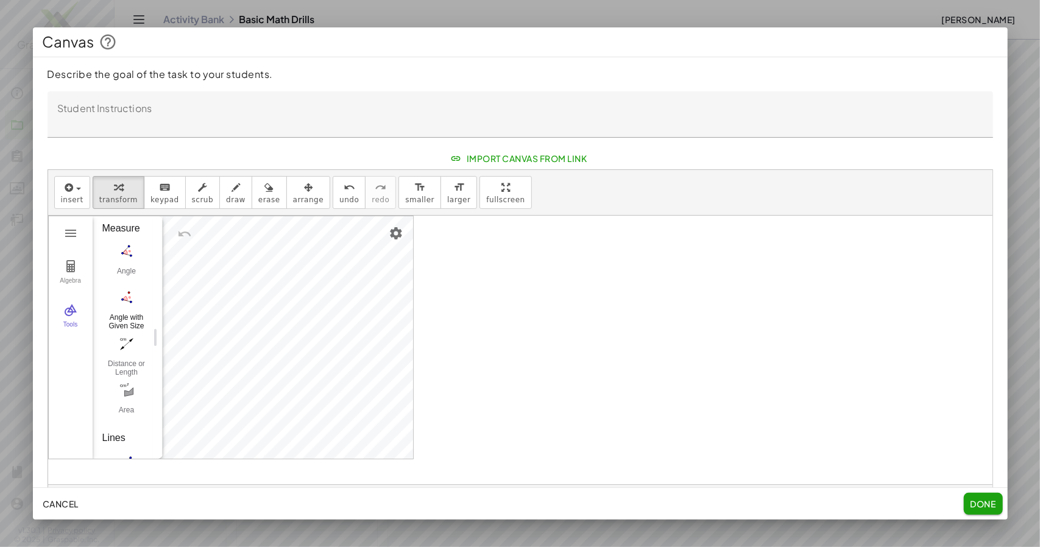
click at [124, 330] on div "Angle with Given Size" at bounding box center [126, 321] width 49 height 17
click at [135, 330] on div "Angle with Given Size" at bounding box center [126, 321] width 49 height 17
click at [221, 323] on div "Algebra Tools GeoGebra Geometry Basic Tools Move Point Segment Line Polygon Cir…" at bounding box center [231, 337] width 364 height 243
click at [129, 330] on div "Angle with Given Size" at bounding box center [126, 321] width 49 height 17
click at [71, 274] on img "Geometry" at bounding box center [70, 266] width 15 height 15
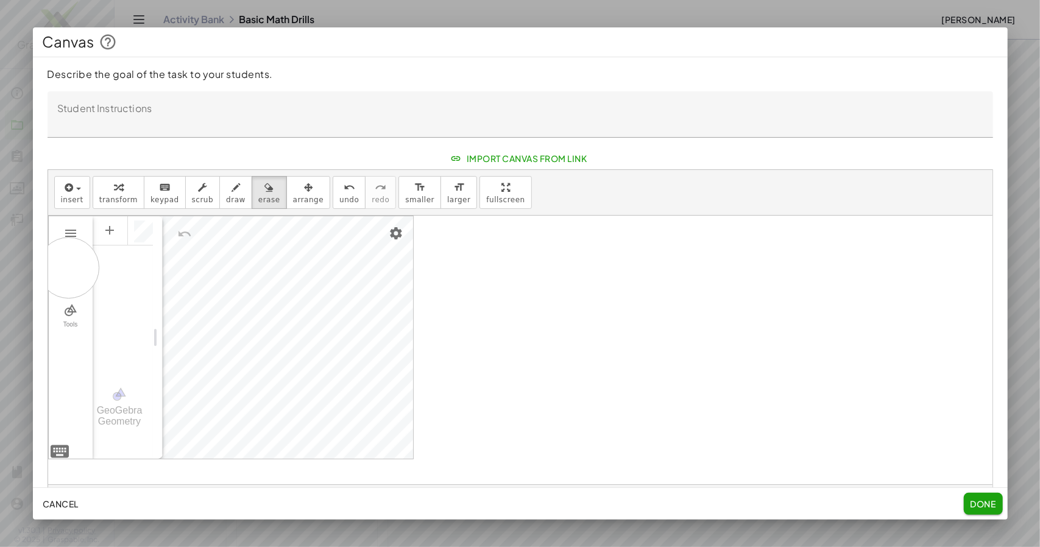
click at [68, 285] on div at bounding box center [520, 363] width 944 height 294
click at [105, 246] on div at bounding box center [520, 363] width 944 height 294
click at [69, 250] on div at bounding box center [520, 363] width 944 height 294
click at [67, 328] on div at bounding box center [520, 363] width 944 height 294
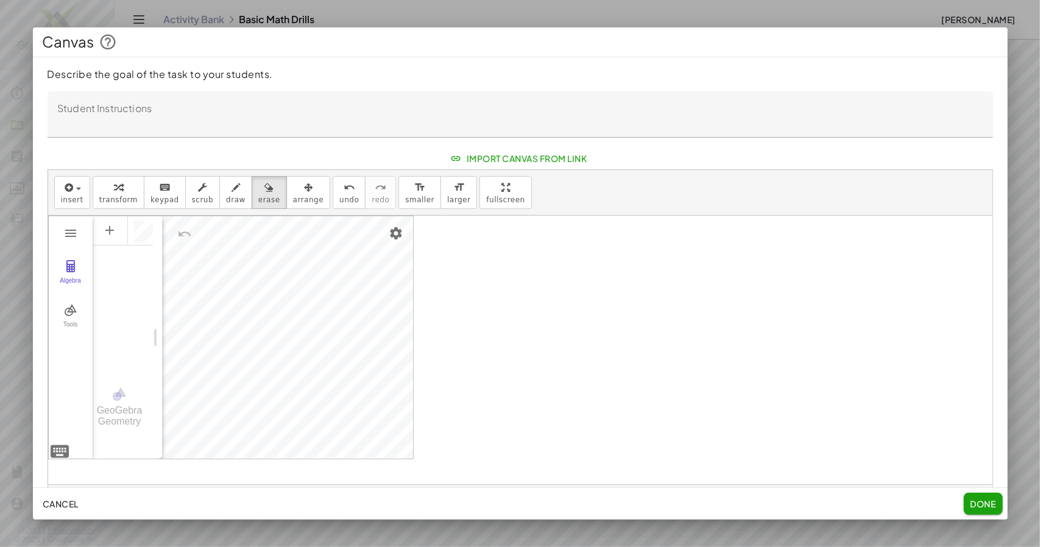
click at [458, 15] on div at bounding box center [520, 273] width 1040 height 547
click at [71, 506] on span "Cancel" at bounding box center [61, 503] width 36 height 11
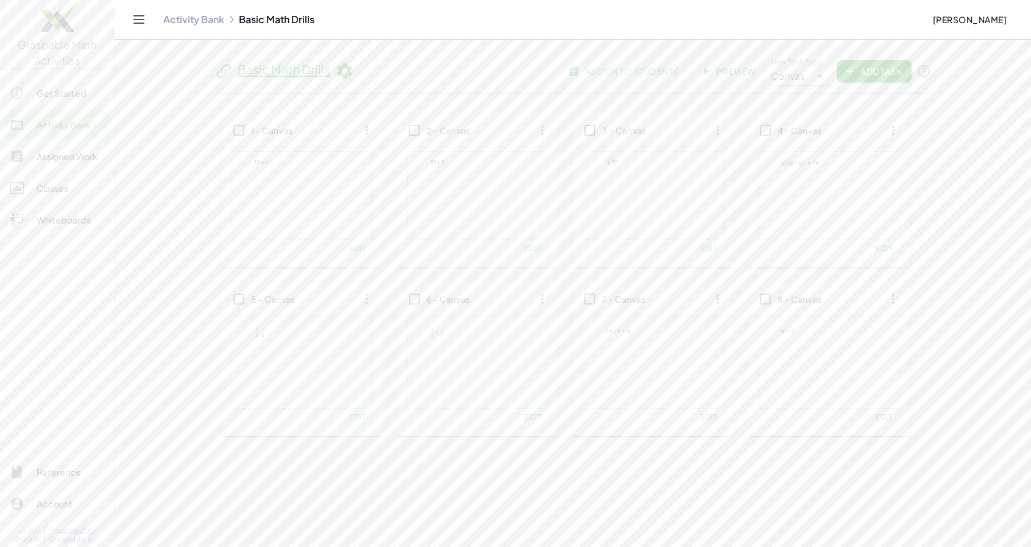
click at [898, 72] on span "Add Task" at bounding box center [874, 71] width 55 height 11
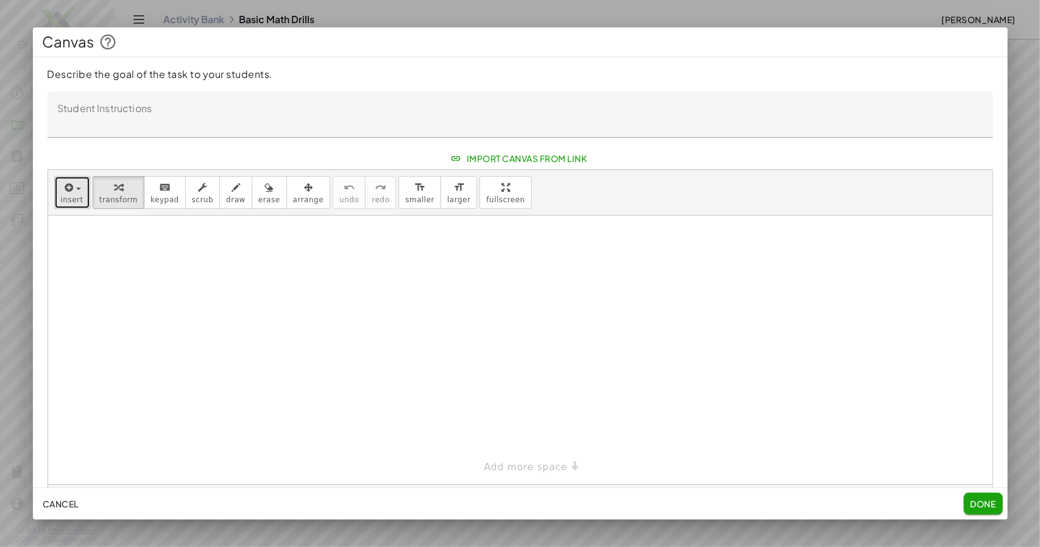
click at [74, 193] on span "button" at bounding box center [75, 189] width 2 height 9
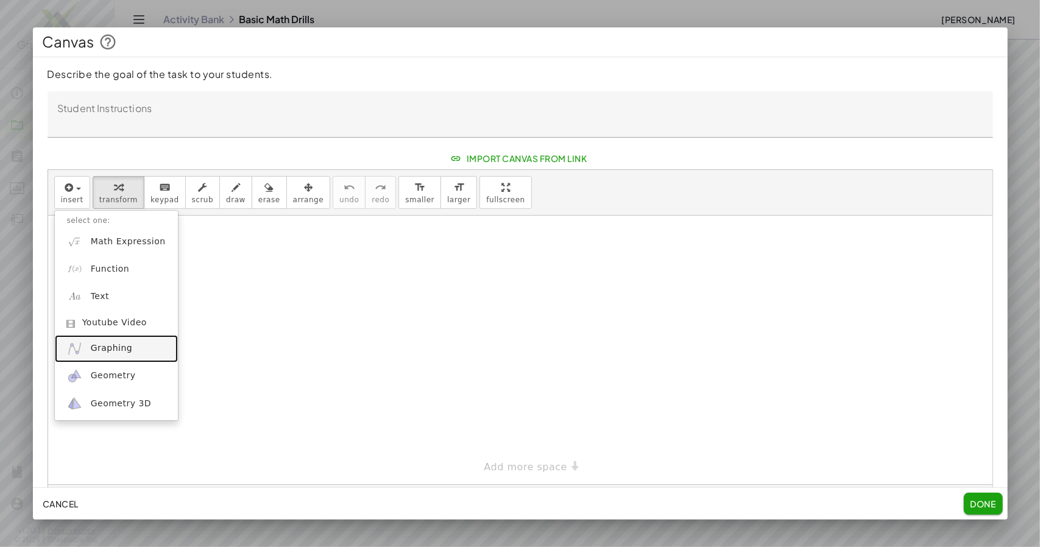
click at [95, 355] on span "Graphing" at bounding box center [112, 348] width 42 height 12
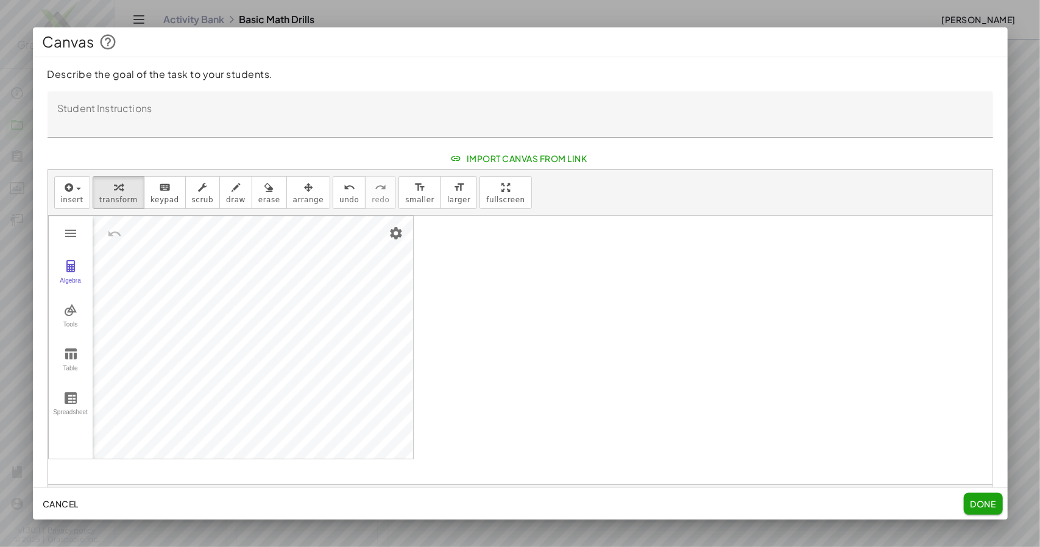
click at [95, 126] on textarea "Student Instructions" at bounding box center [521, 114] width 946 height 46
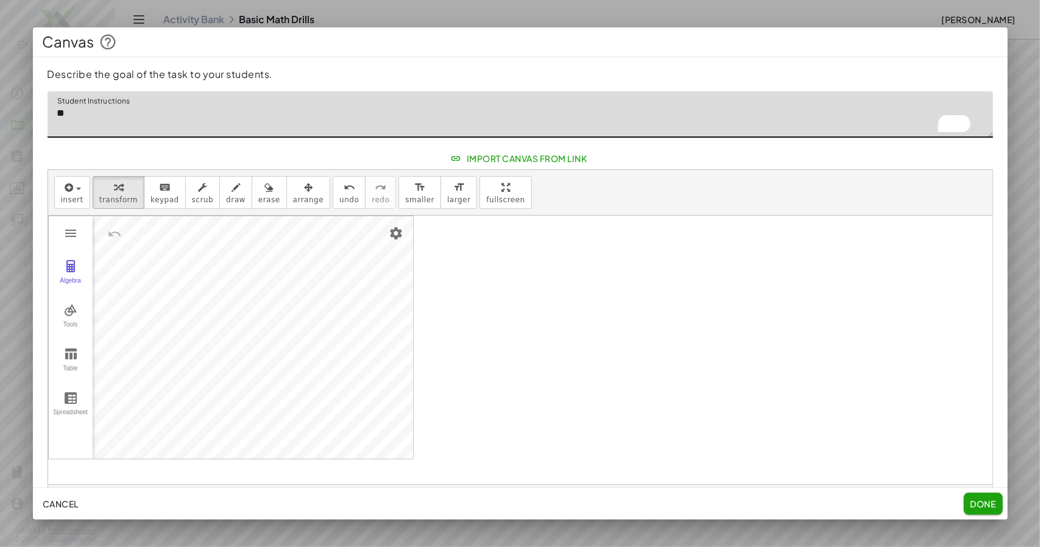
type textarea "*"
type textarea "**********"
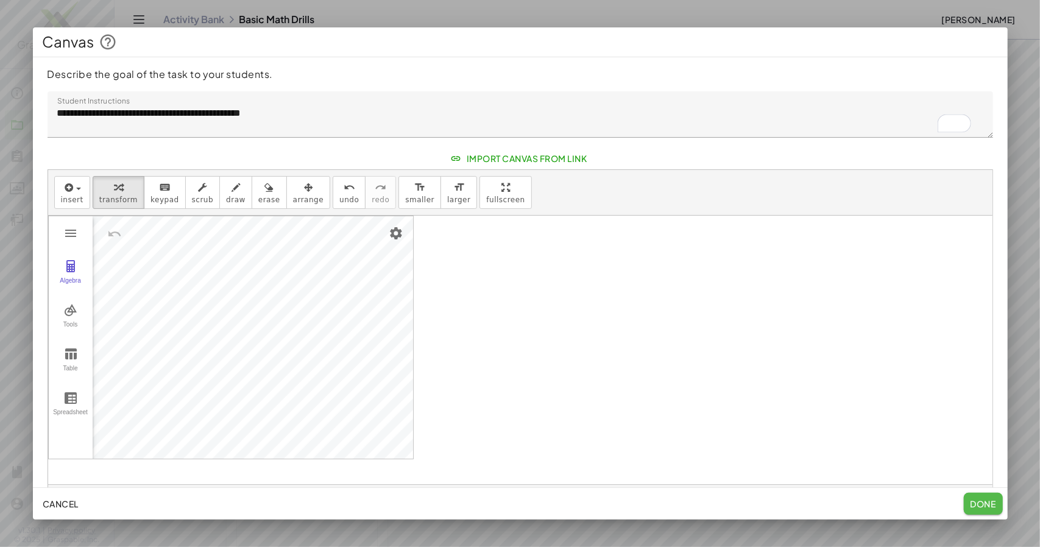
click at [990, 503] on span "Done" at bounding box center [983, 503] width 26 height 11
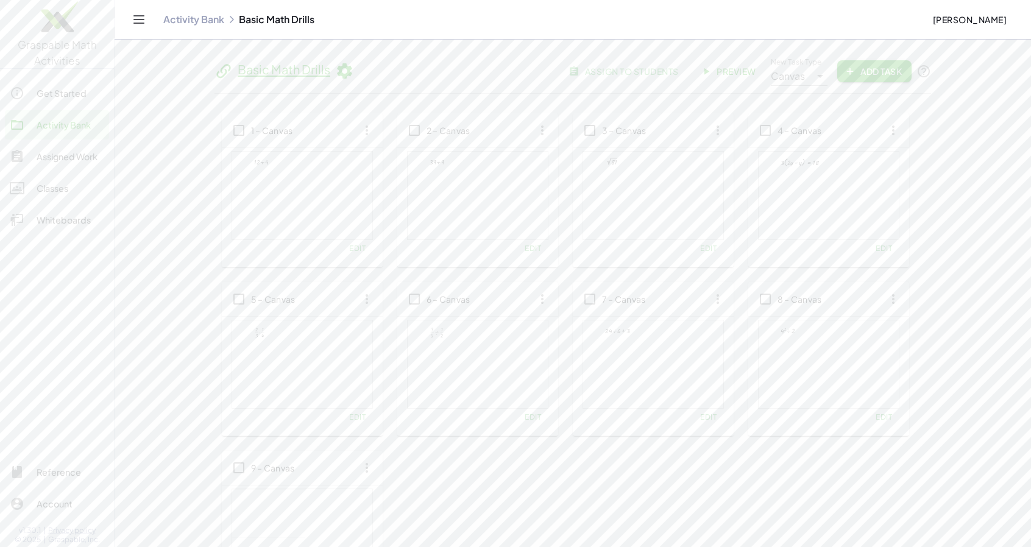
click at [888, 69] on span "Add Task" at bounding box center [874, 71] width 55 height 11
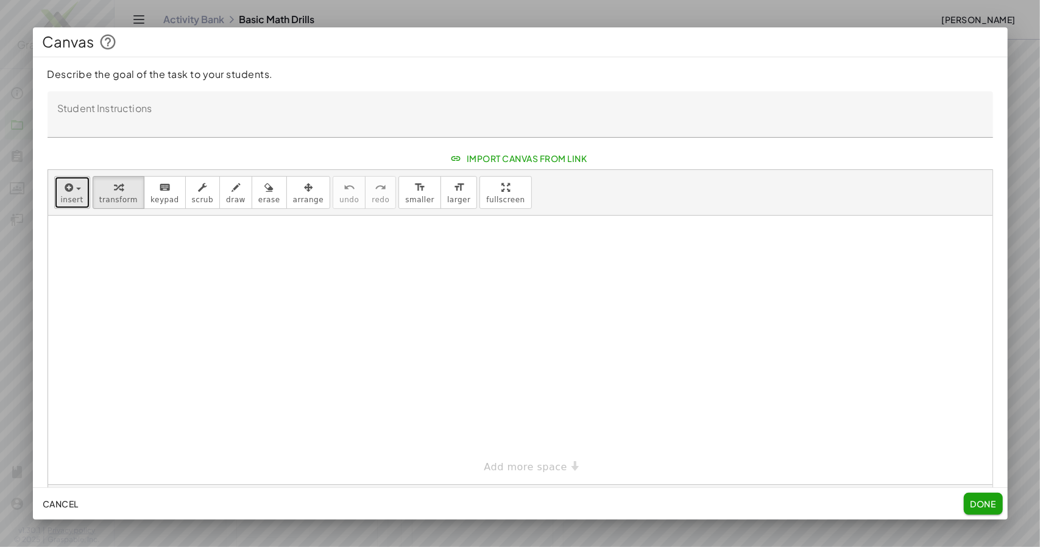
click at [77, 194] on div "button" at bounding box center [72, 187] width 23 height 15
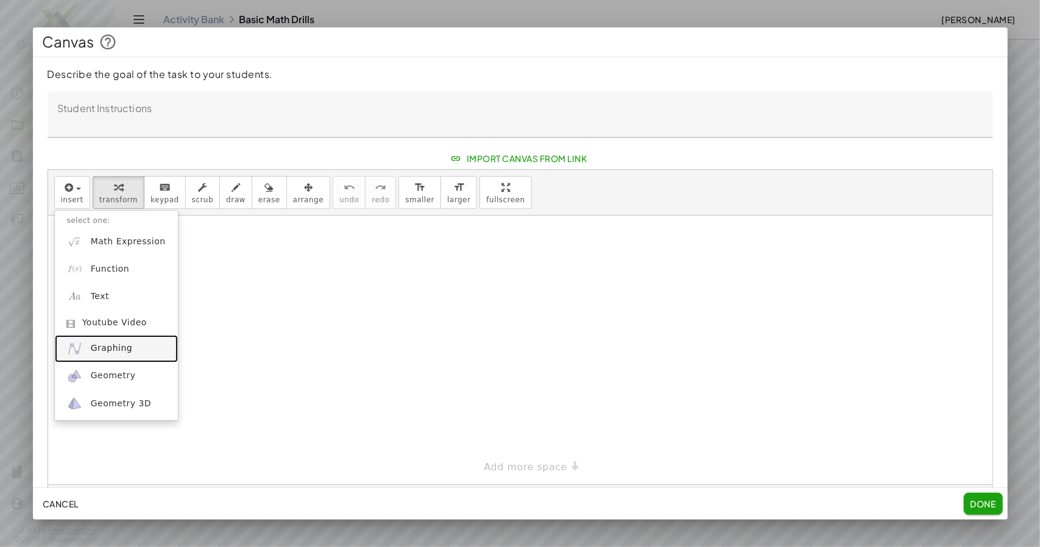
click at [99, 355] on span "Graphing" at bounding box center [112, 348] width 42 height 12
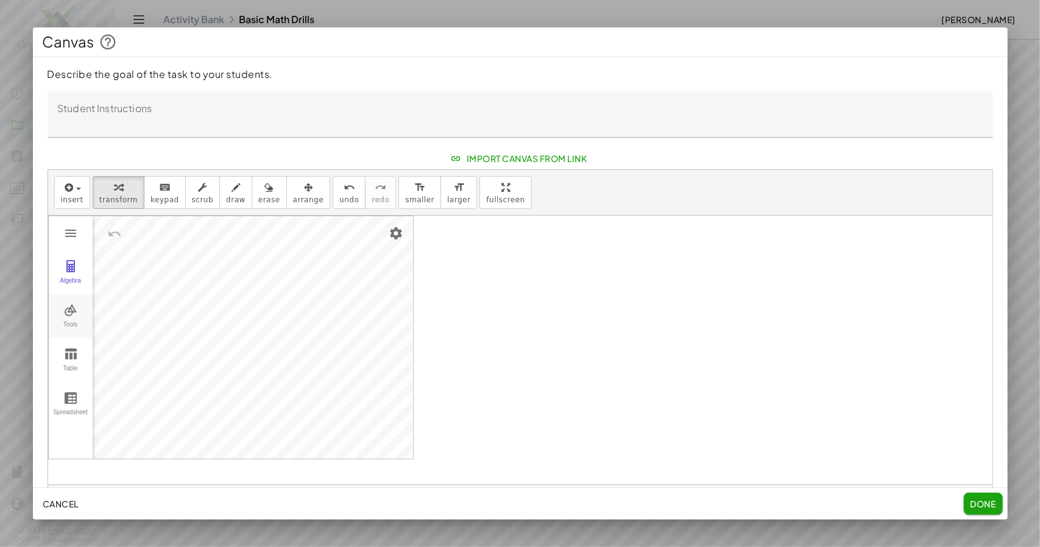
click at [69, 317] on img "Graphing Calculator" at bounding box center [70, 310] width 15 height 15
click at [128, 331] on img "Line. Select two points or positions" at bounding box center [126, 321] width 49 height 19
click at [150, 127] on textarea "Student Instructions" at bounding box center [521, 114] width 946 height 46
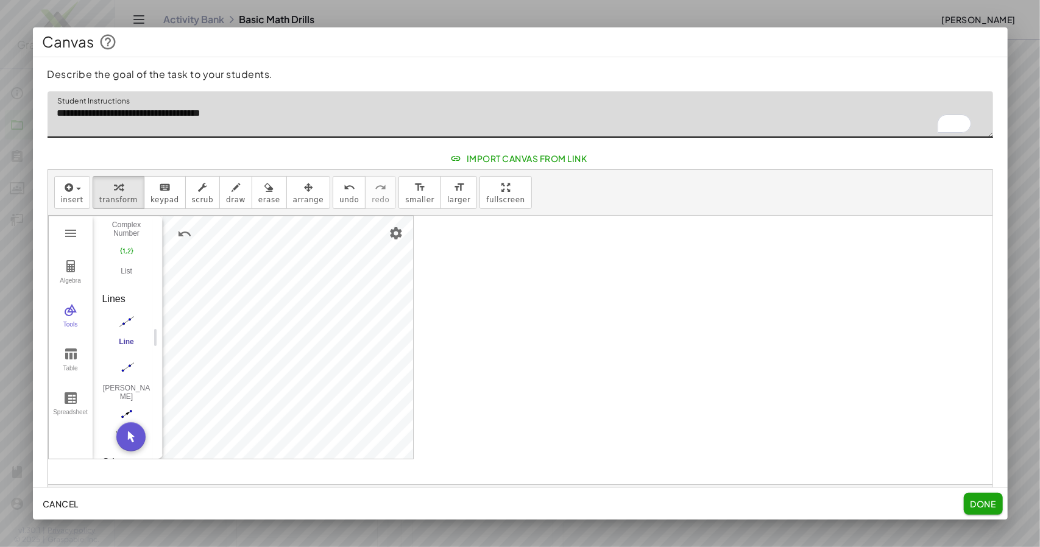
type textarea "**********"
click at [982, 500] on span "Done" at bounding box center [983, 503] width 26 height 11
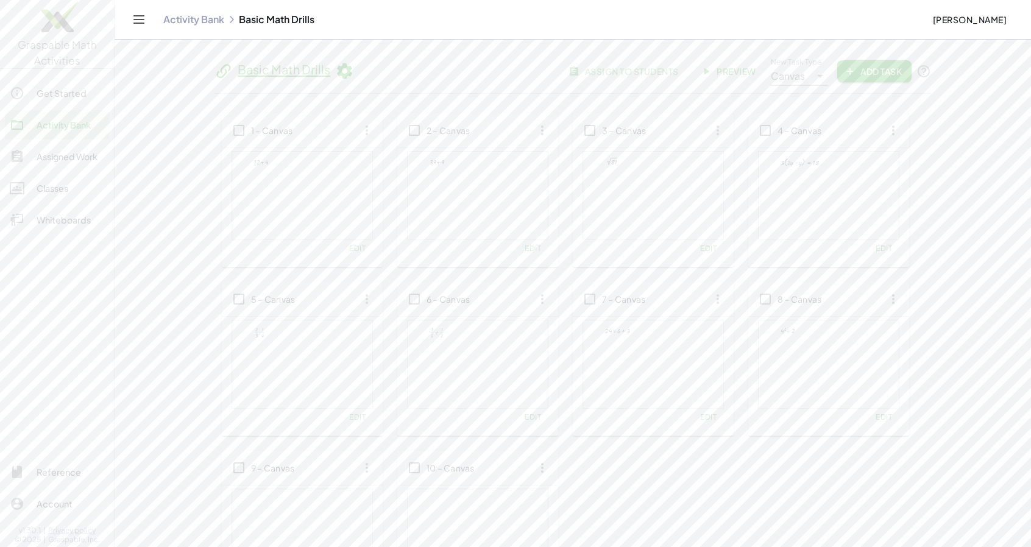
click at [874, 74] on span "Add Task" at bounding box center [874, 71] width 55 height 11
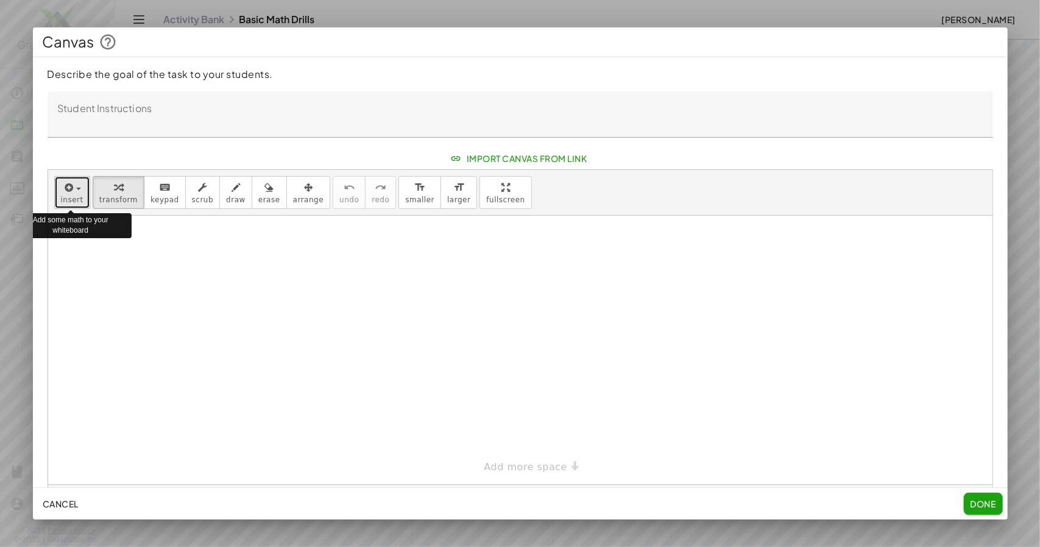
click at [67, 195] on icon "button" at bounding box center [68, 187] width 11 height 15
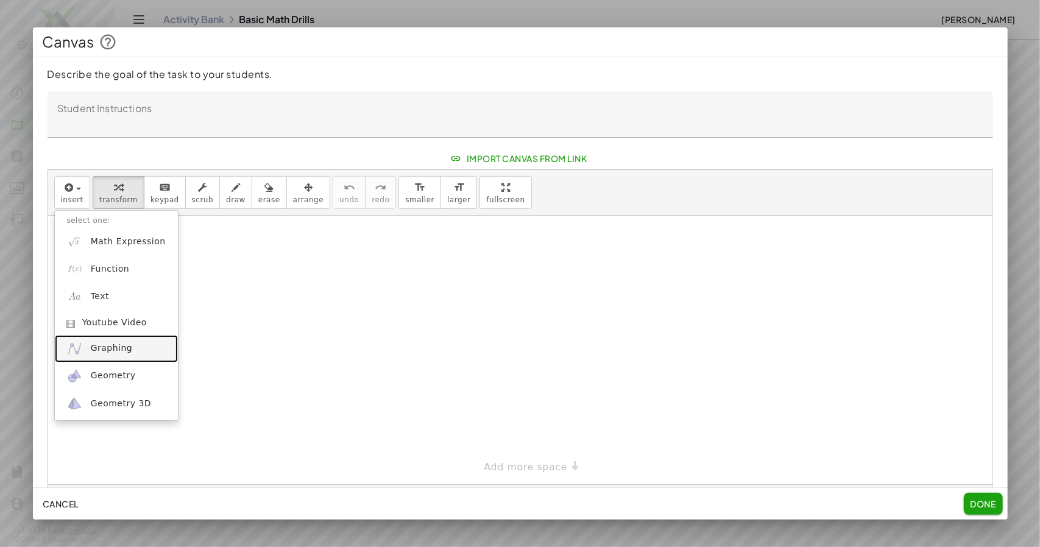
click at [108, 355] on span "Graphing" at bounding box center [112, 348] width 42 height 12
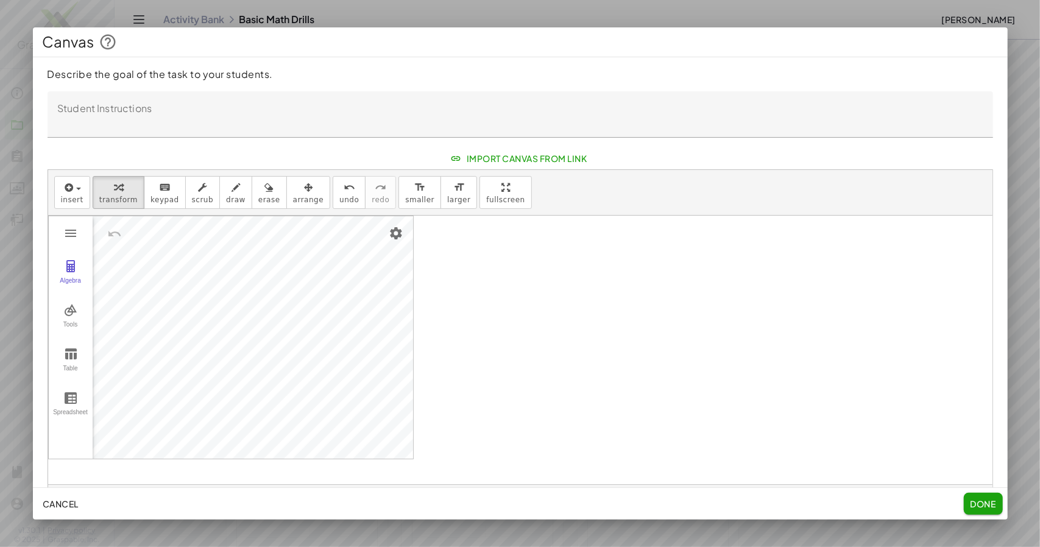
click at [107, 127] on textarea "Student Instructions" at bounding box center [521, 114] width 946 height 46
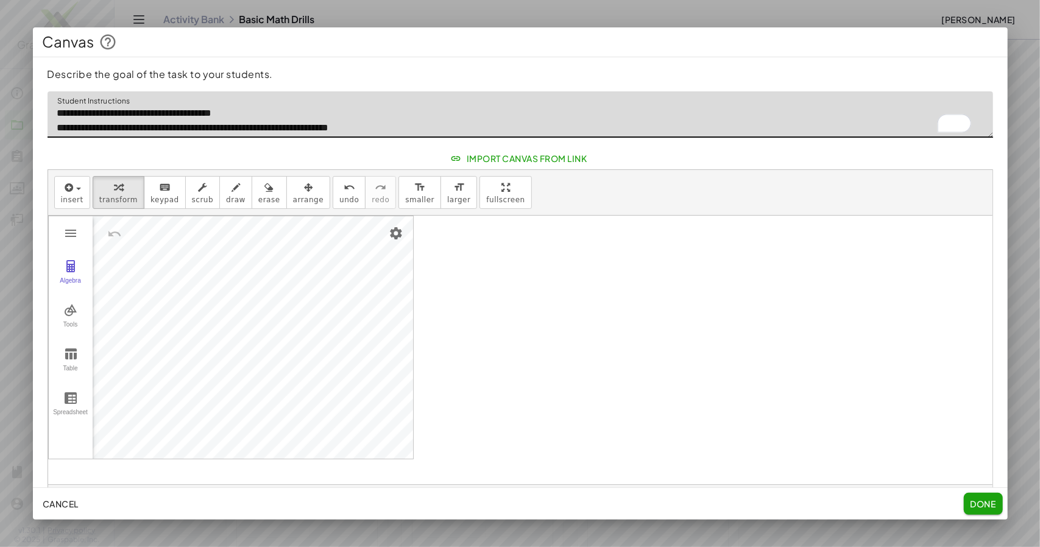
click at [222, 133] on textarea "**********" at bounding box center [521, 114] width 946 height 46
type textarea "**********"
click at [987, 500] on span "Done" at bounding box center [983, 503] width 26 height 11
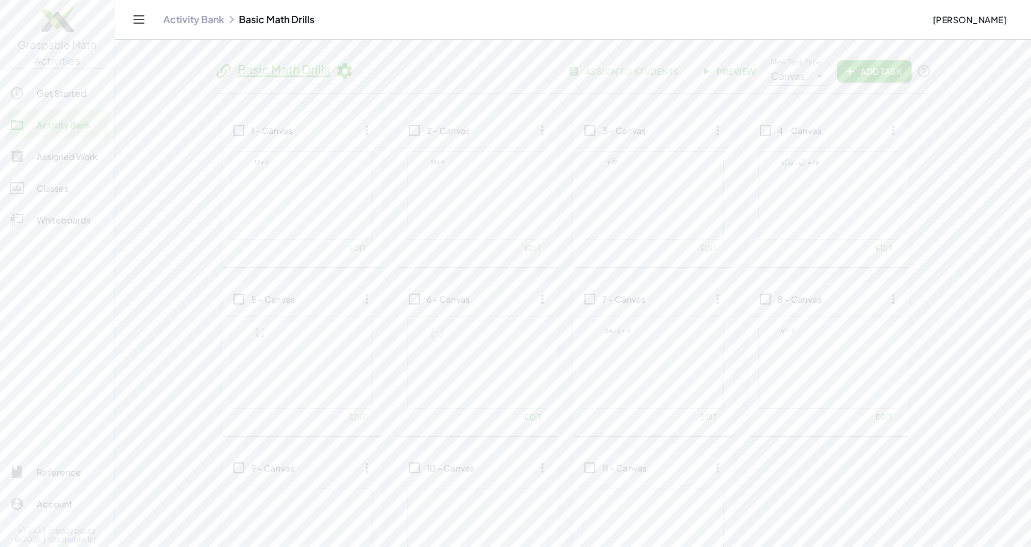
click at [868, 77] on span "Add Task" at bounding box center [874, 71] width 55 height 11
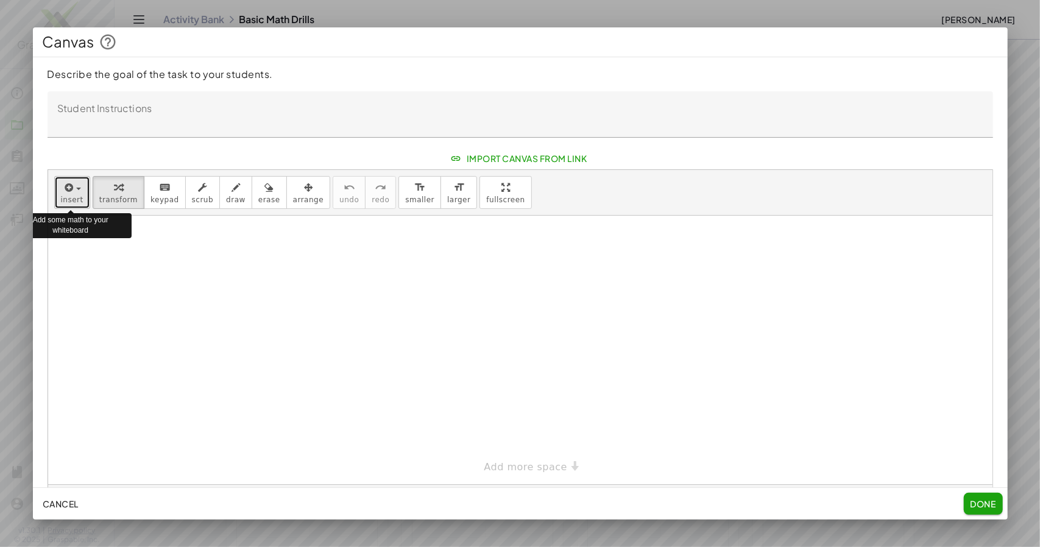
click at [74, 193] on span "button" at bounding box center [75, 189] width 2 height 9
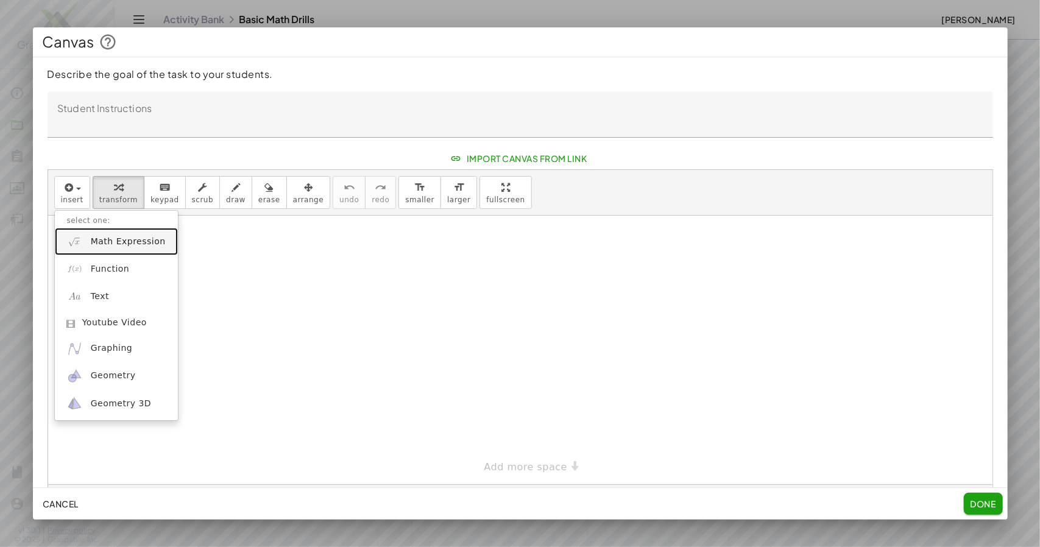
click at [139, 248] on span "Math Expression" at bounding box center [128, 242] width 75 height 12
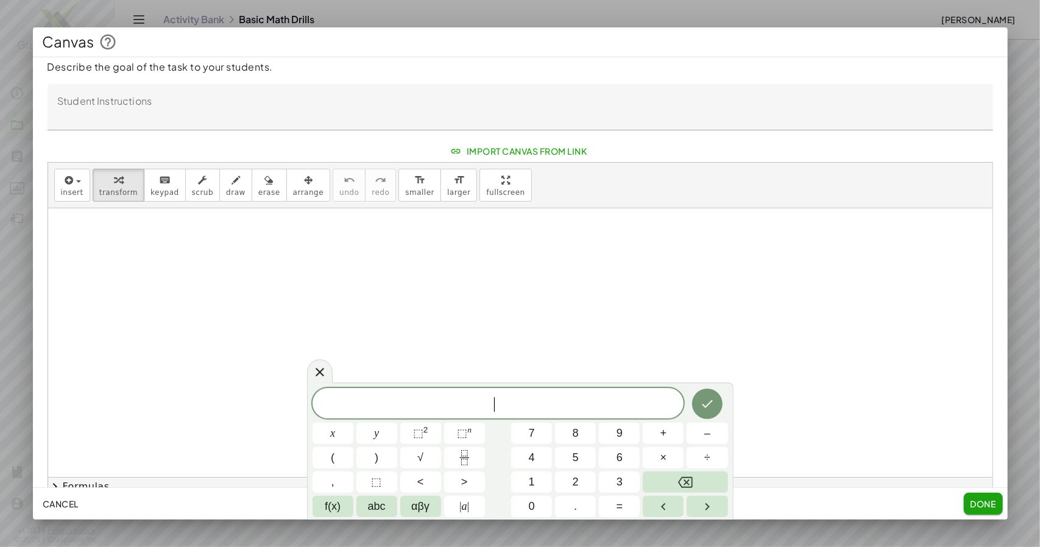
scroll to position [11, 0]
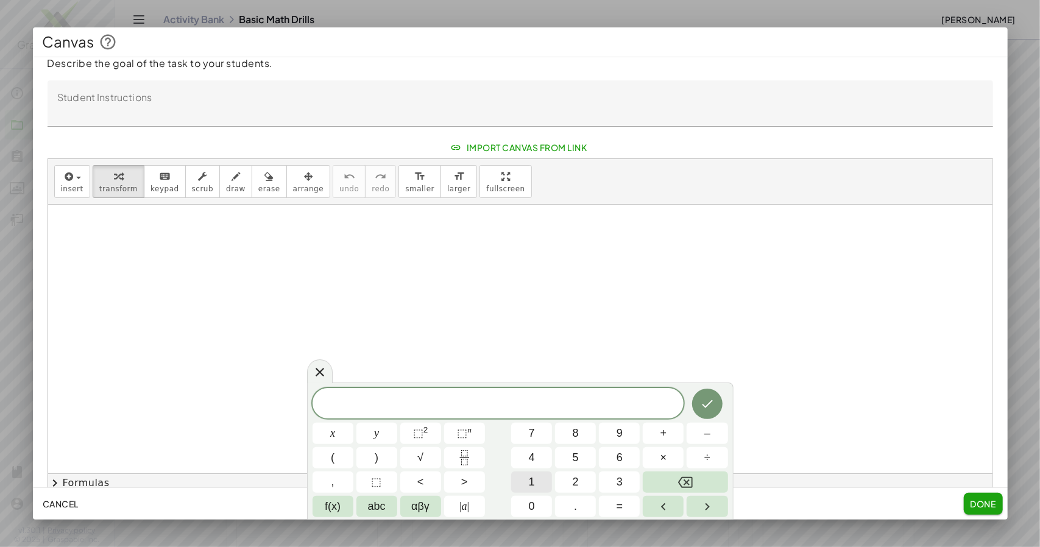
click at [535, 483] on button "1" at bounding box center [531, 482] width 41 height 21
click at [578, 459] on span "5" at bounding box center [576, 458] width 6 height 16
click at [418, 433] on span "⬚" at bounding box center [418, 433] width 10 height 12
click at [506, 405] on span "1 5 = 2 ​ 2 +" at bounding box center [499, 402] width 372 height 22
click at [553, 405] on span "1 5 = 3 2 + ​" at bounding box center [499, 402] width 372 height 22
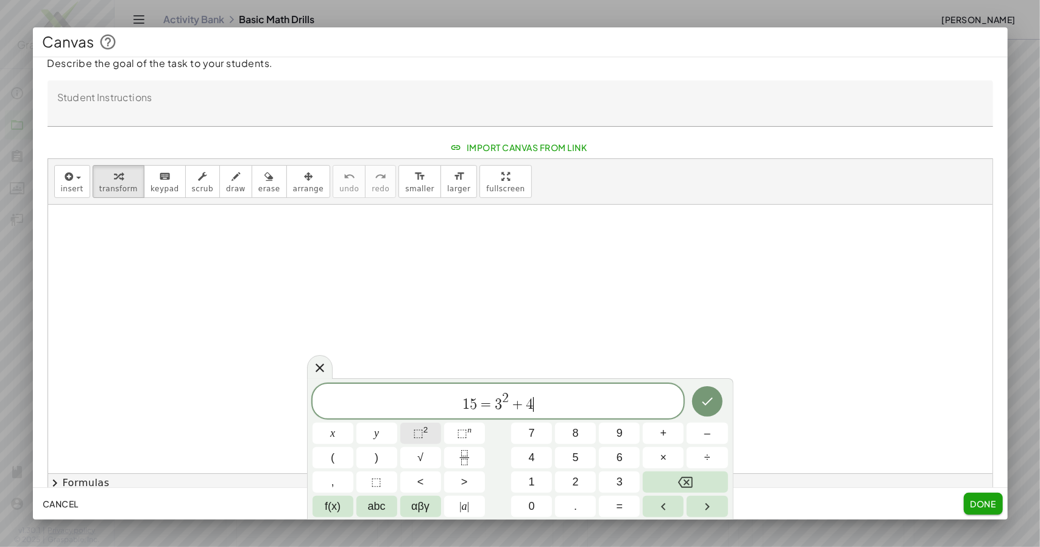
click at [427, 433] on sup "2" at bounding box center [425, 429] width 5 height 9
drag, startPoint x: 475, startPoint y: 408, endPoint x: 454, endPoint y: 409, distance: 20.7
click at [454, 409] on span "1 5 = 3 2 + 4 2" at bounding box center [499, 402] width 372 height 22
click at [427, 456] on button "√" at bounding box center [420, 457] width 41 height 21
click at [77, 115] on textarea "Student Instructions" at bounding box center [521, 103] width 946 height 46
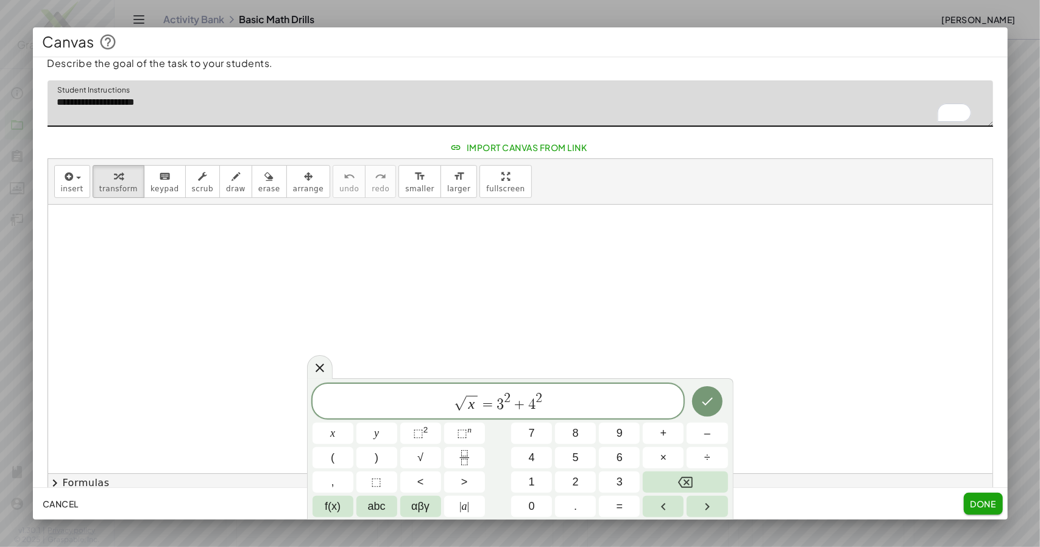
type textarea "**********"
click at [475, 404] on span "x" at bounding box center [472, 404] width 12 height 16
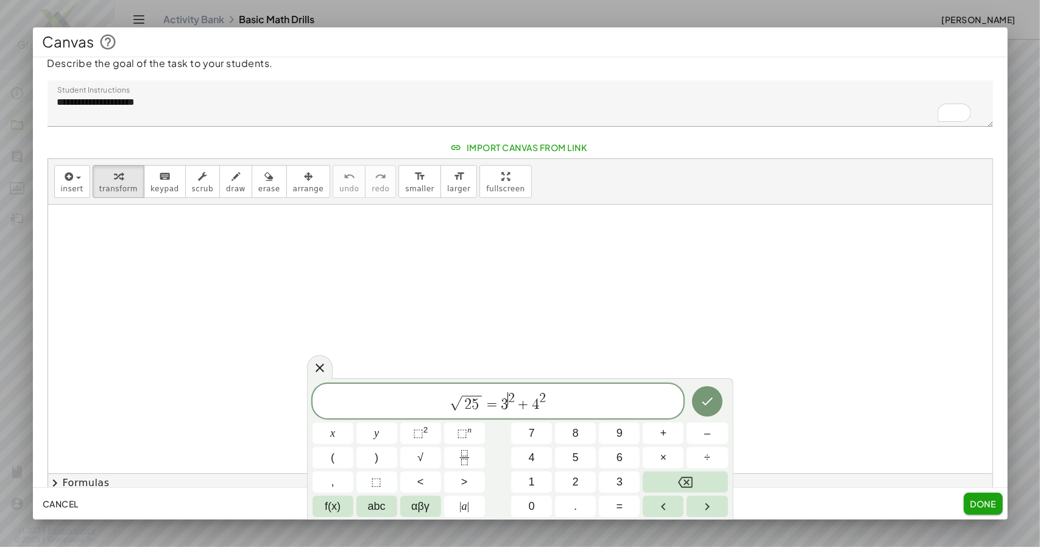
click at [508, 403] on span "2" at bounding box center [511, 398] width 7 height 13
click at [505, 403] on span "√ 2 5 = 3 x ​ 2 + 4 2" at bounding box center [499, 402] width 372 height 22
click at [513, 403] on span "2" at bounding box center [511, 404] width 7 height 15
click at [422, 439] on span "⬚" at bounding box center [418, 433] width 10 height 12
click at [418, 437] on span "⬚" at bounding box center [418, 433] width 10 height 12
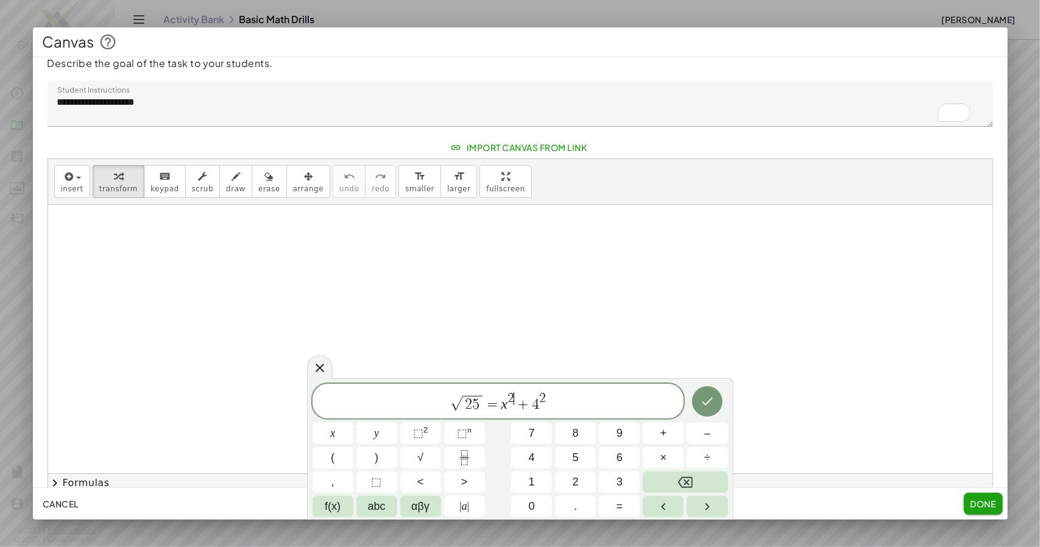
click at [854, 324] on div at bounding box center [520, 339] width 944 height 269
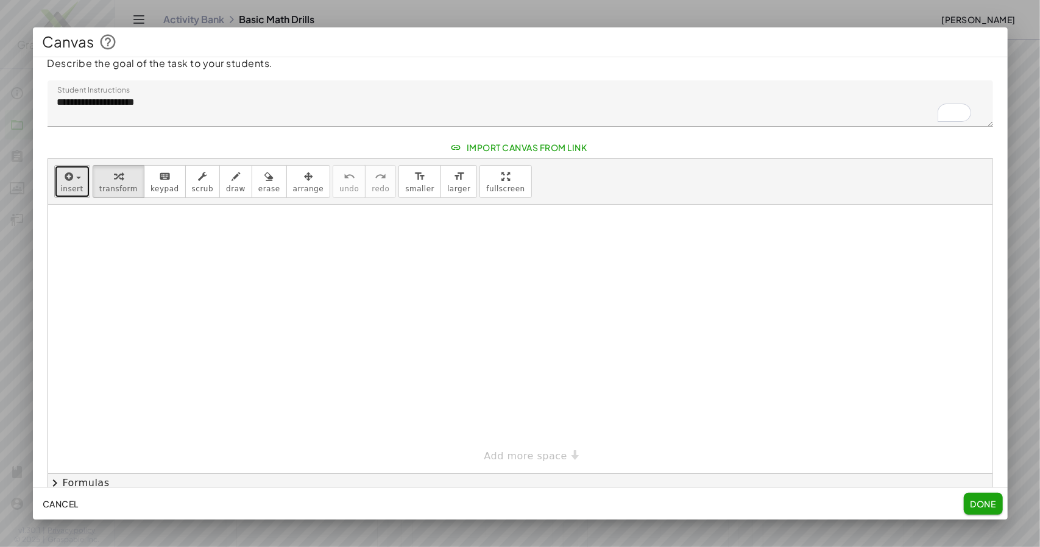
click at [76, 183] on div "button" at bounding box center [72, 176] width 23 height 15
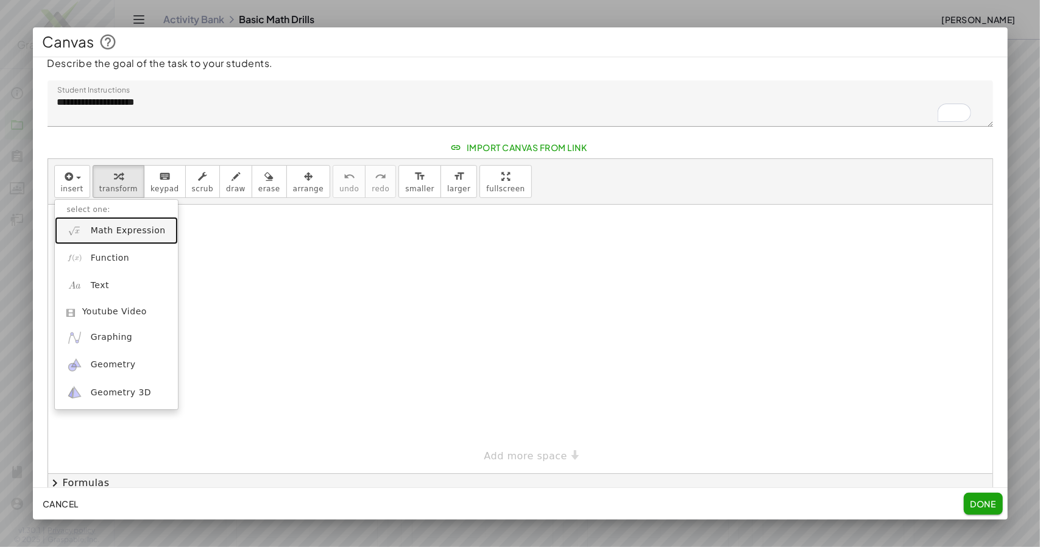
click at [110, 237] on span "Math Expression" at bounding box center [128, 231] width 75 height 12
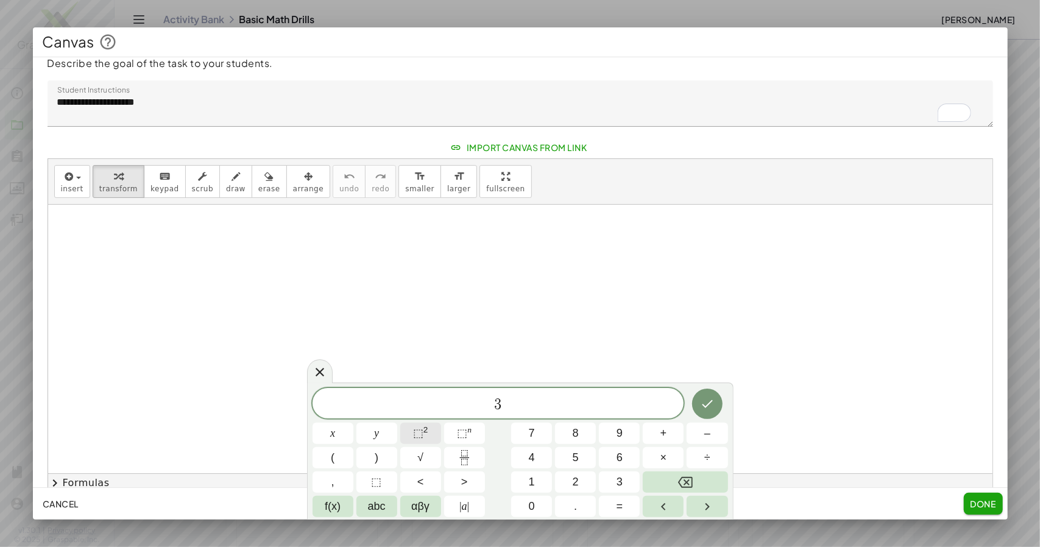
click at [425, 439] on span "⬚ 2" at bounding box center [420, 433] width 15 height 16
click at [343, 432] on button "x" at bounding box center [333, 433] width 41 height 21
click at [420, 431] on span "⬚" at bounding box center [418, 433] width 10 height 12
click at [707, 400] on icon "Done" at bounding box center [707, 401] width 15 height 15
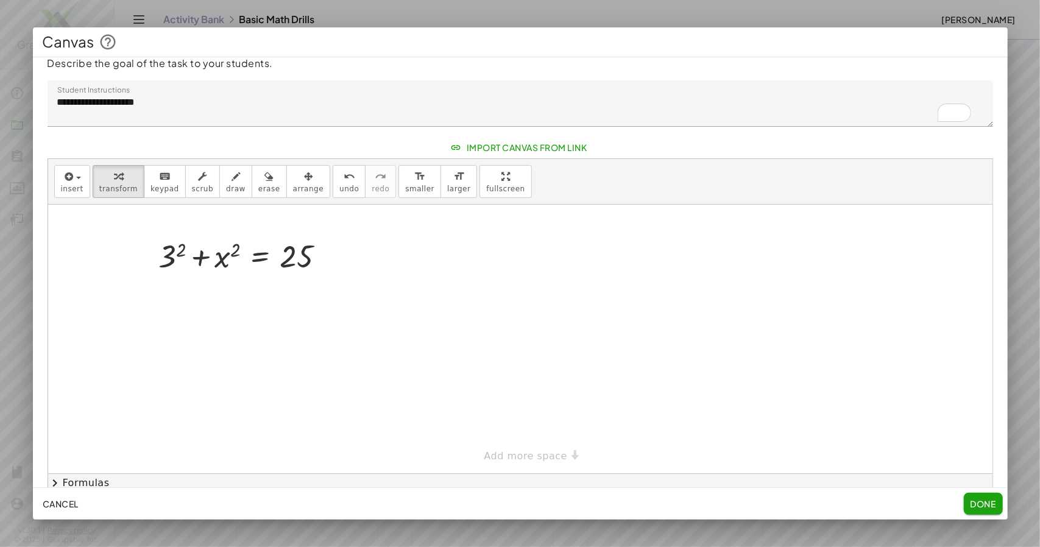
click at [982, 498] on span "Done" at bounding box center [983, 503] width 26 height 11
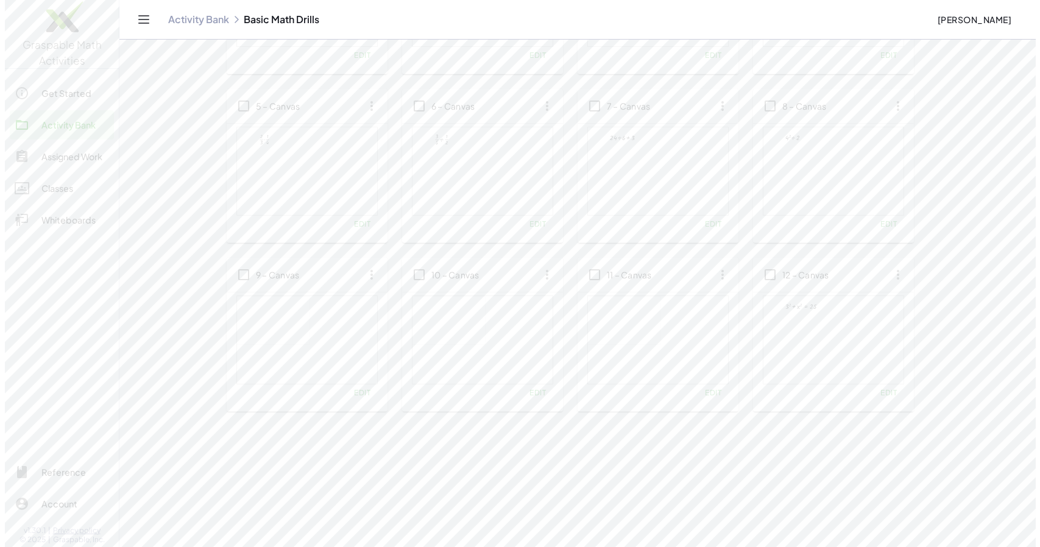
scroll to position [0, 0]
click at [597, 71] on span "assign to students" at bounding box center [624, 71] width 107 height 11
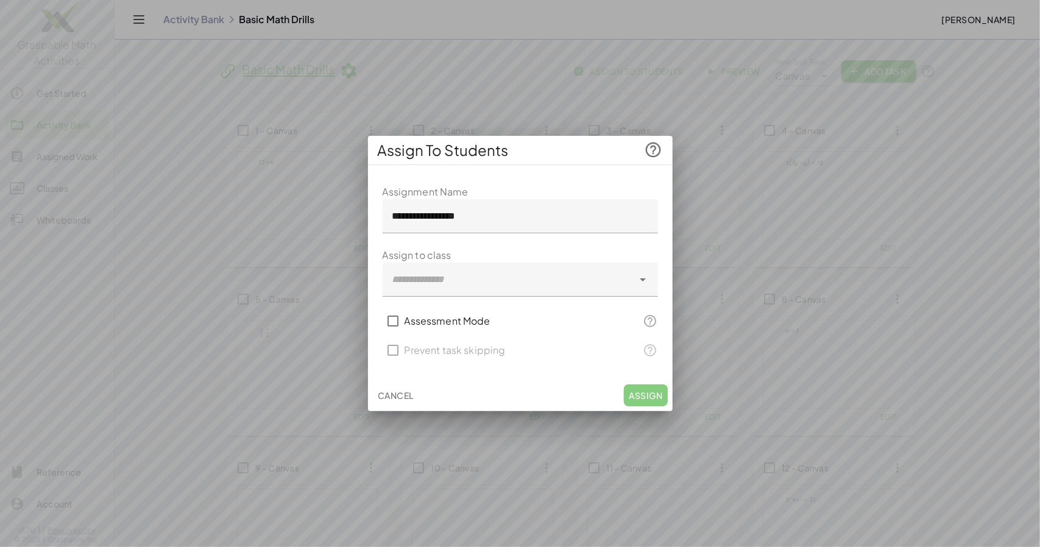
click at [643, 286] on icon at bounding box center [643, 279] width 15 height 15
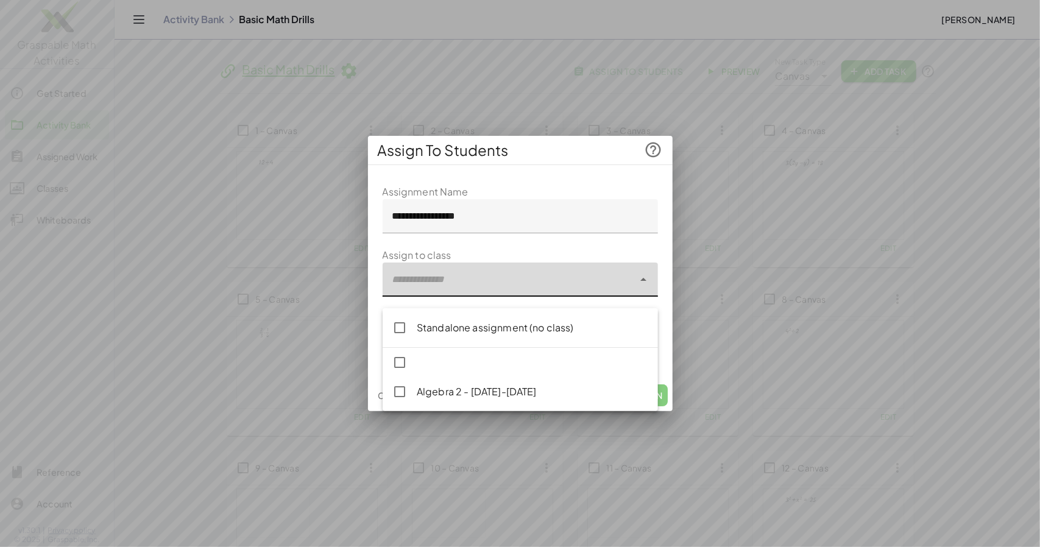
click at [547, 395] on div "Algebra 2 - [DATE]-[DATE]" at bounding box center [533, 392] width 232 height 15
type input "**********"
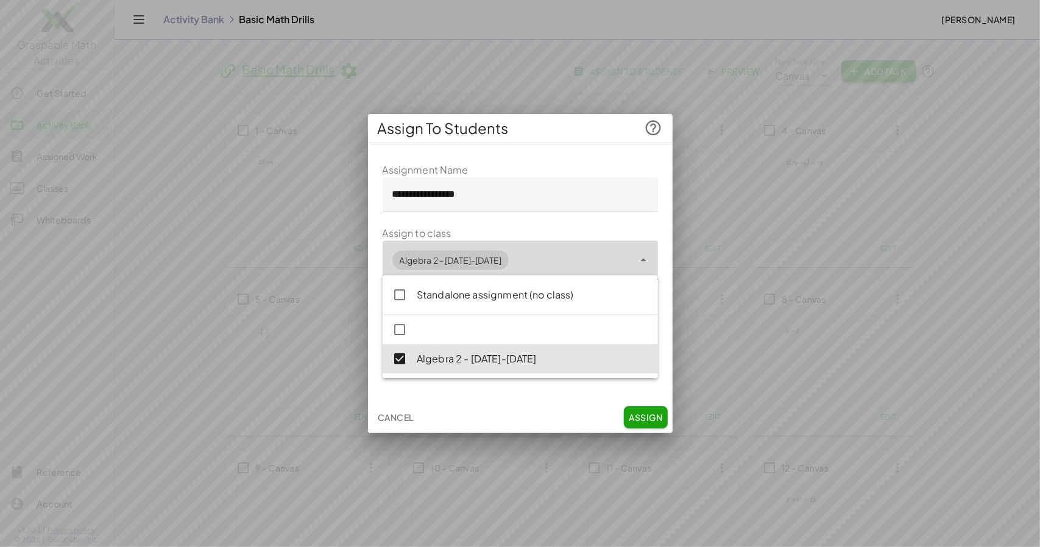
click at [645, 423] on span "Assign" at bounding box center [646, 417] width 34 height 11
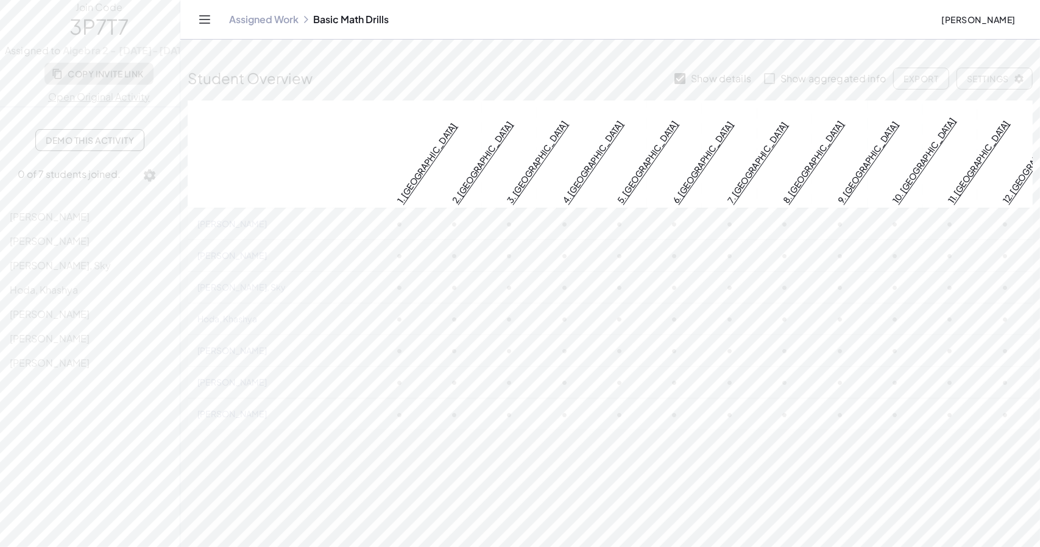
click at [144, 79] on span "Copy Invite Link" at bounding box center [99, 73] width 90 height 11
click at [299, 26] on link "Assigned Work" at bounding box center [263, 19] width 69 height 12
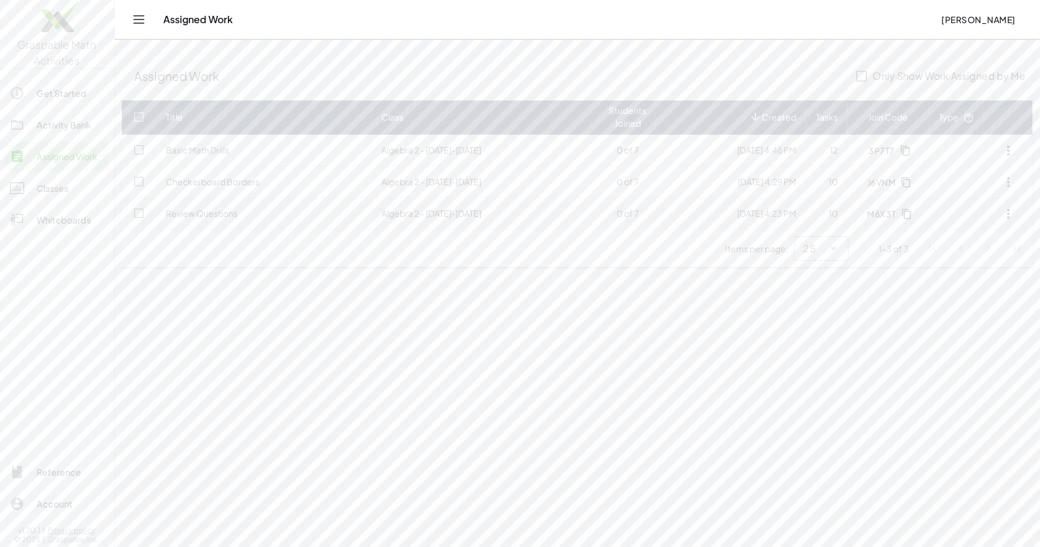
click at [1007, 214] on icon "button" at bounding box center [1008, 214] width 15 height 15
click at [721, 374] on main "Assigned Work Only Show Work Assigned by Me Title Class Students Joined Created…" at bounding box center [578, 273] width 926 height 547
